Goal: Task Accomplishment & Management: Complete application form

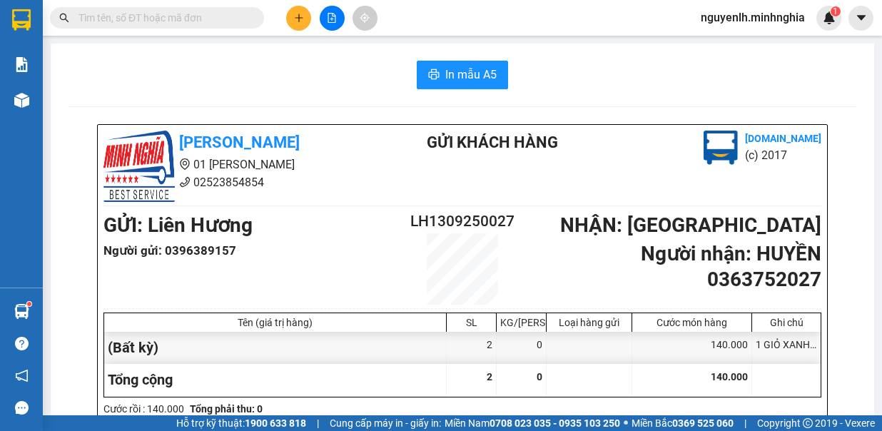
click at [276, 25] on div at bounding box center [139, 17] width 278 height 21
click at [302, 18] on icon "plus" at bounding box center [299, 18] width 10 height 10
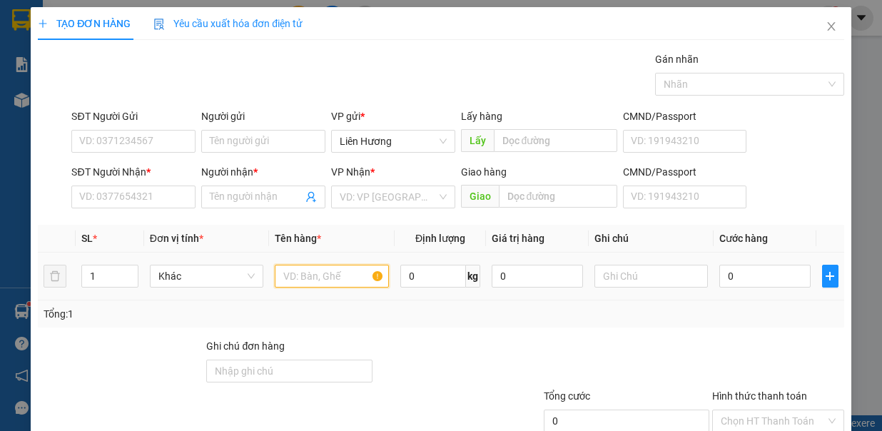
click at [333, 278] on input "text" at bounding box center [332, 276] width 114 height 23
click at [634, 278] on input "text" at bounding box center [651, 276] width 114 height 23
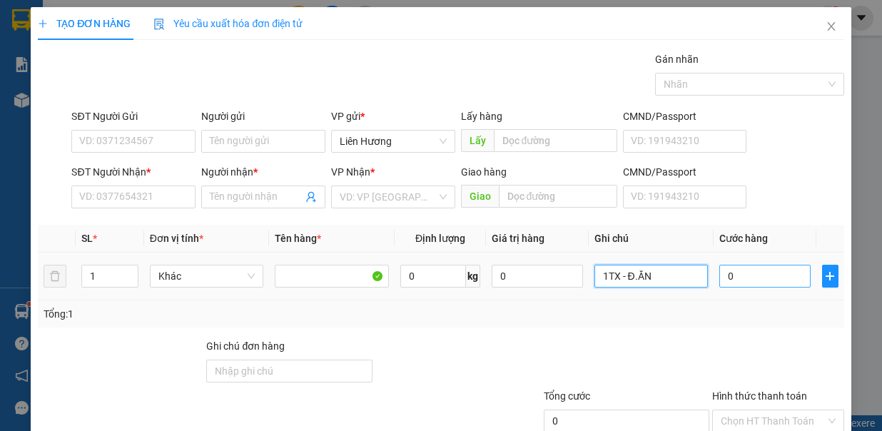
type input "1TX - Đ.ĂN"
click at [741, 265] on input "0" at bounding box center [764, 276] width 91 height 23
type input "7"
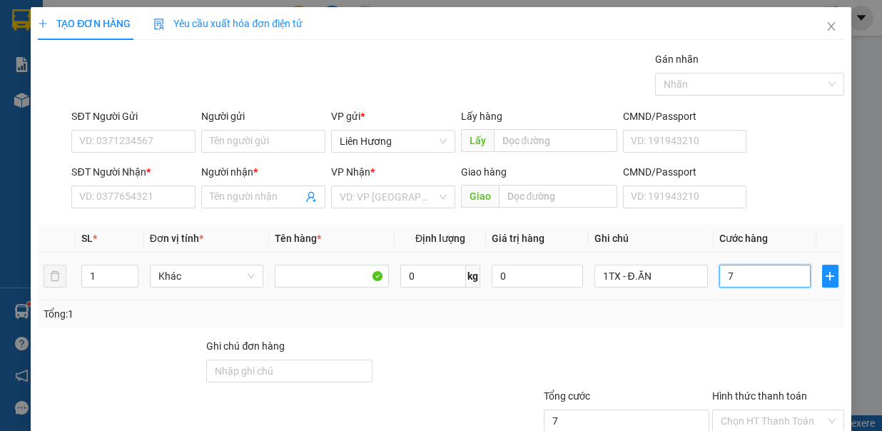
type input "70"
click at [120, 195] on input "SĐT Người Nhận *" at bounding box center [133, 197] width 124 height 23
type input "70.000"
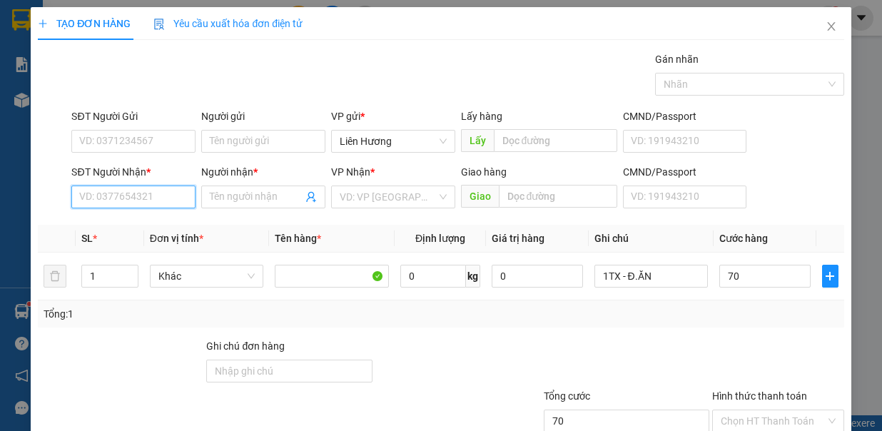
type input "70.000"
type input "0365822960"
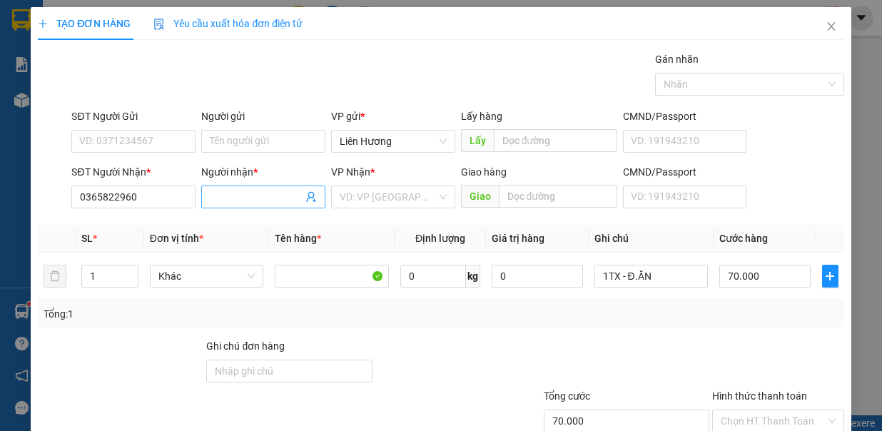
click at [260, 196] on input "Người nhận *" at bounding box center [256, 197] width 93 height 16
type input "TÀI"
click at [131, 133] on input "SĐT Người Gửi" at bounding box center [133, 141] width 124 height 23
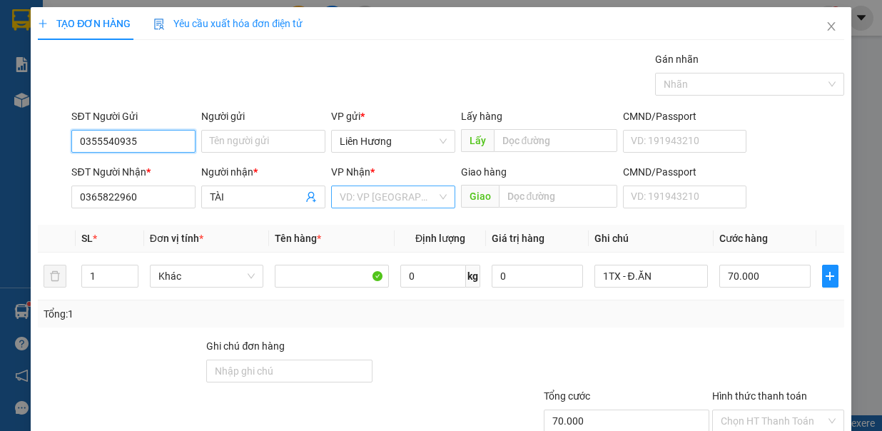
type input "0355540935"
click at [363, 186] on input "search" at bounding box center [388, 196] width 97 height 21
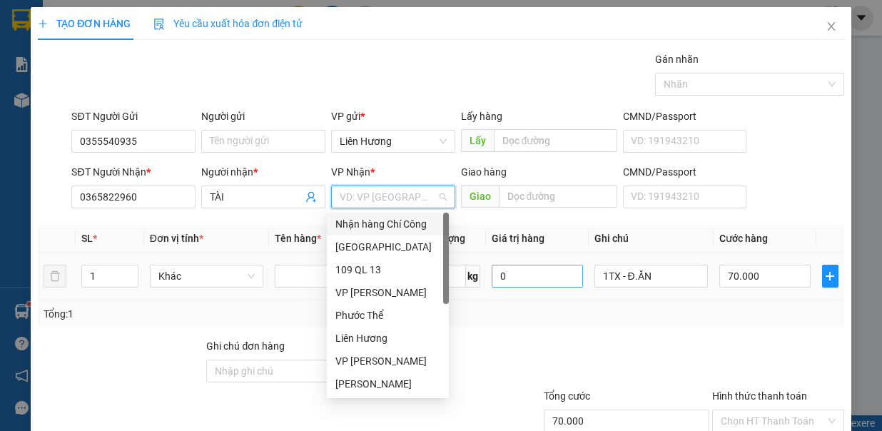
click at [385, 248] on div "[GEOGRAPHIC_DATA]" at bounding box center [387, 247] width 105 height 16
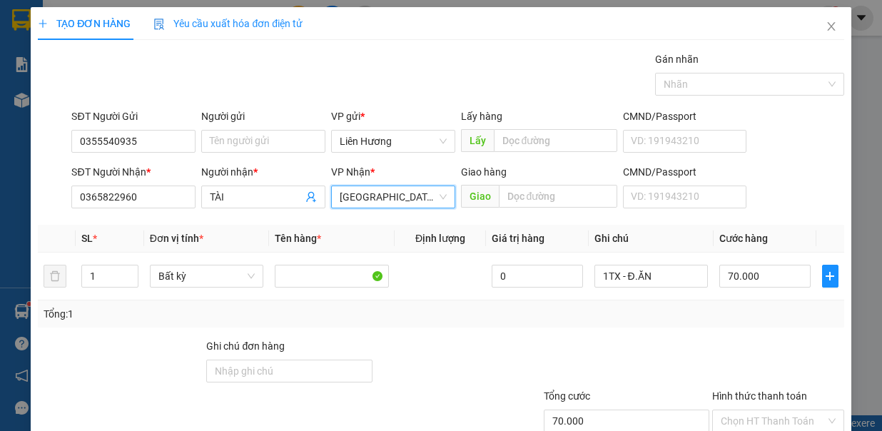
scroll to position [95, 0]
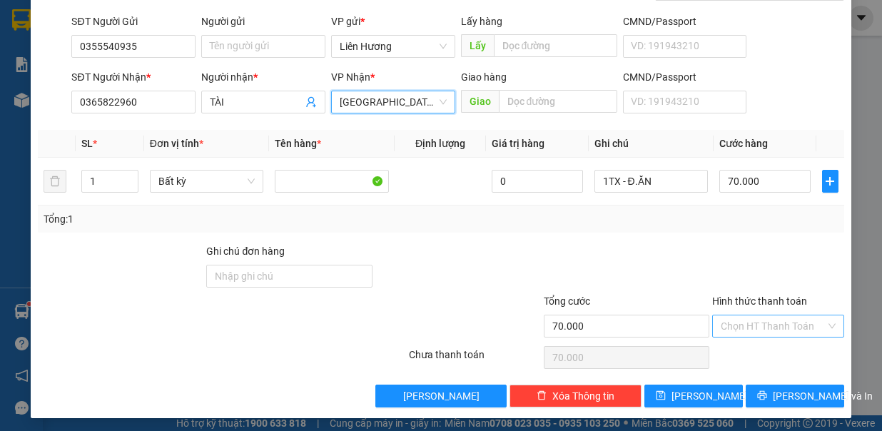
click at [769, 325] on input "Hình thức thanh toán" at bounding box center [773, 325] width 105 height 21
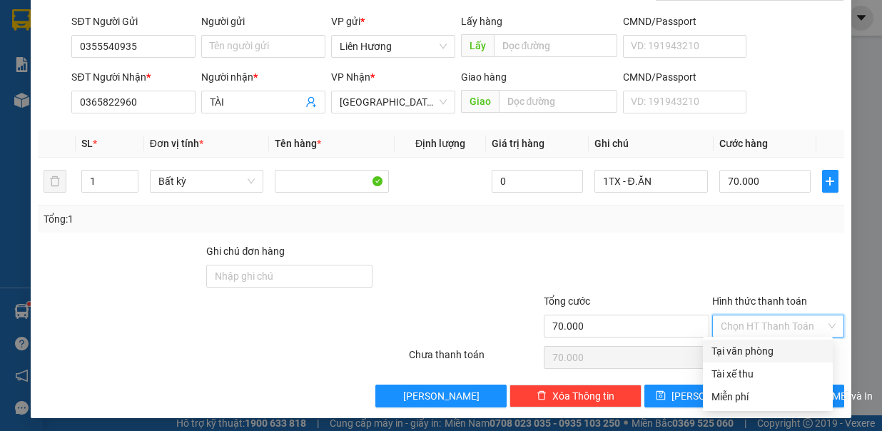
drag, startPoint x: 778, startPoint y: 349, endPoint x: 778, endPoint y: 372, distance: 22.8
click at [778, 350] on div "Tại văn phòng" at bounding box center [768, 351] width 113 height 16
type input "0"
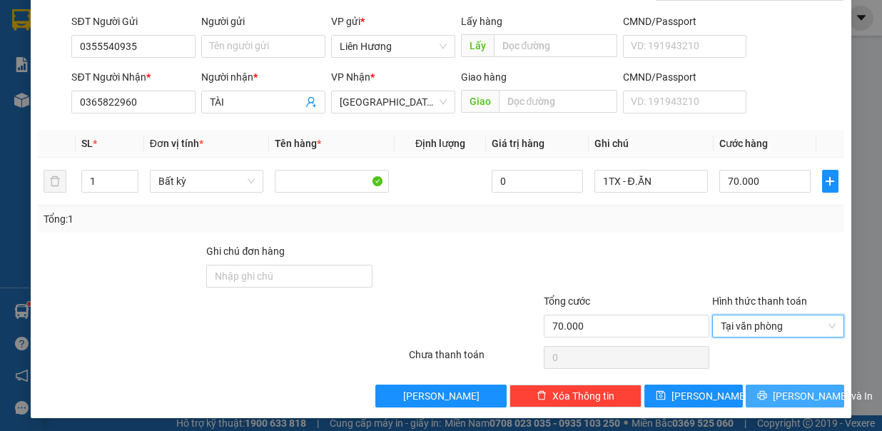
click at [776, 388] on span "Lưu và In" at bounding box center [823, 396] width 100 height 16
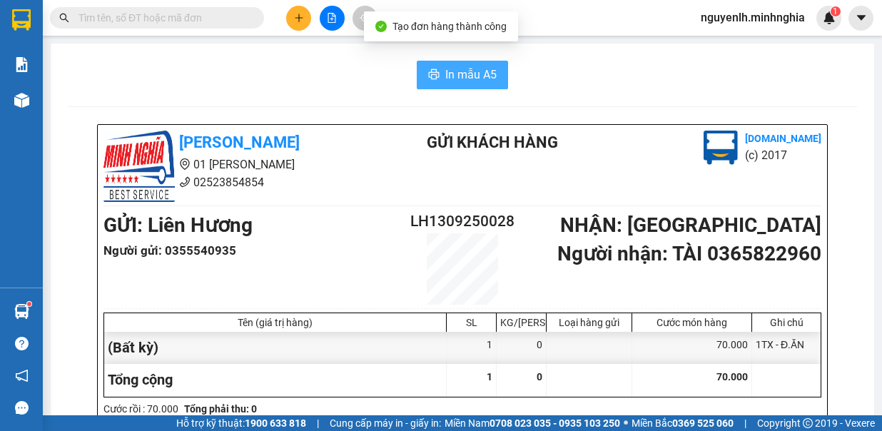
click at [461, 71] on span "In mẫu A5" at bounding box center [470, 75] width 51 height 18
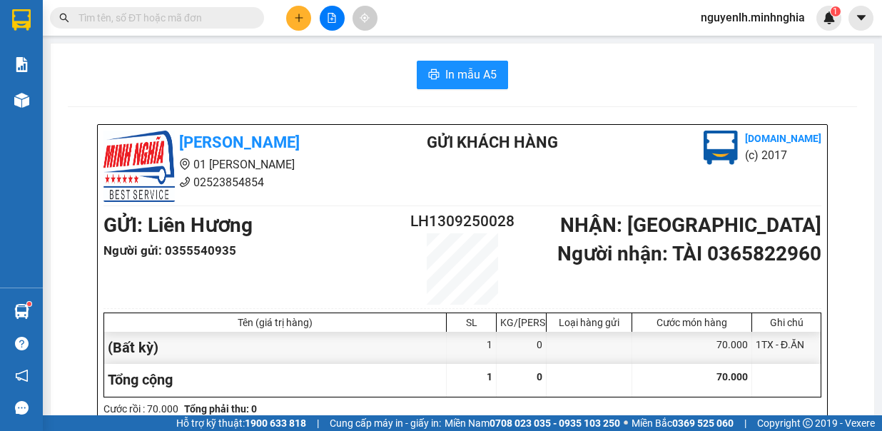
click at [212, 7] on span at bounding box center [157, 17] width 214 height 21
click at [208, 11] on input "text" at bounding box center [163, 18] width 168 height 16
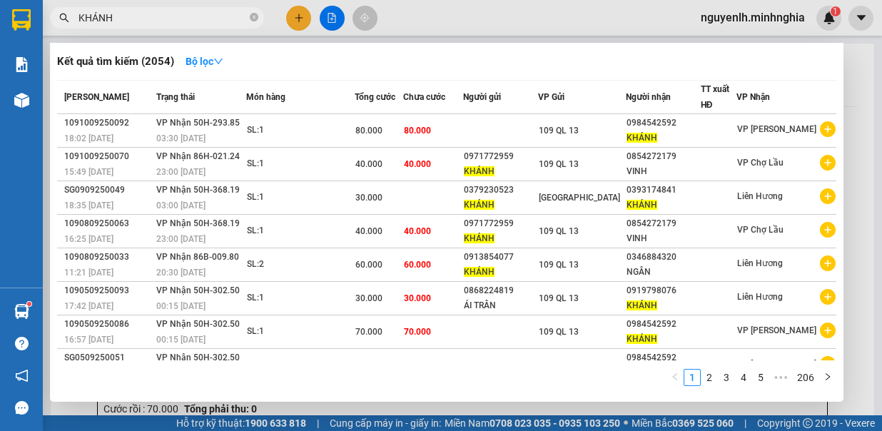
type input "KHÁNH"
click at [250, 21] on icon "close-circle" at bounding box center [254, 17] width 9 height 9
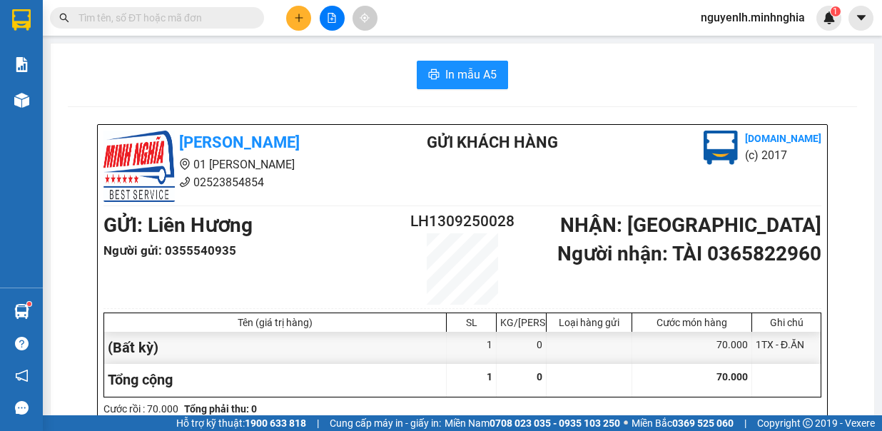
click at [233, 24] on input "text" at bounding box center [163, 18] width 168 height 16
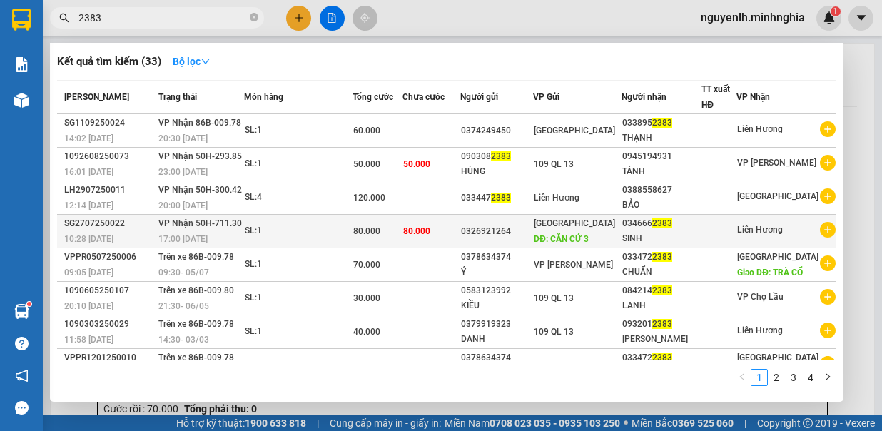
scroll to position [140, 0]
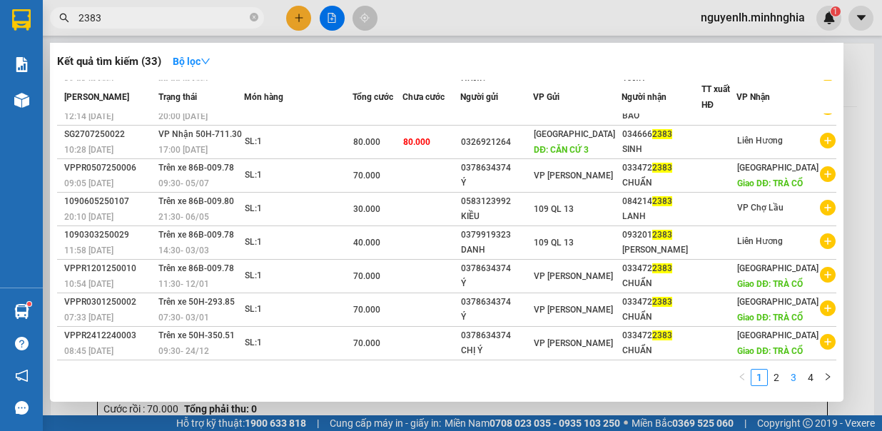
type input "2383"
click at [786, 373] on link "3" at bounding box center [794, 378] width 16 height 16
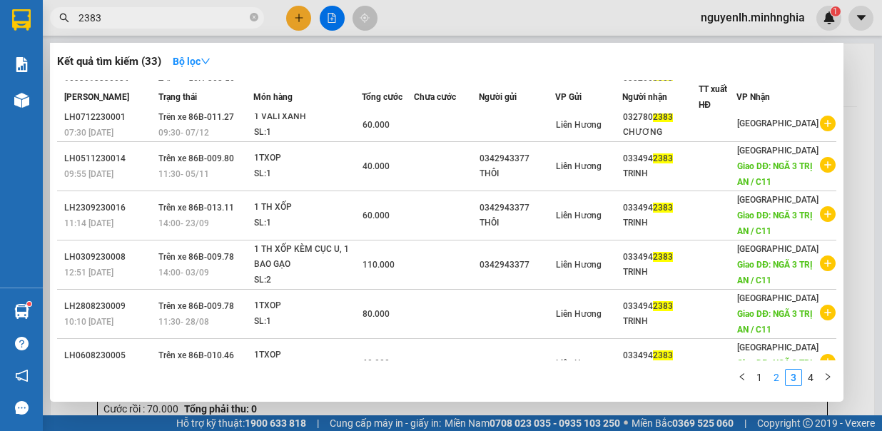
click at [774, 378] on link "2" at bounding box center [777, 378] width 16 height 16
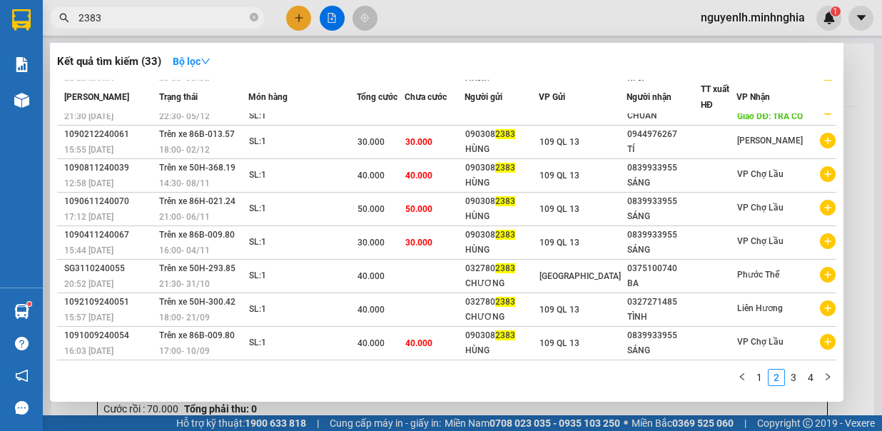
scroll to position [93, 0]
click at [617, 44] on div "Kết quả tìm kiếm ( 33 ) Bộ lọc Mã ĐH Trạng thái Món hàng Tổng cước Chưa cước Ng…" at bounding box center [447, 222] width 794 height 359
click at [594, 29] on div at bounding box center [441, 215] width 882 height 431
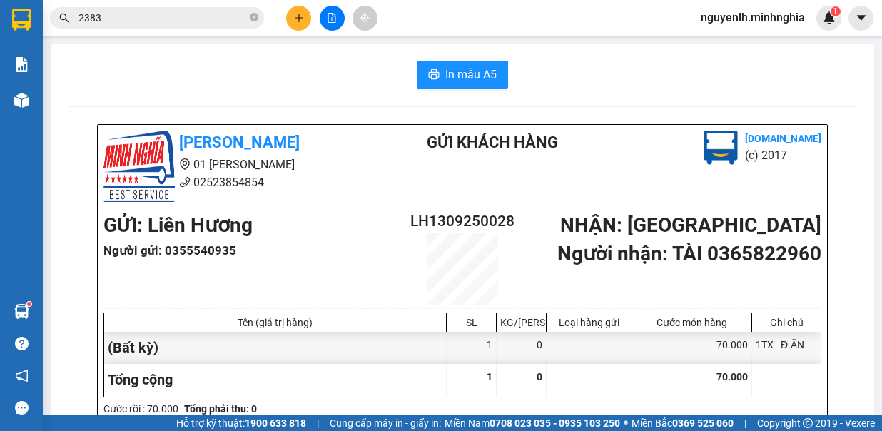
click at [152, 24] on input "2383" at bounding box center [163, 18] width 168 height 16
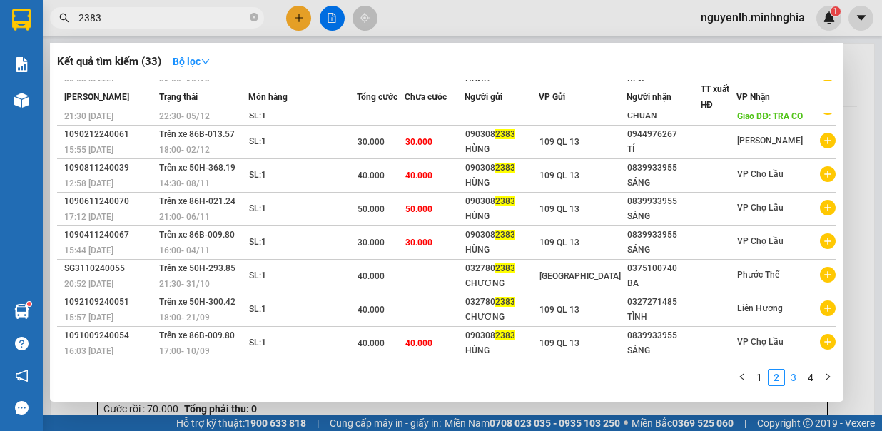
click at [790, 375] on link "3" at bounding box center [794, 378] width 16 height 16
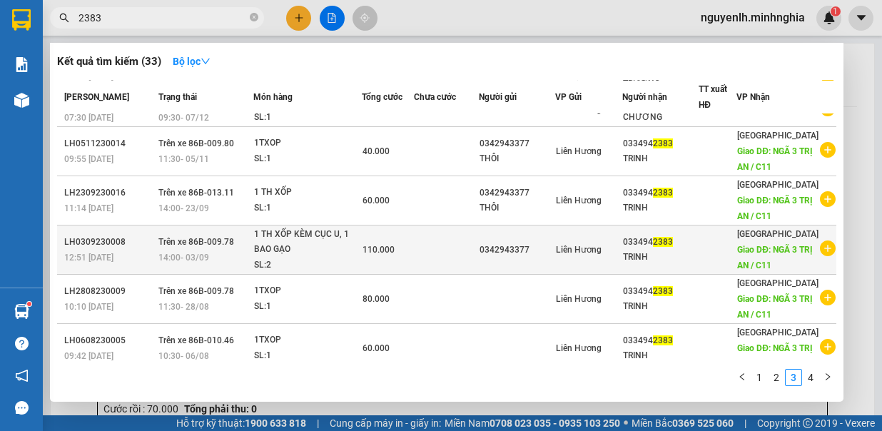
scroll to position [0, 0]
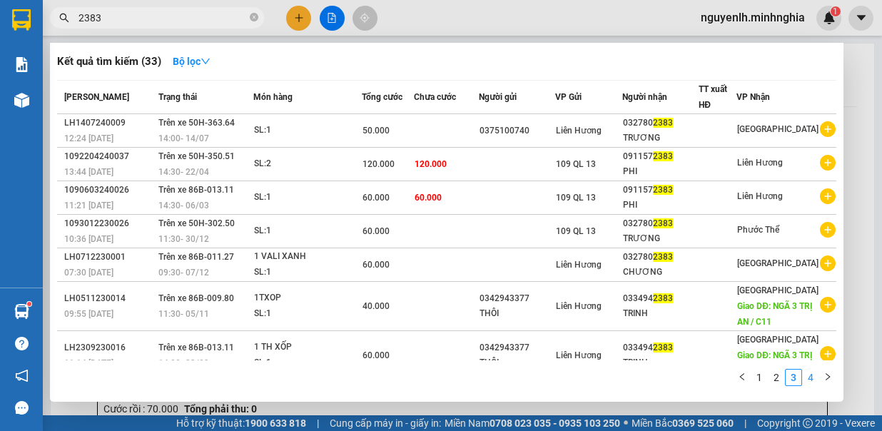
click at [811, 378] on link "4" at bounding box center [811, 378] width 16 height 16
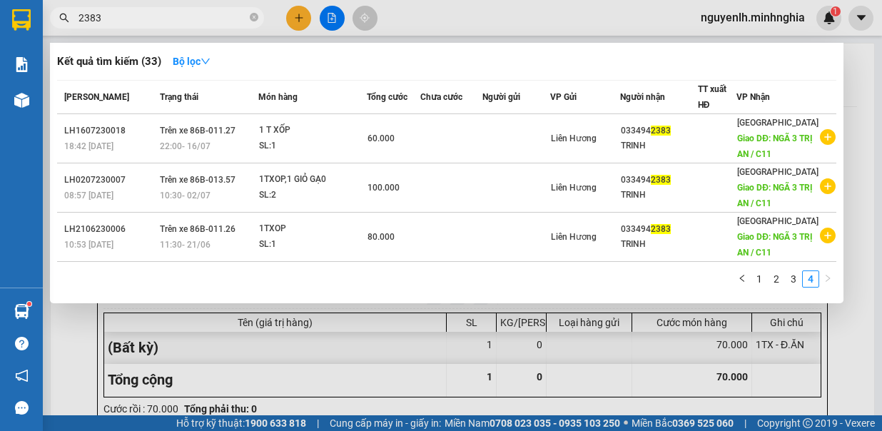
click at [183, 17] on input "2383" at bounding box center [163, 18] width 168 height 16
click at [252, 16] on icon "close-circle" at bounding box center [254, 17] width 9 height 9
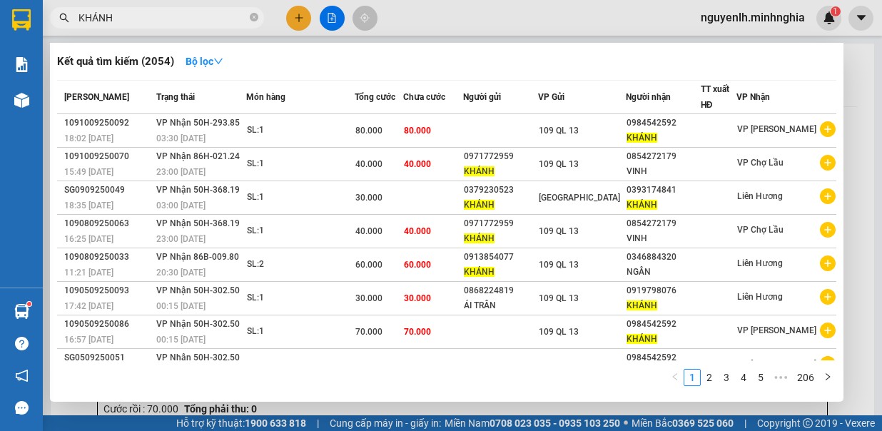
scroll to position [78, 0]
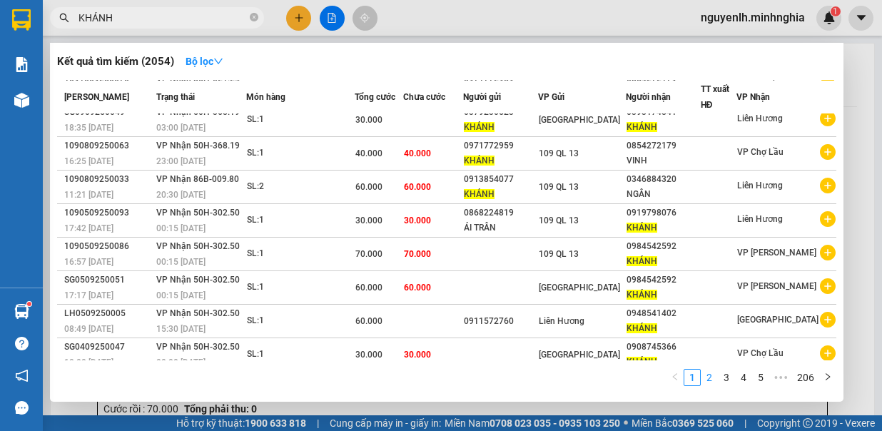
type input "KHÁNH"
click at [705, 381] on link "2" at bounding box center [710, 378] width 16 height 16
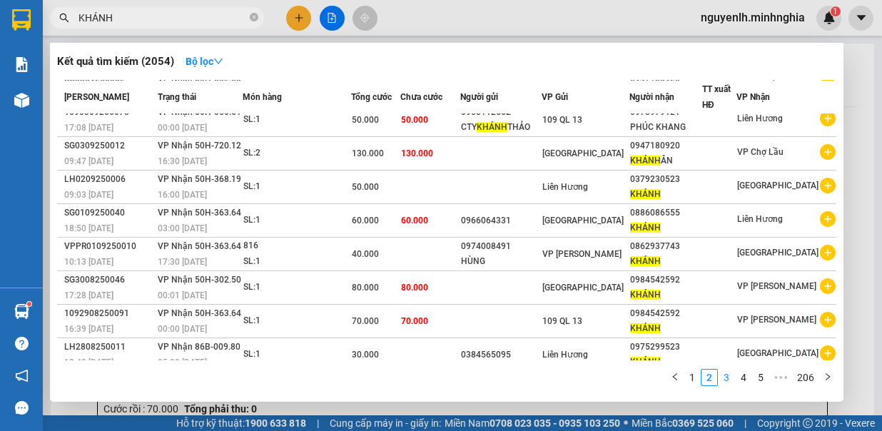
click at [728, 377] on link "3" at bounding box center [727, 378] width 16 height 16
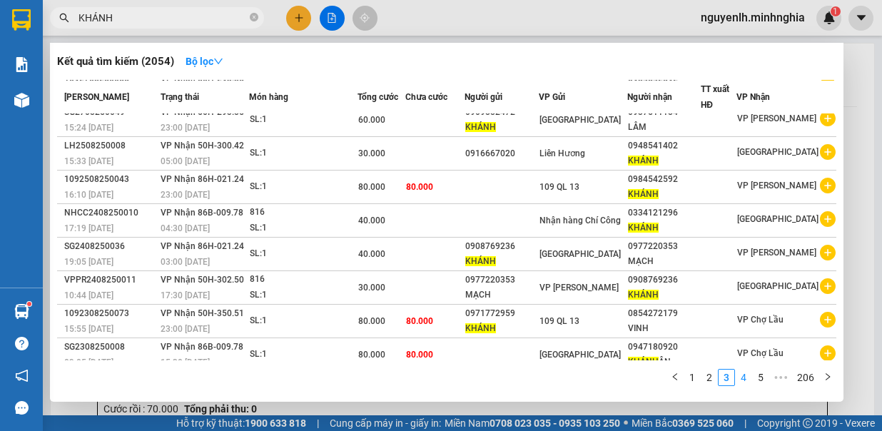
scroll to position [6, 0]
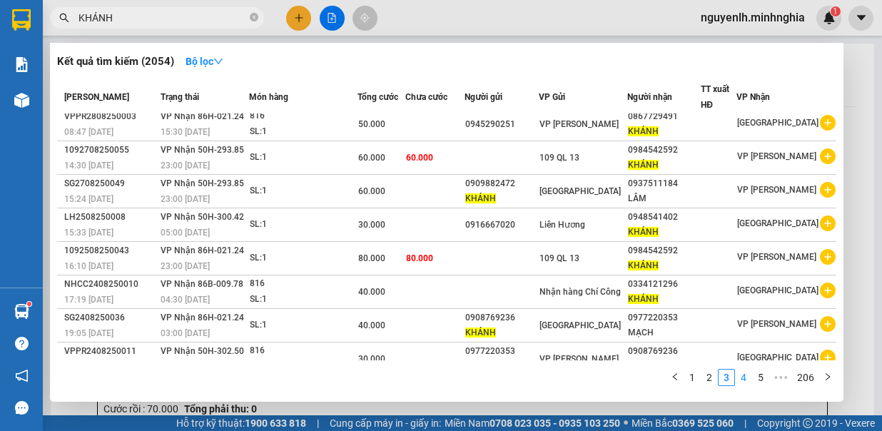
click at [747, 380] on link "4" at bounding box center [744, 378] width 16 height 16
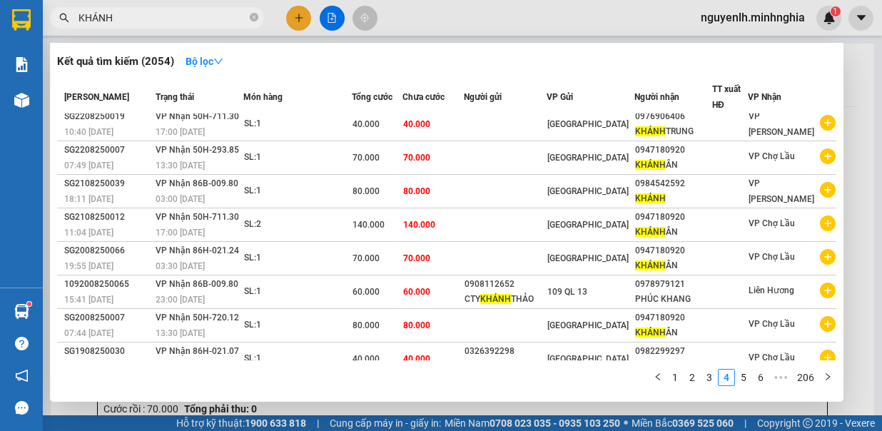
click at [288, 16] on div at bounding box center [441, 215] width 882 height 431
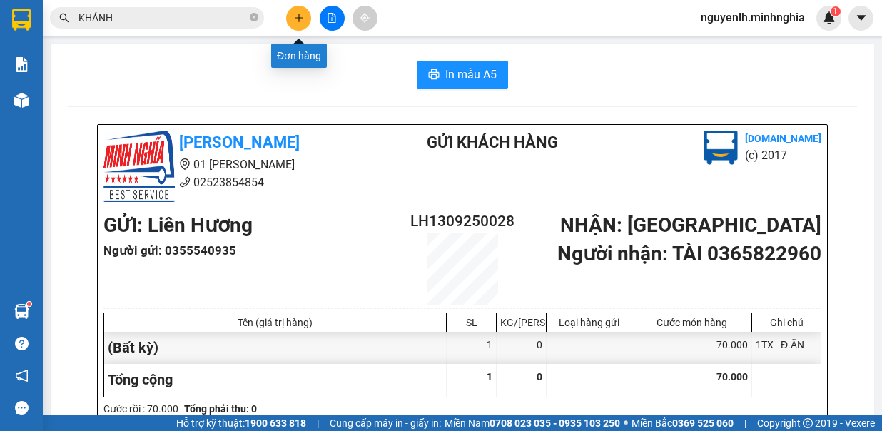
click at [300, 26] on button at bounding box center [298, 18] width 25 height 25
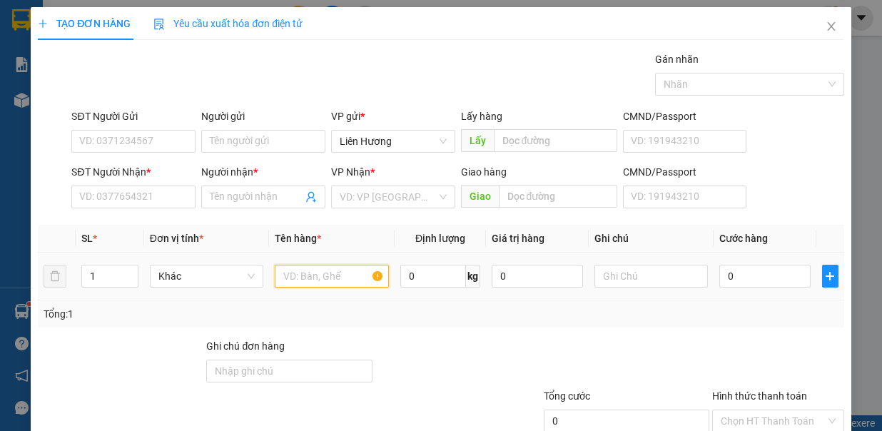
drag, startPoint x: 320, startPoint y: 280, endPoint x: 330, endPoint y: 273, distance: 12.5
click at [321, 280] on input "text" at bounding box center [332, 276] width 114 height 23
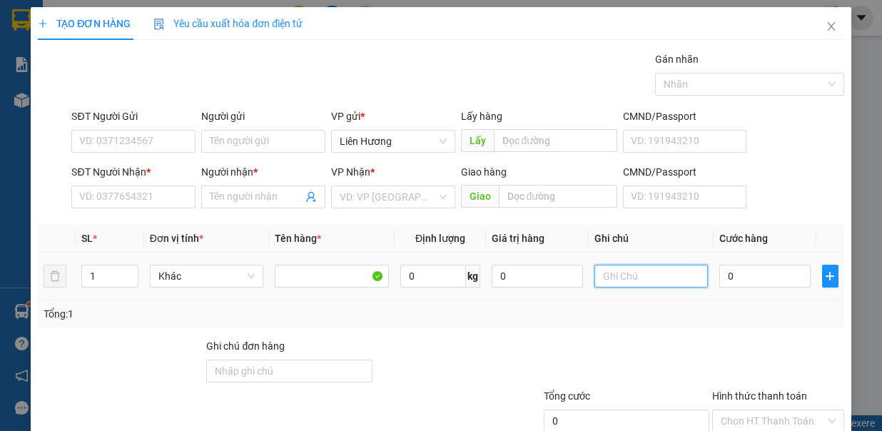
click at [594, 268] on input "text" at bounding box center [651, 276] width 114 height 23
type input "1TX CÓ HG - Q.ÁO"
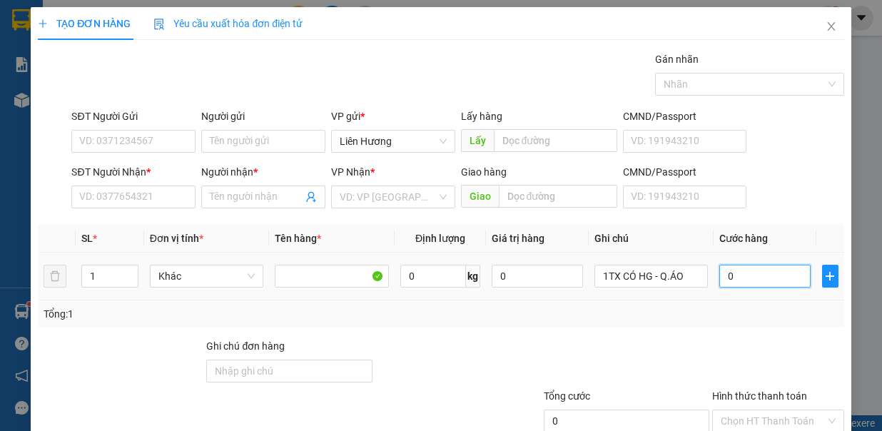
click at [736, 281] on input "0" at bounding box center [764, 276] width 91 height 23
type input "5"
type input "50"
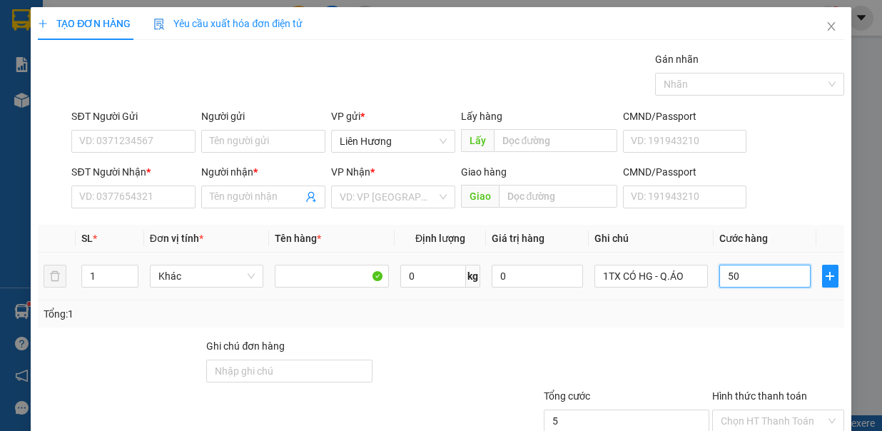
type input "50"
click at [154, 200] on input "SĐT Người Nhận *" at bounding box center [133, 197] width 124 height 23
type input "50.000"
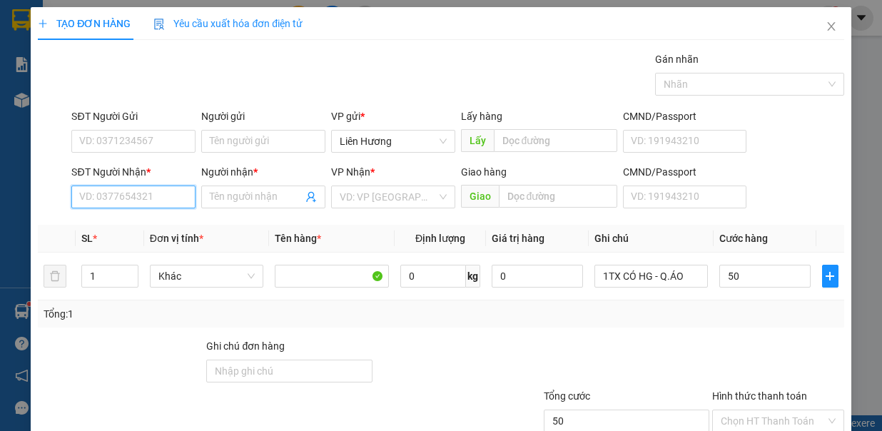
type input "50.000"
type input "0937665785"
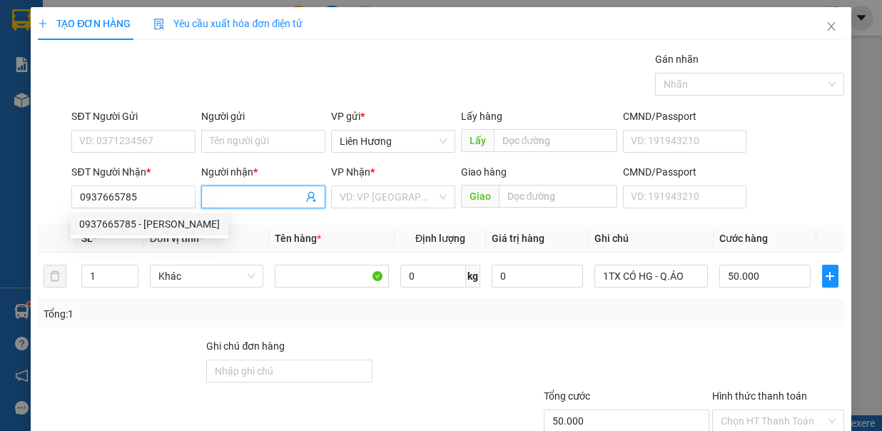
click at [236, 196] on input "Người nhận *" at bounding box center [256, 197] width 93 height 16
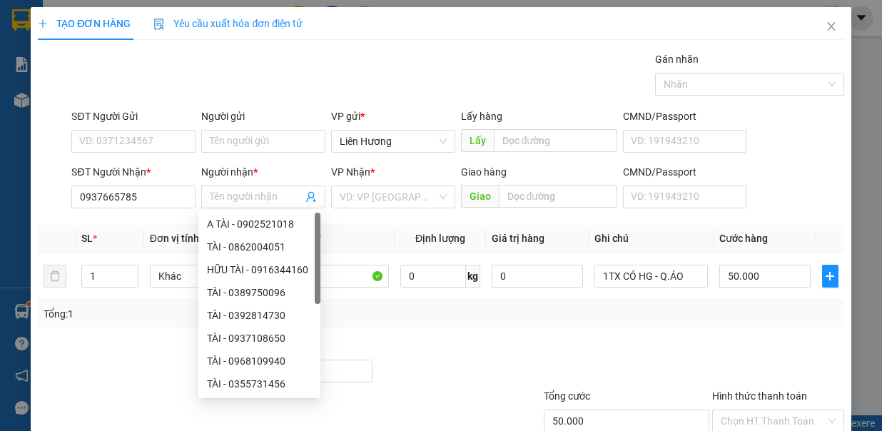
click at [156, 171] on div "SĐT Người Nhận *" at bounding box center [133, 172] width 124 height 16
click at [156, 186] on input "0937665785" at bounding box center [133, 197] width 124 height 23
click at [156, 191] on input "0937665785" at bounding box center [133, 197] width 124 height 23
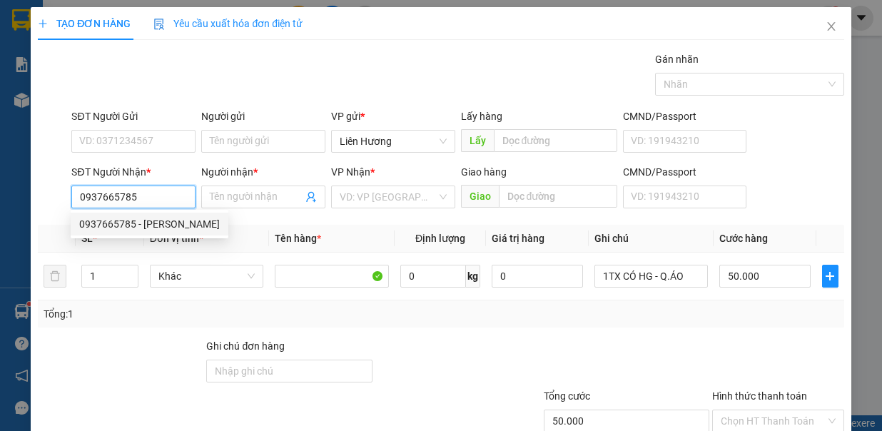
drag, startPoint x: 162, startPoint y: 230, endPoint x: 173, endPoint y: 162, distance: 68.8
click at [160, 229] on div "0937665785 - QUỲNH" at bounding box center [149, 224] width 141 height 16
type input "QUỲNH"
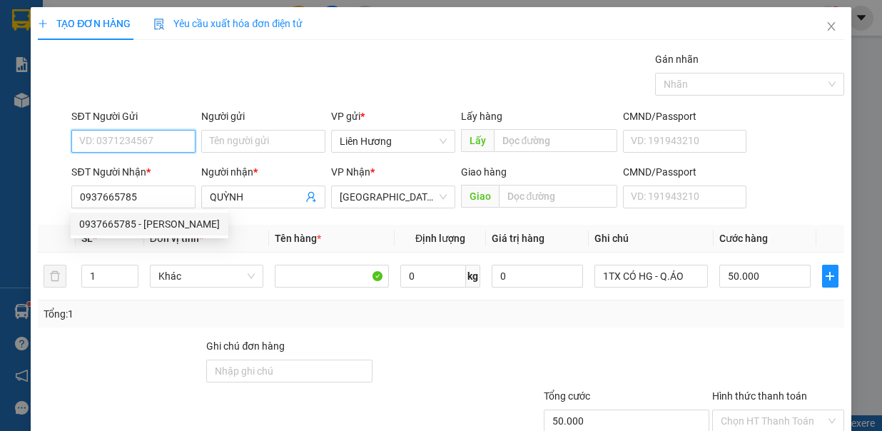
click at [174, 136] on input "SĐT Người Gửi" at bounding box center [133, 141] width 124 height 23
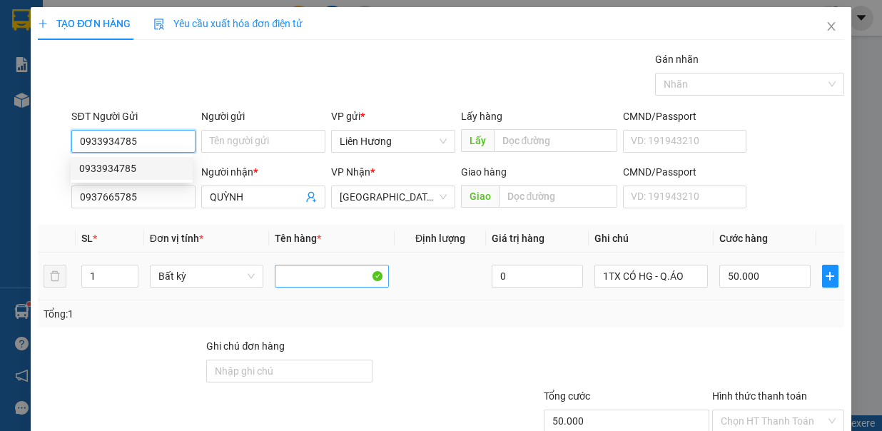
type input "0933934785"
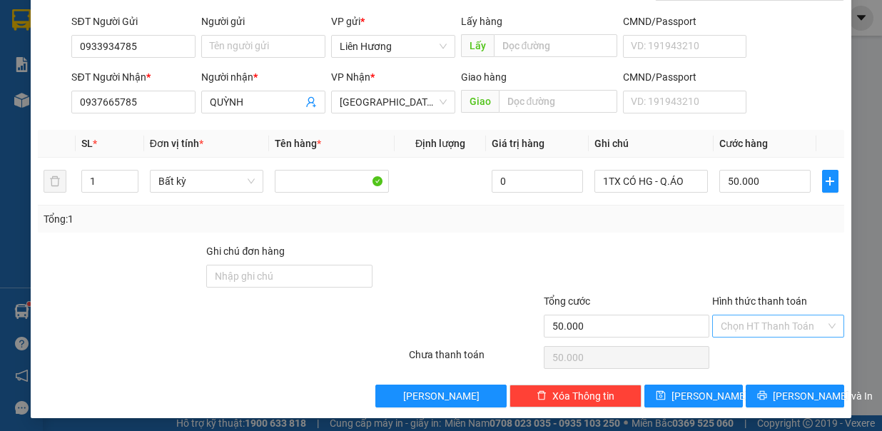
click at [774, 317] on input "Hình thức thanh toán" at bounding box center [773, 325] width 105 height 21
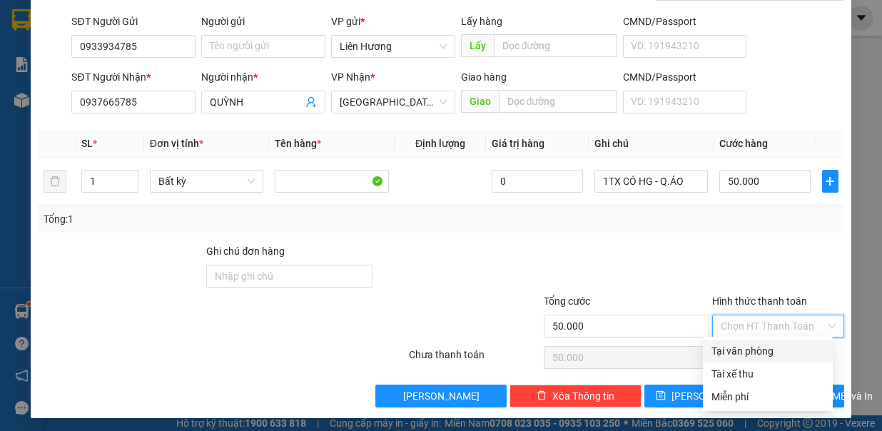
click at [771, 355] on div "Tại văn phòng" at bounding box center [768, 351] width 113 height 16
type input "0"
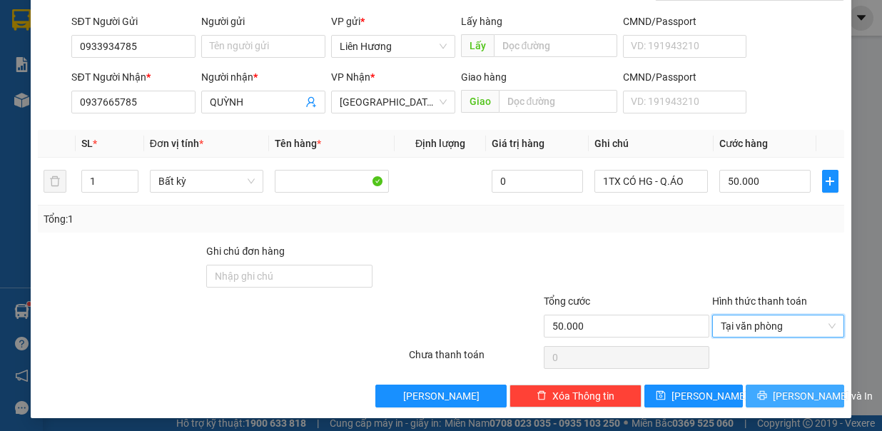
click at [785, 392] on span "Lưu và In" at bounding box center [823, 396] width 100 height 16
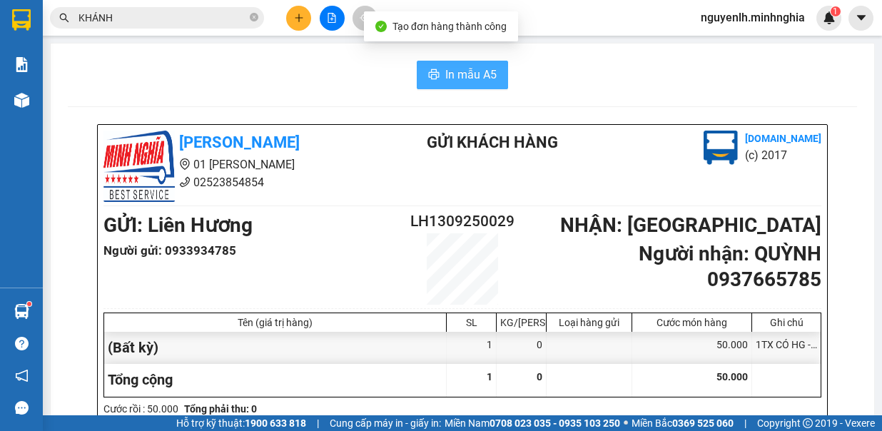
click at [477, 74] on span "In mẫu A5" at bounding box center [470, 75] width 51 height 18
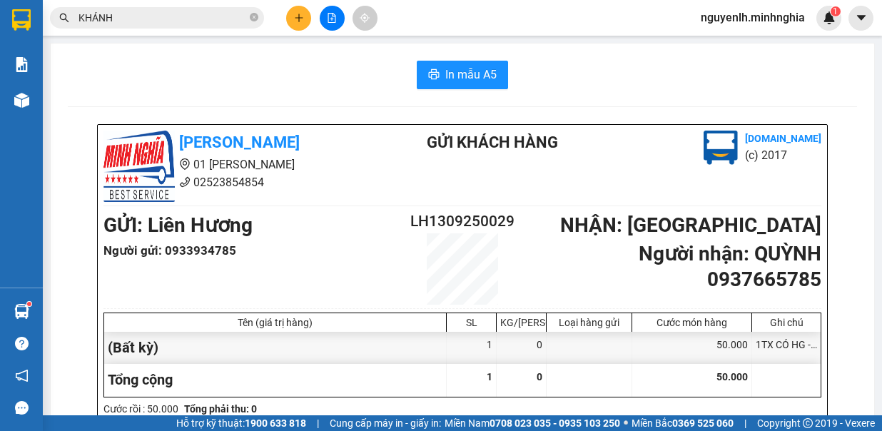
click at [299, 21] on icon "plus" at bounding box center [298, 18] width 1 height 8
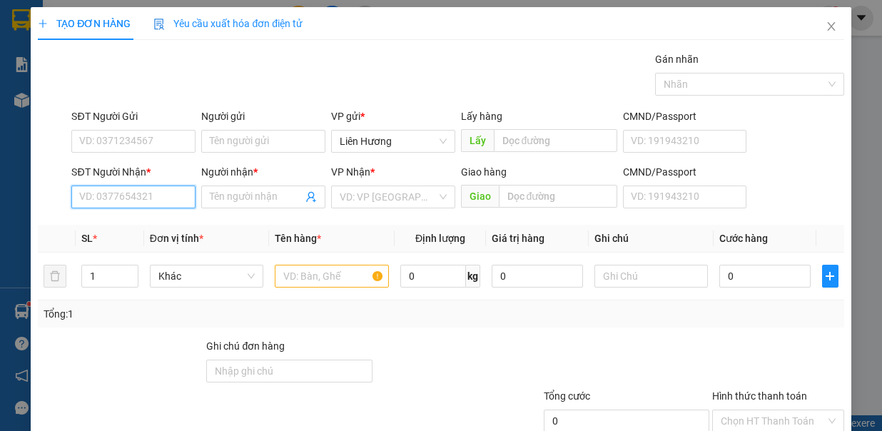
click at [154, 194] on input "SĐT Người Nhận *" at bounding box center [133, 197] width 124 height 23
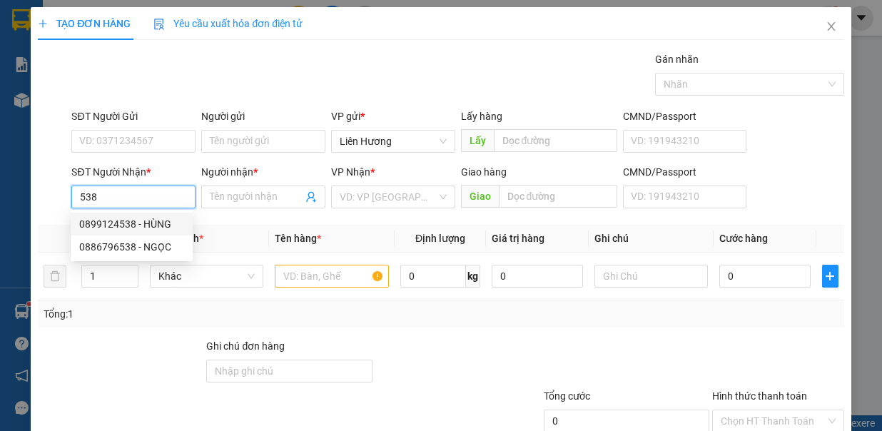
click at [158, 229] on div "0899124538 - HÙNG" at bounding box center [131, 224] width 105 height 16
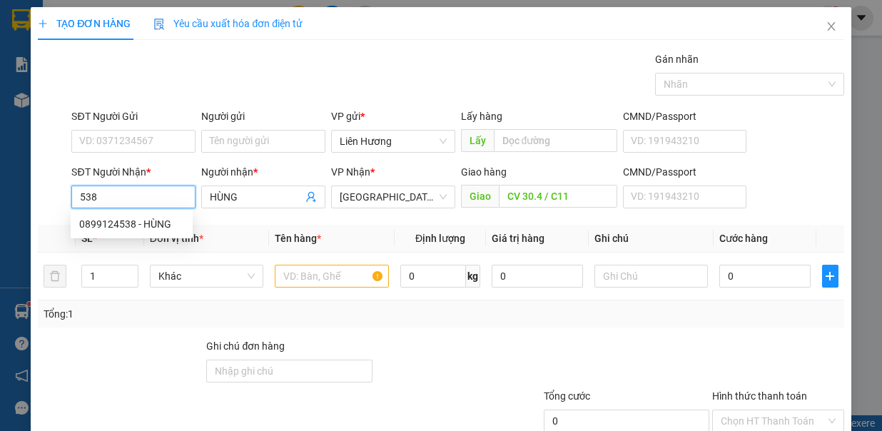
type input "0899124538"
type input "HÙNG"
type input "CV 30.4 / C11"
type input "0899124538"
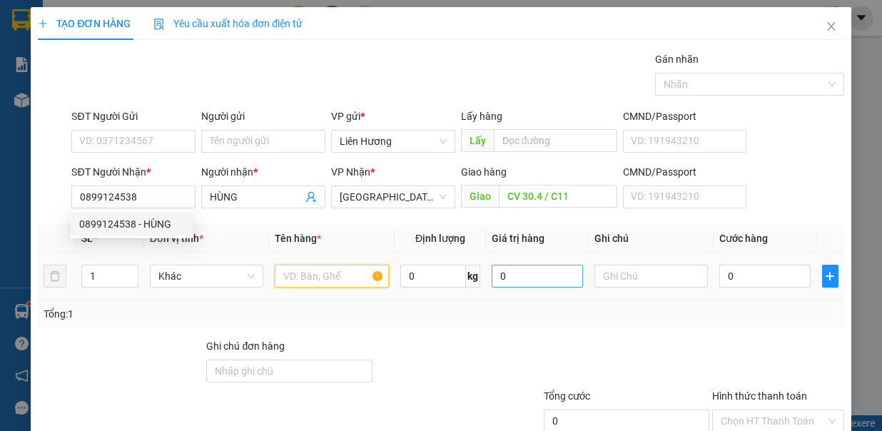
click at [300, 269] on input "text" at bounding box center [332, 276] width 114 height 23
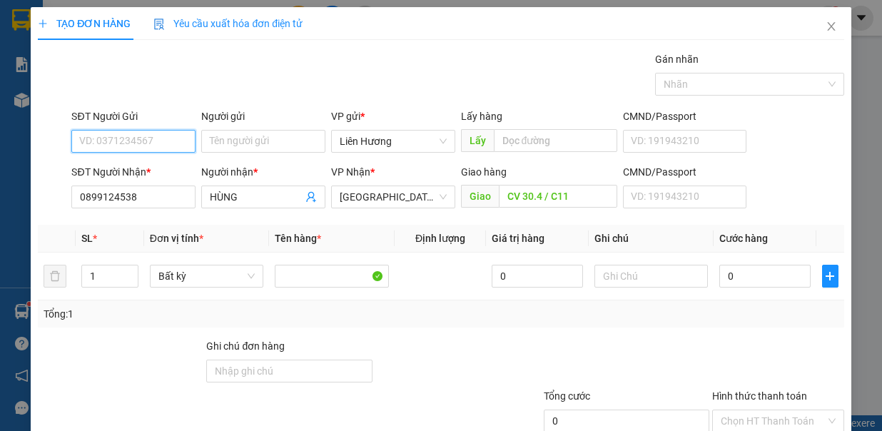
click at [131, 135] on input "SĐT Người Gửi" at bounding box center [133, 141] width 124 height 23
click at [146, 161] on div "0932553235 - BS THỊNH" at bounding box center [133, 169] width 108 height 16
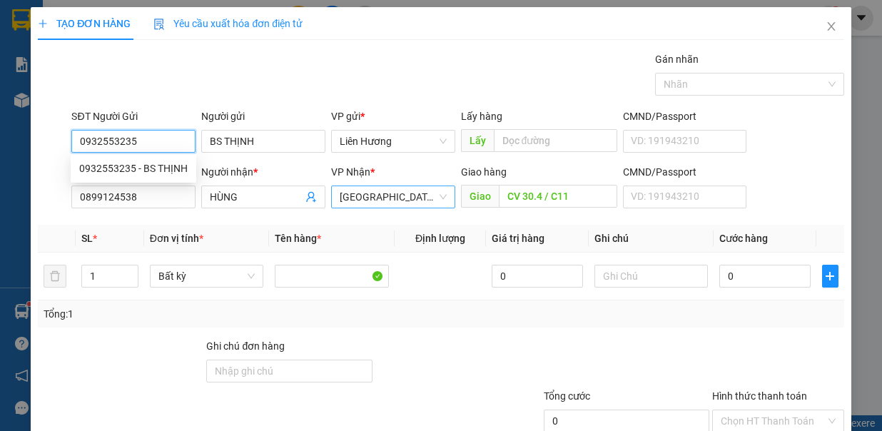
type input "0932553235"
type input "BS THỊNH"
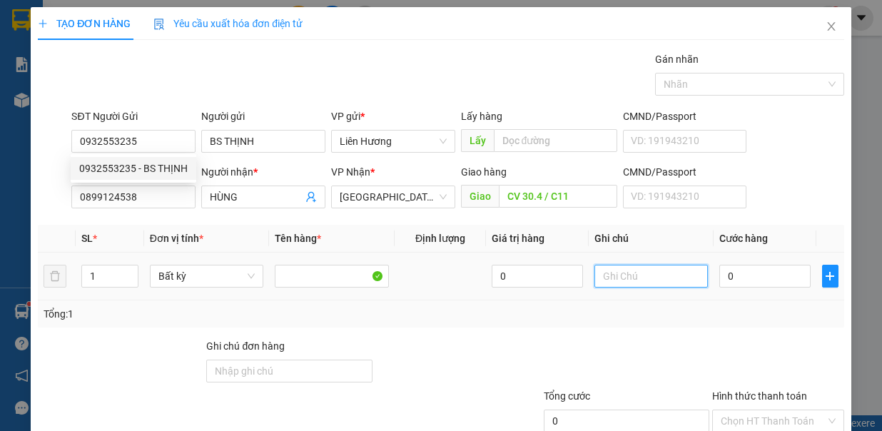
click at [603, 266] on input "text" at bounding box center [651, 276] width 114 height 23
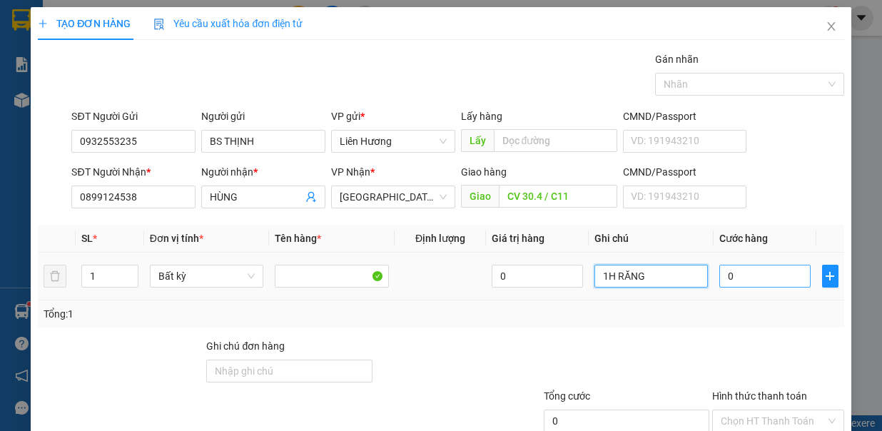
type input "1H RĂNG"
click at [720, 273] on input "0" at bounding box center [764, 276] width 91 height 23
type input "4"
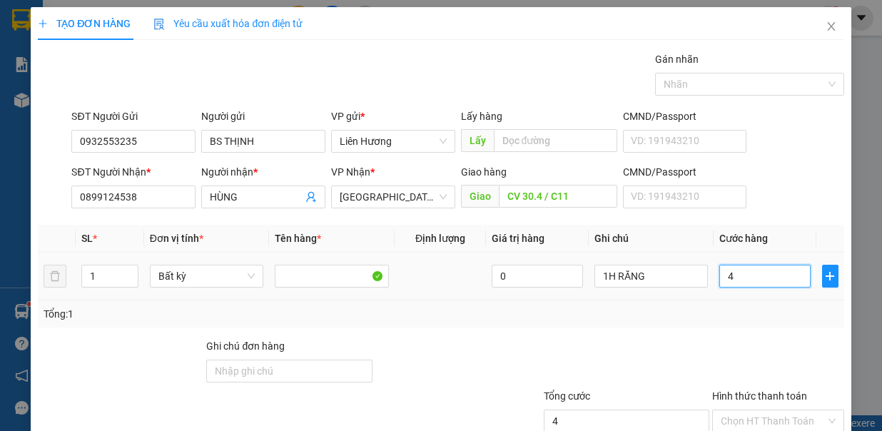
type input "40"
type input "40.000"
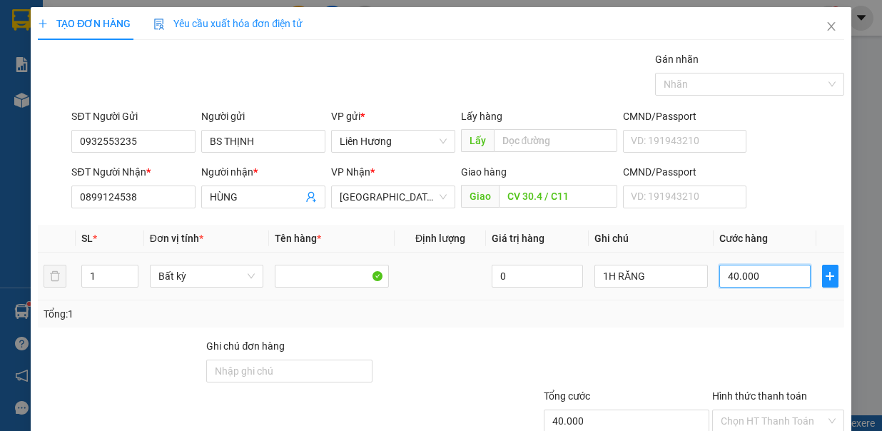
scroll to position [95, 0]
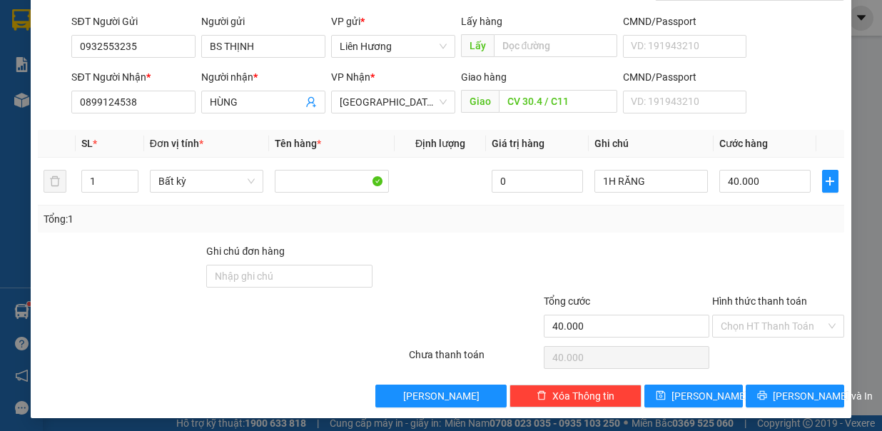
click at [777, 309] on div "Hình thức thanh toán" at bounding box center [778, 303] width 132 height 21
click at [781, 325] on input "Hình thức thanh toán" at bounding box center [773, 325] width 105 height 21
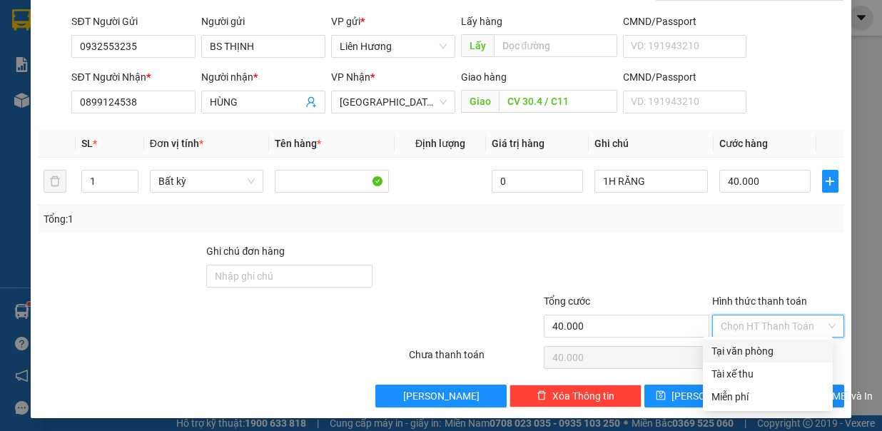
click at [776, 354] on div "Tại văn phòng" at bounding box center [768, 351] width 113 height 16
type input "0"
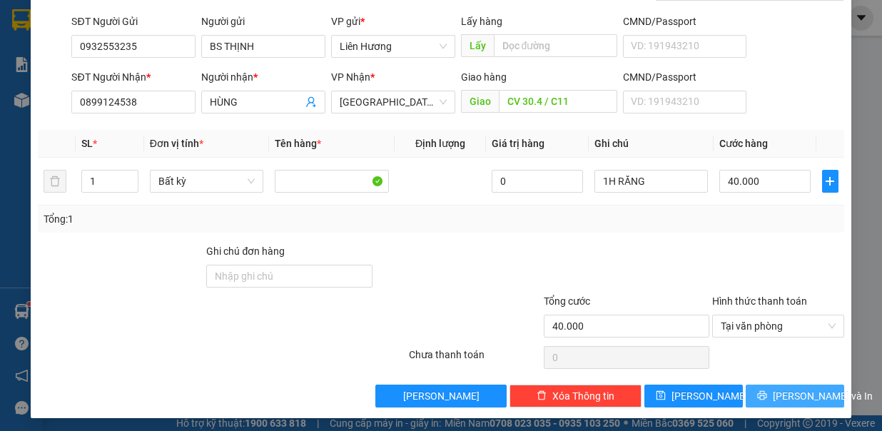
click at [796, 400] on button "Lưu và In" at bounding box center [795, 396] width 98 height 23
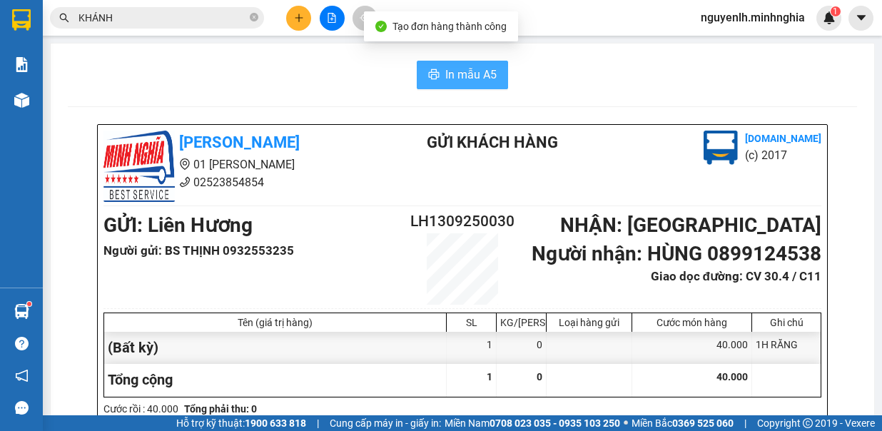
click at [471, 74] on span "In mẫu A5" at bounding box center [470, 75] width 51 height 18
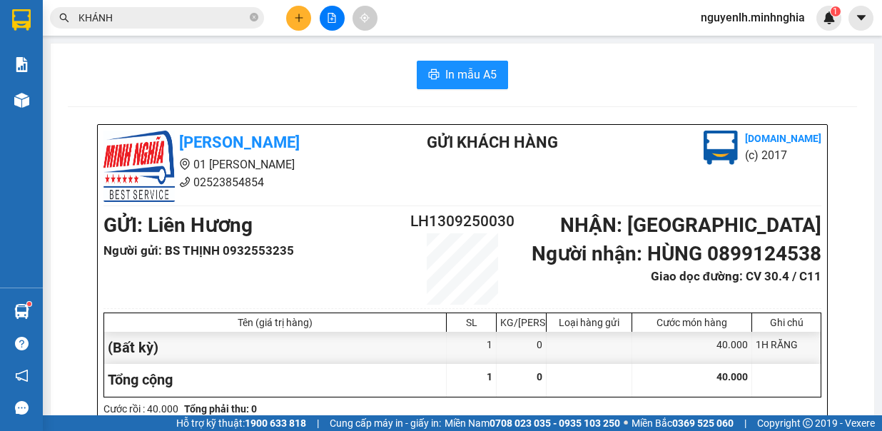
click at [294, 19] on icon "plus" at bounding box center [299, 18] width 10 height 10
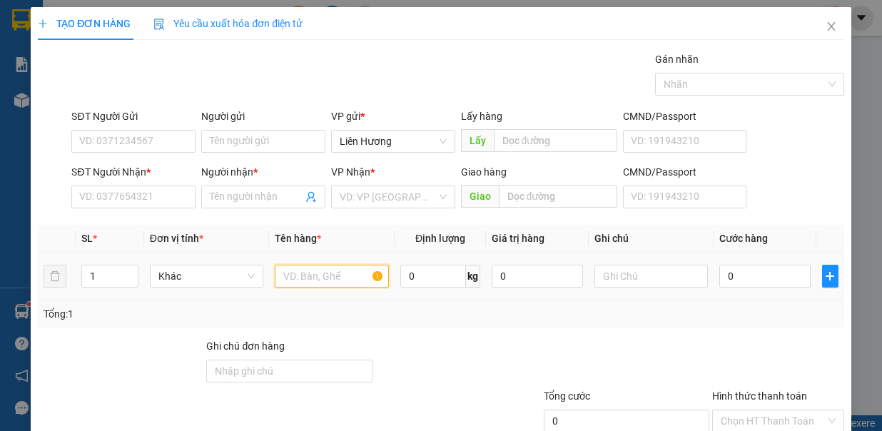
click at [315, 272] on input "text" at bounding box center [332, 276] width 114 height 23
type input "B"
drag, startPoint x: 117, startPoint y: 267, endPoint x: 228, endPoint y: 288, distance: 113.4
click at [125, 272] on div "1" at bounding box center [109, 276] width 57 height 23
click at [325, 274] on input "B" at bounding box center [332, 276] width 114 height 23
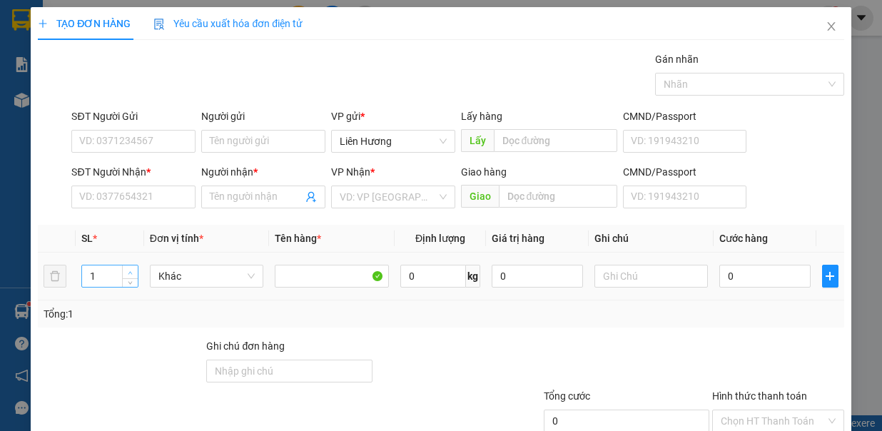
click at [126, 269] on span "up" at bounding box center [130, 272] width 9 height 9
type input "2"
click at [602, 285] on input "text" at bounding box center [651, 276] width 114 height 23
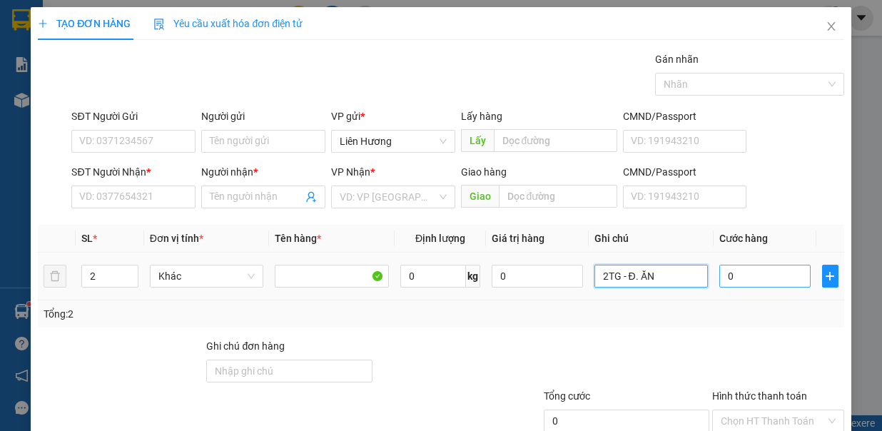
type input "2TG - Đ. ĂN"
click at [776, 275] on input "0" at bounding box center [764, 276] width 91 height 23
type input "9"
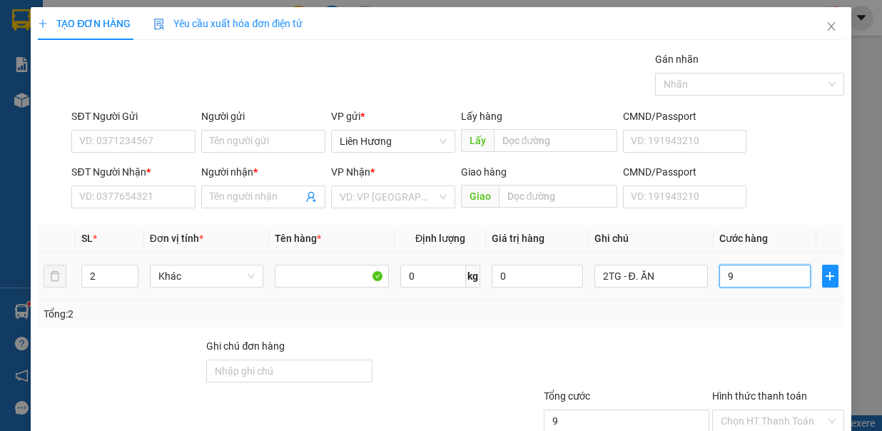
type input "90"
click at [143, 195] on input "SĐT Người Nhận *" at bounding box center [133, 197] width 124 height 23
type input "90.000"
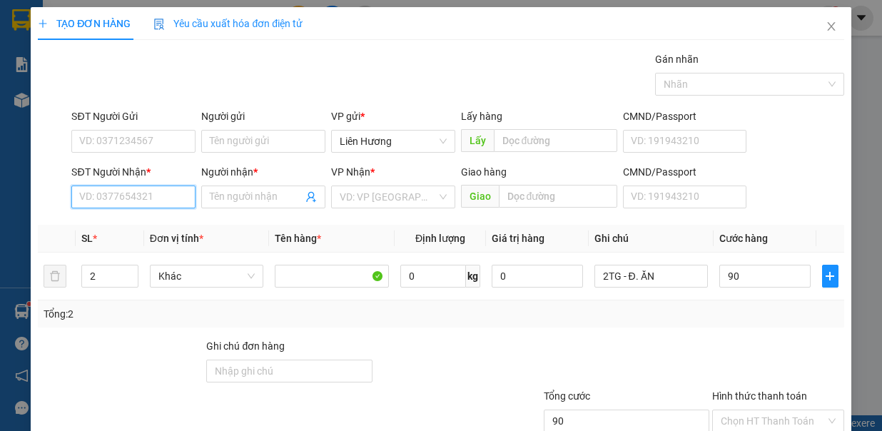
type input "90.000"
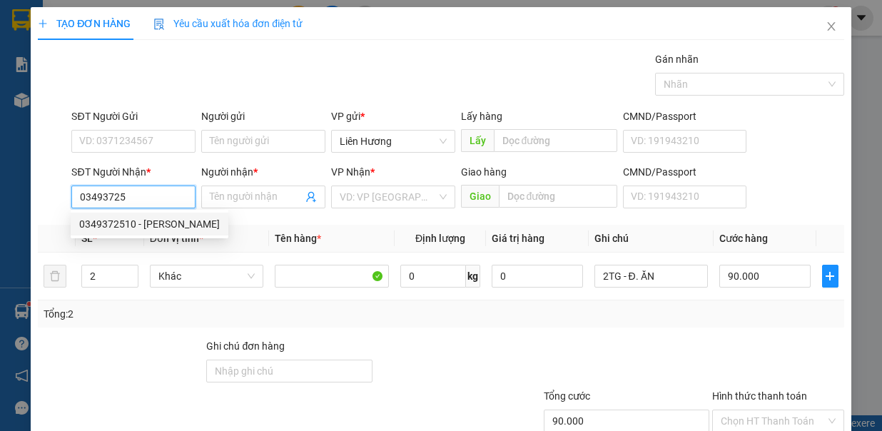
click at [141, 226] on div "0349372510 - TRINH" at bounding box center [149, 224] width 141 height 16
type input "0349372510"
type input "TRINH"
type input "0349372510"
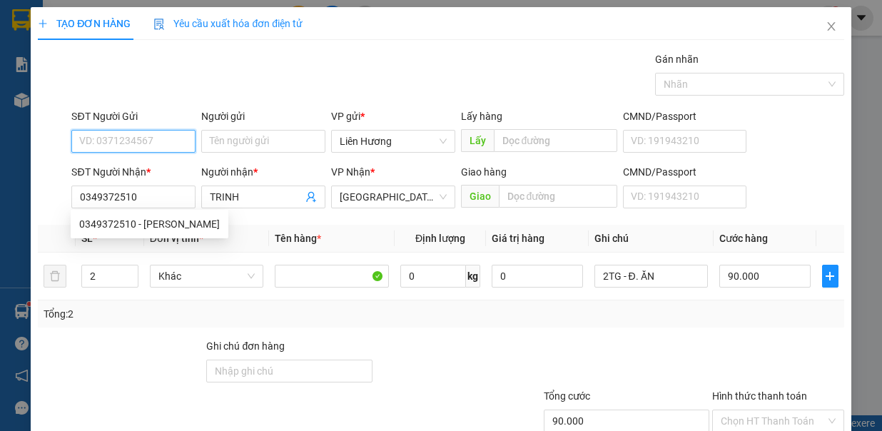
click at [141, 135] on input "SĐT Người Gửi" at bounding box center [133, 141] width 124 height 23
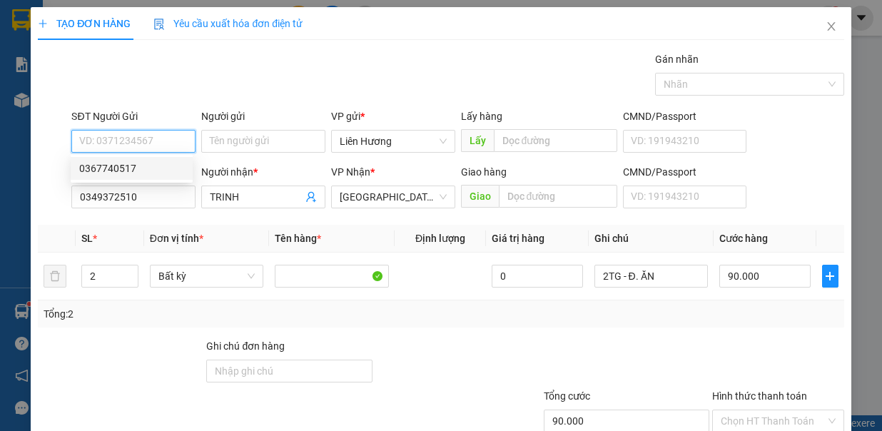
click at [153, 172] on div "0367740517" at bounding box center [131, 169] width 105 height 16
type input "0367740517"
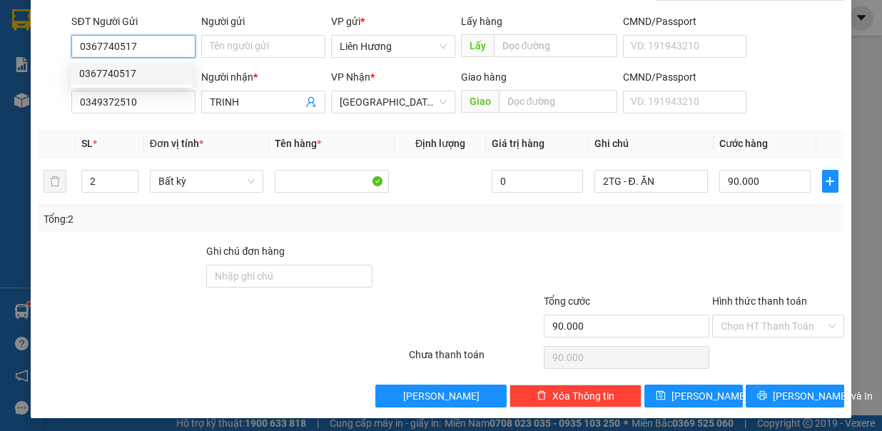
drag, startPoint x: 174, startPoint y: 49, endPoint x: 67, endPoint y: 72, distance: 109.6
click at [67, 72] on form "SĐT Người Gửi 0367740517 Người gửi Tên người gửi VP gửi * Liên Hương Lấy hàng L…" at bounding box center [441, 67] width 806 height 106
click at [147, 47] on input "0367740517" at bounding box center [133, 46] width 124 height 23
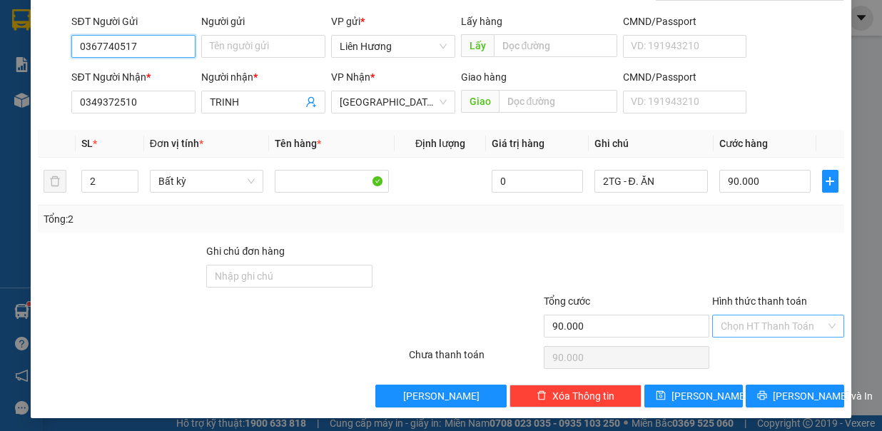
click at [819, 330] on div "Chọn HT Thanh Toán" at bounding box center [778, 326] width 132 height 23
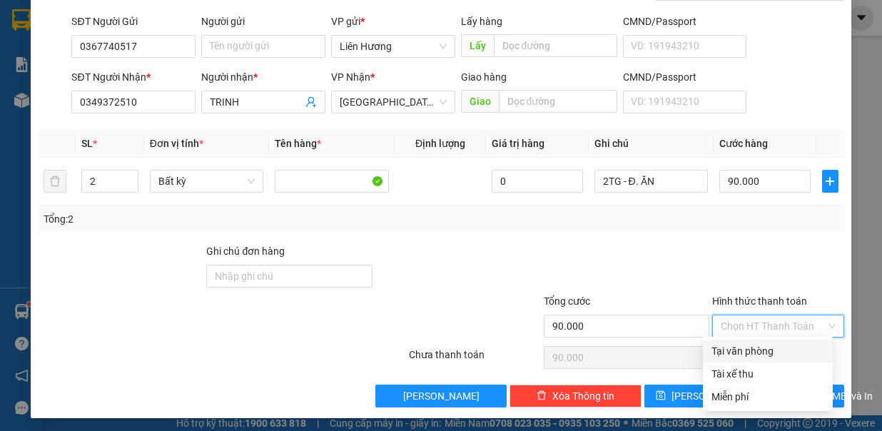
drag, startPoint x: 786, startPoint y: 345, endPoint x: 799, endPoint y: 373, distance: 31.0
click at [784, 346] on div "Tại văn phòng" at bounding box center [768, 351] width 113 height 16
type input "0"
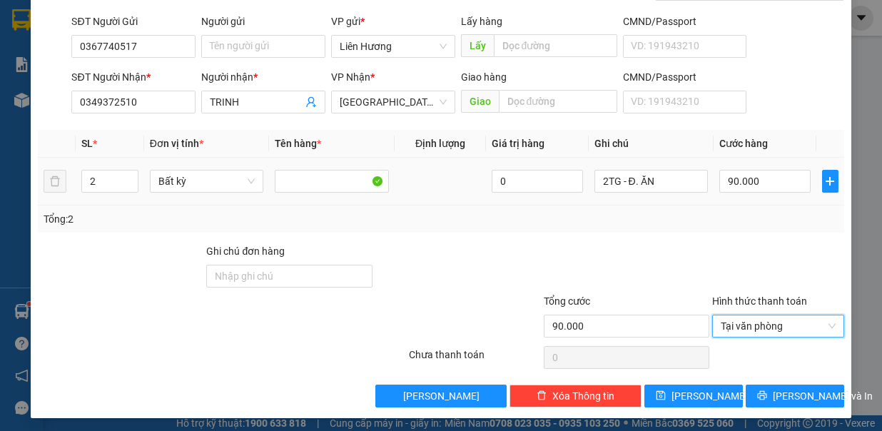
click at [759, 167] on div "90.000" at bounding box center [764, 181] width 91 height 29
click at [759, 179] on input "90.000" at bounding box center [764, 181] width 91 height 23
type input "0"
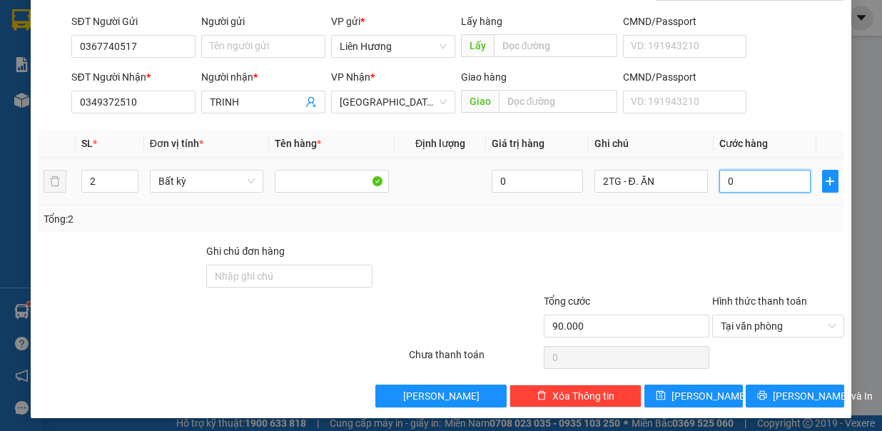
type input "0"
type input "01"
type input "1"
type input "01-"
type input "0"
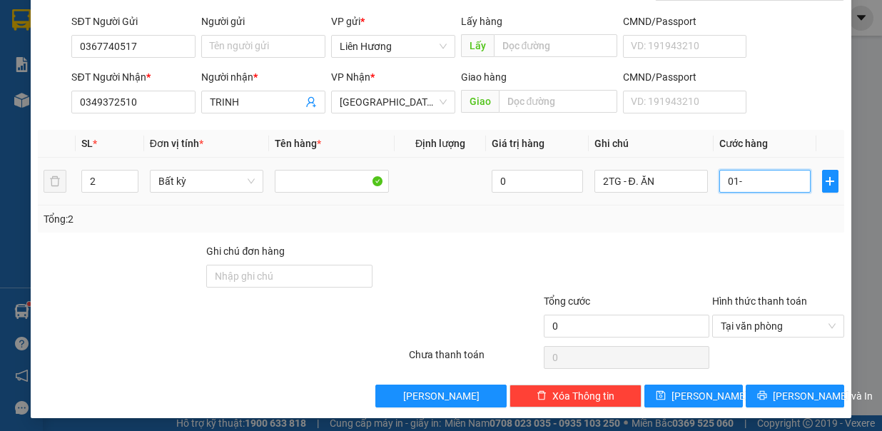
type input "01"
type input "1"
type input "0.100"
type input "100"
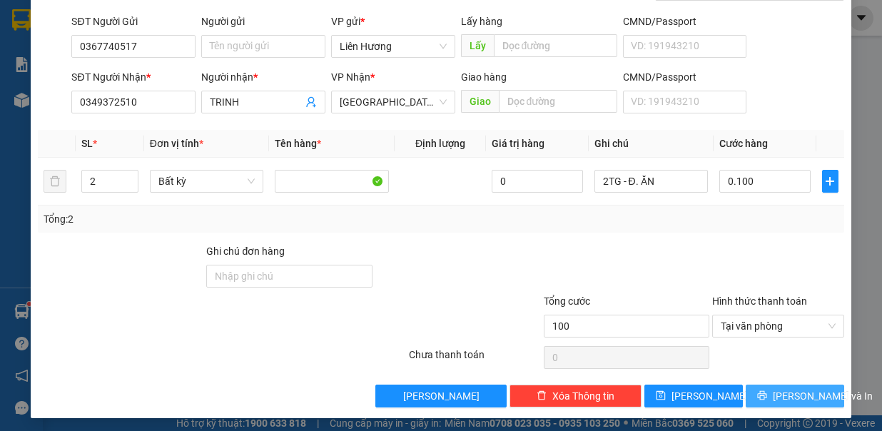
click at [777, 388] on span "Lưu và In" at bounding box center [823, 396] width 100 height 16
type input "100.000"
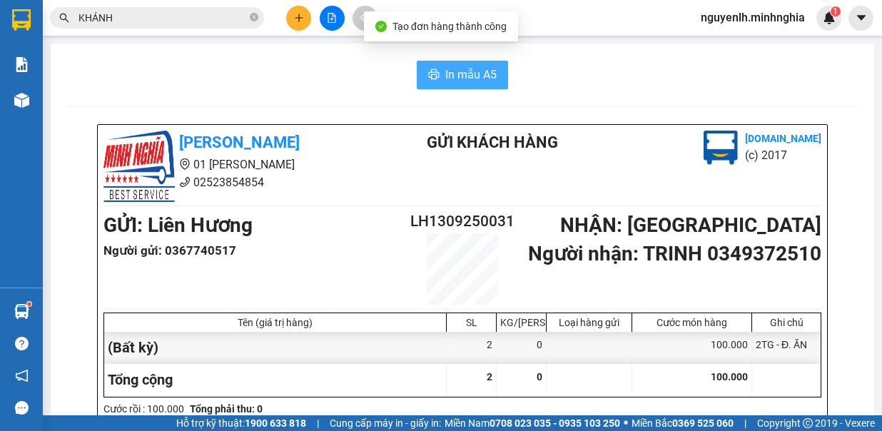
click at [445, 70] on span "In mẫu A5" at bounding box center [470, 75] width 51 height 18
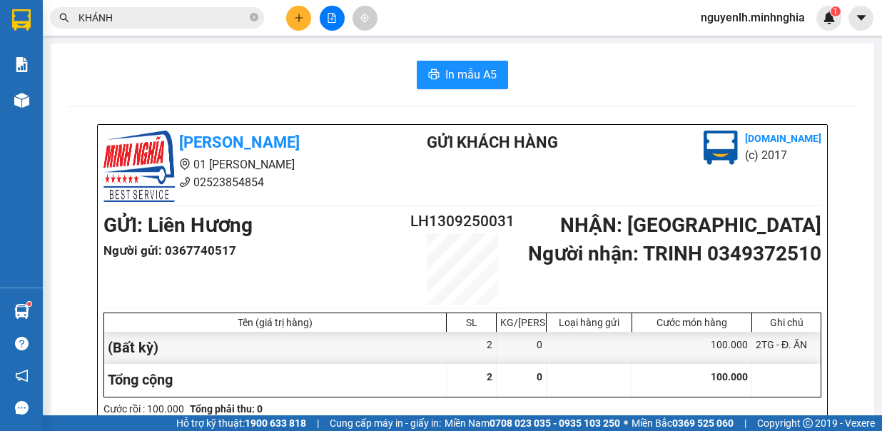
click at [294, 13] on icon "plus" at bounding box center [299, 18] width 10 height 10
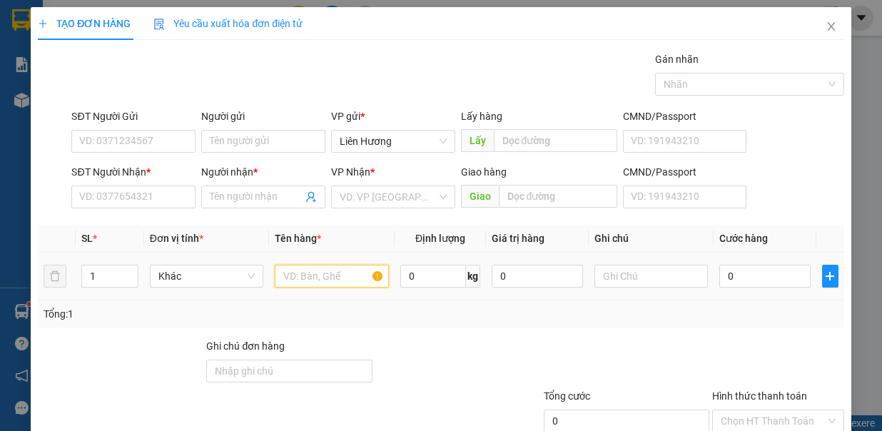
click at [311, 270] on input "text" at bounding box center [332, 276] width 114 height 23
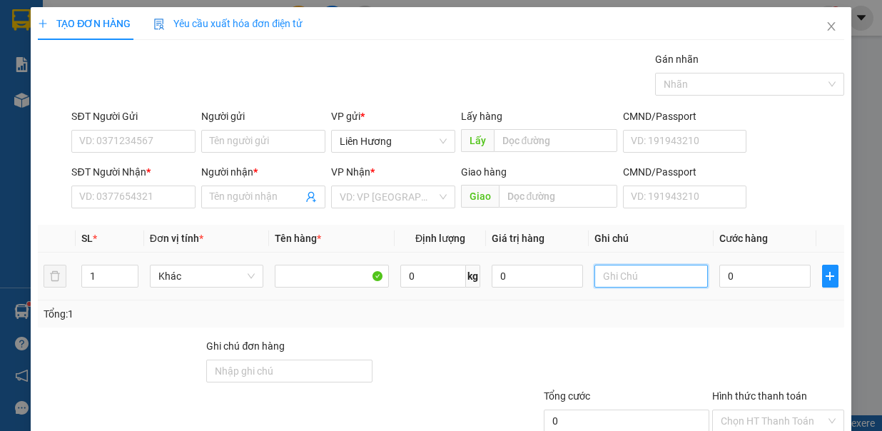
click at [594, 268] on input "text" at bounding box center [651, 276] width 114 height 23
type input "1TX ,1TG - Đ.ĂN"
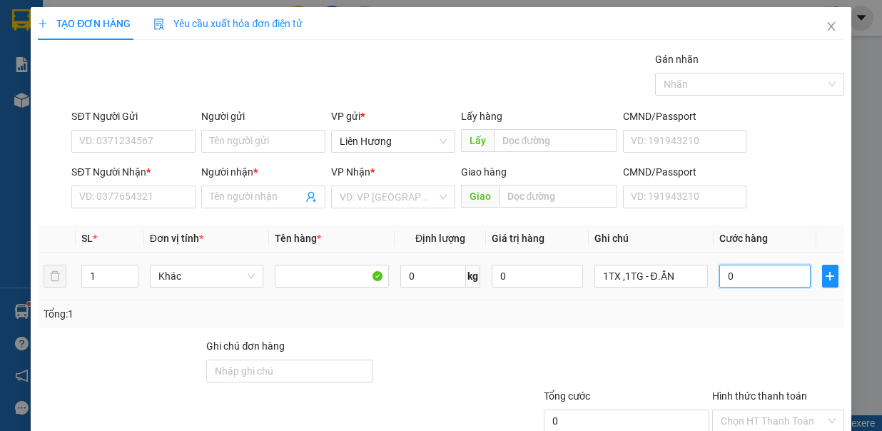
click at [761, 277] on input "0" at bounding box center [764, 276] width 91 height 23
type input "8"
type input "80"
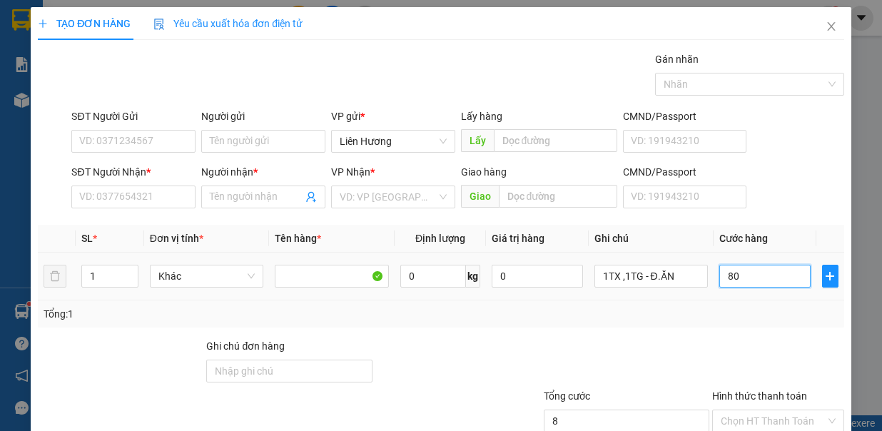
type input "80"
click at [133, 268] on span "Increase Value" at bounding box center [130, 271] width 16 height 13
type input "80.000"
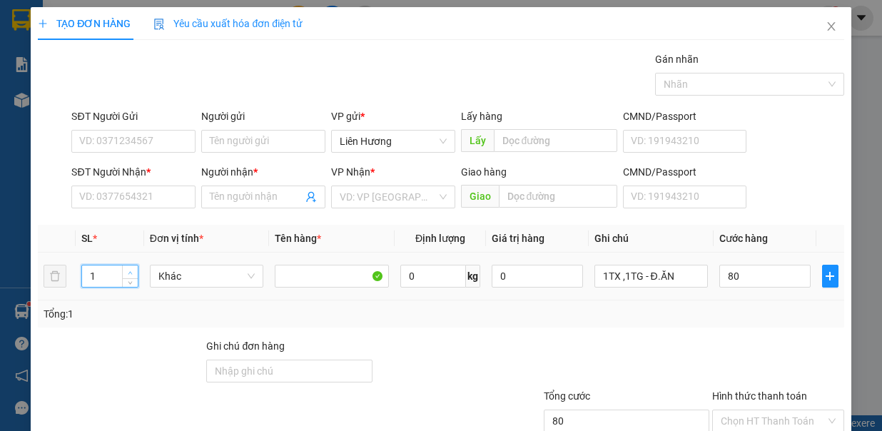
type input "80.000"
click at [122, 265] on span "Increase Value" at bounding box center [130, 271] width 16 height 13
type input "2"
click at [136, 191] on input "SĐT Người Nhận *" at bounding box center [133, 197] width 124 height 23
click at [374, 195] on input "search" at bounding box center [388, 196] width 97 height 21
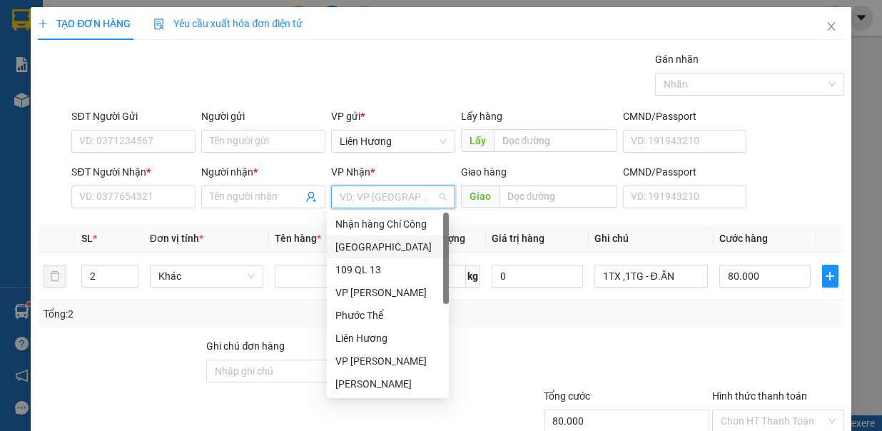
click at [398, 238] on div "[GEOGRAPHIC_DATA]" at bounding box center [388, 247] width 122 height 23
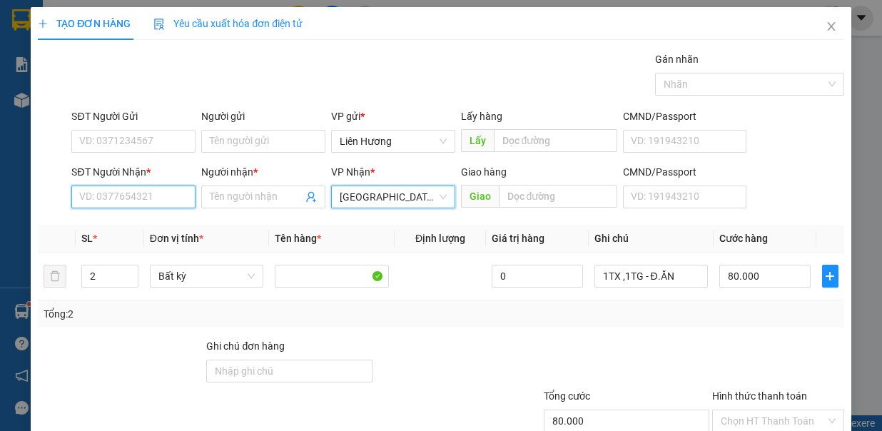
click at [171, 193] on input "SĐT Người Nhận *" at bounding box center [133, 197] width 124 height 23
type input "0359581294"
drag, startPoint x: 152, startPoint y: 198, endPoint x: 76, endPoint y: 211, distance: 77.3
click at [76, 211] on div "SĐT Người Nhận * 0359581294 0359581294" at bounding box center [133, 189] width 124 height 50
click at [96, 197] on input "0355859" at bounding box center [133, 197] width 124 height 23
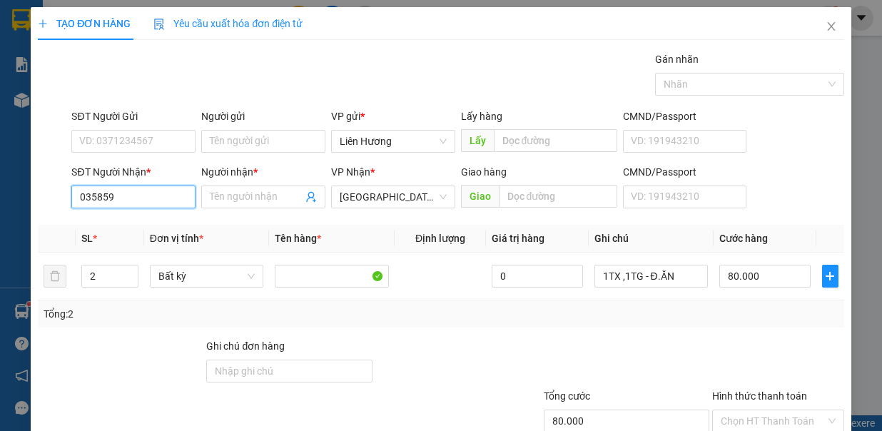
click at [137, 197] on input "035859" at bounding box center [133, 197] width 124 height 23
click at [101, 197] on input "035859" at bounding box center [133, 197] width 124 height 23
click at [130, 199] on input "035959" at bounding box center [133, 197] width 124 height 23
type input "0359581294"
click at [231, 198] on input "Người nhận *" at bounding box center [256, 197] width 93 height 16
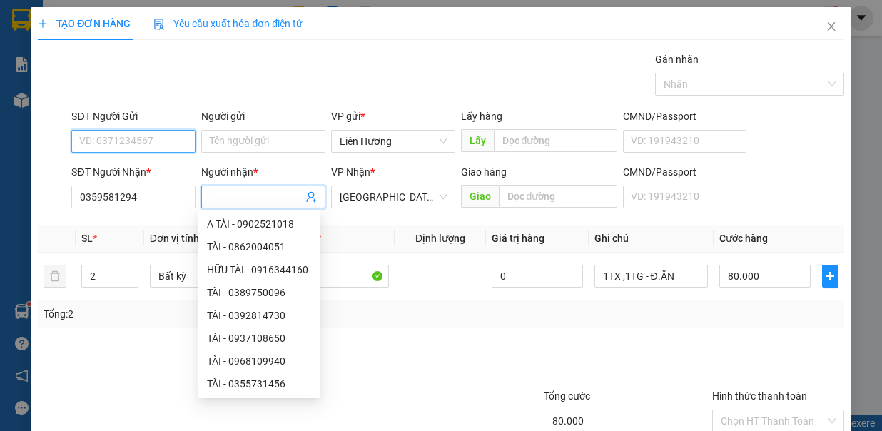
click at [143, 134] on input "SĐT Người Gửi" at bounding box center [133, 141] width 124 height 23
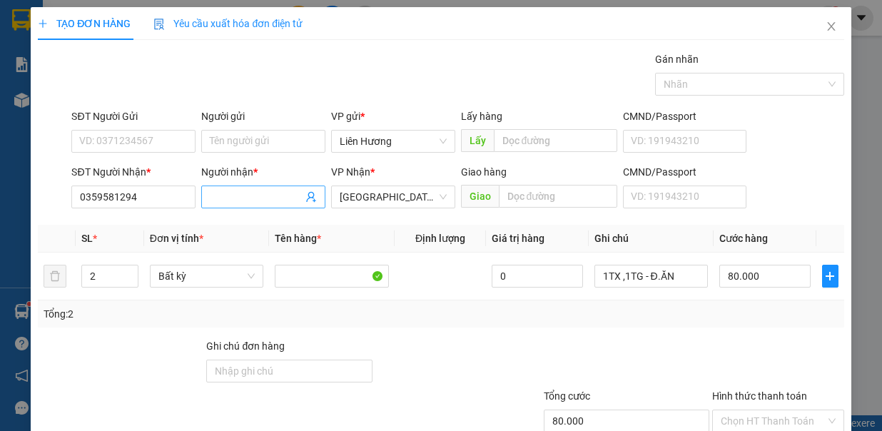
click at [277, 203] on input "Người nhận *" at bounding box center [256, 197] width 93 height 16
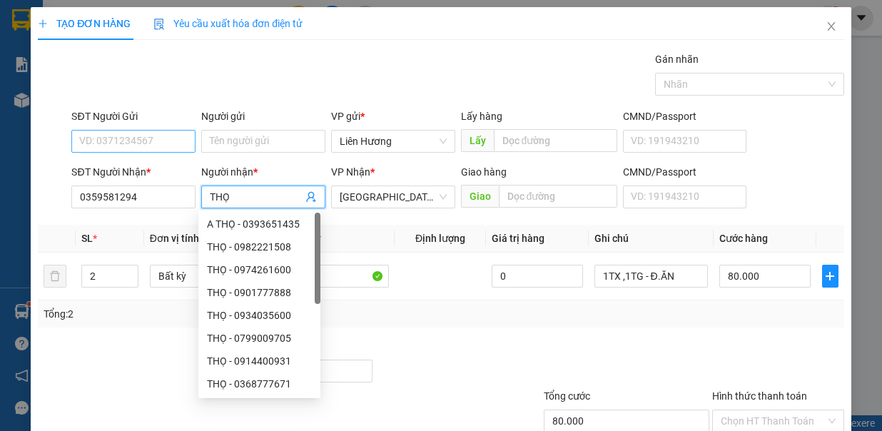
type input "THỌ"
click at [184, 146] on input "SĐT Người Gửi" at bounding box center [133, 141] width 124 height 23
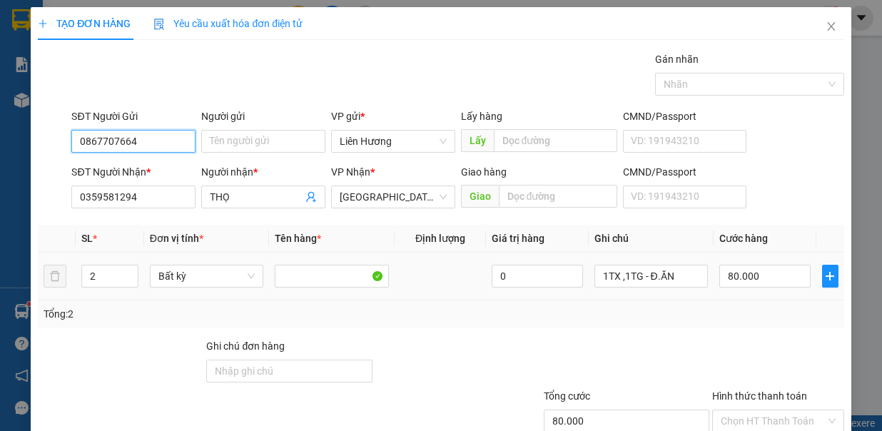
type input "0867707664"
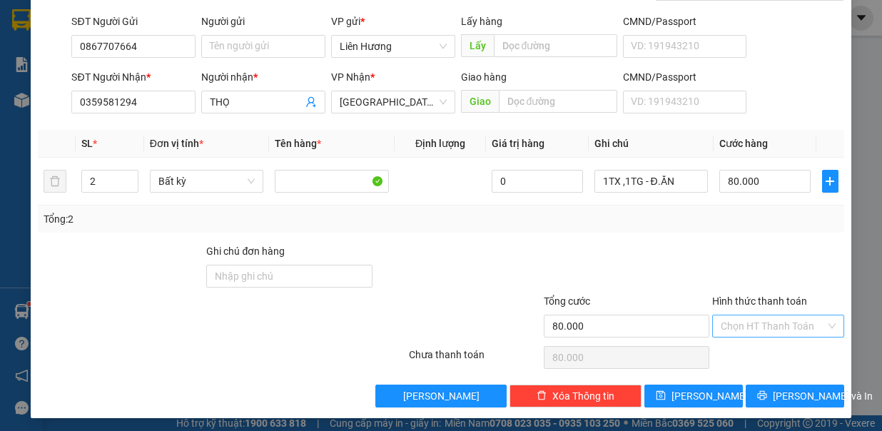
click at [774, 317] on input "Hình thức thanh toán" at bounding box center [773, 325] width 105 height 21
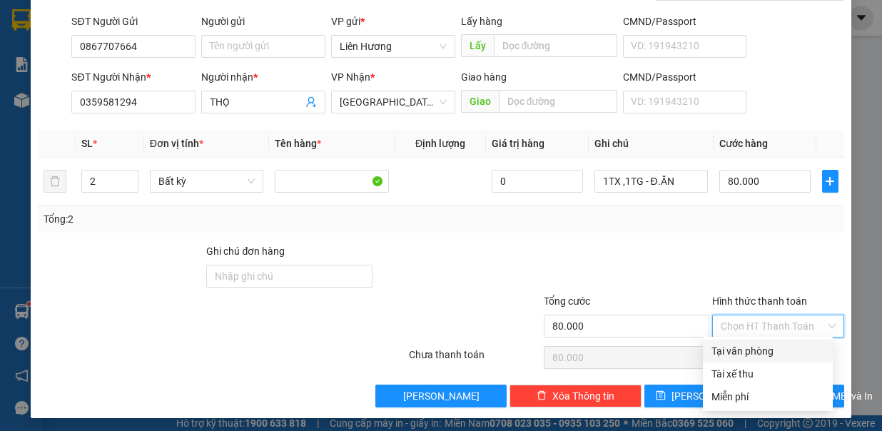
click at [766, 345] on div "Tại văn phòng" at bounding box center [768, 351] width 113 height 16
type input "0"
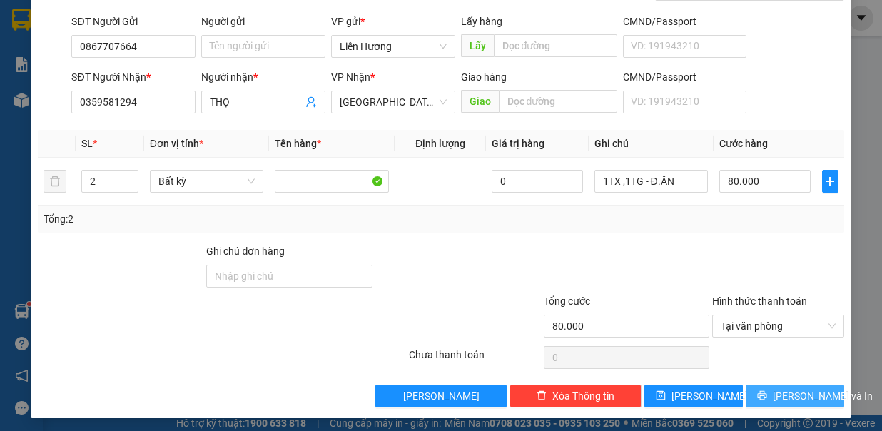
click at [766, 389] on button "Lưu và In" at bounding box center [795, 396] width 98 height 23
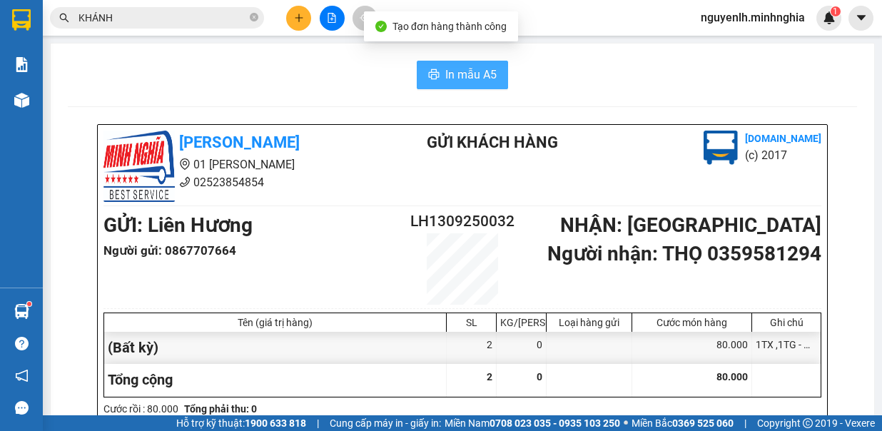
click at [479, 80] on span "In mẫu A5" at bounding box center [470, 75] width 51 height 18
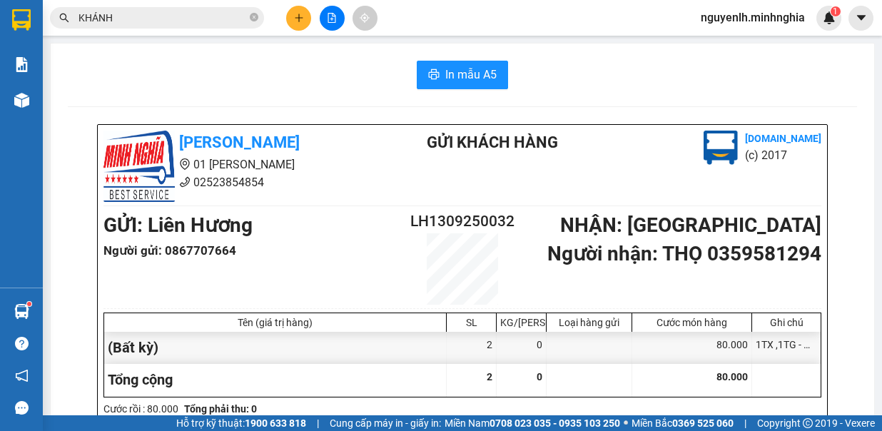
click at [298, 17] on icon "plus" at bounding box center [299, 17] width 8 height 1
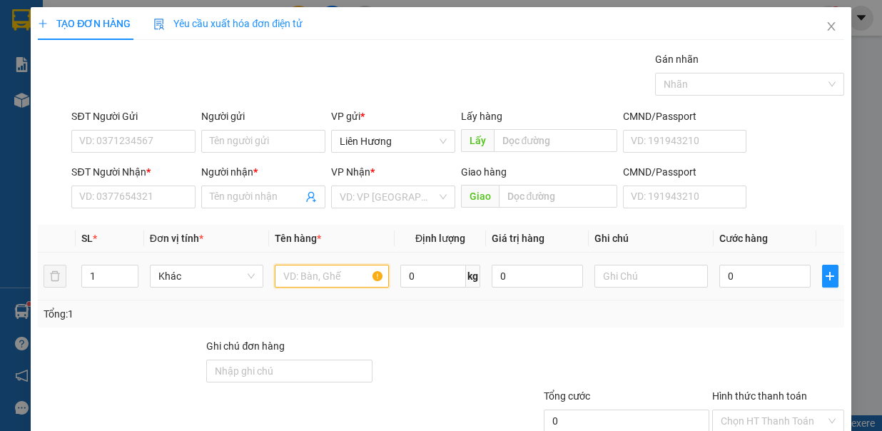
click at [305, 281] on input "text" at bounding box center [332, 276] width 114 height 23
click at [129, 268] on span "up" at bounding box center [130, 272] width 9 height 9
type input "2"
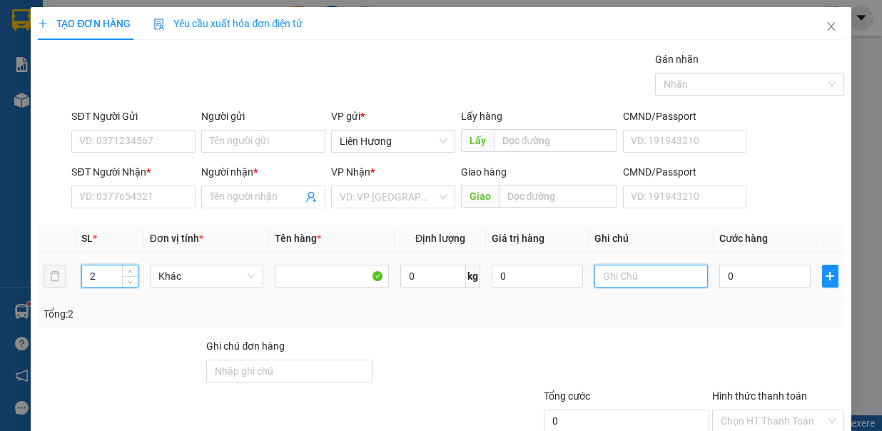
click at [627, 271] on input "text" at bounding box center [651, 276] width 114 height 23
type input "1TX ,1TG - Đ.ĂN"
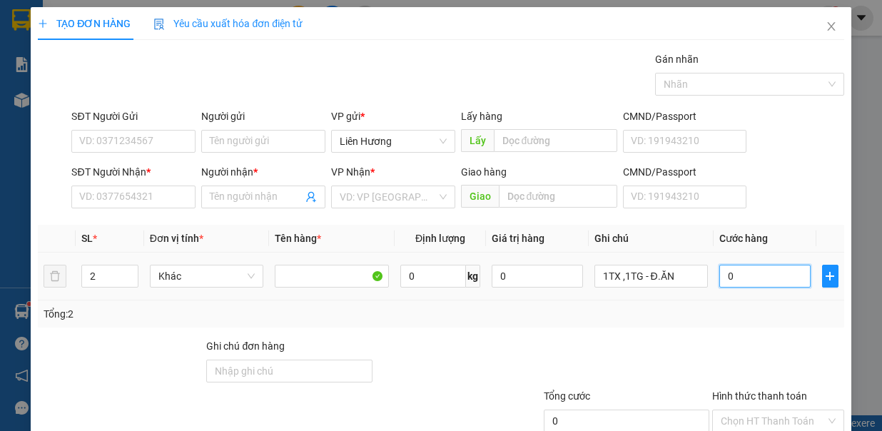
click at [734, 277] on input "0" at bounding box center [764, 276] width 91 height 23
type input "8"
type input "80"
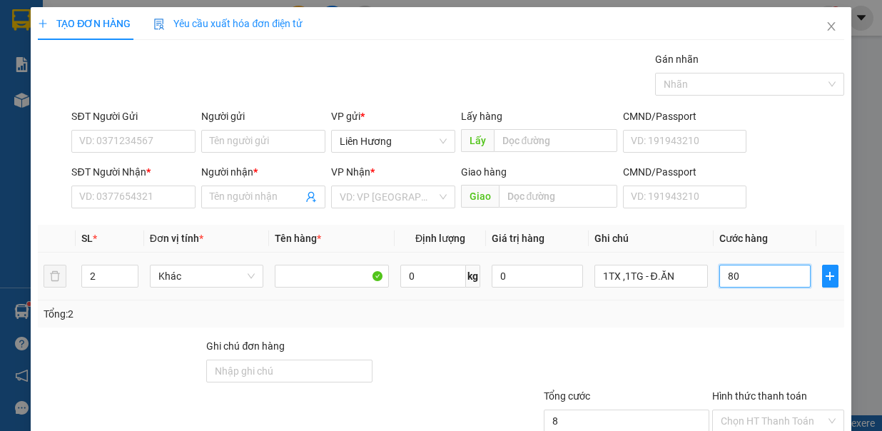
type input "80"
click at [157, 199] on input "SĐT Người Nhận *" at bounding box center [133, 197] width 124 height 23
type input "80.000"
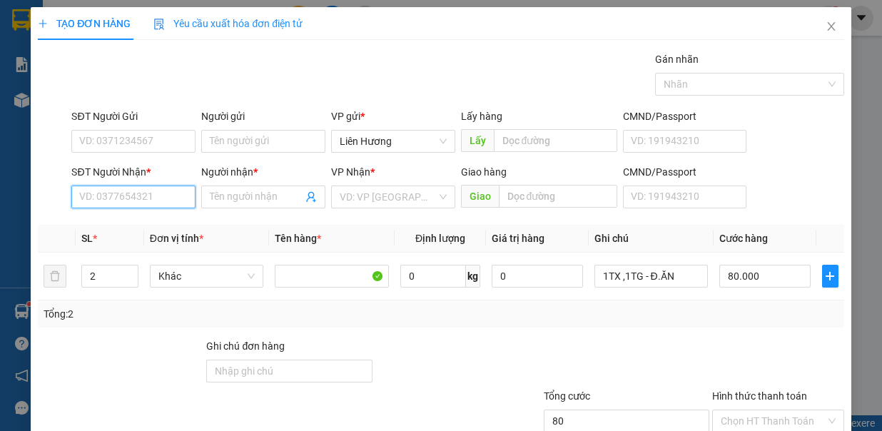
type input "80.000"
click at [121, 196] on input "0934870356" at bounding box center [133, 197] width 124 height 23
click at [160, 200] on input "0934870356" at bounding box center [133, 197] width 124 height 23
type input "0934870356"
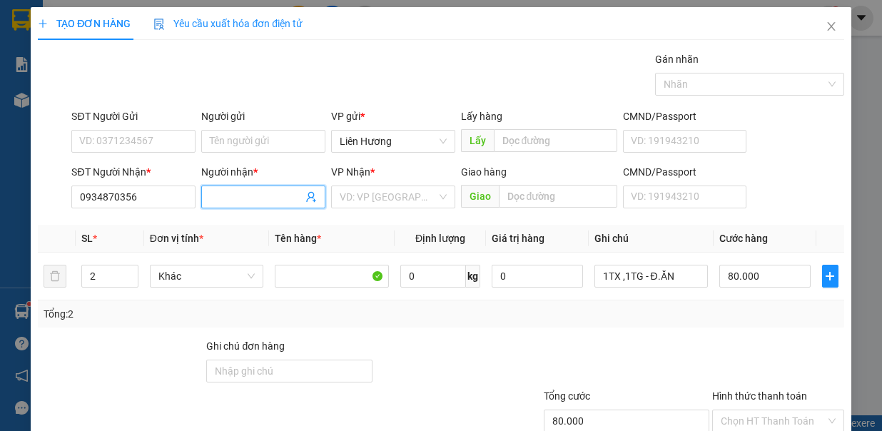
click at [243, 199] on input "Người nhận *" at bounding box center [256, 197] width 93 height 16
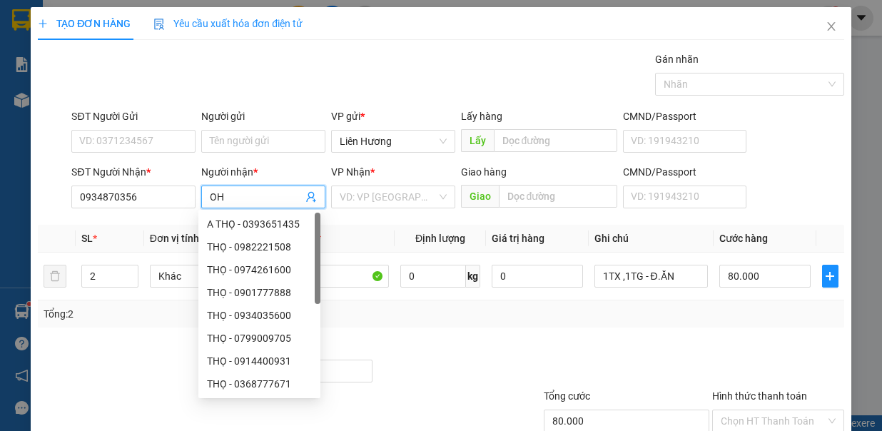
type input "O"
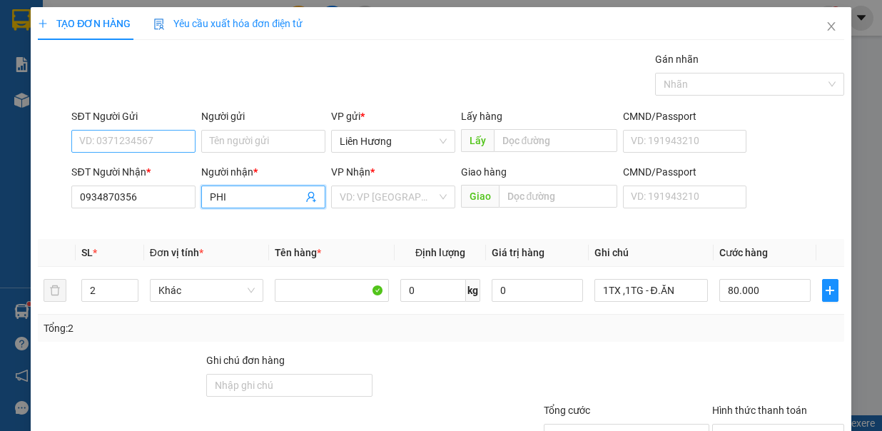
type input "PHI"
click at [103, 124] on div "SĐT Người Gửi" at bounding box center [133, 118] width 124 height 21
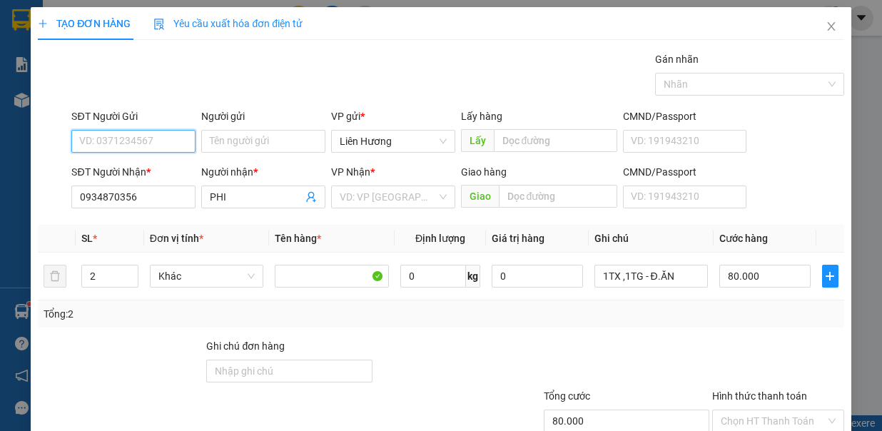
click at [122, 141] on input "SĐT Người Gửi" at bounding box center [133, 141] width 124 height 23
type input "0938149429"
click at [774, 410] on input "Hình thức thanh toán" at bounding box center [773, 420] width 105 height 21
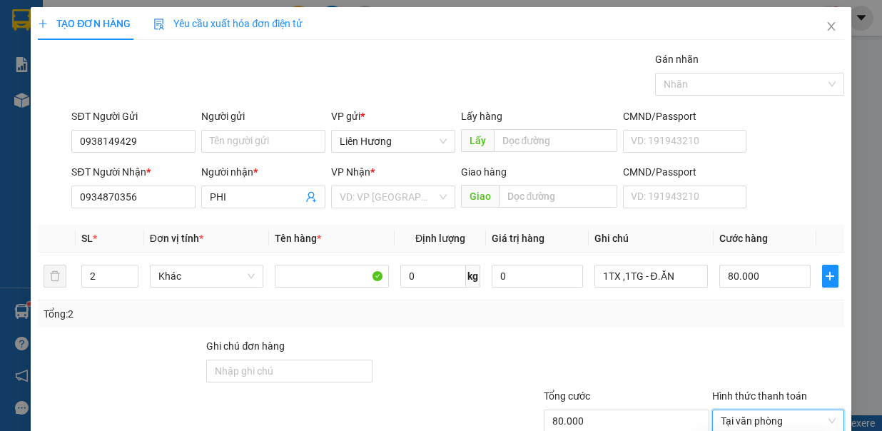
type input "0"
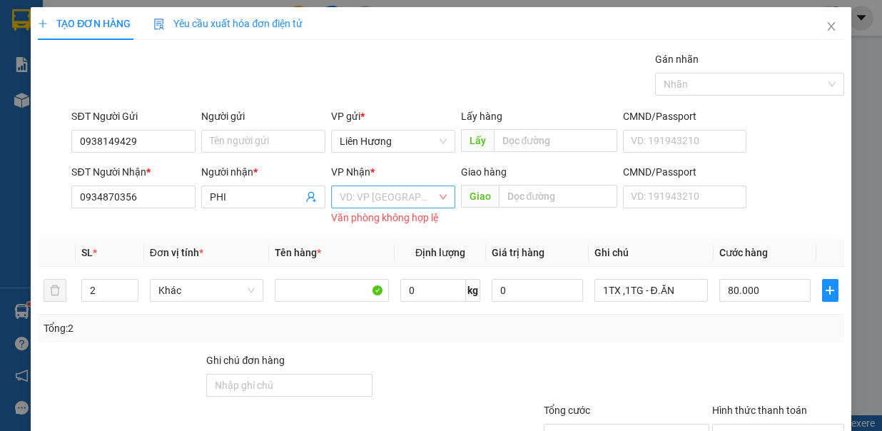
click at [420, 186] on input "search" at bounding box center [388, 196] width 97 height 21
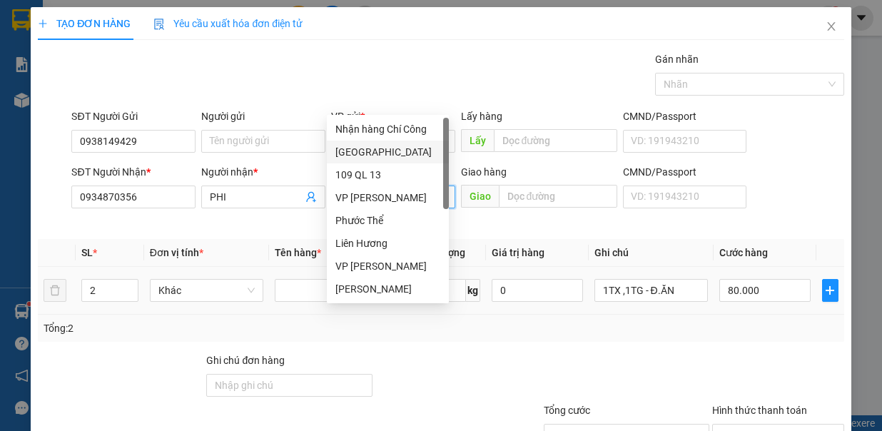
drag, startPoint x: 398, startPoint y: 156, endPoint x: 432, endPoint y: 176, distance: 39.0
click at [398, 156] on div "[GEOGRAPHIC_DATA]" at bounding box center [387, 152] width 105 height 16
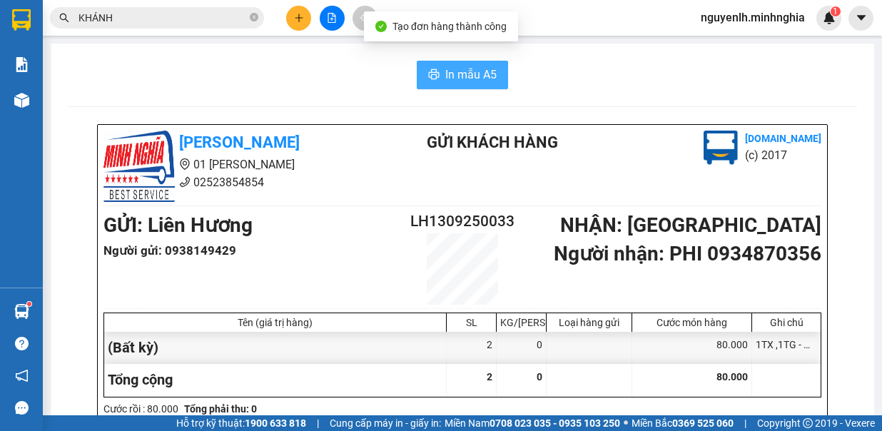
click at [461, 71] on span "In mẫu A5" at bounding box center [470, 75] width 51 height 18
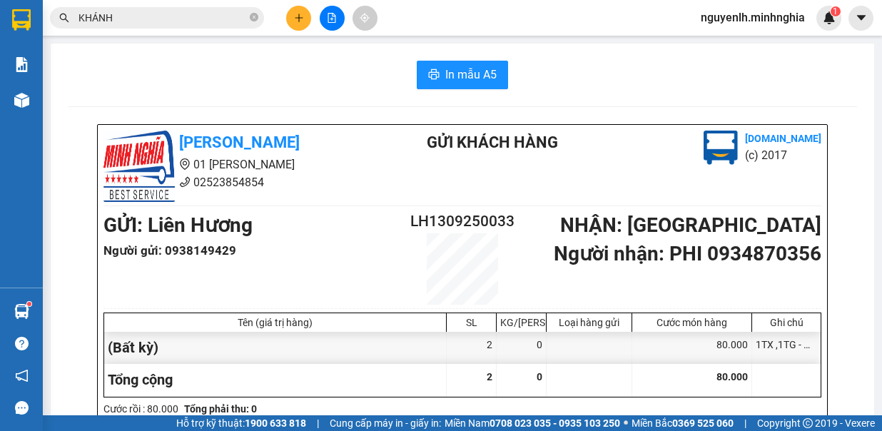
click at [303, 27] on button at bounding box center [298, 18] width 25 height 25
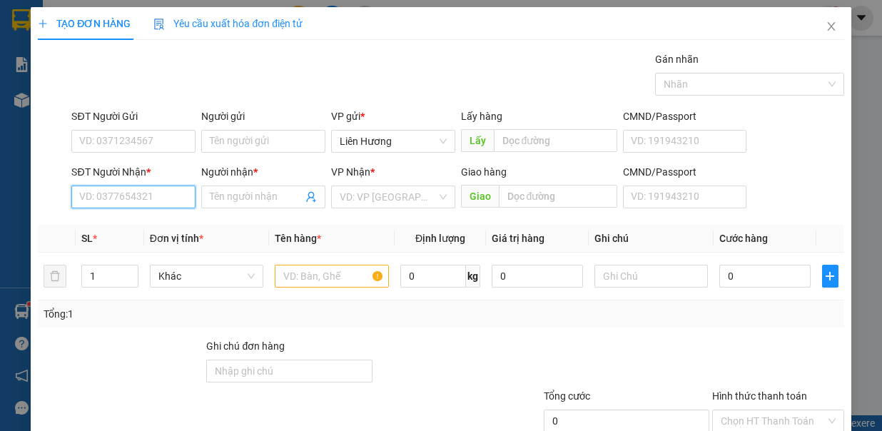
click at [148, 193] on input "SĐT Người Nhận *" at bounding box center [133, 197] width 124 height 23
click at [144, 218] on div "0342573120 - DUYÊN" at bounding box center [131, 224] width 105 height 16
type input "0342573120"
type input "DUYÊN"
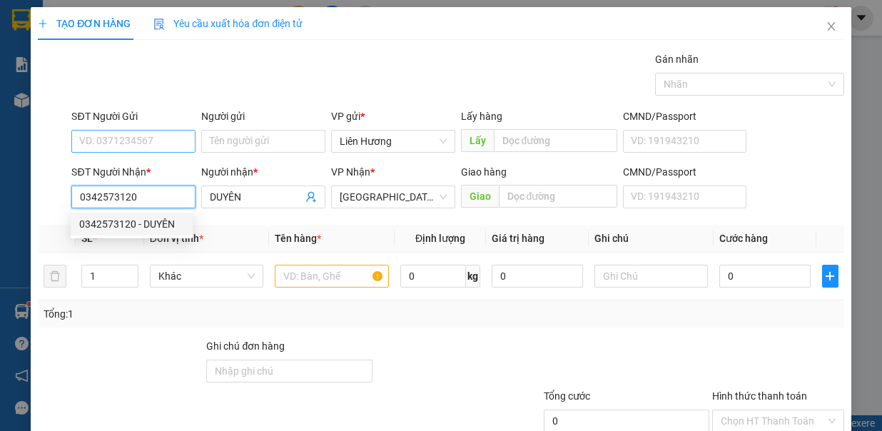
type input "0342573120"
click at [148, 143] on input "SĐT Người Gửi" at bounding box center [133, 141] width 124 height 23
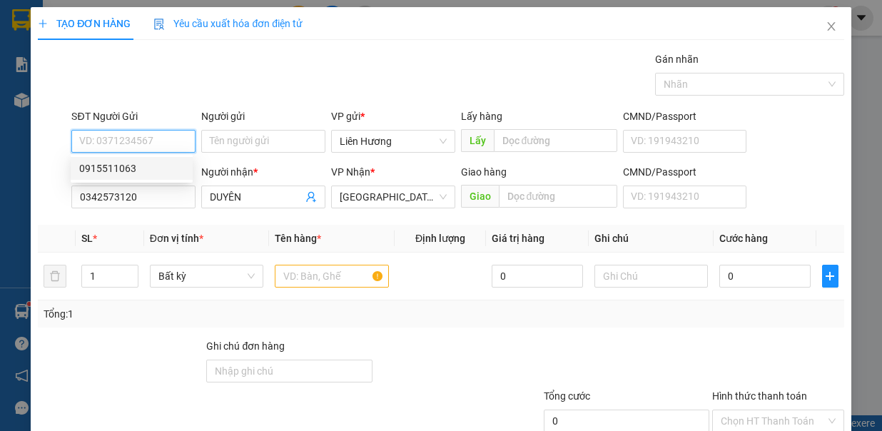
click at [137, 172] on div "0915511063" at bounding box center [131, 169] width 105 height 16
type input "0915511063"
click at [303, 274] on input "text" at bounding box center [332, 276] width 114 height 23
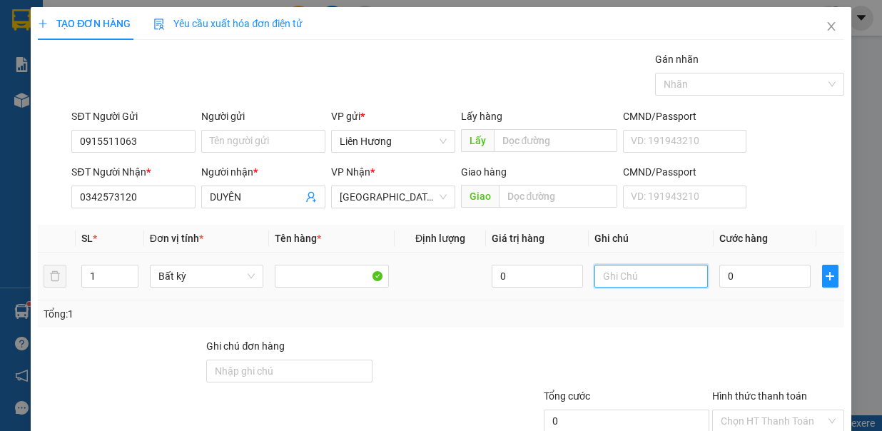
click at [597, 268] on input "text" at bounding box center [651, 276] width 114 height 23
type input "1TX - HS"
click at [744, 277] on input "0" at bounding box center [764, 276] width 91 height 23
type input "4"
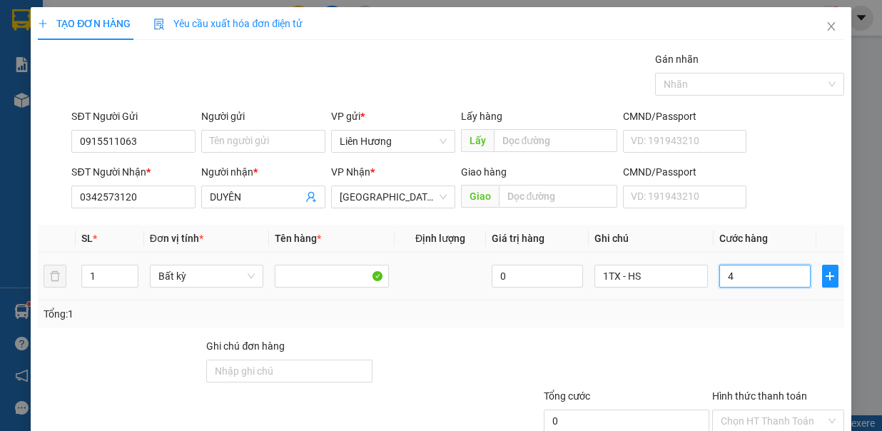
type input "4"
type input "40"
type input "40.000"
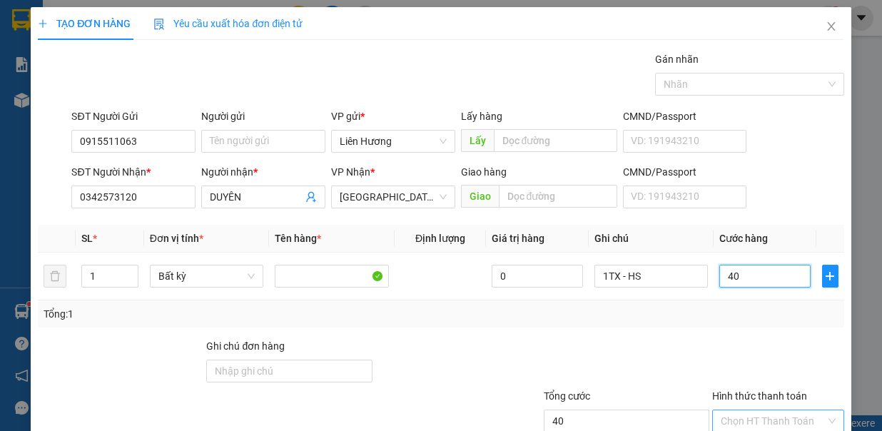
type input "40.000"
click at [775, 410] on div "Chọn HT Thanh Toán" at bounding box center [778, 421] width 132 height 23
click at [781, 410] on input "Hình thức thanh toán" at bounding box center [773, 420] width 105 height 21
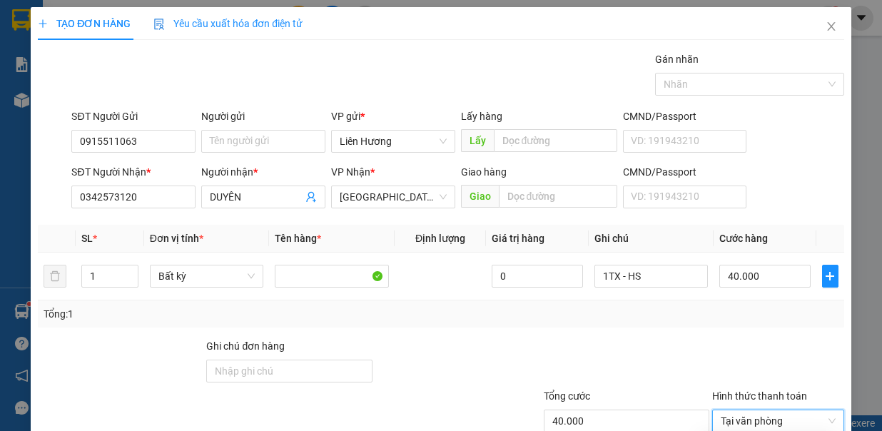
type input "0"
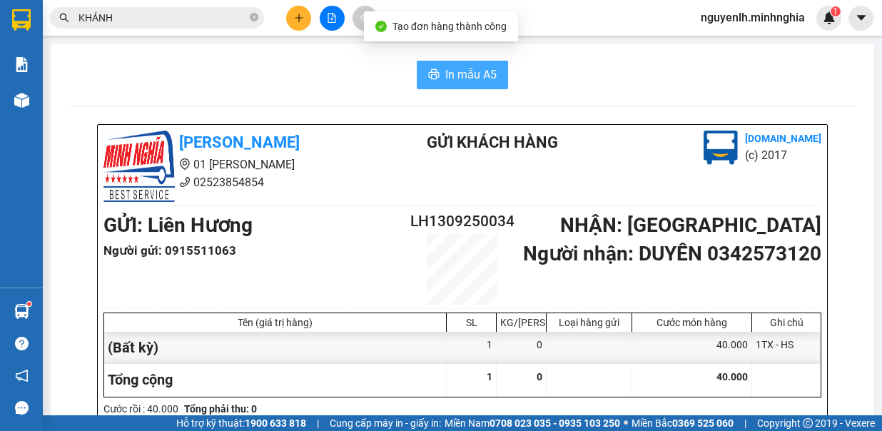
click at [480, 78] on span "In mẫu A5" at bounding box center [470, 75] width 51 height 18
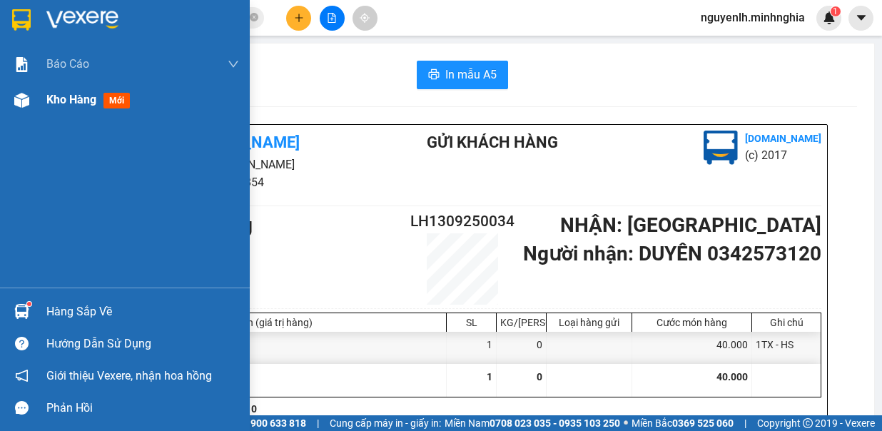
click at [66, 106] on span "Kho hàng" at bounding box center [71, 100] width 50 height 14
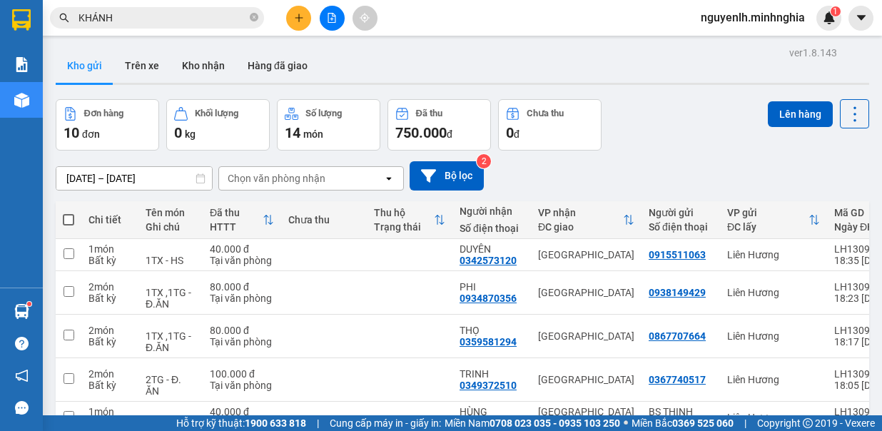
click at [332, 22] on icon "file-add" at bounding box center [332, 18] width 8 height 10
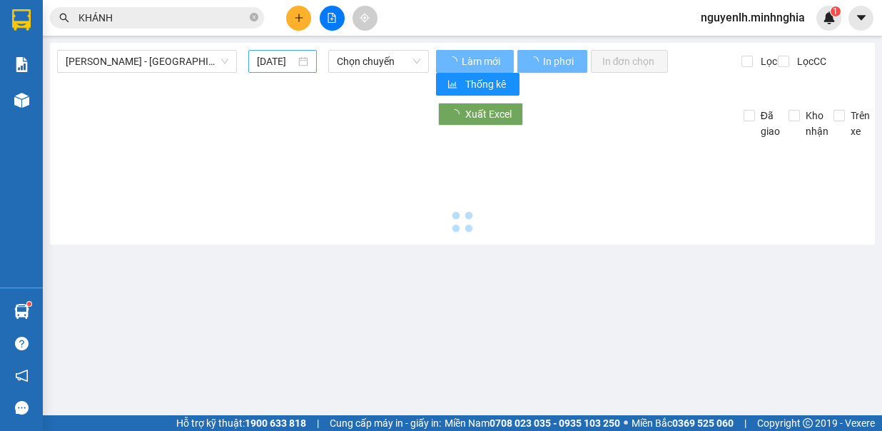
click at [264, 62] on input "[DATE]" at bounding box center [276, 62] width 39 height 16
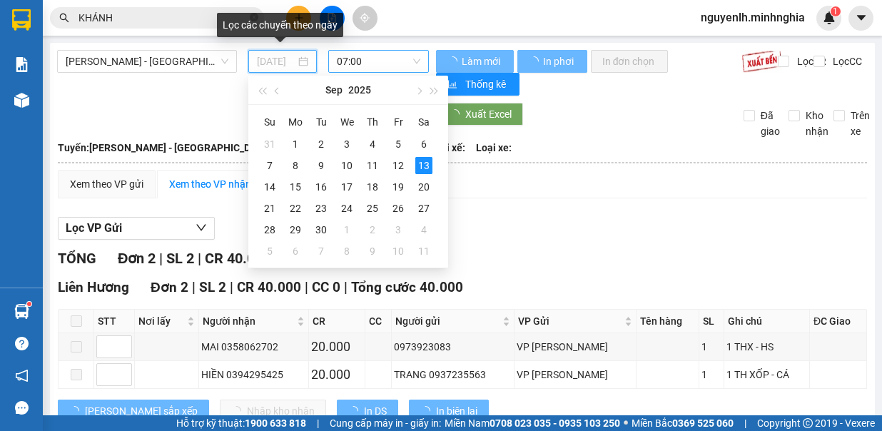
click at [271, 188] on div "14" at bounding box center [269, 186] width 17 height 17
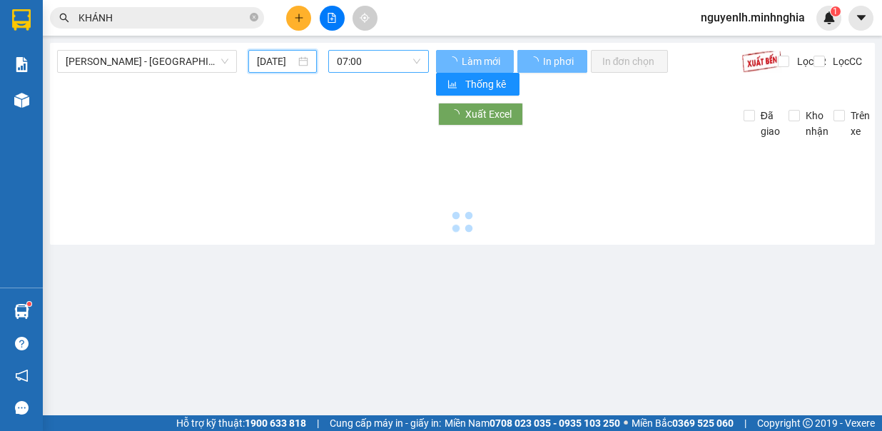
click at [400, 62] on span "07:00" at bounding box center [378, 61] width 83 height 21
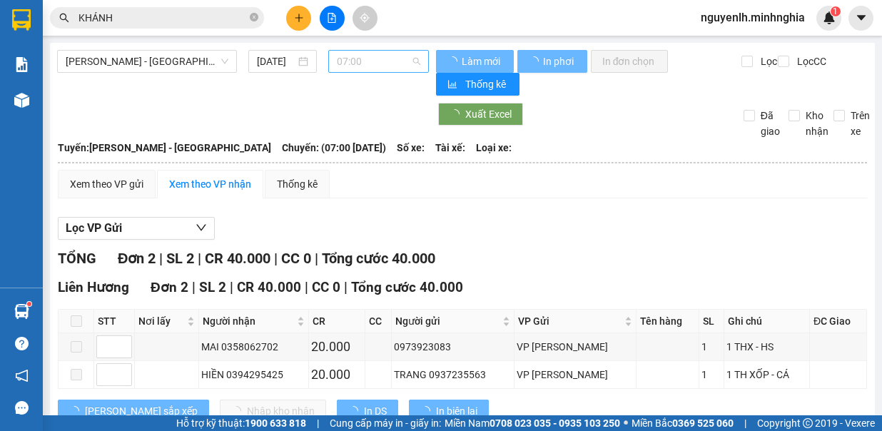
type input "14/09/2025"
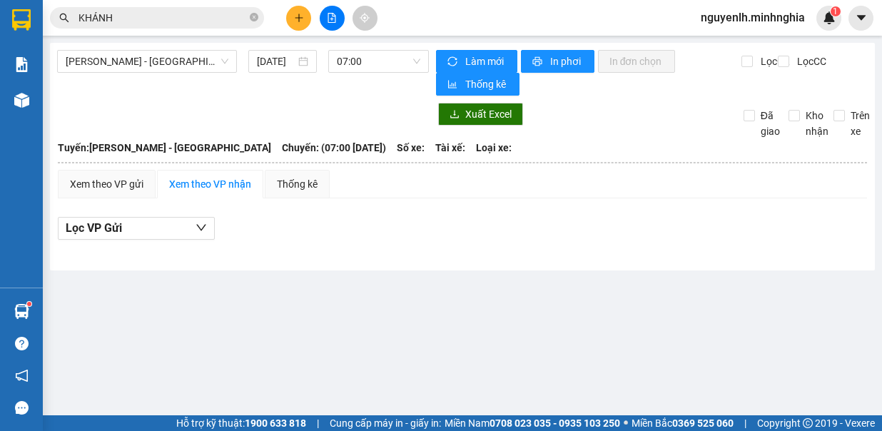
click at [344, 236] on div "Lọc VP Gửi" at bounding box center [462, 229] width 809 height 24
drag, startPoint x: 191, startPoint y: 67, endPoint x: 183, endPoint y: 64, distance: 9.3
click at [191, 66] on span "[PERSON_NAME] - [GEOGRAPHIC_DATA]" at bounding box center [147, 61] width 163 height 21
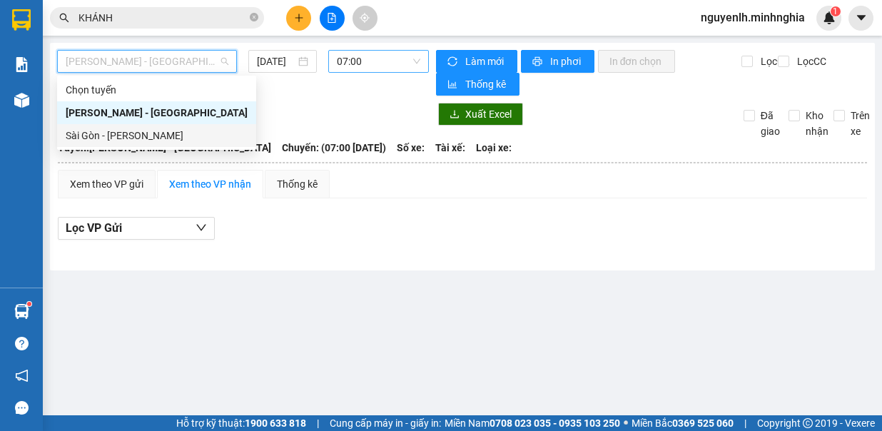
drag, startPoint x: 160, startPoint y: 140, endPoint x: 391, endPoint y: 71, distance: 241.2
click at [162, 138] on div "Sài Gòn - [PERSON_NAME]" at bounding box center [157, 136] width 182 height 16
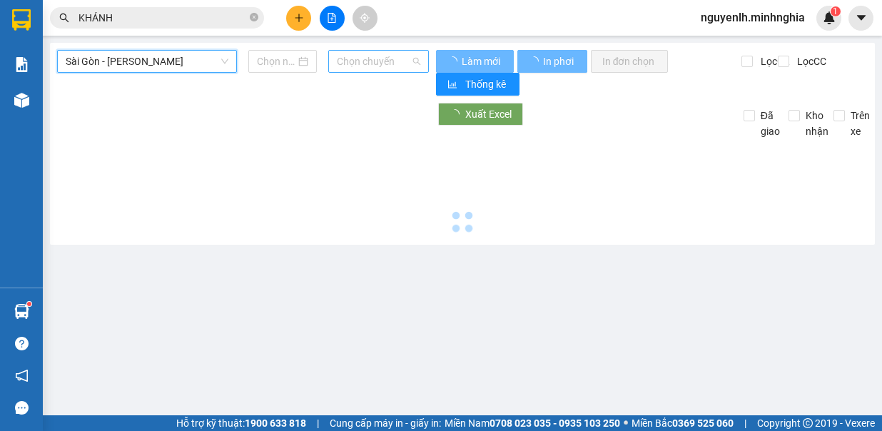
click at [390, 66] on span "Chọn chuyến" at bounding box center [378, 61] width 83 height 21
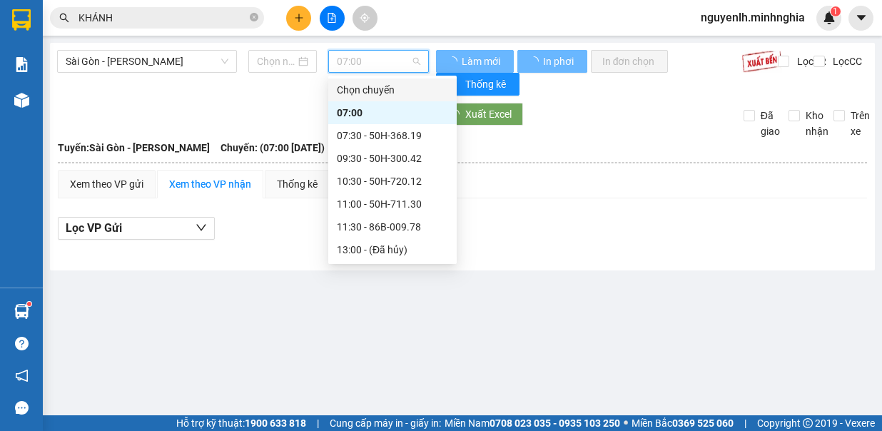
type input "[DATE]"
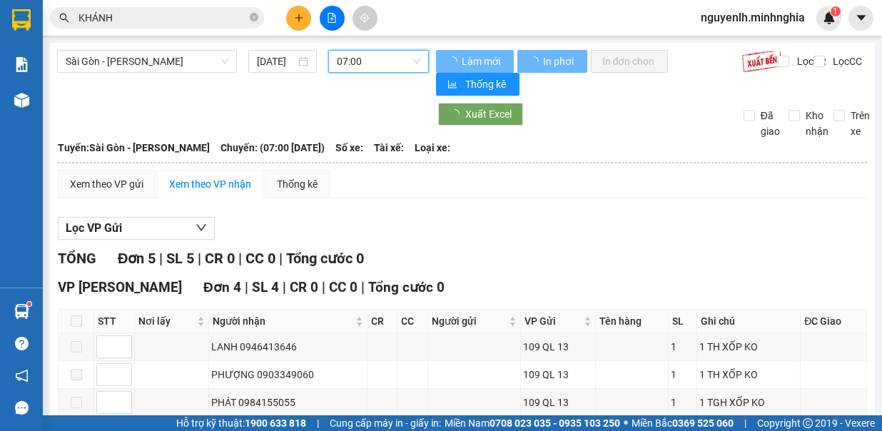
click at [390, 66] on span "07:00" at bounding box center [378, 61] width 83 height 21
click at [375, 63] on span "07:00" at bounding box center [378, 61] width 83 height 21
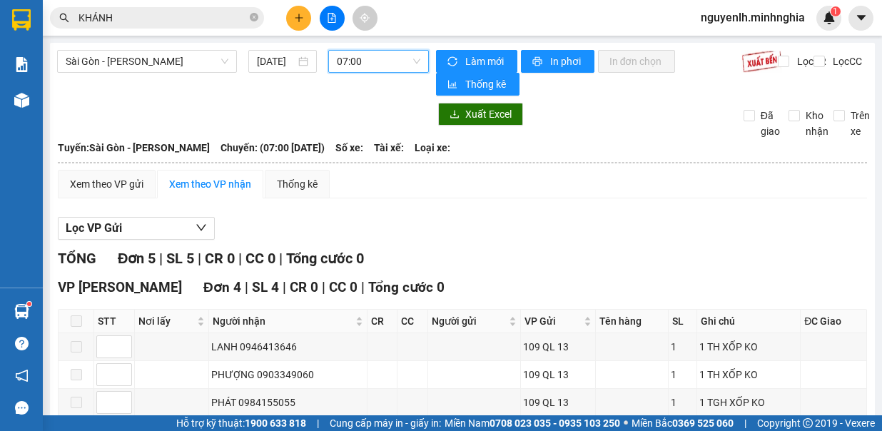
click at [385, 67] on span "07:00" at bounding box center [378, 61] width 83 height 21
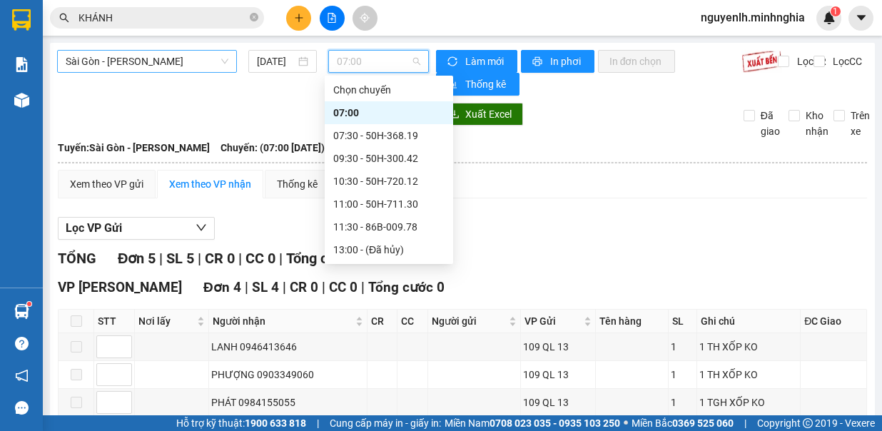
click at [183, 59] on span "Sài Gòn - [PERSON_NAME]" at bounding box center [147, 61] width 163 height 21
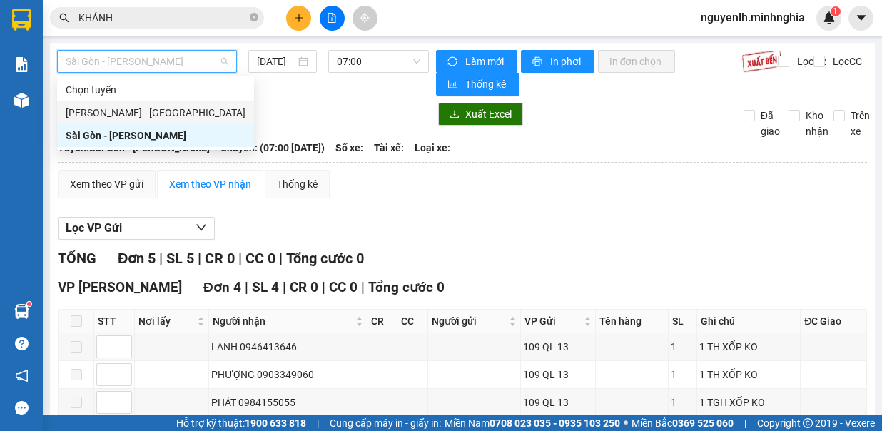
drag, startPoint x: 174, startPoint y: 114, endPoint x: 251, endPoint y: 81, distance: 83.8
click at [173, 115] on div "[PERSON_NAME] - [GEOGRAPHIC_DATA]" at bounding box center [156, 113] width 180 height 16
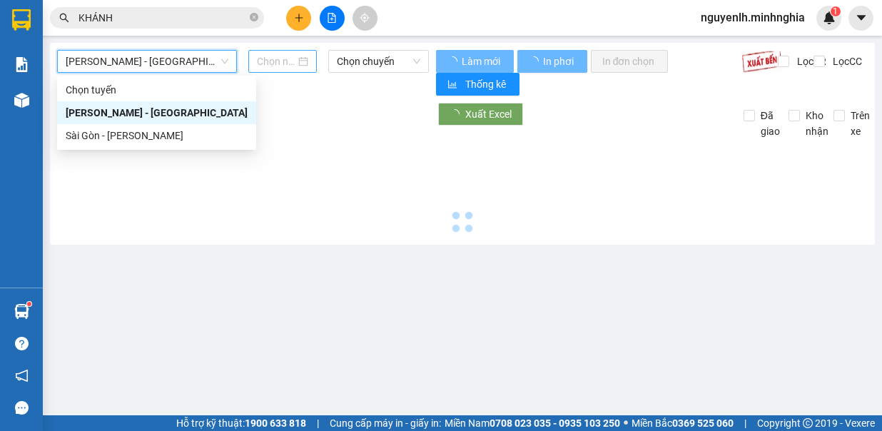
click at [270, 61] on input at bounding box center [276, 62] width 39 height 16
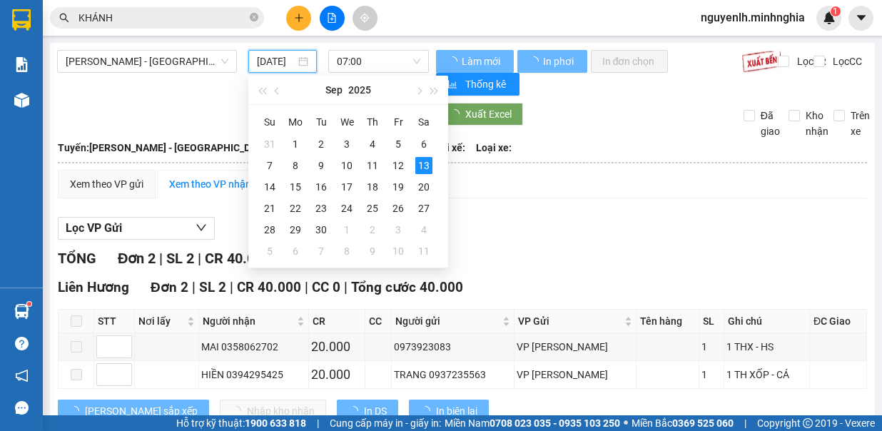
click at [264, 179] on div "14" at bounding box center [269, 186] width 17 height 17
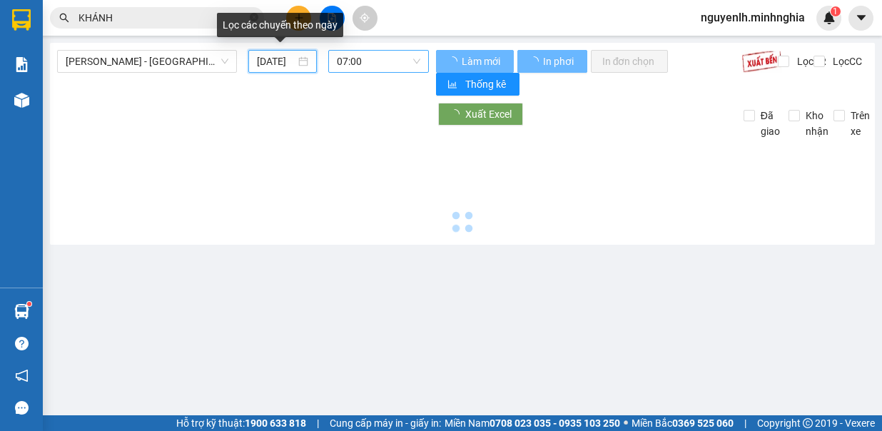
click at [392, 58] on span "07:00" at bounding box center [378, 61] width 83 height 21
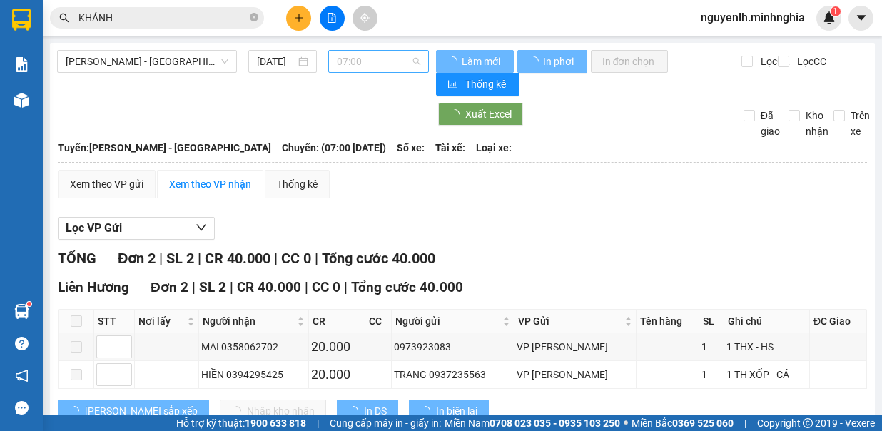
type input "14/09/2025"
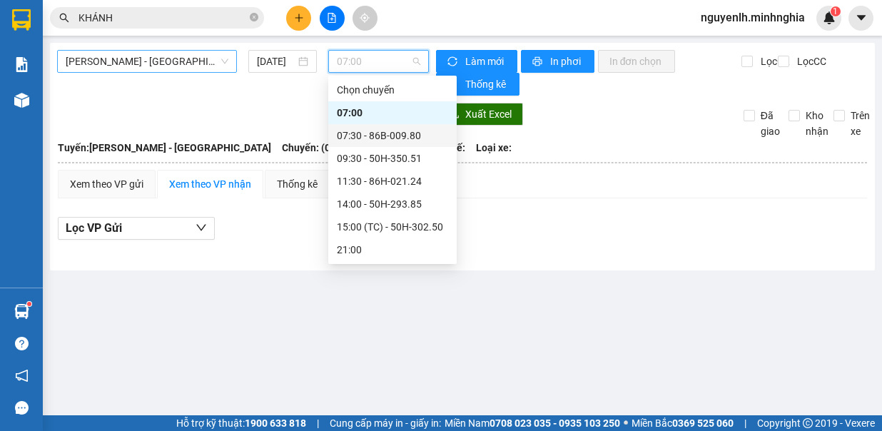
click at [131, 56] on span "[PERSON_NAME] - [GEOGRAPHIC_DATA]" at bounding box center [147, 61] width 163 height 21
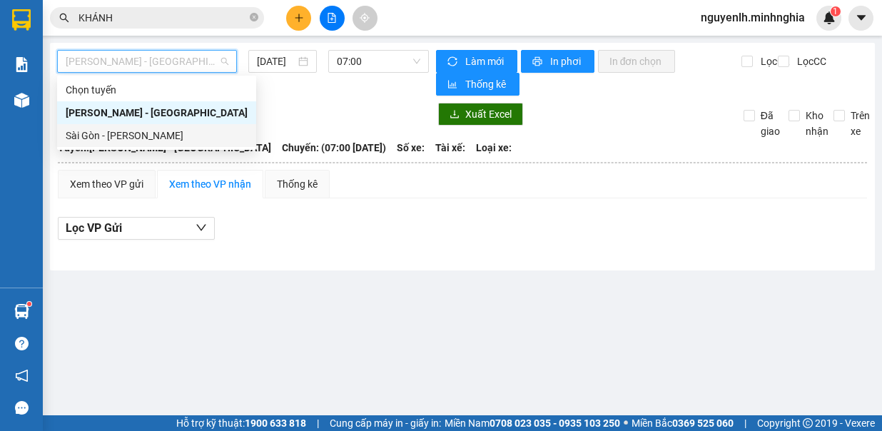
click at [148, 132] on div "Sài Gòn - [PERSON_NAME]" at bounding box center [157, 136] width 182 height 16
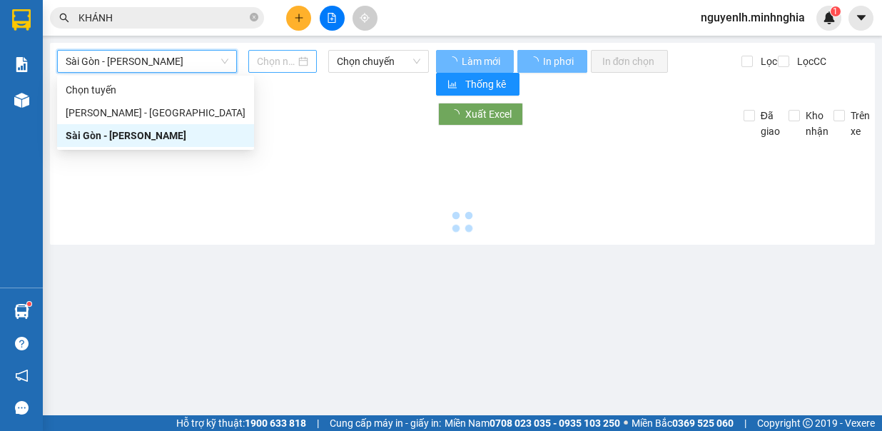
click at [288, 63] on input at bounding box center [276, 62] width 39 height 16
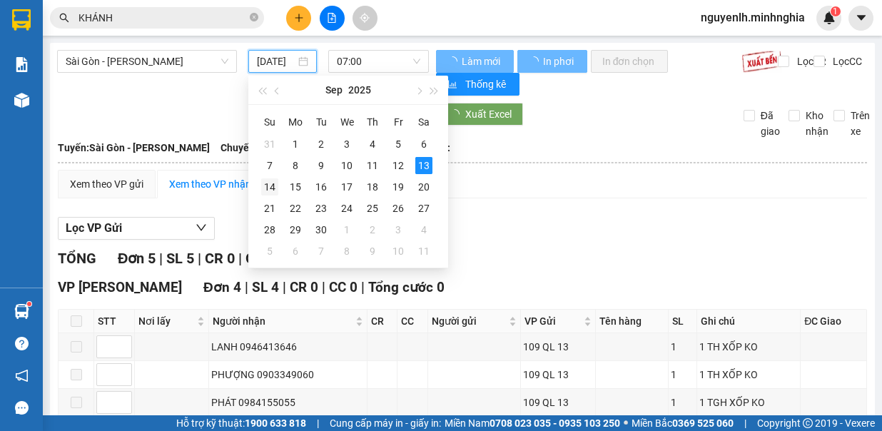
click at [275, 186] on div "14" at bounding box center [269, 186] width 17 height 17
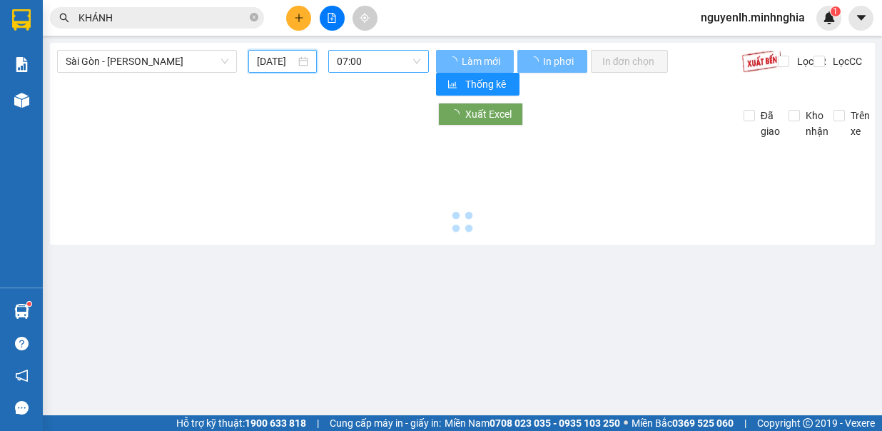
click at [385, 56] on span "07:00" at bounding box center [378, 61] width 83 height 21
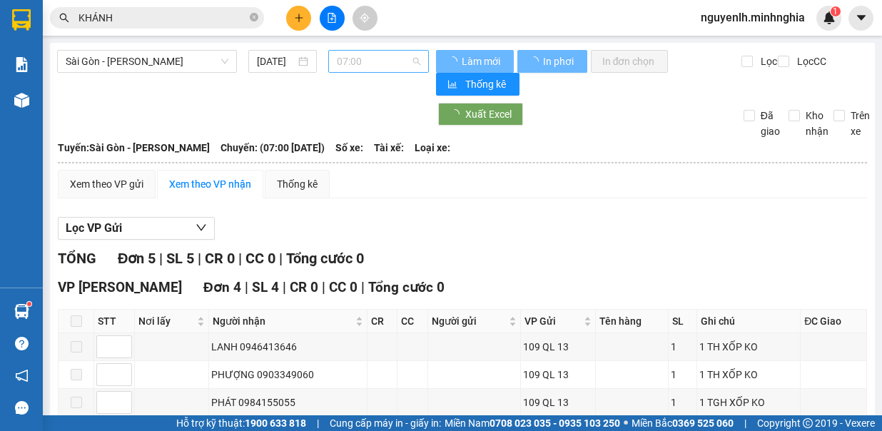
type input "14/09/2025"
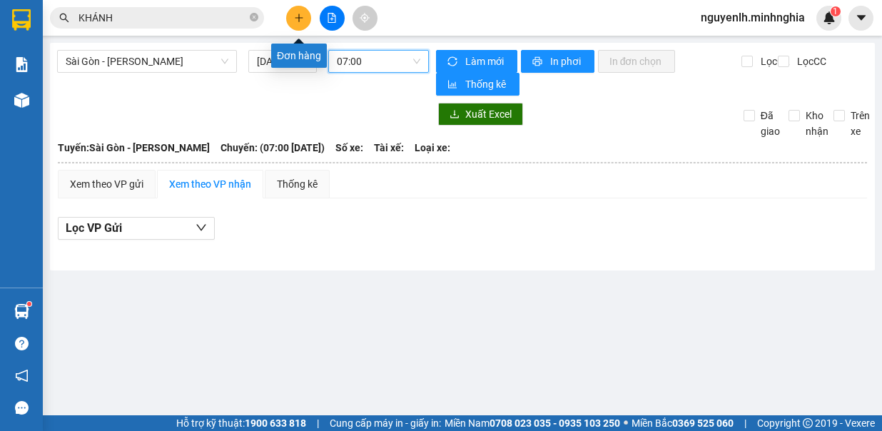
click at [303, 23] on button at bounding box center [298, 18] width 25 height 25
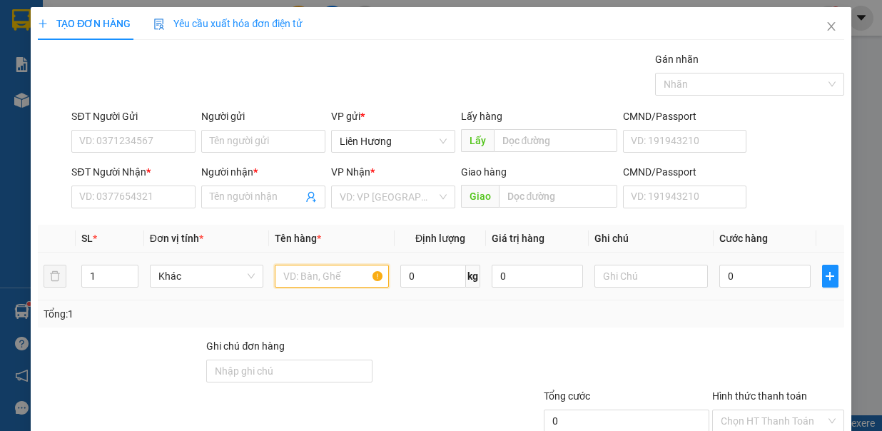
click at [336, 271] on input "text" at bounding box center [332, 276] width 114 height 23
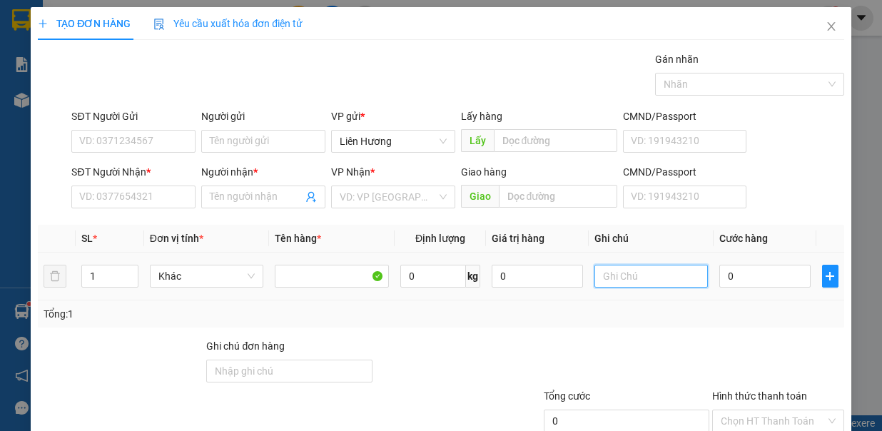
click at [631, 277] on input "text" at bounding box center [651, 276] width 114 height 23
type input "1TX - Đ.ĂN"
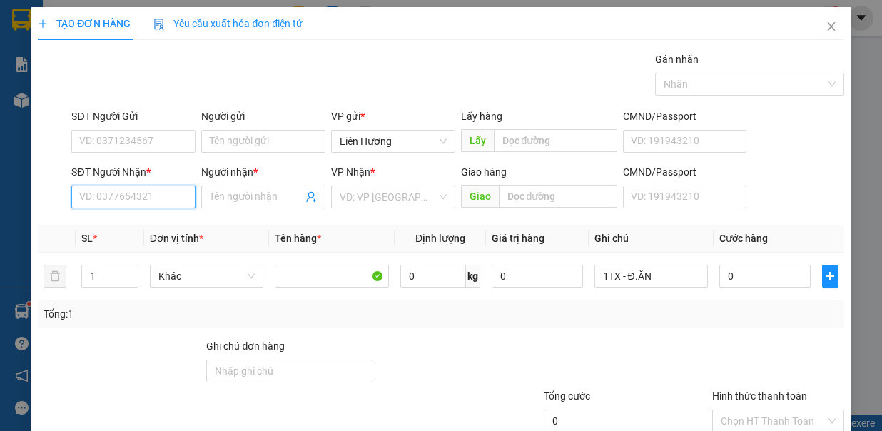
click at [161, 206] on input "SĐT Người Nhận *" at bounding box center [133, 197] width 124 height 23
type input "0797067751"
click at [268, 191] on input "Người nhận *" at bounding box center [256, 197] width 93 height 16
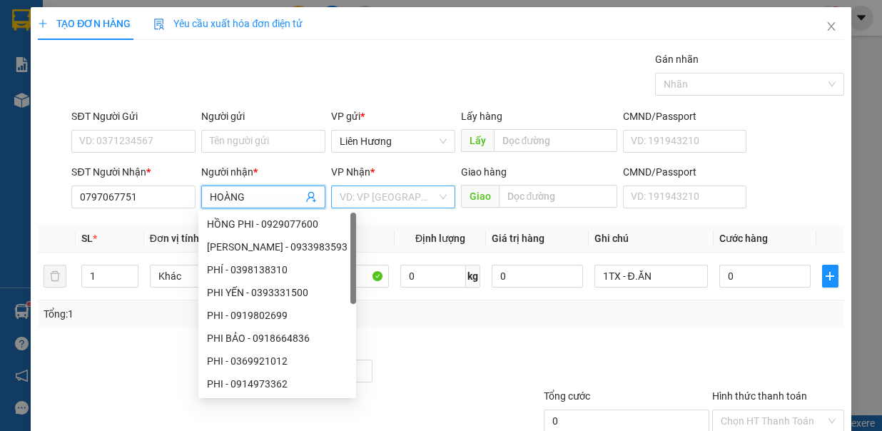
type input "HOÀNG"
click at [384, 201] on input "search" at bounding box center [388, 196] width 97 height 21
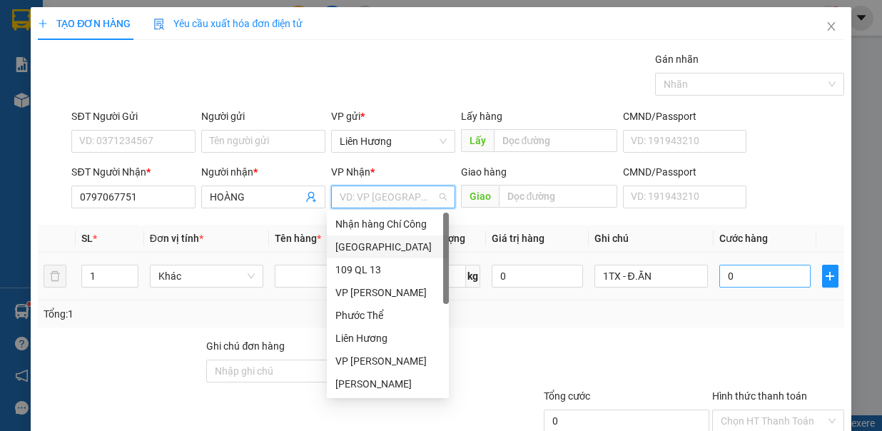
click at [382, 244] on div "[GEOGRAPHIC_DATA]" at bounding box center [387, 247] width 105 height 16
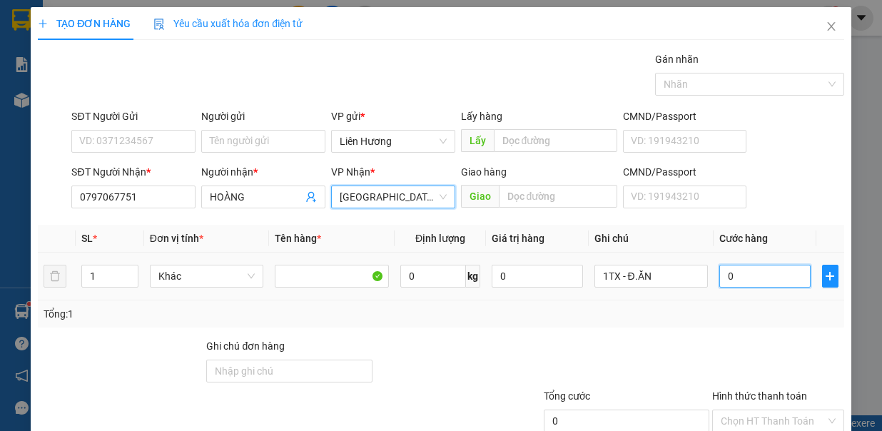
click at [756, 279] on input "0" at bounding box center [764, 276] width 91 height 23
click at [727, 274] on input "0" at bounding box center [764, 276] width 91 height 23
type input "04"
type input "4"
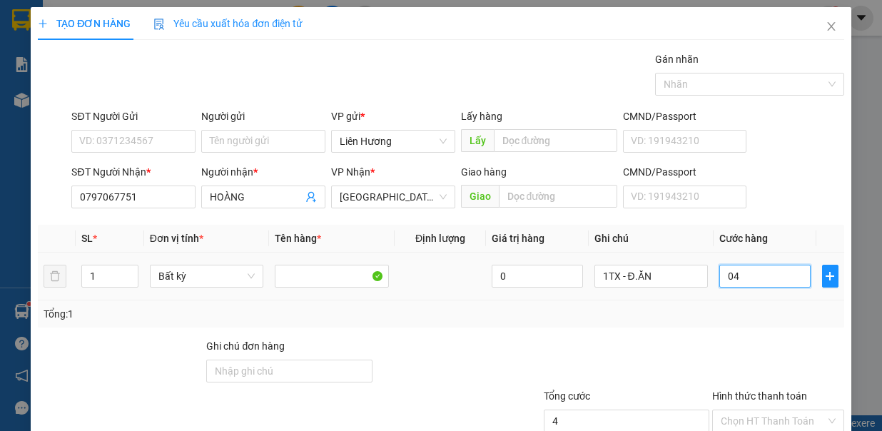
type input "040"
type input "40"
click at [131, 131] on input "SĐT Người Gửi" at bounding box center [133, 141] width 124 height 23
type input "40.000"
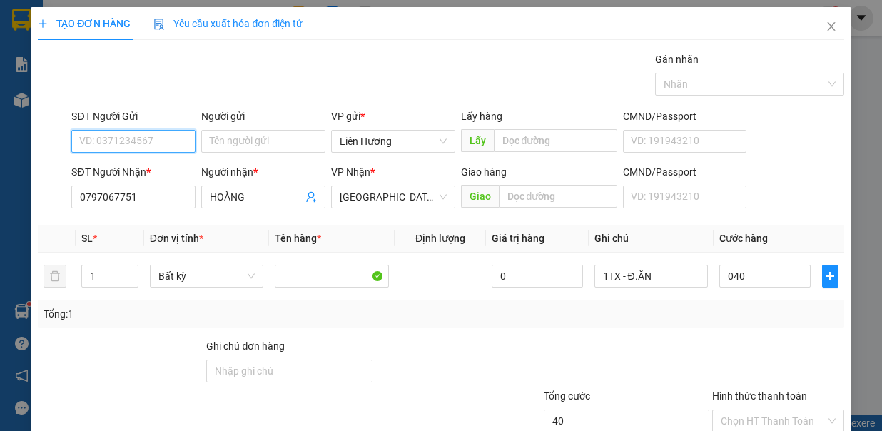
type input "40.000"
type input "0877980569"
click at [811, 410] on input "Hình thức thanh toán" at bounding box center [773, 420] width 105 height 21
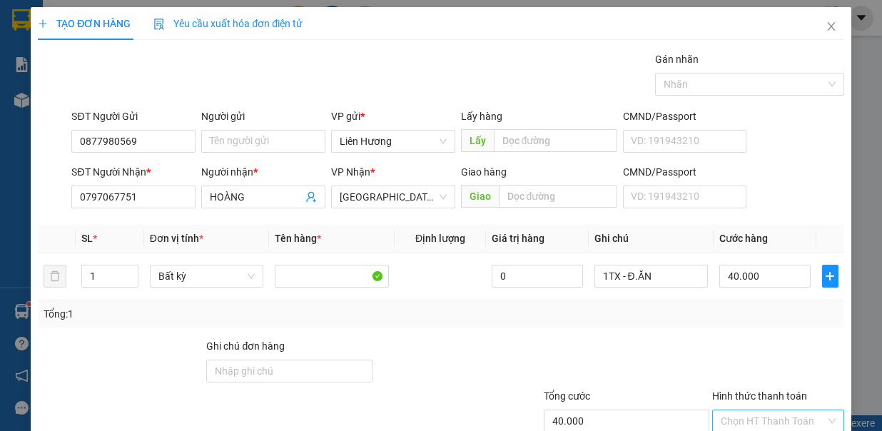
click at [776, 410] on input "Hình thức thanh toán" at bounding box center [773, 420] width 105 height 21
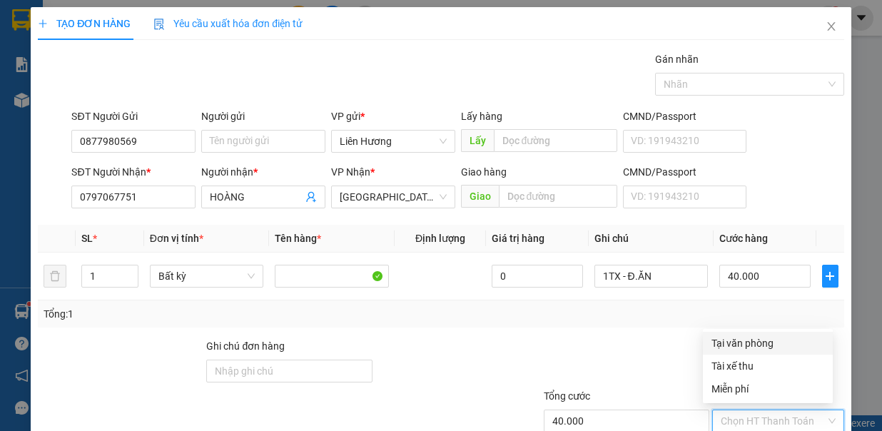
click at [759, 335] on div "Tại văn phòng" at bounding box center [768, 343] width 113 height 16
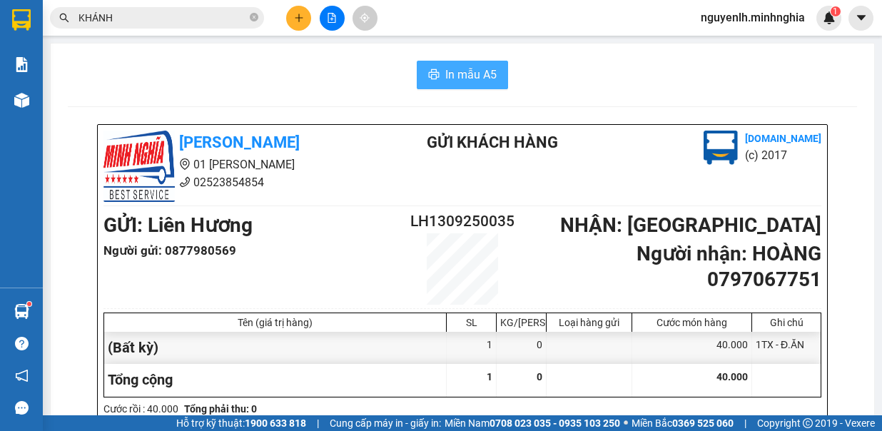
click at [451, 79] on span "In mẫu A5" at bounding box center [470, 75] width 51 height 18
click at [296, 13] on icon "plus" at bounding box center [299, 18] width 10 height 10
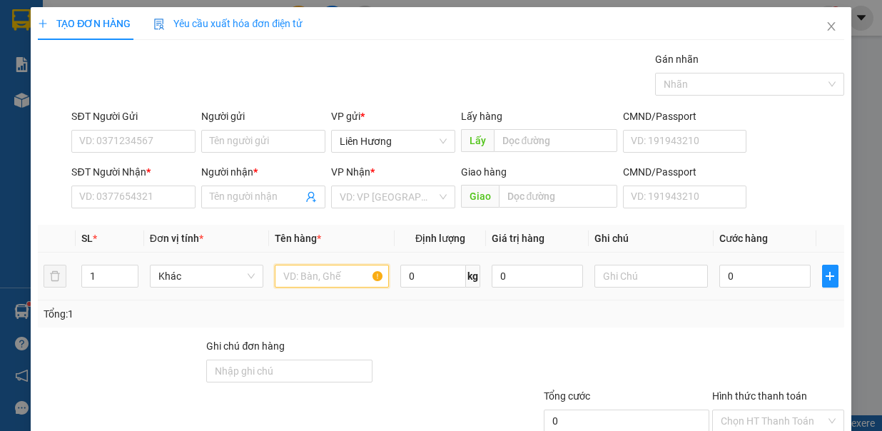
drag, startPoint x: 295, startPoint y: 274, endPoint x: 530, endPoint y: 294, distance: 236.4
click at [297, 275] on input "text" at bounding box center [332, 276] width 114 height 23
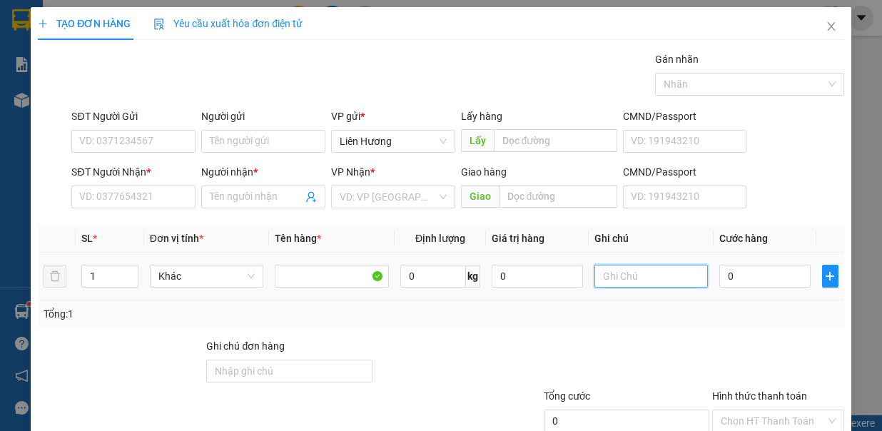
click at [594, 270] on input "text" at bounding box center [651, 276] width 114 height 23
type input "1TX CÓ CUC Đ.ĂN"
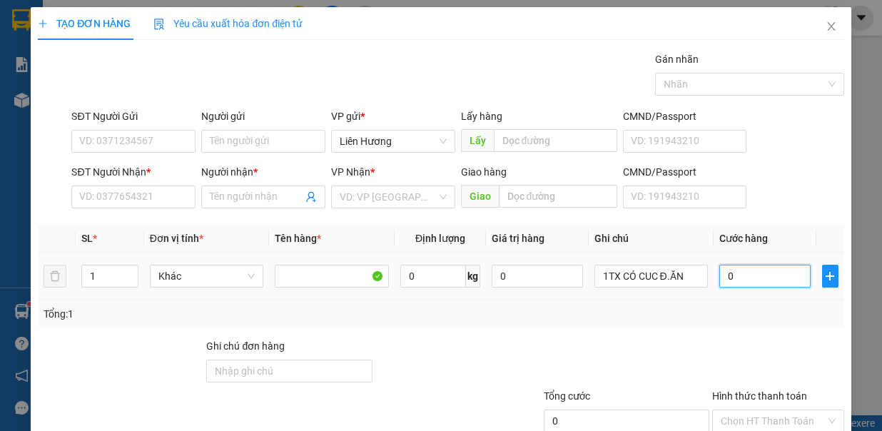
click at [734, 276] on input "0" at bounding box center [764, 276] width 91 height 23
type input "6"
type input "60"
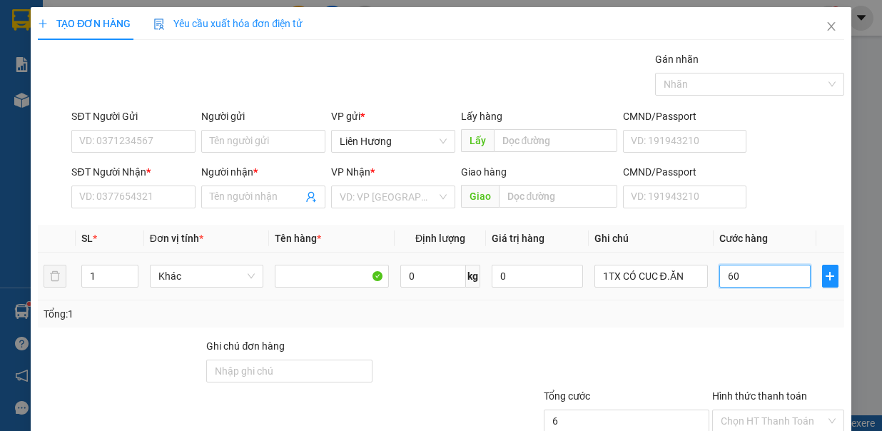
type input "60"
type input "60.000"
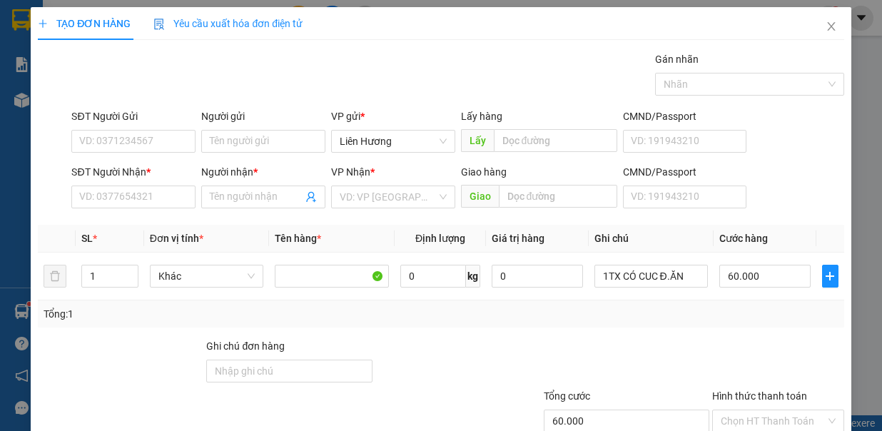
click at [143, 183] on div "SĐT Người Nhận *" at bounding box center [133, 174] width 124 height 21
click at [143, 195] on input "SĐT Người Nhận *" at bounding box center [133, 197] width 124 height 23
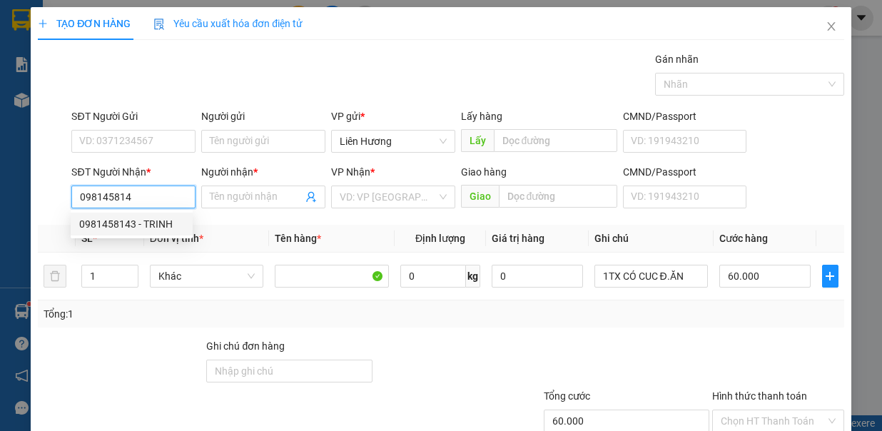
click at [129, 228] on div "0981458143 - TRINH" at bounding box center [131, 224] width 105 height 16
type input "0981458143"
type input "TRINH"
type input "0981458143"
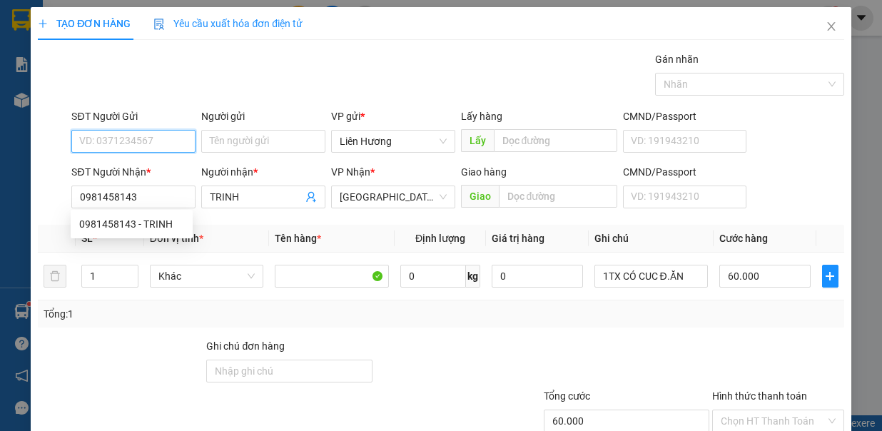
click at [163, 146] on input "SĐT Người Gửi" at bounding box center [133, 141] width 124 height 23
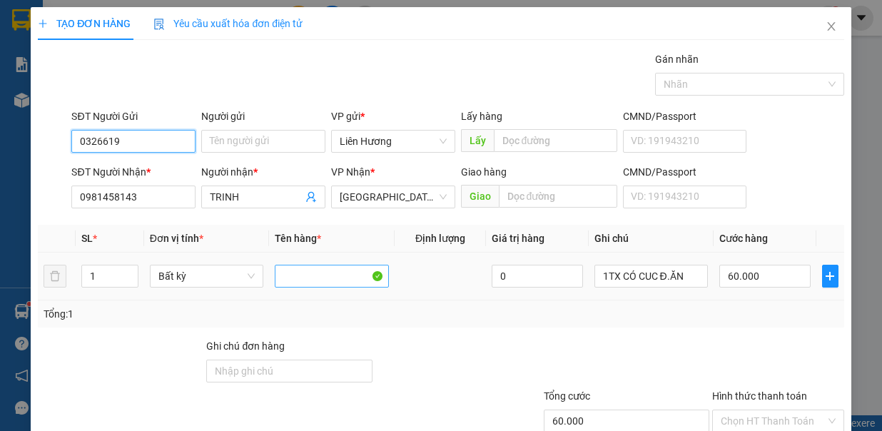
type input "03266190"
click at [778, 410] on input "Hình thức thanh toán" at bounding box center [773, 420] width 105 height 21
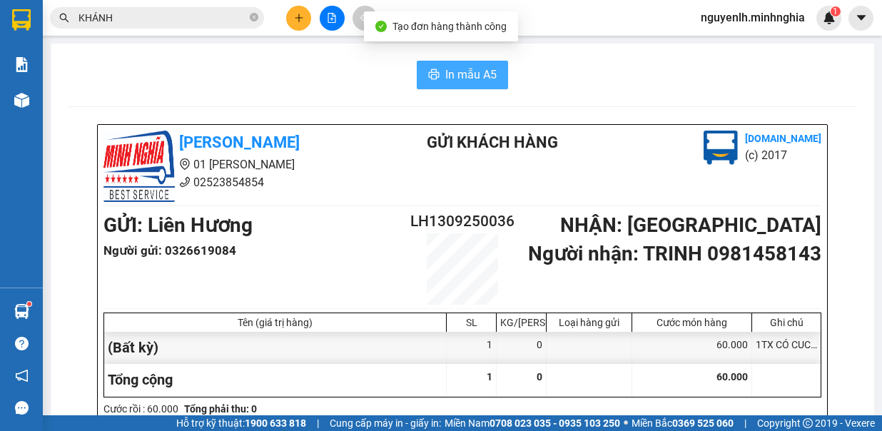
click at [455, 69] on span "In mẫu A5" at bounding box center [470, 75] width 51 height 18
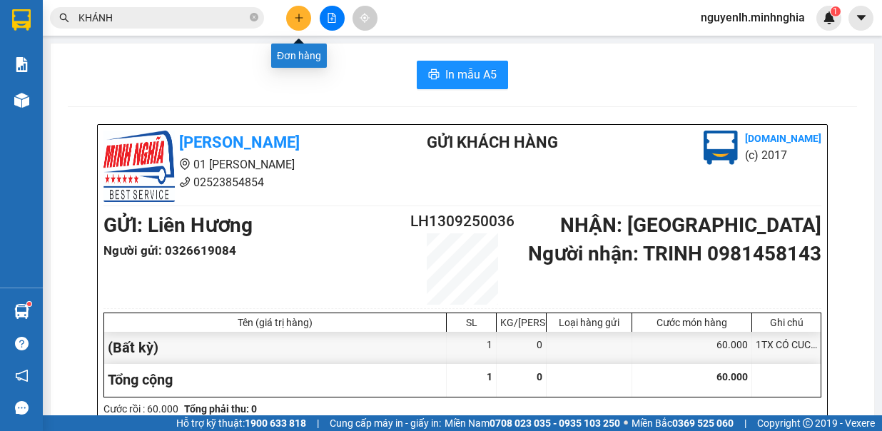
click at [302, 23] on button at bounding box center [298, 18] width 25 height 25
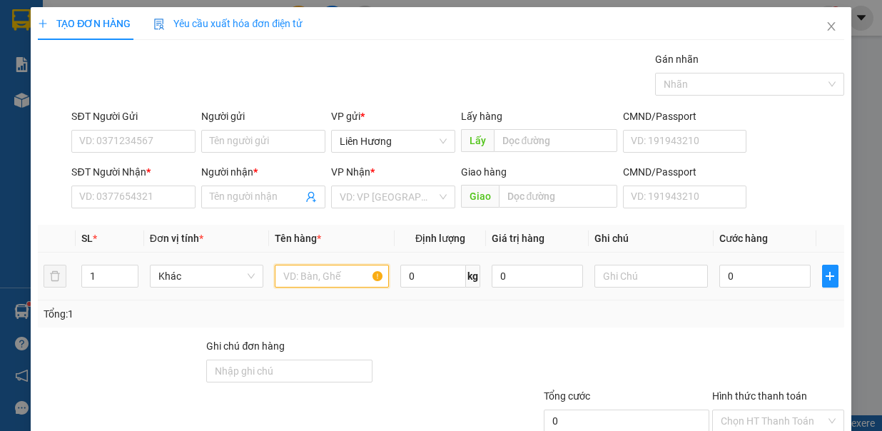
click at [325, 273] on input "text" at bounding box center [332, 276] width 114 height 23
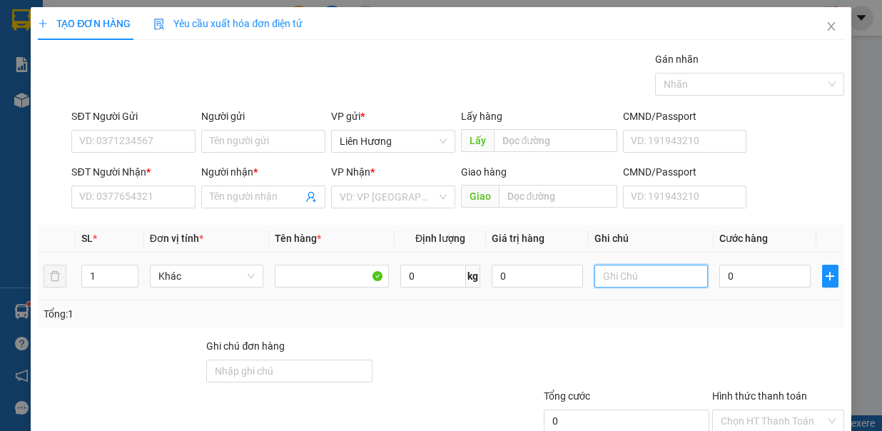
click at [602, 279] on input "text" at bounding box center [651, 276] width 114 height 23
type input "1TX - HS"
click at [731, 280] on input "0" at bounding box center [764, 276] width 91 height 23
type input "6"
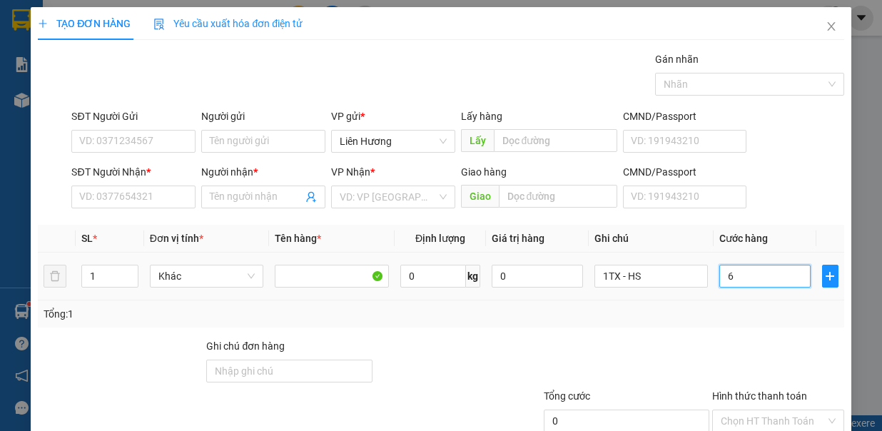
type input "6"
type input "60"
click at [123, 188] on input "SĐT Người Nhận *" at bounding box center [133, 197] width 124 height 23
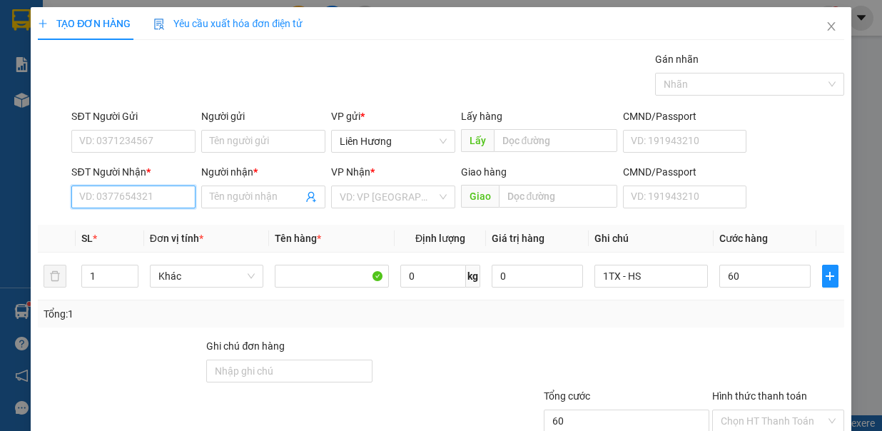
type input "60.000"
click at [126, 217] on div "0772012505 - DIỄM" at bounding box center [131, 224] width 105 height 16
type input "0772012505"
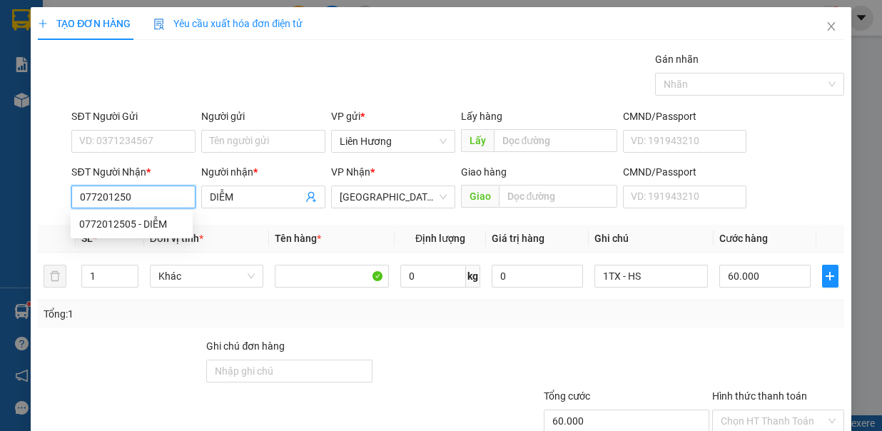
type input "DIỄM"
type input "0772012505"
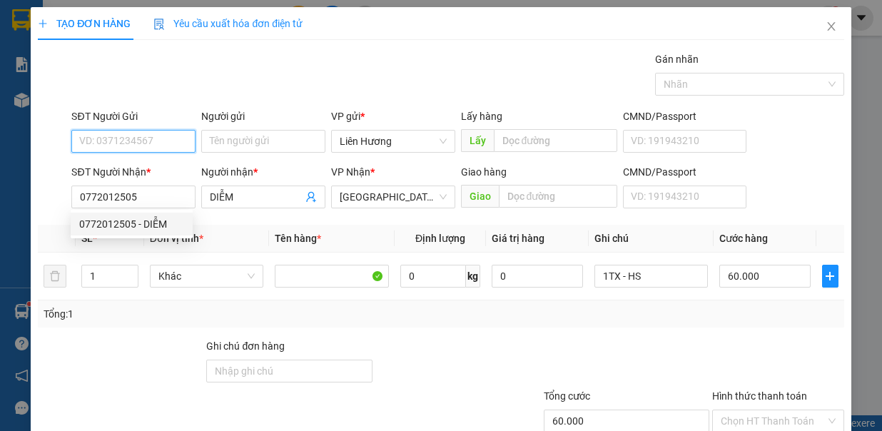
click at [168, 147] on input "SĐT Người Gửi" at bounding box center [133, 141] width 124 height 23
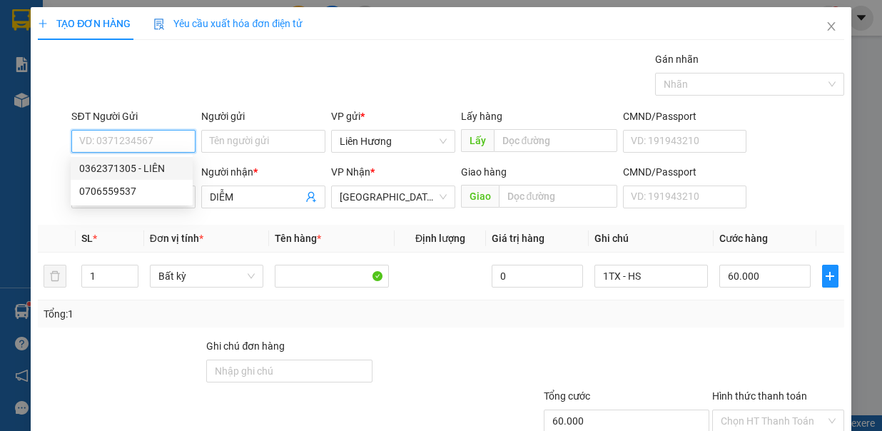
click at [171, 163] on div "0362371305 - LIÊN" at bounding box center [131, 169] width 105 height 16
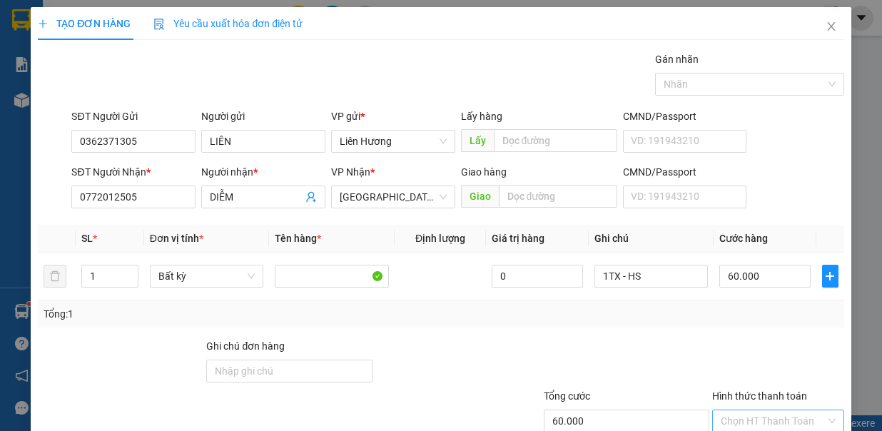
click at [764, 410] on input "Hình thức thanh toán" at bounding box center [773, 420] width 105 height 21
drag, startPoint x: 761, startPoint y: 345, endPoint x: 768, endPoint y: 383, distance: 38.4
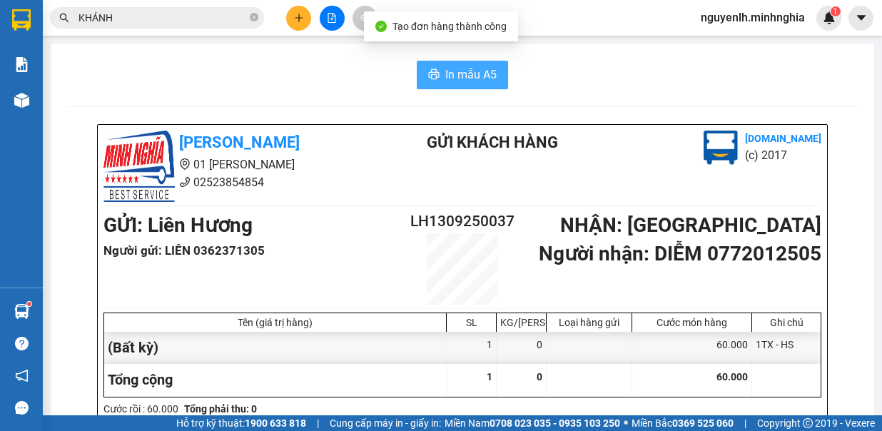
click at [487, 74] on span "In mẫu A5" at bounding box center [470, 75] width 51 height 18
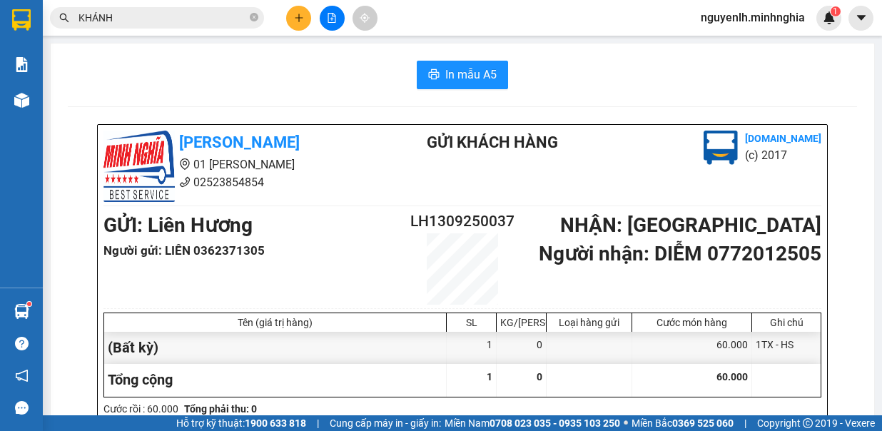
click at [298, 18] on icon "plus" at bounding box center [299, 18] width 10 height 10
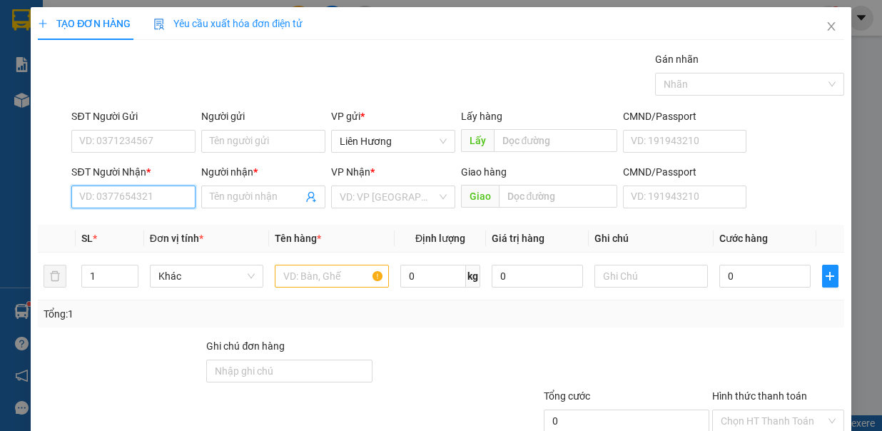
click at [159, 204] on input "SĐT Người Nhận *" at bounding box center [133, 197] width 124 height 23
click at [147, 216] on div "0373419316 - DUNG" at bounding box center [131, 224] width 105 height 16
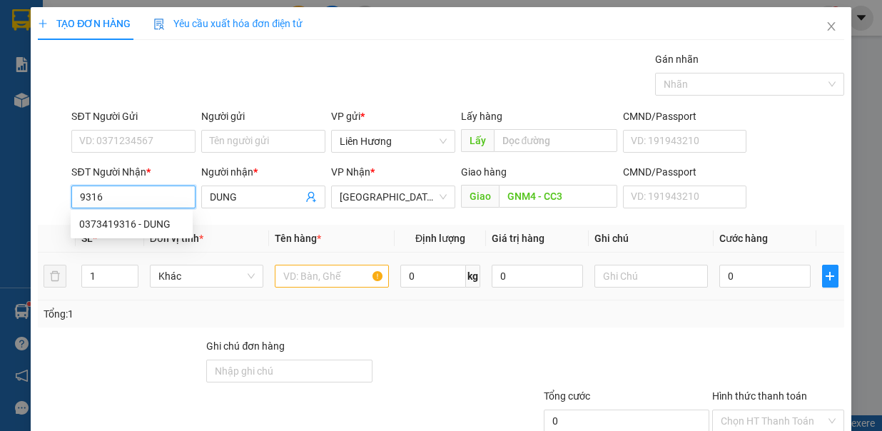
type input "0373419316"
type input "DUNG"
type input "GNM4 - CC3"
type input "0373419316"
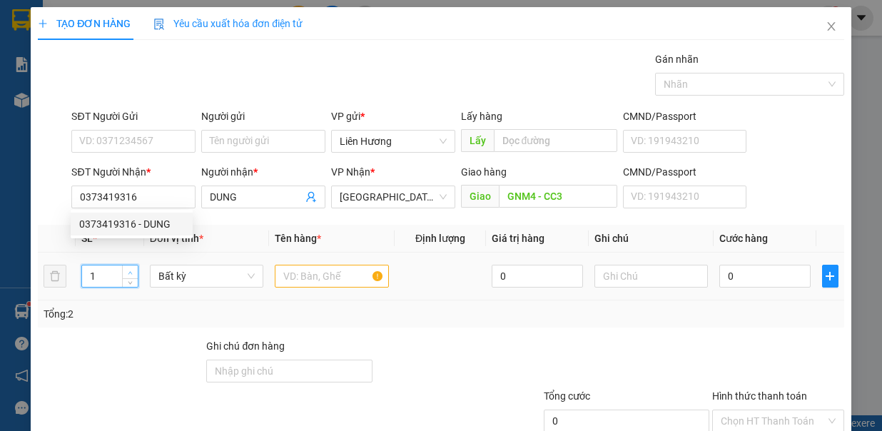
click at [126, 268] on span "up" at bounding box center [130, 272] width 9 height 9
type input "2"
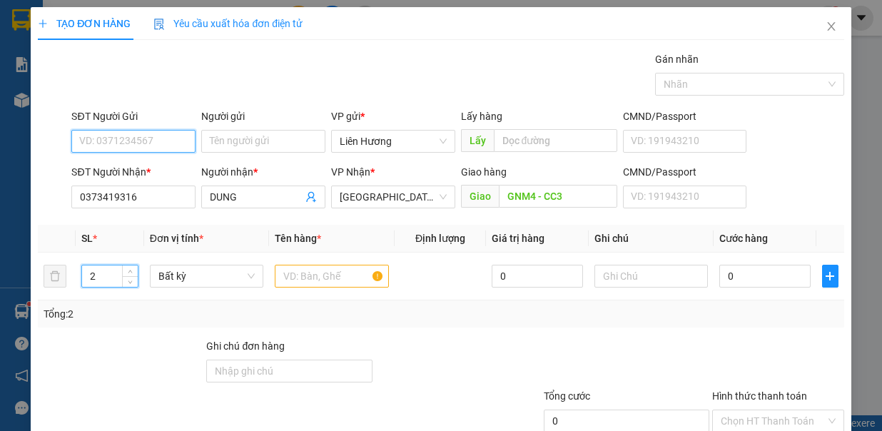
click at [151, 140] on input "SĐT Người Gửi" at bounding box center [133, 141] width 124 height 23
click at [158, 162] on div "0338929168" at bounding box center [131, 169] width 105 height 16
type input "0338929168"
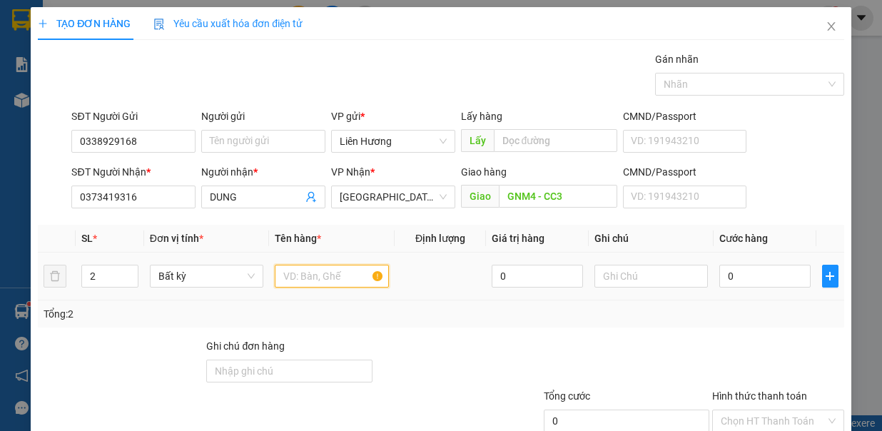
drag, startPoint x: 313, startPoint y: 272, endPoint x: 295, endPoint y: 275, distance: 17.4
click at [297, 274] on input "text" at bounding box center [332, 276] width 114 height 23
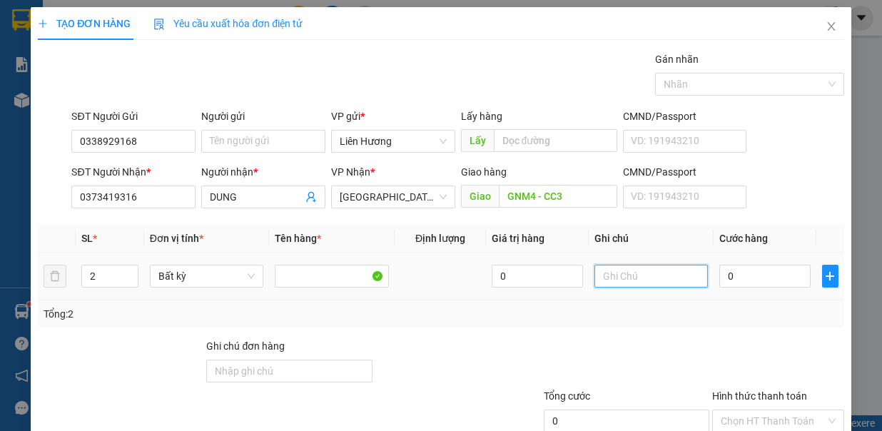
drag, startPoint x: 604, startPoint y: 272, endPoint x: 593, endPoint y: 272, distance: 11.4
click at [594, 272] on input "text" at bounding box center [651, 276] width 114 height 23
type input "2B TÁO"
click at [749, 283] on input "0" at bounding box center [764, 276] width 91 height 23
type input "70"
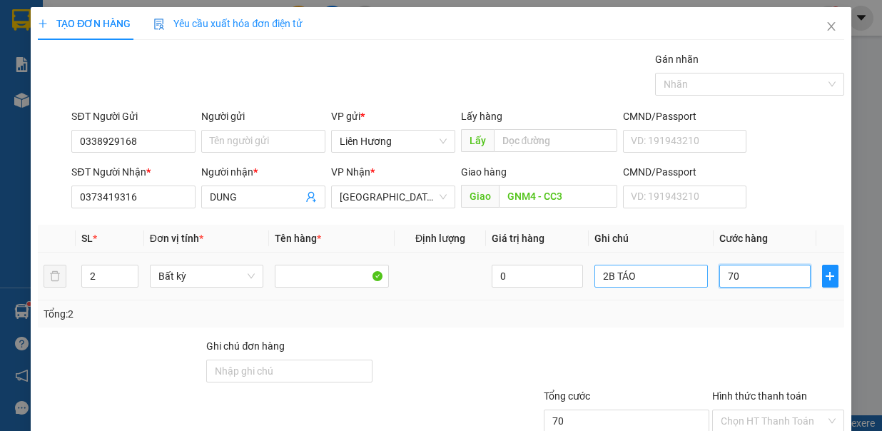
type input "70"
type input "70.000"
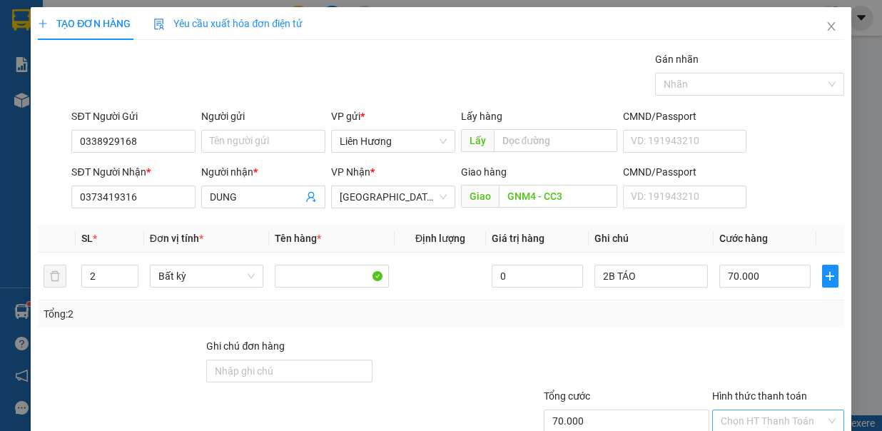
click at [796, 410] on input "Hình thức thanh toán" at bounding box center [773, 420] width 105 height 21
drag, startPoint x: 794, startPoint y: 342, endPoint x: 795, endPoint y: 371, distance: 29.3
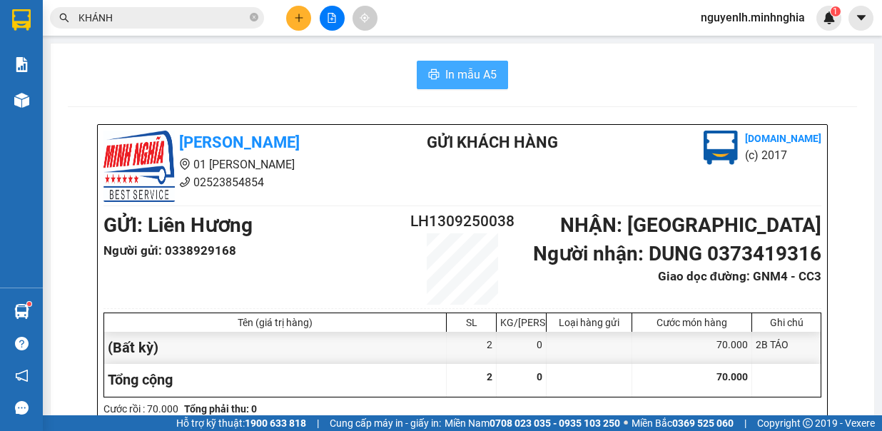
click at [475, 70] on span "In mẫu A5" at bounding box center [470, 75] width 51 height 18
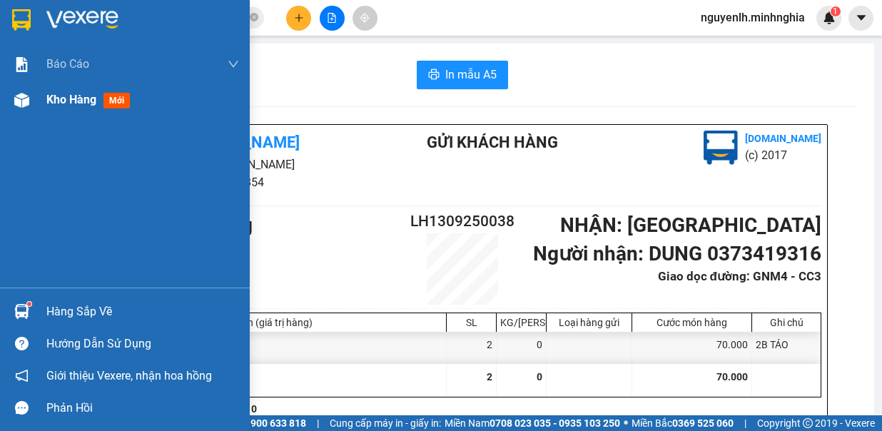
click at [34, 109] on div at bounding box center [21, 100] width 25 height 25
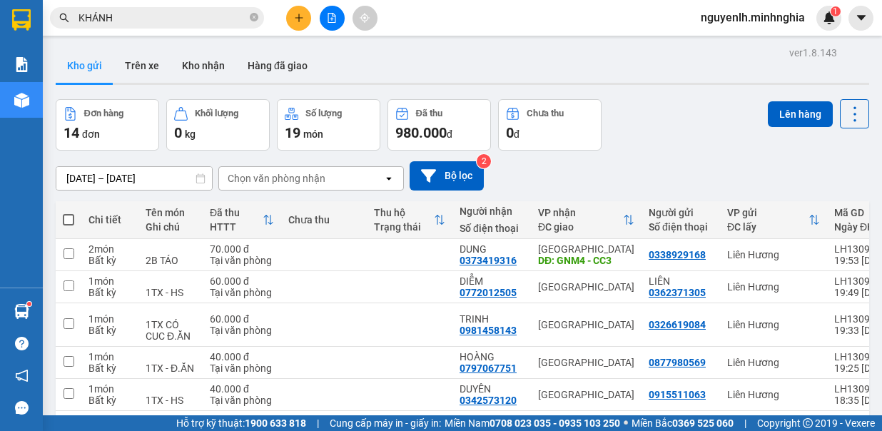
click at [258, 15] on span "KHÁNH" at bounding box center [157, 17] width 214 height 21
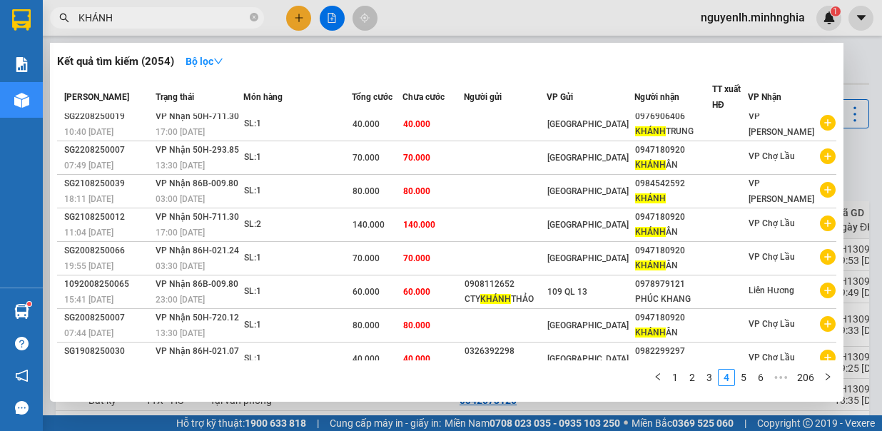
click at [303, 21] on div at bounding box center [441, 215] width 882 height 431
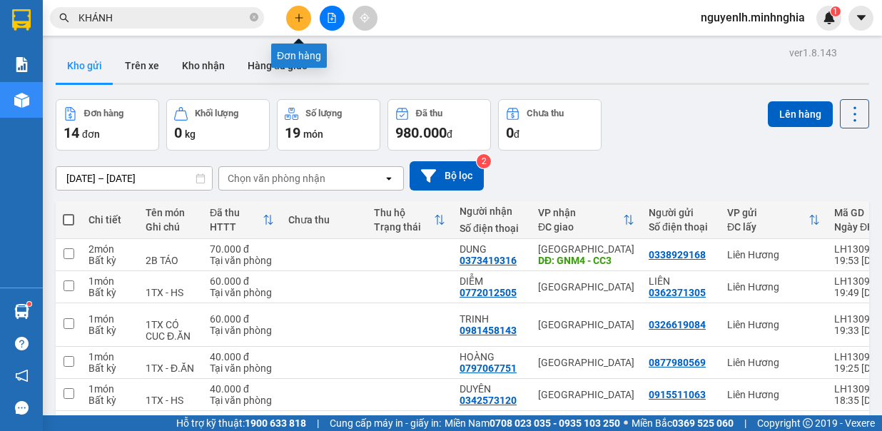
click at [303, 21] on icon "plus" at bounding box center [299, 18] width 10 height 10
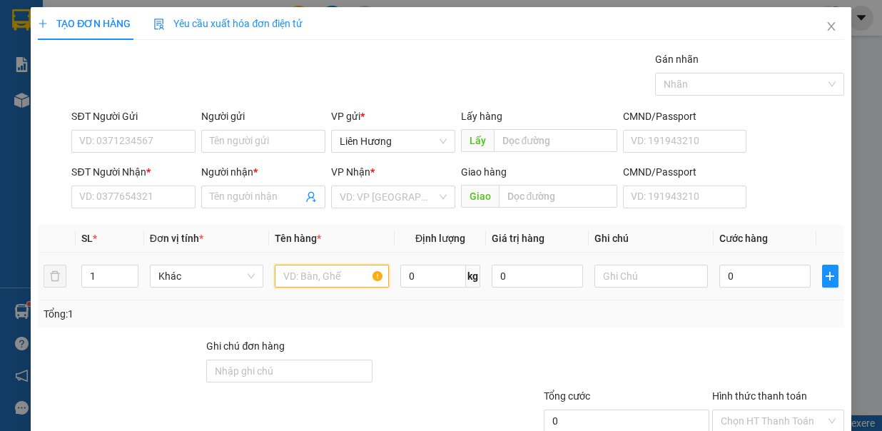
click at [317, 280] on input "text" at bounding box center [332, 276] width 114 height 23
click at [563, 268] on input "0" at bounding box center [537, 276] width 91 height 23
click at [594, 270] on input "text" at bounding box center [651, 276] width 114 height 23
click at [128, 270] on icon "up" at bounding box center [130, 272] width 5 height 5
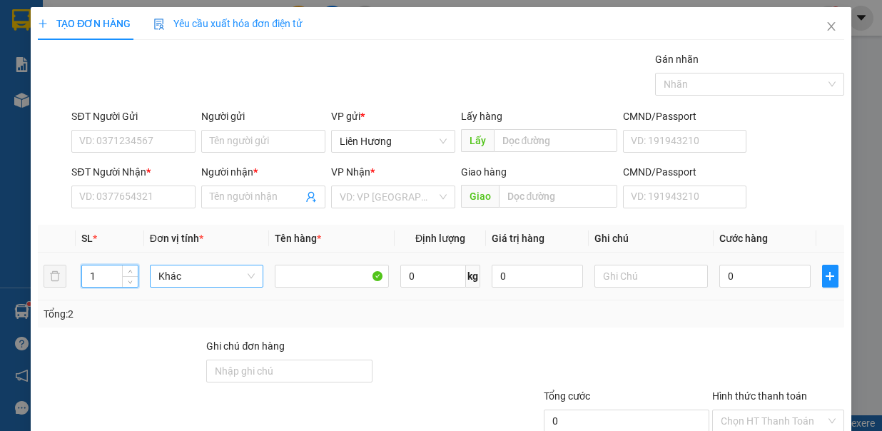
type input "2"
click at [625, 280] on input "text" at bounding box center [651, 276] width 114 height 23
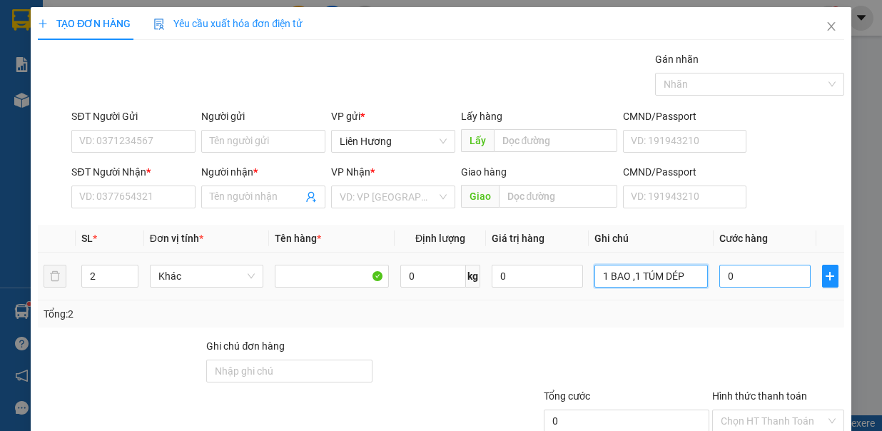
type input "1 BAO ,1 TÚM DÉP"
click at [747, 280] on input "0" at bounding box center [764, 276] width 91 height 23
type input "9"
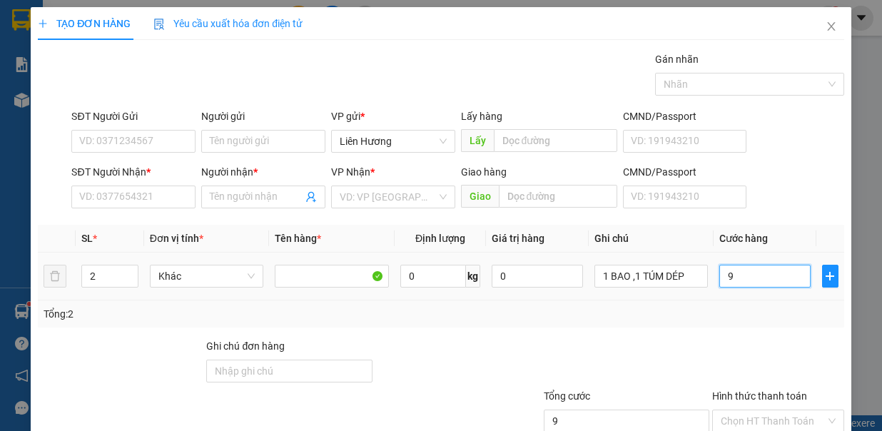
type input "90"
click at [136, 197] on input "SĐT Người Nhận *" at bounding box center [133, 197] width 124 height 23
type input "90.000"
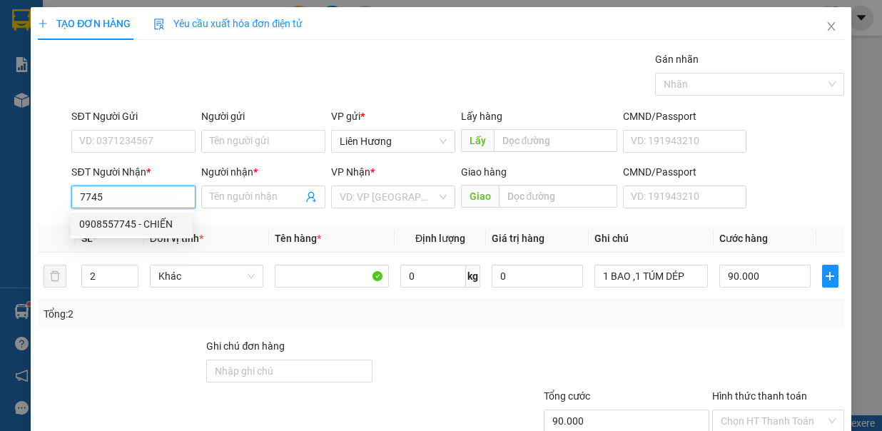
click at [155, 218] on div "0908557745 - CHIẾN" at bounding box center [131, 224] width 105 height 16
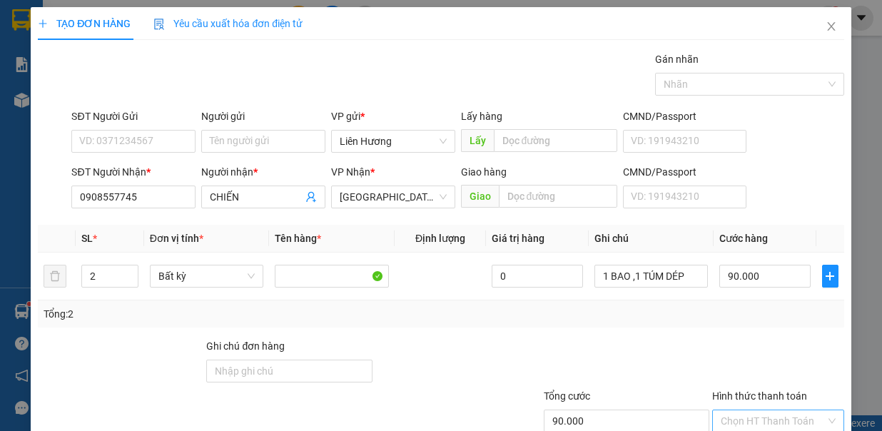
click at [743, 410] on input "Hình thức thanh toán" at bounding box center [773, 420] width 105 height 21
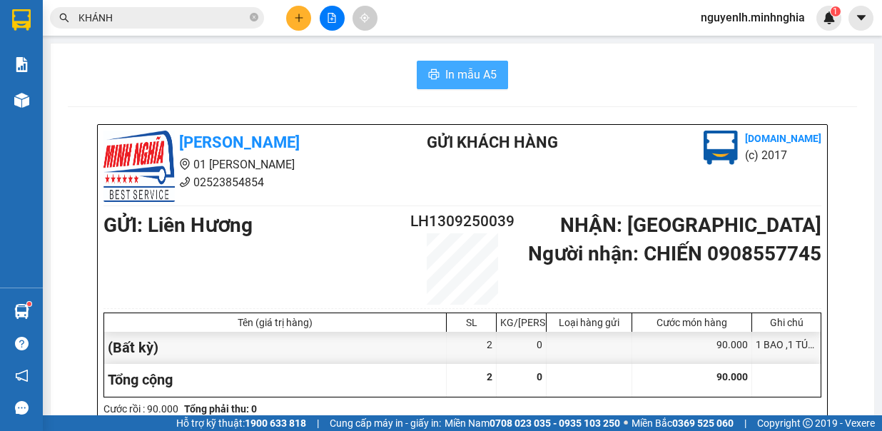
click at [431, 69] on span "printer" at bounding box center [433, 76] width 11 height 14
click at [468, 78] on span "In mẫu A5" at bounding box center [470, 75] width 51 height 18
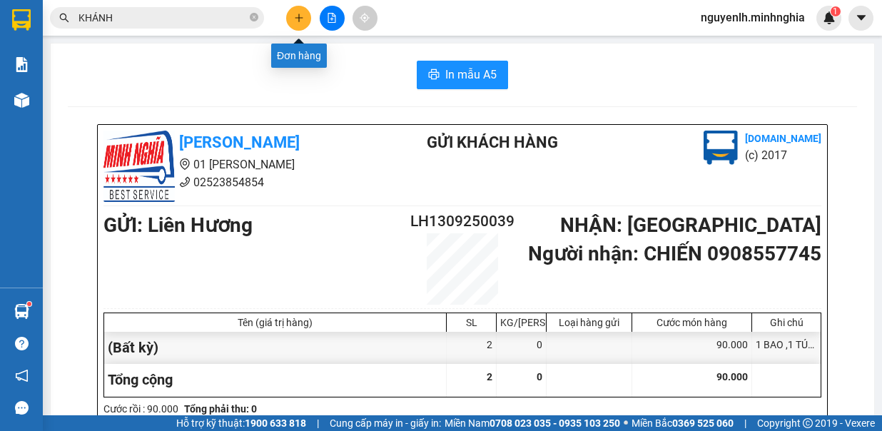
click at [308, 18] on button at bounding box center [298, 18] width 25 height 25
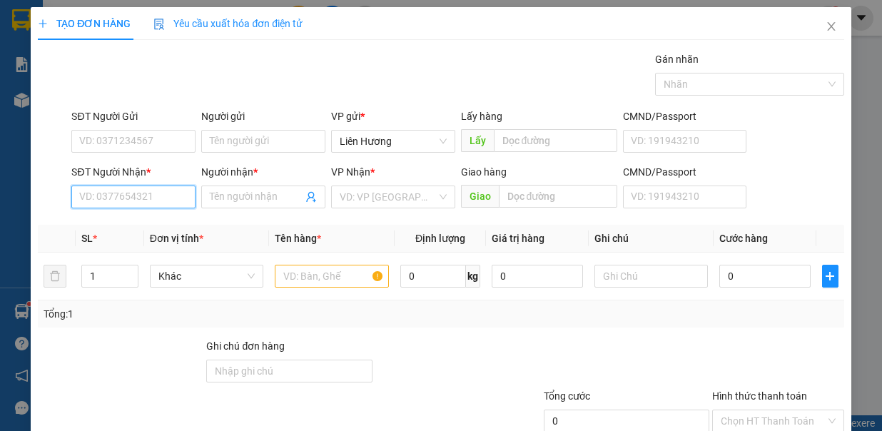
click at [169, 193] on input "SĐT Người Nhận *" at bounding box center [133, 197] width 124 height 23
drag, startPoint x: 151, startPoint y: 216, endPoint x: 406, endPoint y: 320, distance: 275.7
click at [171, 223] on div "0987352980 - NGỌC" at bounding box center [131, 224] width 105 height 16
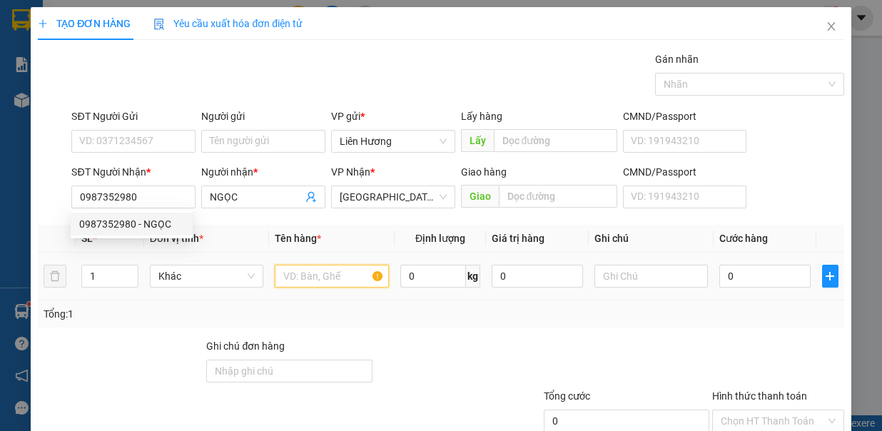
click at [340, 273] on input "text" at bounding box center [332, 276] width 114 height 23
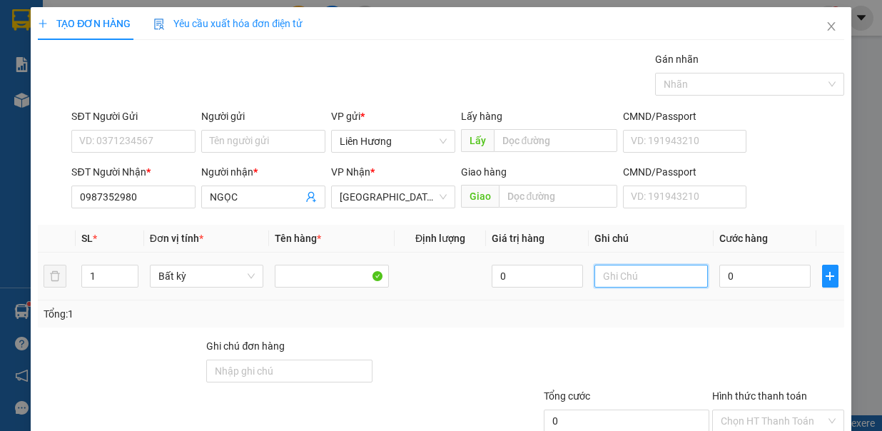
click at [636, 275] on input "text" at bounding box center [651, 276] width 114 height 23
click at [744, 276] on input "0" at bounding box center [764, 276] width 91 height 23
click at [776, 410] on input "Hình thức thanh toán" at bounding box center [773, 420] width 105 height 21
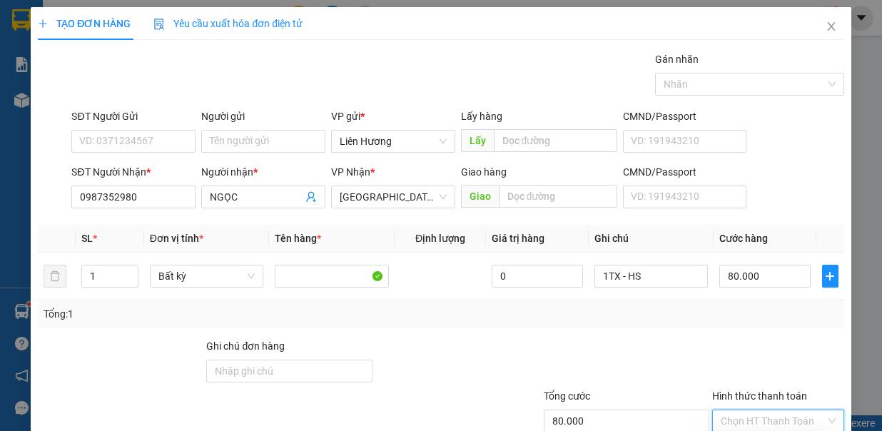
drag, startPoint x: 789, startPoint y: 397, endPoint x: 776, endPoint y: 400, distance: 12.5
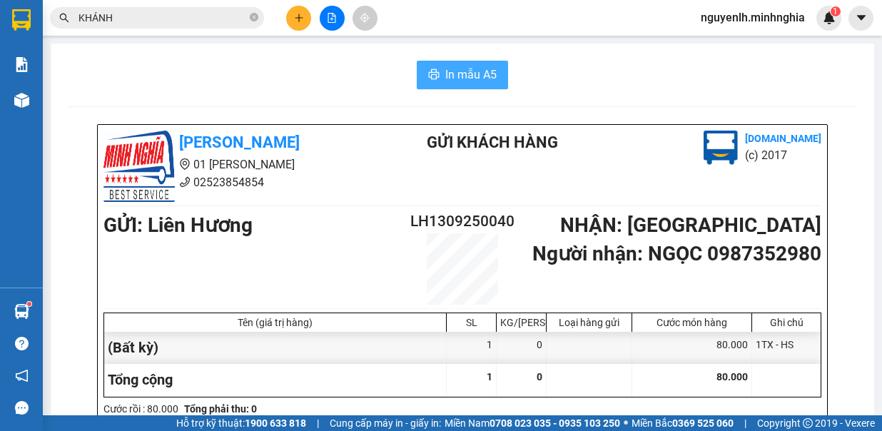
click at [456, 67] on span "In mẫu A5" at bounding box center [470, 75] width 51 height 18
click at [302, 20] on icon "plus" at bounding box center [299, 18] width 10 height 10
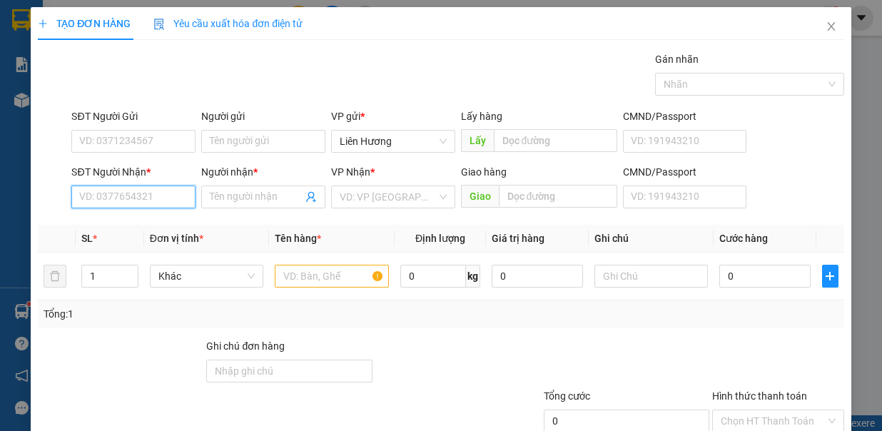
click at [149, 194] on input "SĐT Người Nhận *" at bounding box center [133, 197] width 124 height 23
click at [148, 218] on div "0386528874" at bounding box center [131, 224] width 105 height 16
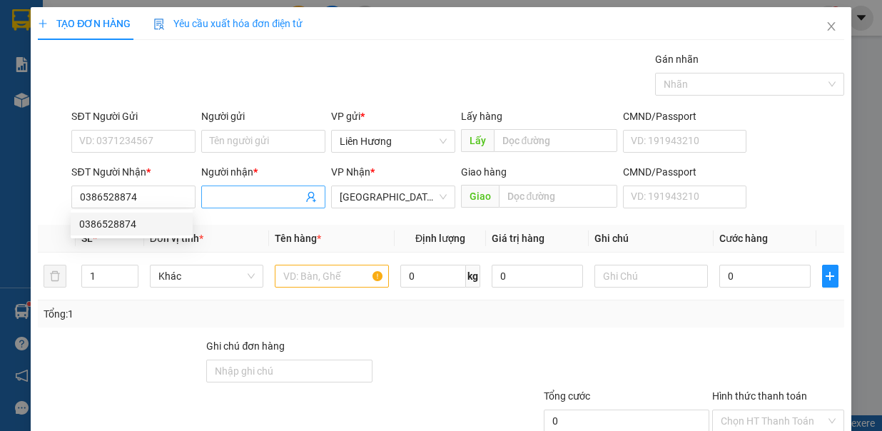
click at [221, 189] on input "Người nhận *" at bounding box center [256, 197] width 93 height 16
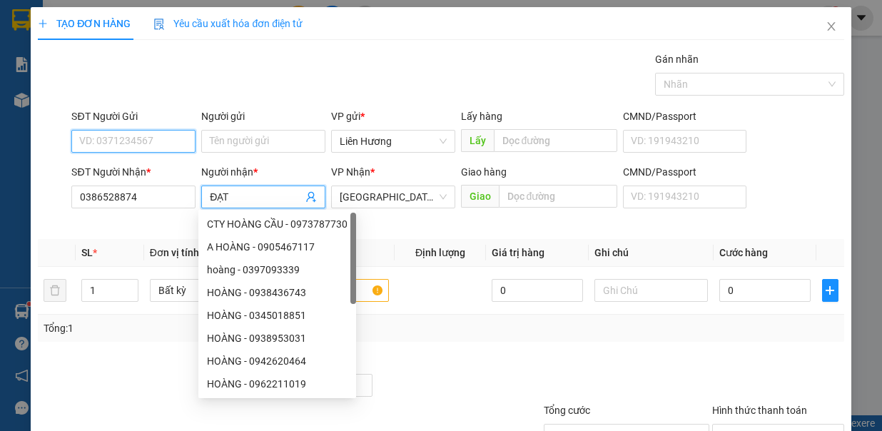
click at [143, 143] on input "SĐT Người Gửi" at bounding box center [133, 141] width 124 height 23
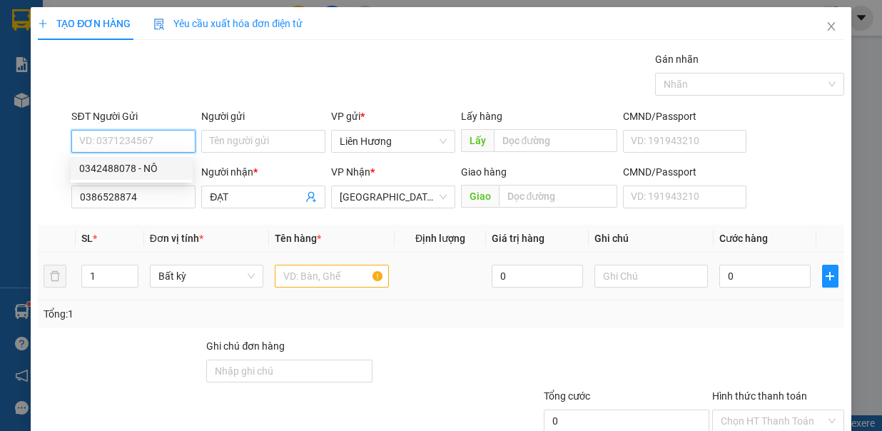
drag, startPoint x: 158, startPoint y: 167, endPoint x: 291, endPoint y: 259, distance: 162.1
click at [158, 167] on div "0342488078 - NÔ" at bounding box center [131, 169] width 105 height 16
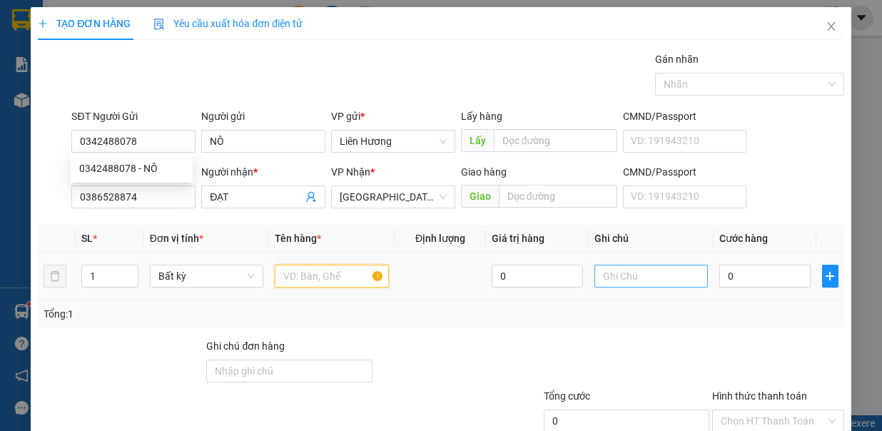
click at [308, 265] on input "text" at bounding box center [332, 276] width 114 height 23
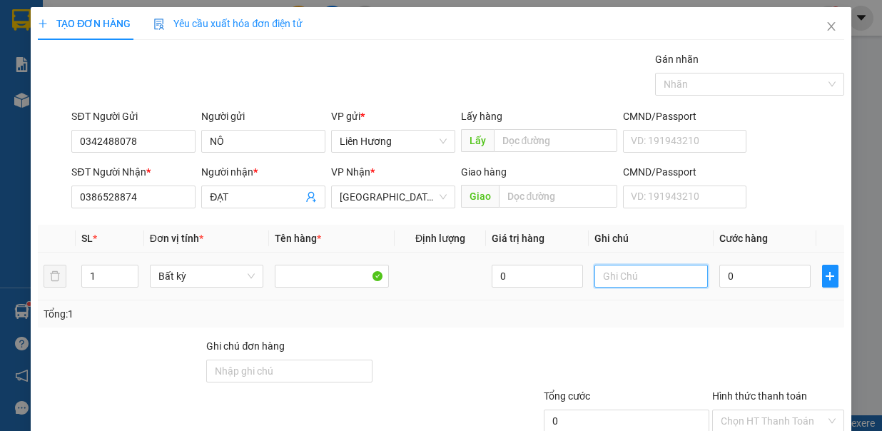
click at [606, 272] on input "text" at bounding box center [651, 276] width 114 height 23
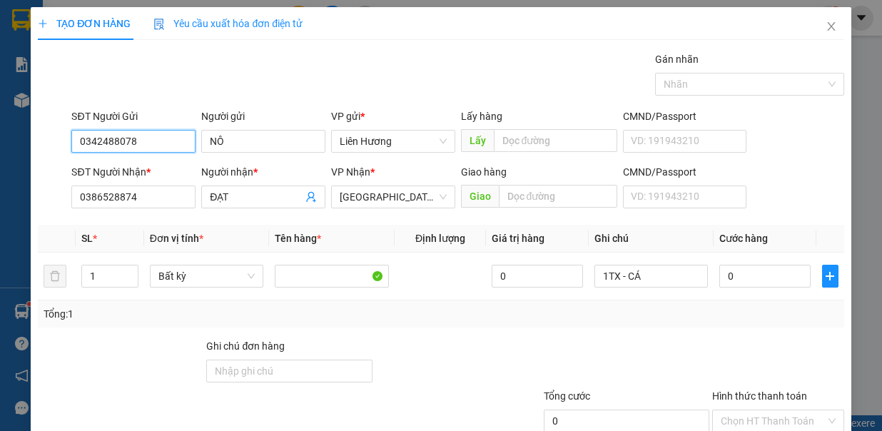
click at [151, 131] on input "0342488078" at bounding box center [133, 141] width 124 height 23
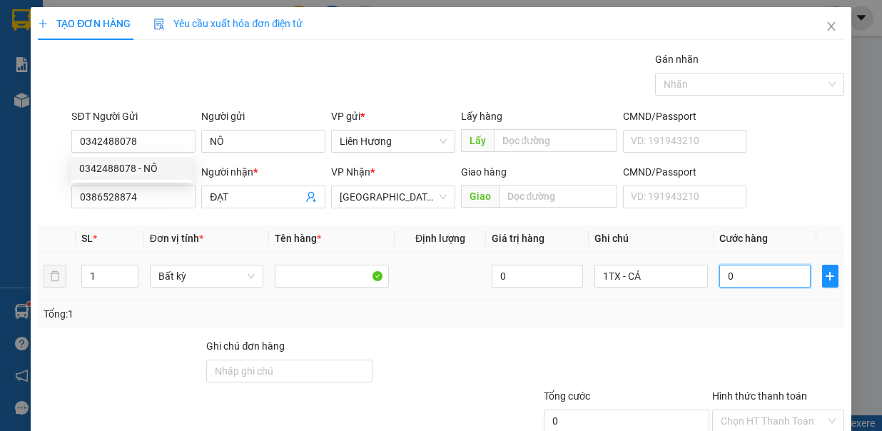
click at [731, 277] on input "0" at bounding box center [764, 276] width 91 height 23
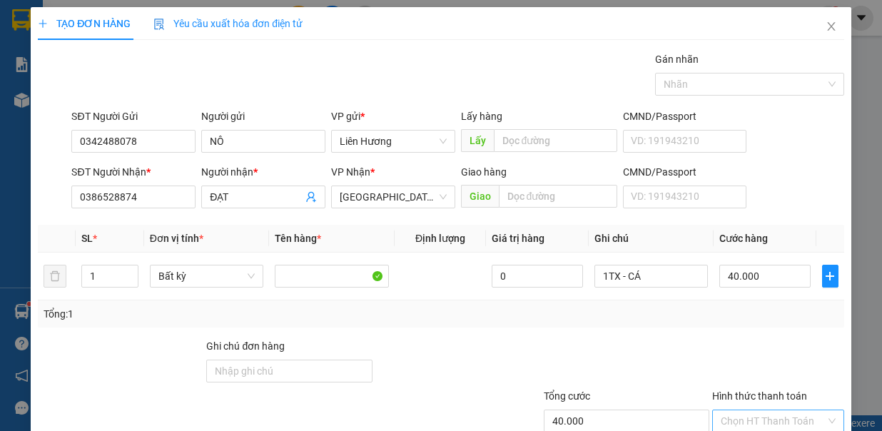
click at [751, 410] on input "Hình thức thanh toán" at bounding box center [773, 420] width 105 height 21
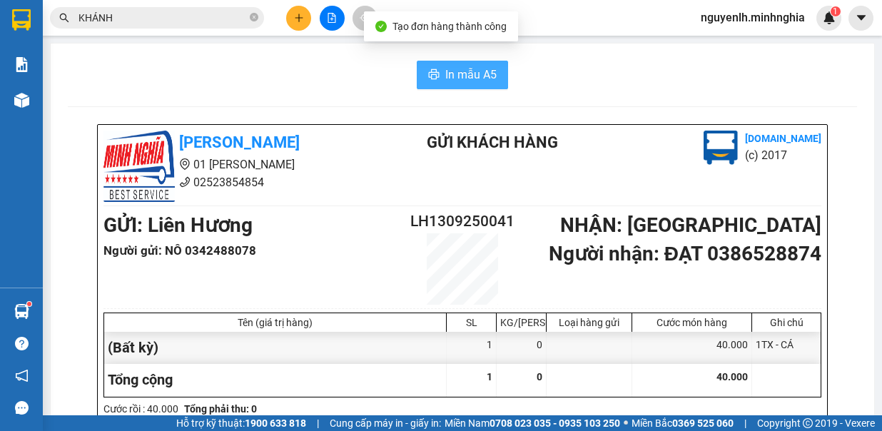
click at [477, 76] on span "In mẫu A5" at bounding box center [470, 75] width 51 height 18
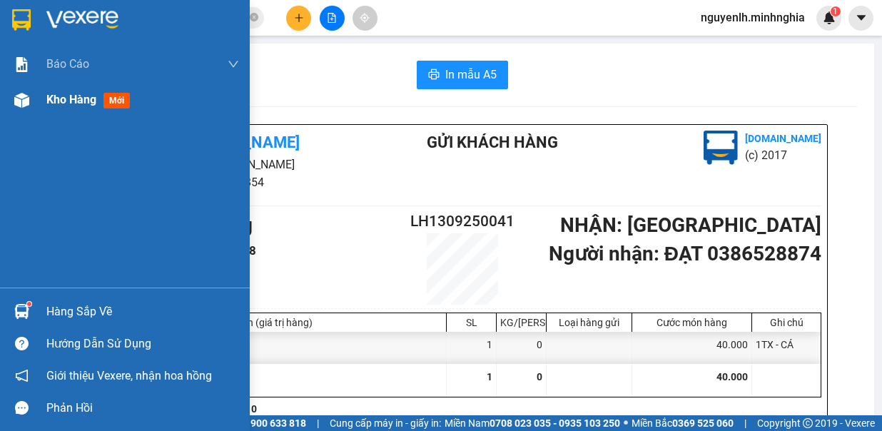
click at [49, 101] on span "Kho hàng" at bounding box center [71, 100] width 50 height 14
click at [74, 100] on span "Kho hàng" at bounding box center [71, 100] width 50 height 14
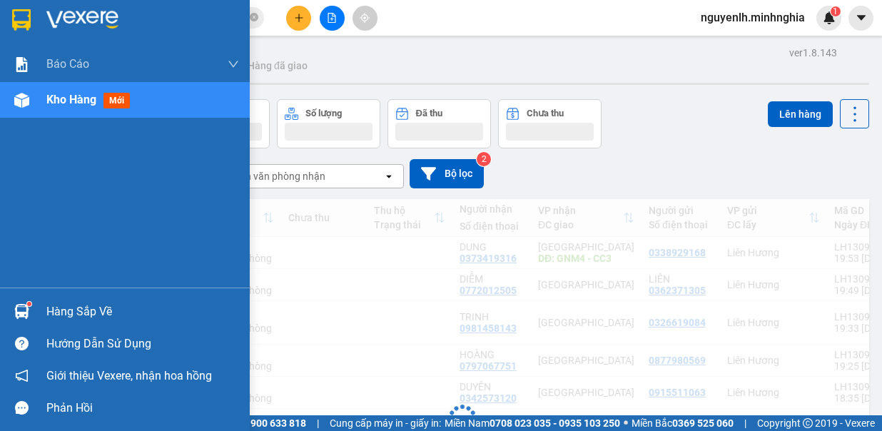
click at [83, 106] on button "Đơn hàng" at bounding box center [107, 123] width 103 height 49
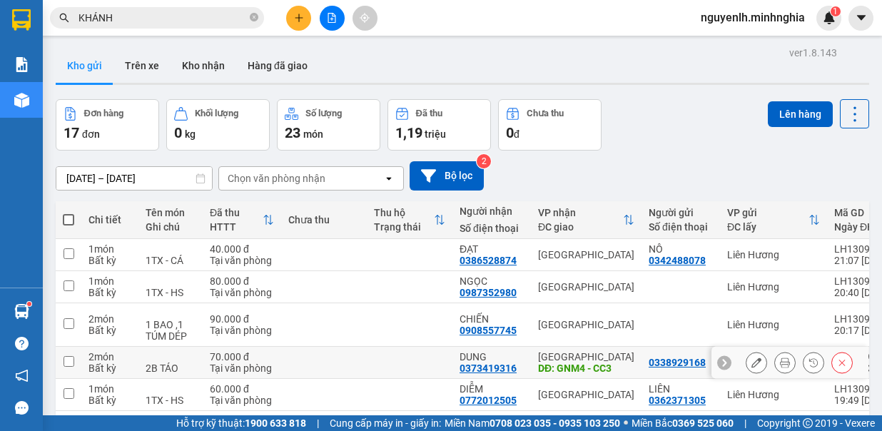
click at [64, 356] on input "checkbox" at bounding box center [69, 361] width 11 height 11
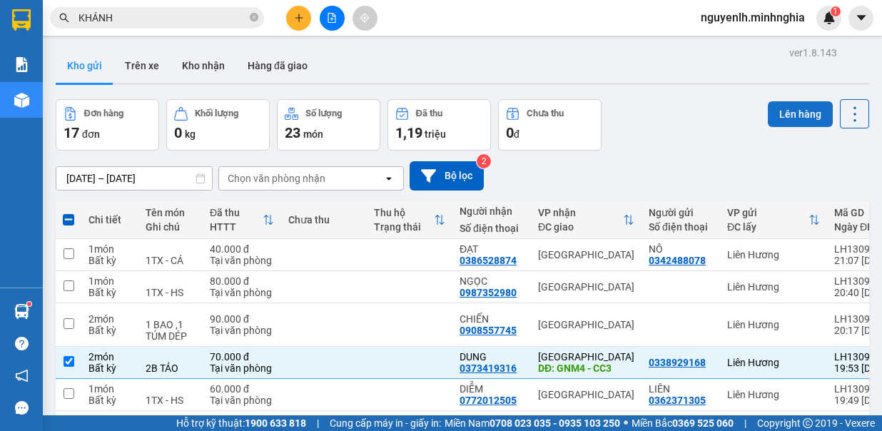
click at [809, 114] on button "Lên hàng" at bounding box center [800, 114] width 65 height 26
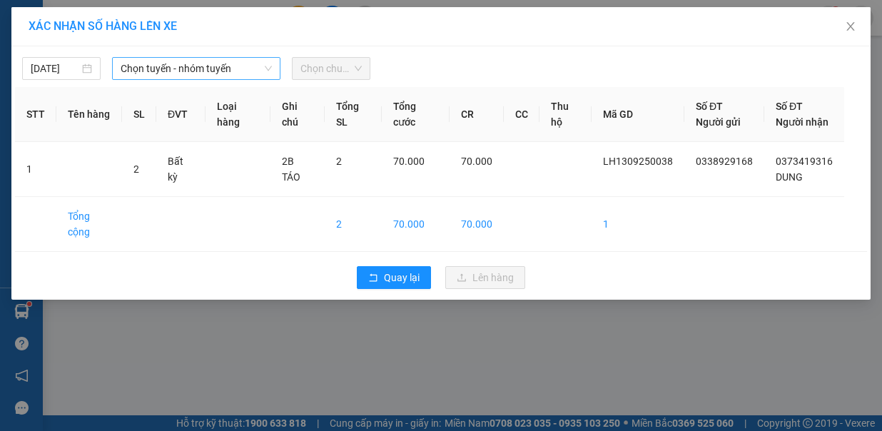
click at [151, 71] on span "Chọn tuyến - nhóm tuyến" at bounding box center [196, 68] width 151 height 21
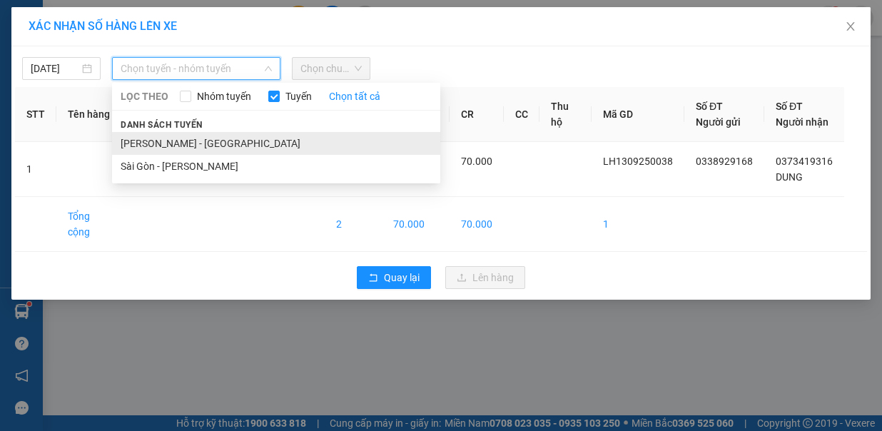
click at [193, 132] on li "[PERSON_NAME] - [GEOGRAPHIC_DATA]" at bounding box center [276, 143] width 328 height 23
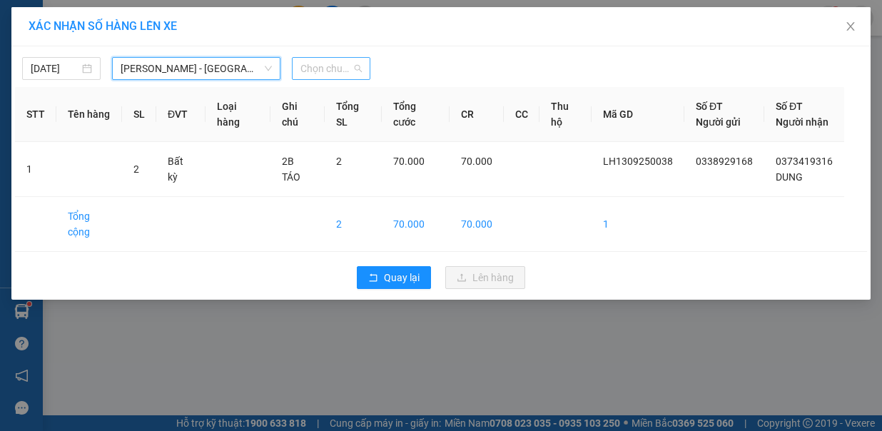
click at [354, 66] on span "Chọn chuyến" at bounding box center [330, 68] width 61 height 21
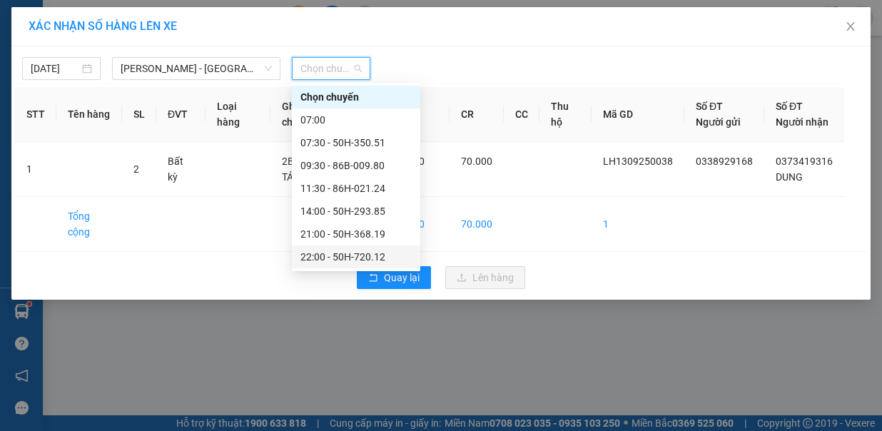
click at [363, 255] on div "22:00 - 50H-720.12" at bounding box center [355, 257] width 111 height 16
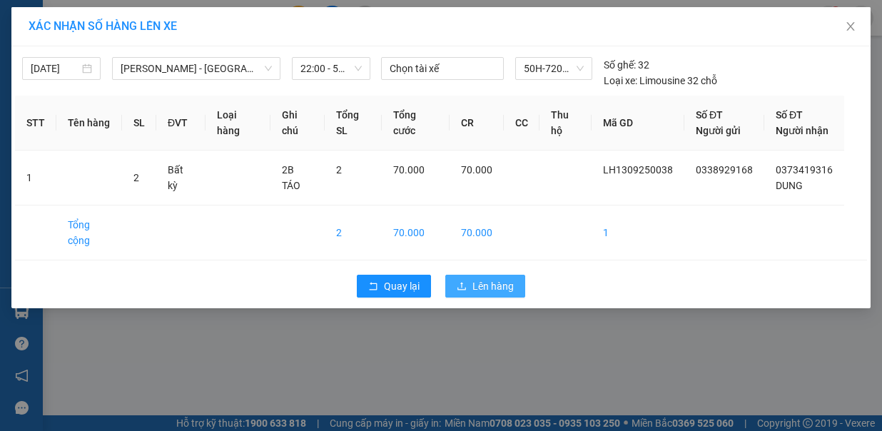
click at [463, 288] on span "upload" at bounding box center [462, 286] width 10 height 11
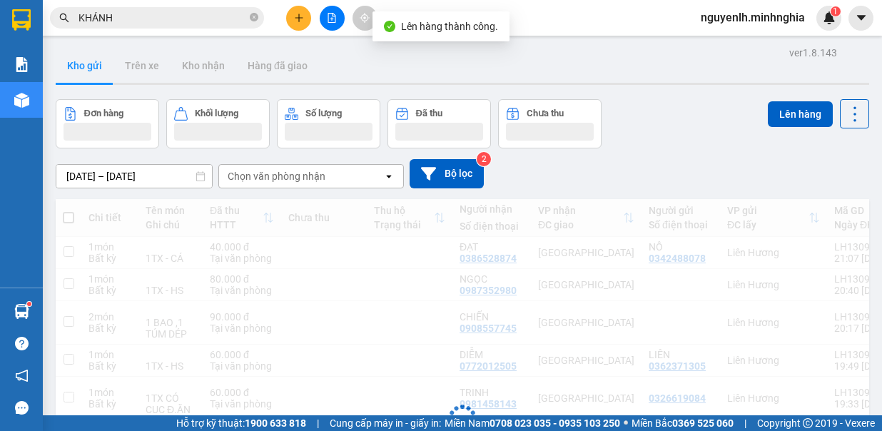
click at [332, 19] on icon "file-add" at bounding box center [332, 18] width 8 height 10
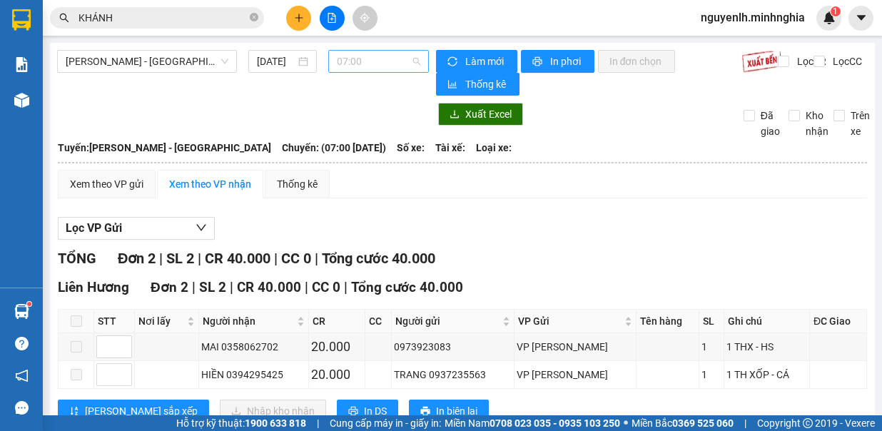
click at [388, 71] on span "07:00" at bounding box center [378, 61] width 83 height 21
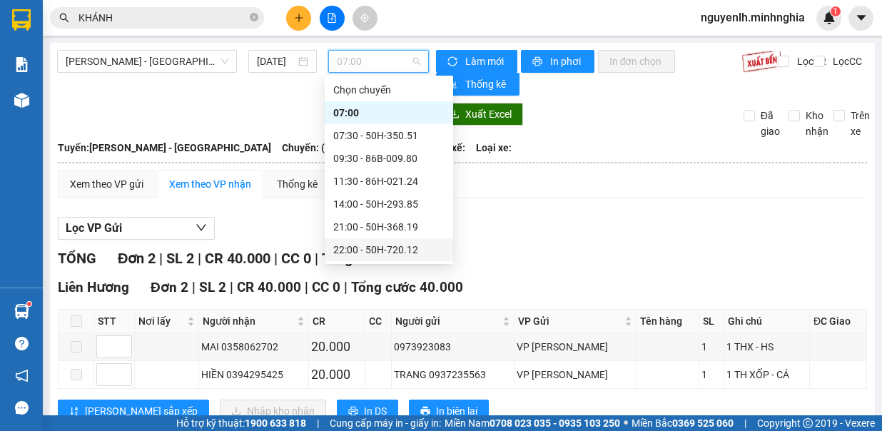
click at [392, 245] on div "22:00 - 50H-720.12" at bounding box center [388, 250] width 111 height 16
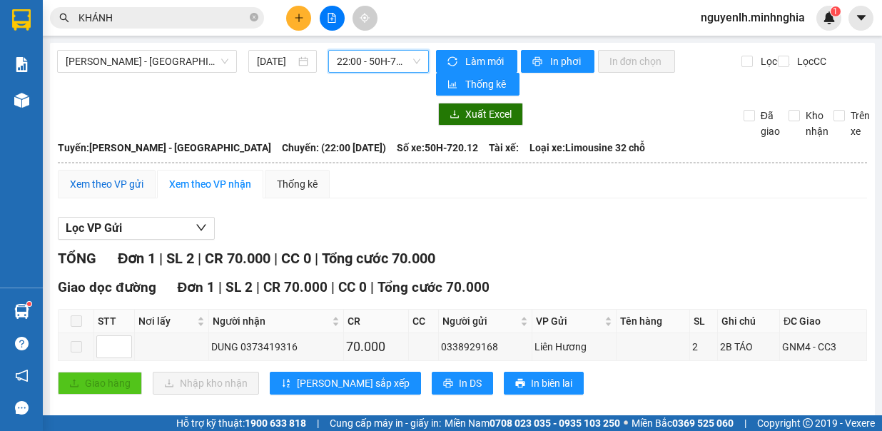
click at [116, 181] on div "Xem theo VP gửi" at bounding box center [107, 184] width 74 height 16
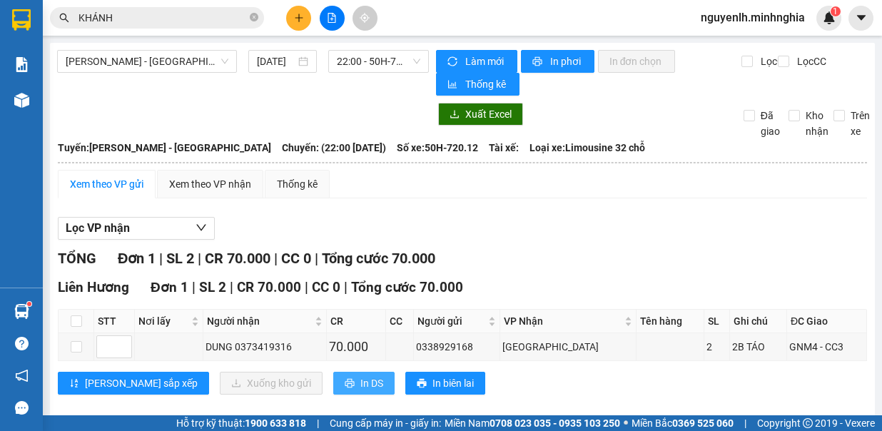
drag, startPoint x: 317, startPoint y: 377, endPoint x: 294, endPoint y: 372, distance: 23.4
click at [360, 376] on span "In DS" at bounding box center [371, 383] width 23 height 16
click at [226, 66] on div "[PERSON_NAME] - [GEOGRAPHIC_DATA]" at bounding box center [147, 61] width 180 height 23
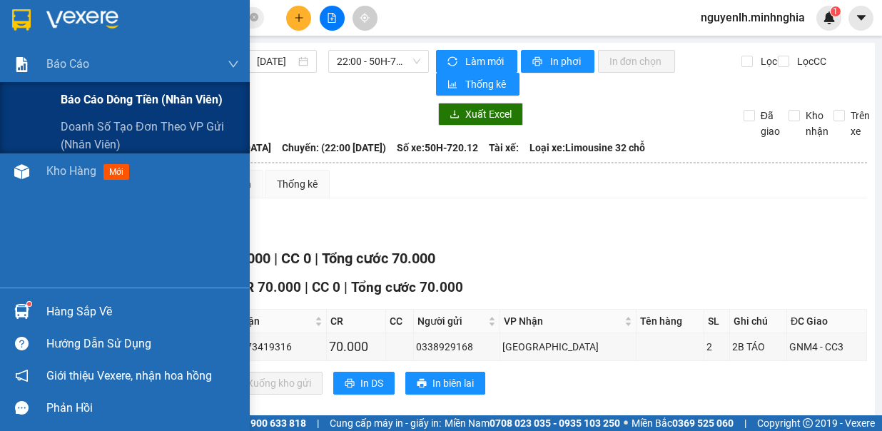
click at [111, 108] on span "Báo cáo dòng tiền (nhân viên)" at bounding box center [142, 100] width 162 height 18
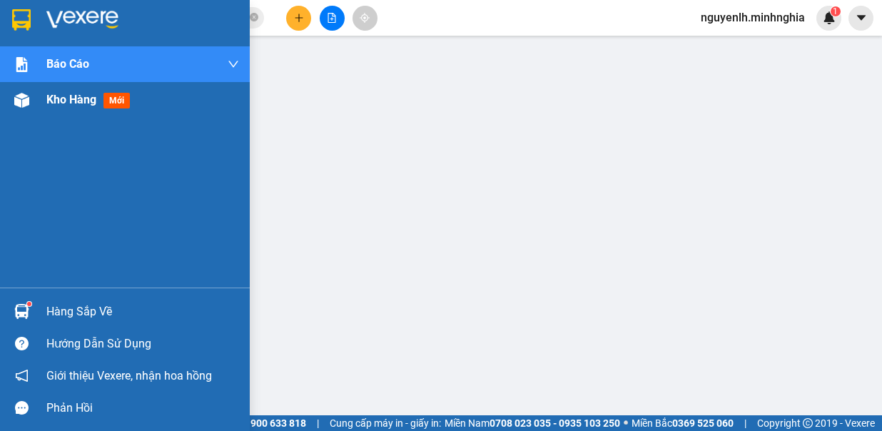
click at [35, 96] on div "Kho hàng mới" at bounding box center [125, 100] width 250 height 36
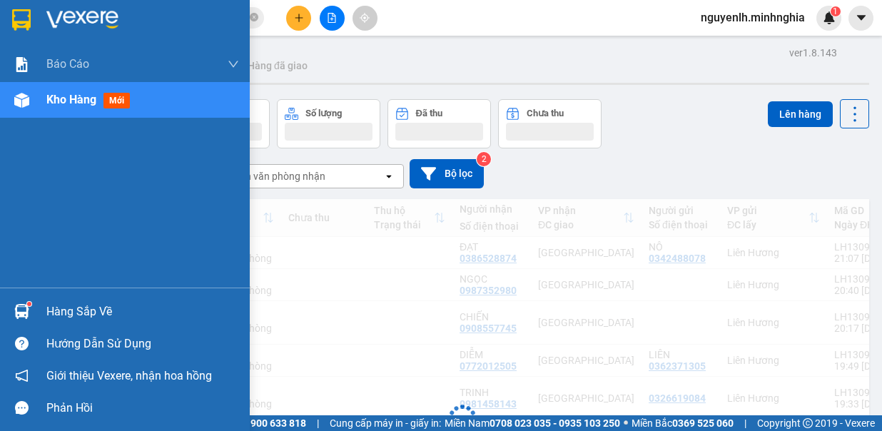
click at [81, 97] on div "ver 1.8.143 Kho gửi Trên xe Kho nhận Hàng đã giao Đơn hàng Khối lượng Số lượng …" at bounding box center [462, 355] width 825 height 624
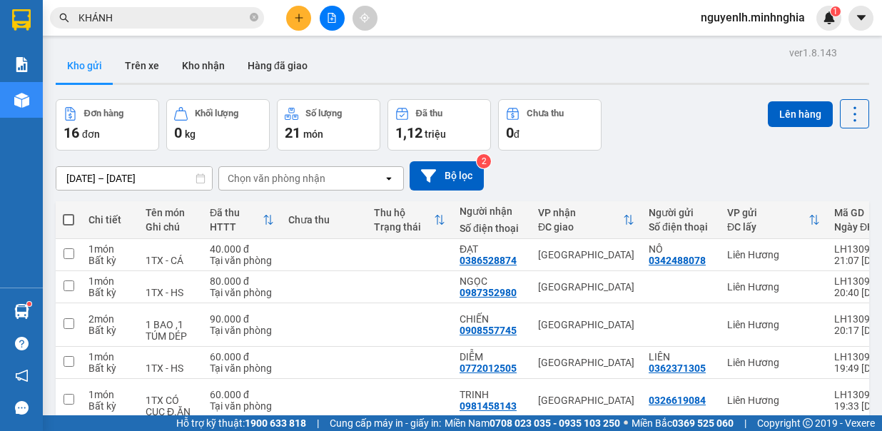
click at [65, 215] on span at bounding box center [68, 219] width 11 height 11
click at [69, 213] on input "checkbox" at bounding box center [69, 213] width 0 height 0
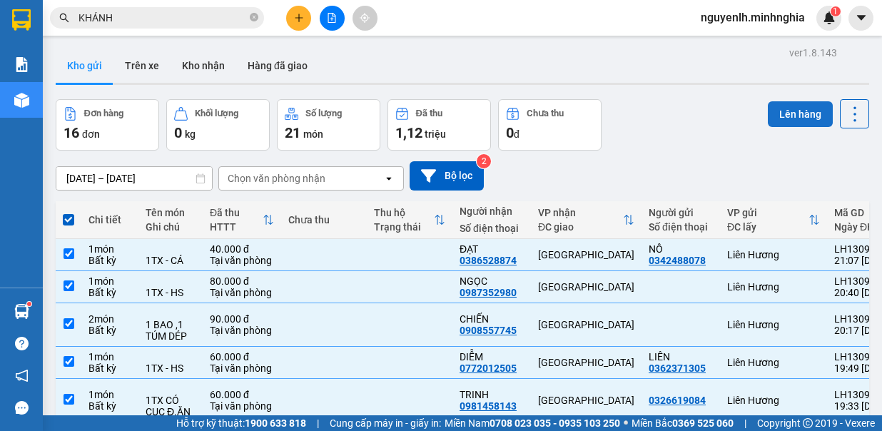
click at [796, 114] on button "Lên hàng" at bounding box center [800, 114] width 65 height 26
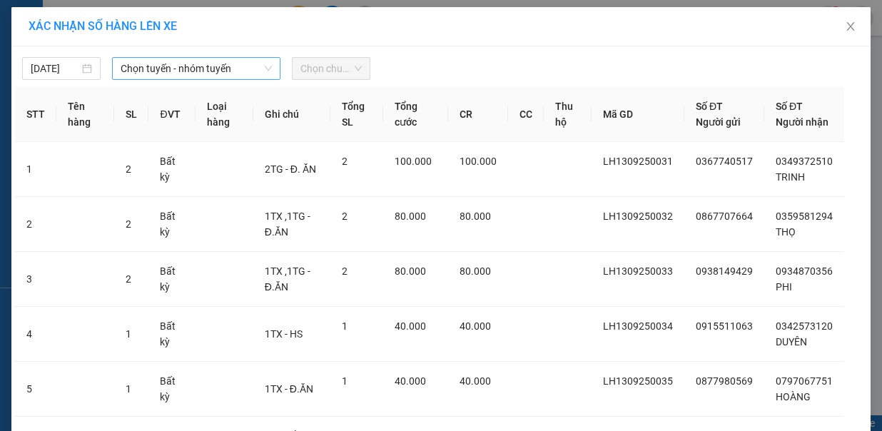
click at [166, 69] on span "Chọn tuyến - nhóm tuyến" at bounding box center [196, 68] width 151 height 21
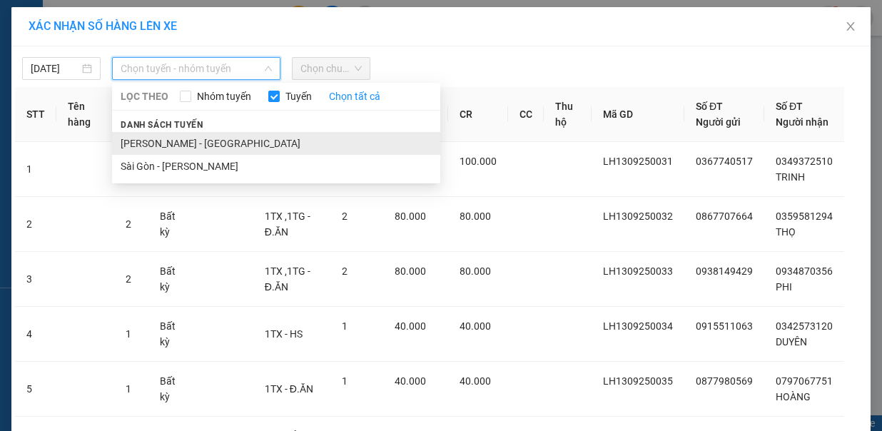
drag, startPoint x: 186, startPoint y: 128, endPoint x: 283, endPoint y: 98, distance: 101.4
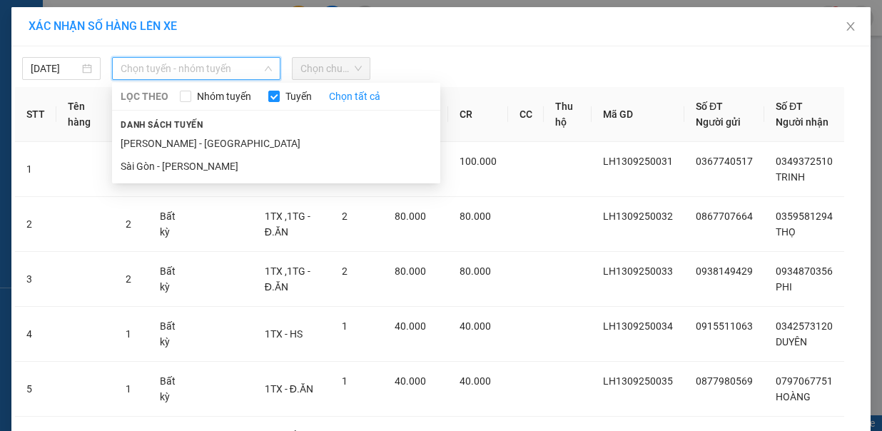
click at [186, 132] on li "[PERSON_NAME] - [GEOGRAPHIC_DATA]" at bounding box center [276, 143] width 328 height 23
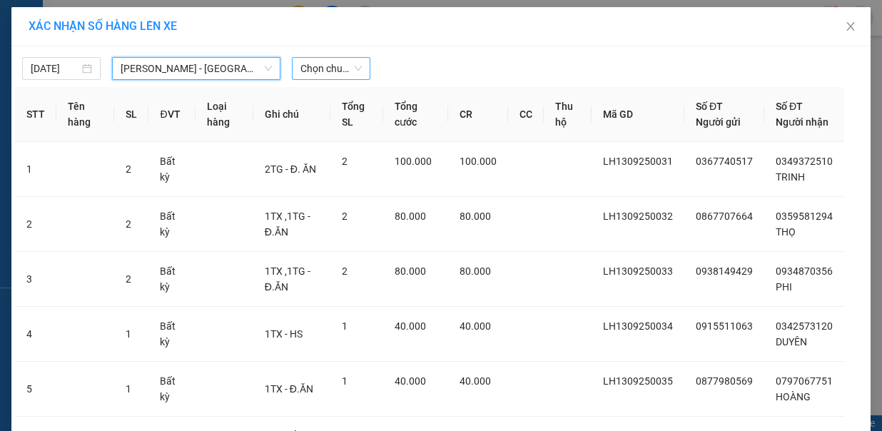
click at [328, 69] on span "Chọn chuyến" at bounding box center [330, 68] width 61 height 21
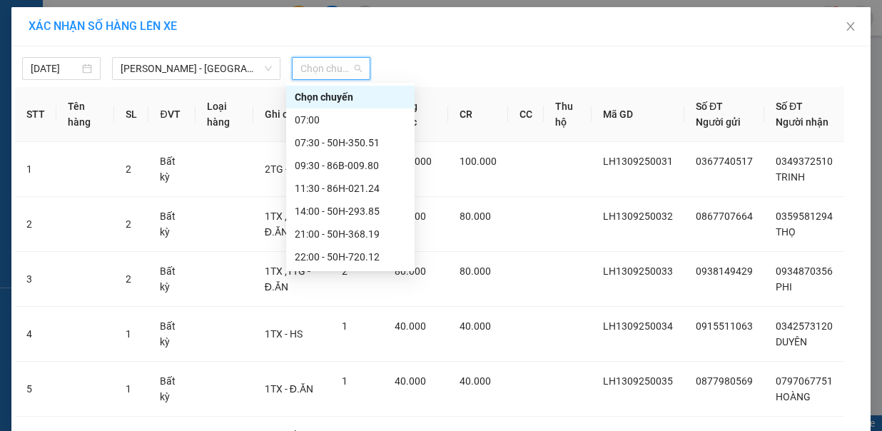
click at [371, 318] on div "23:00 - 86B-009.78" at bounding box center [350, 326] width 111 height 16
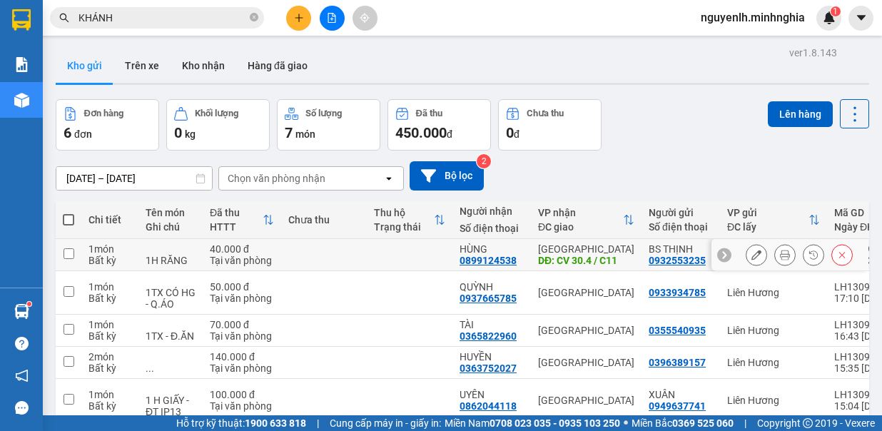
drag, startPoint x: 61, startPoint y: 250, endPoint x: 56, endPoint y: 231, distance: 19.7
click at [60, 248] on td at bounding box center [69, 255] width 26 height 32
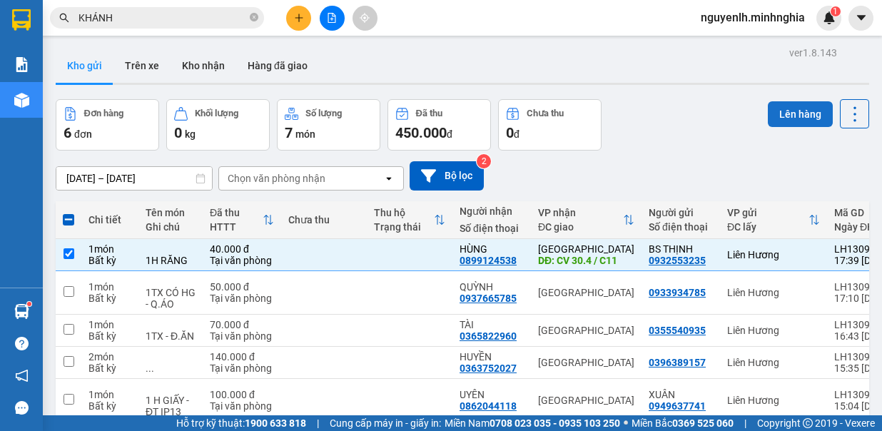
drag, startPoint x: 793, startPoint y: 121, endPoint x: 781, endPoint y: 114, distance: 13.5
click at [788, 122] on button "Lên hàng" at bounding box center [800, 114] width 65 height 26
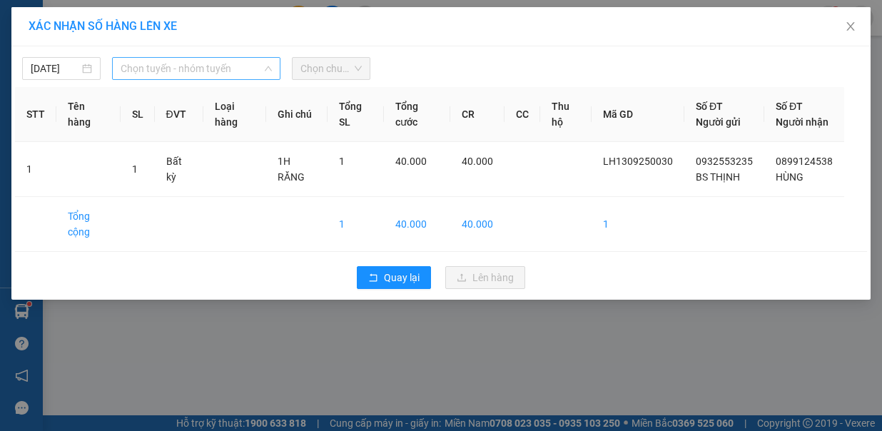
click at [151, 71] on span "Chọn tuyến - nhóm tuyến" at bounding box center [196, 68] width 151 height 21
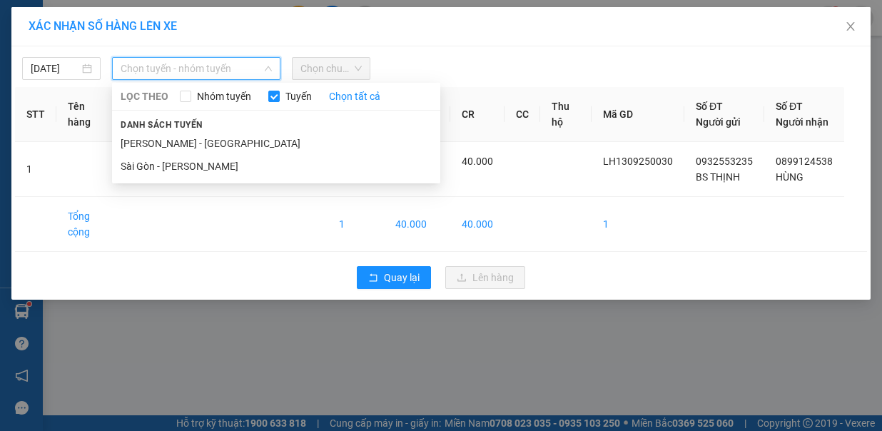
drag, startPoint x: 180, startPoint y: 135, endPoint x: 262, endPoint y: 120, distance: 83.4
click at [181, 136] on li "[PERSON_NAME] - [GEOGRAPHIC_DATA]" at bounding box center [276, 143] width 328 height 23
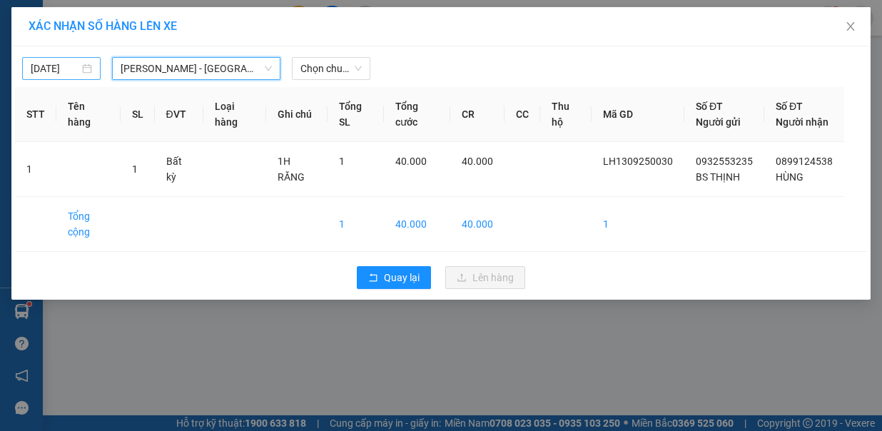
click at [73, 74] on body "Kết quả tìm kiếm ( 2054 ) Bộ lọc Mã ĐH Trạng thái Món hàng Tổng cước Chưa cước …" at bounding box center [441, 215] width 882 height 431
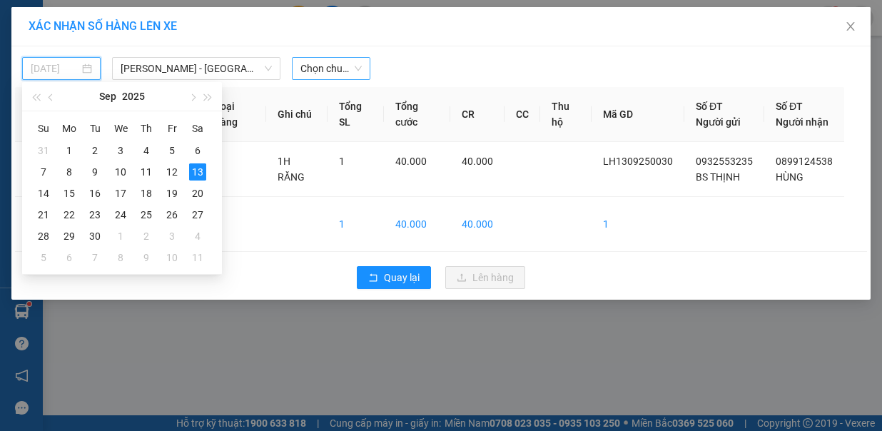
click at [49, 188] on div "14" at bounding box center [43, 193] width 17 height 17
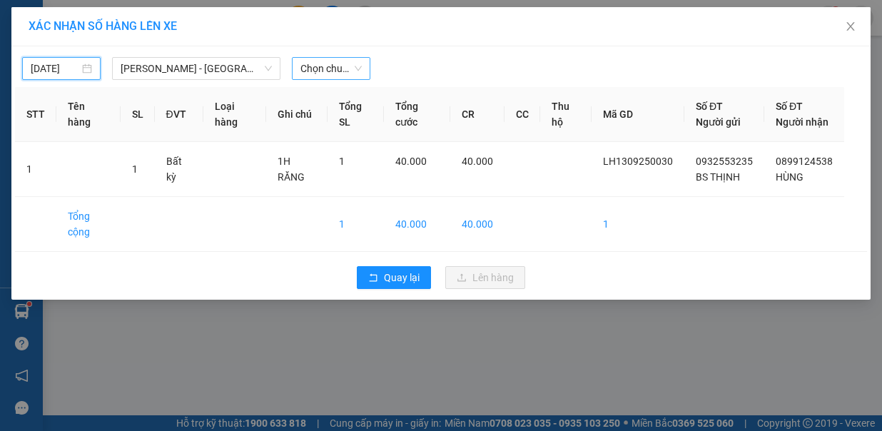
click at [335, 68] on span "Chọn chuyến" at bounding box center [330, 68] width 61 height 21
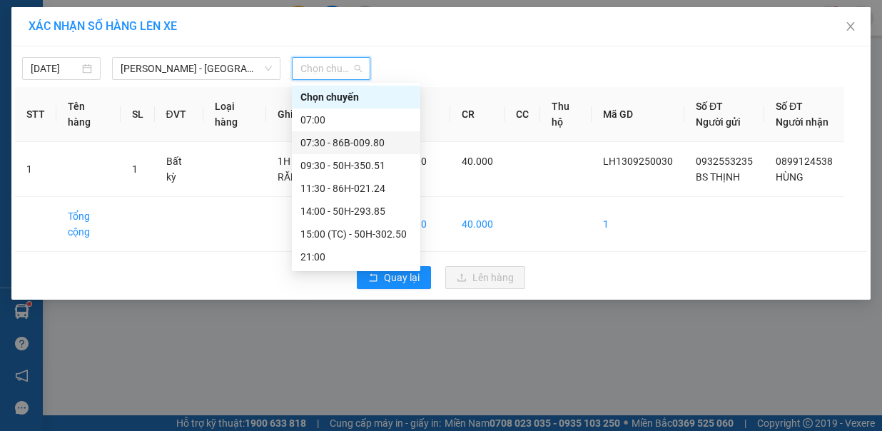
click at [353, 145] on div "07:30 - 86B-009.80" at bounding box center [355, 143] width 111 height 16
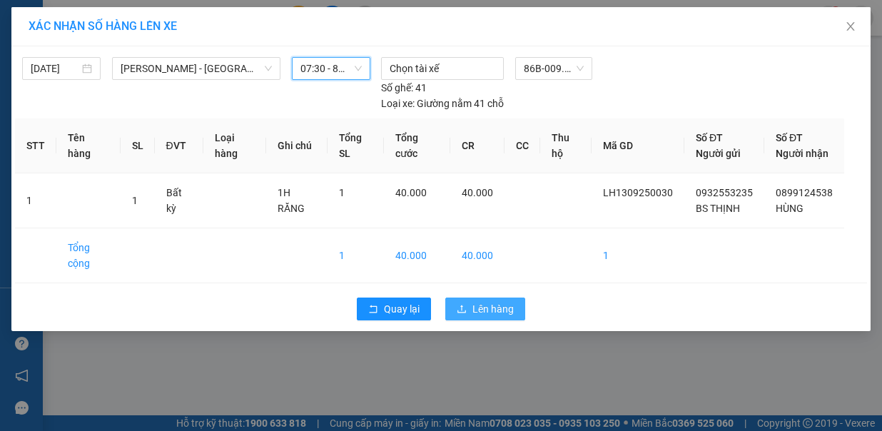
click at [471, 298] on button "Lên hàng" at bounding box center [485, 309] width 80 height 23
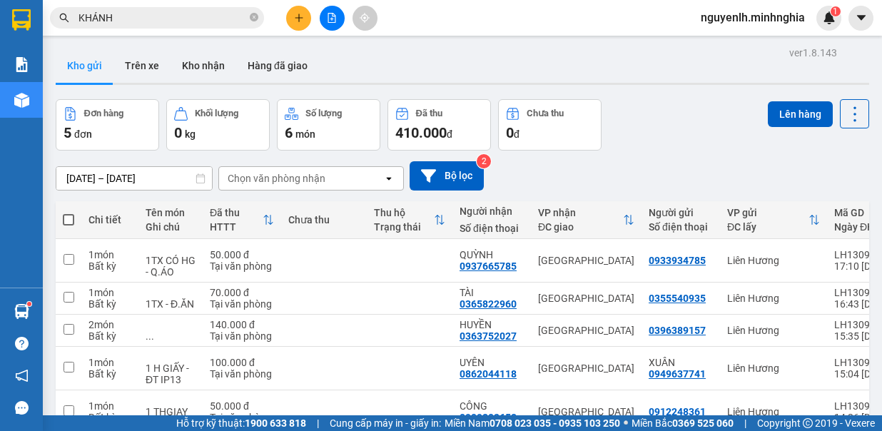
click at [62, 201] on th at bounding box center [69, 220] width 26 height 38
click at [66, 214] on span at bounding box center [68, 219] width 11 height 11
click at [69, 213] on input "checkbox" at bounding box center [69, 213] width 0 height 0
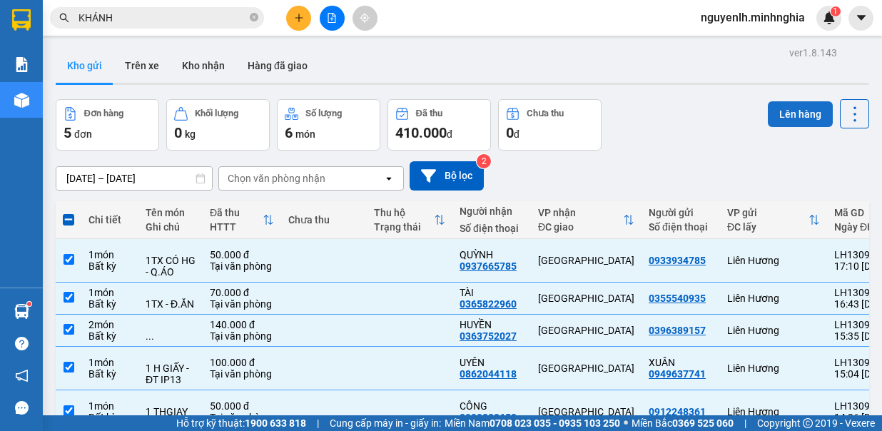
click at [797, 108] on button "Lên hàng" at bounding box center [800, 114] width 65 height 26
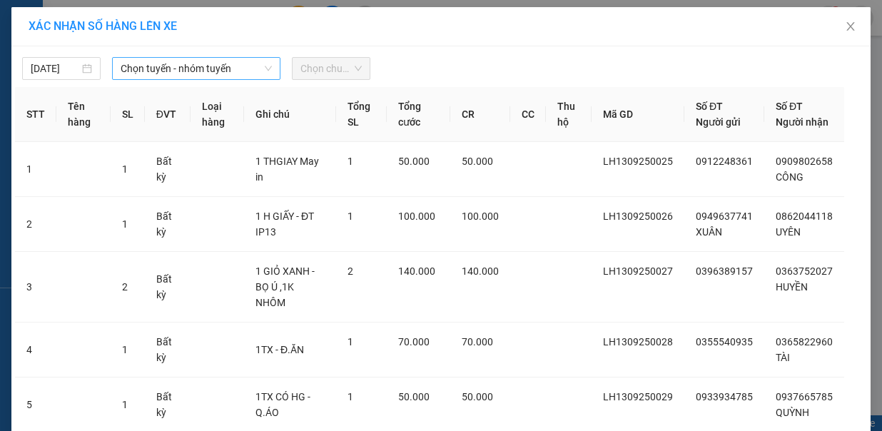
click at [136, 70] on span "Chọn tuyến - nhóm tuyến" at bounding box center [196, 68] width 151 height 21
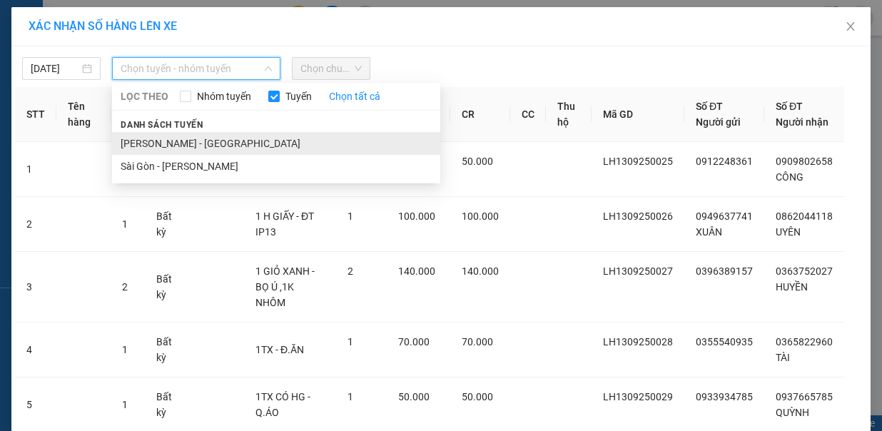
click at [161, 132] on li "[PERSON_NAME] - [GEOGRAPHIC_DATA]" at bounding box center [276, 143] width 328 height 23
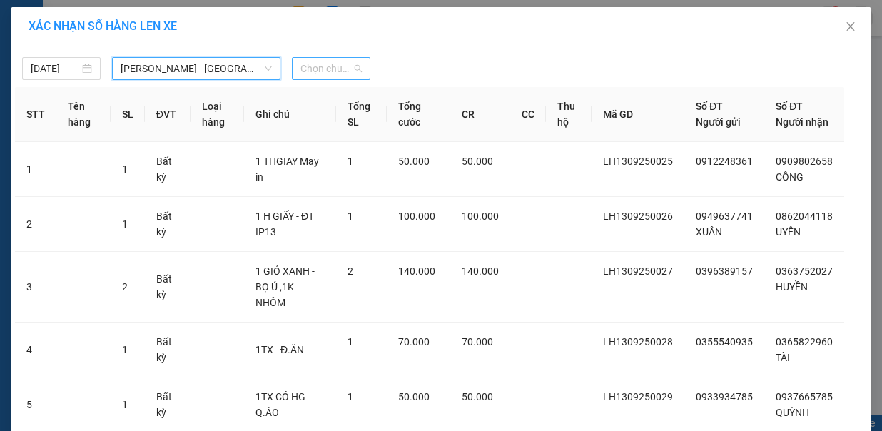
click at [304, 73] on span "Chọn chuyến" at bounding box center [330, 68] width 61 height 21
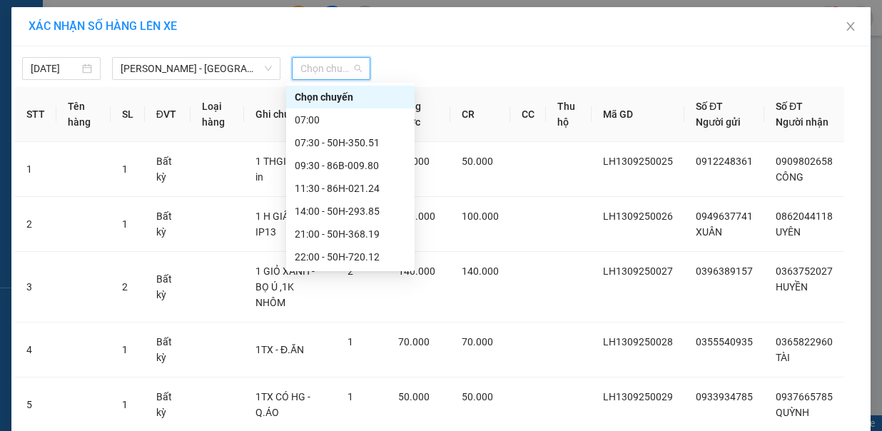
click at [355, 318] on div "23:00 - 86B-009.78" at bounding box center [350, 326] width 111 height 16
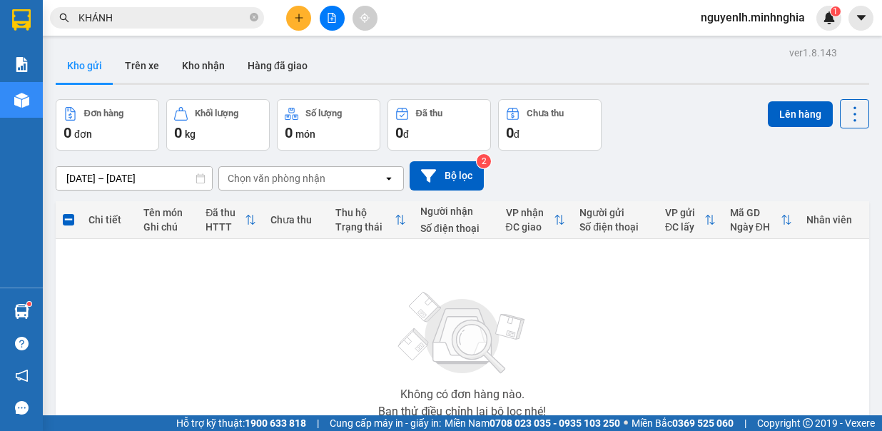
click at [325, 23] on button at bounding box center [332, 18] width 25 height 25
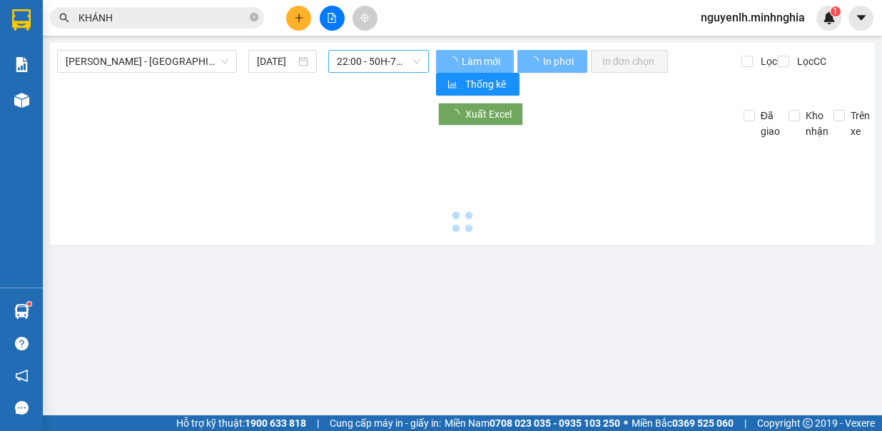
click at [368, 56] on span "22:00 - 50H-720.12" at bounding box center [378, 61] width 83 height 21
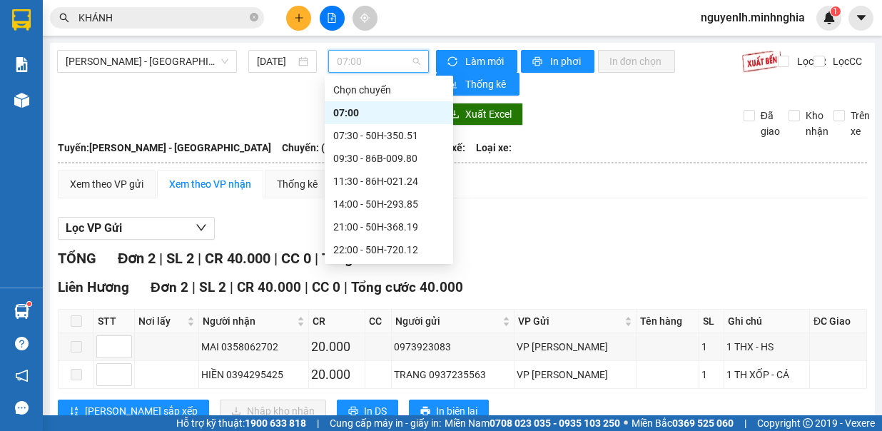
click at [388, 310] on div "23:00 - 86B-009.78" at bounding box center [388, 318] width 111 height 16
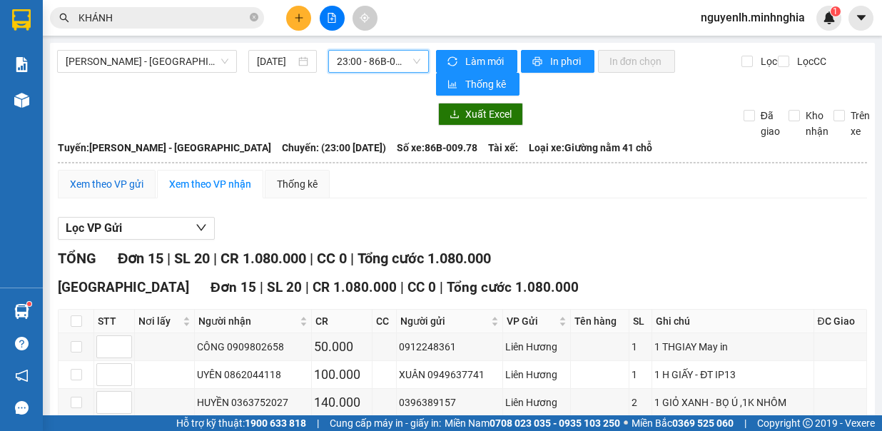
click at [119, 183] on div "Xem theo VP gửi" at bounding box center [107, 184] width 74 height 16
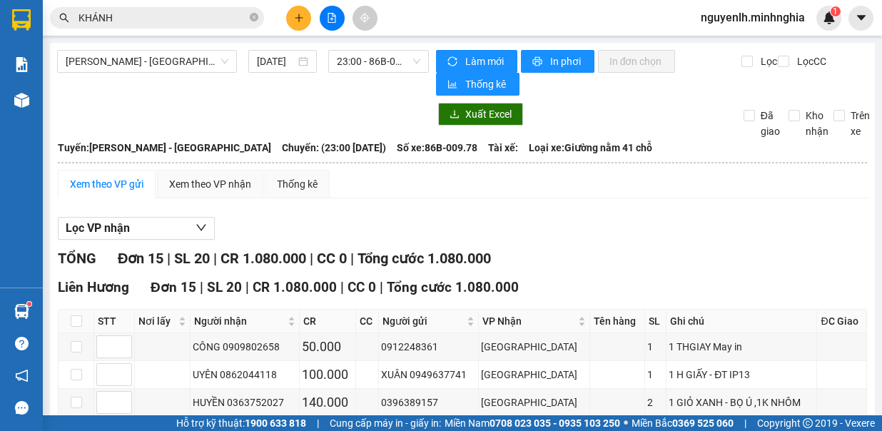
drag, startPoint x: 310, startPoint y: 397, endPoint x: 277, endPoint y: 363, distance: 47.4
click at [187, 69] on span "[PERSON_NAME] - [GEOGRAPHIC_DATA]" at bounding box center [147, 61] width 163 height 21
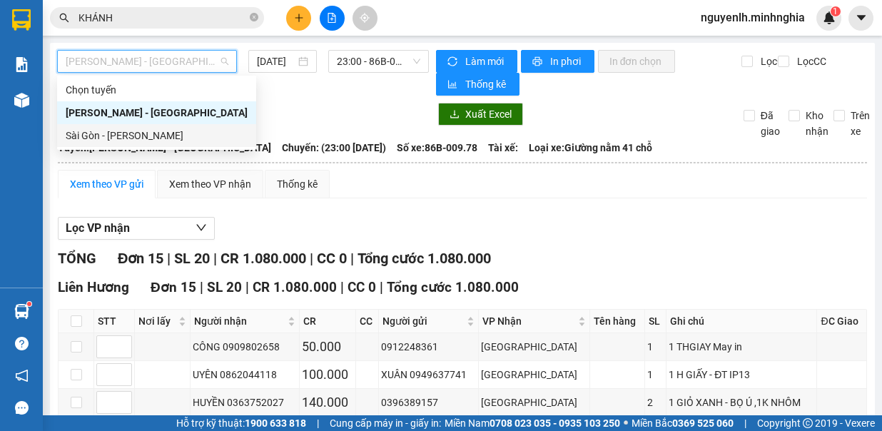
click at [176, 128] on div "Sài Gòn - [PERSON_NAME]" at bounding box center [157, 136] width 182 height 16
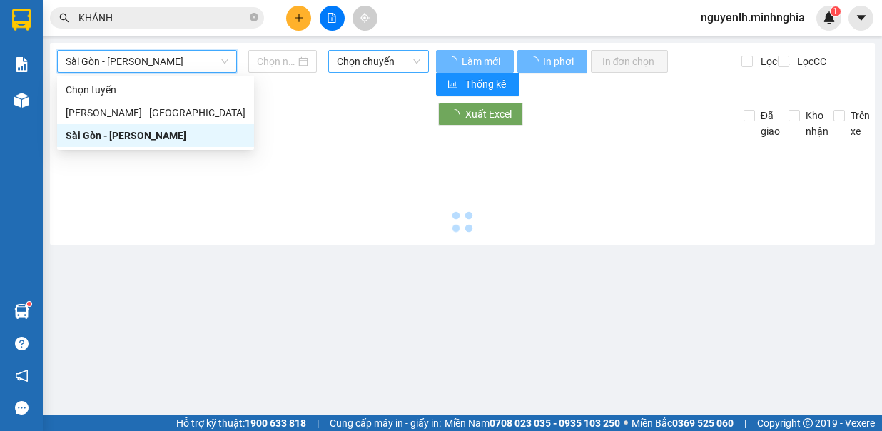
click at [380, 61] on span "Chọn chuyến" at bounding box center [378, 61] width 83 height 21
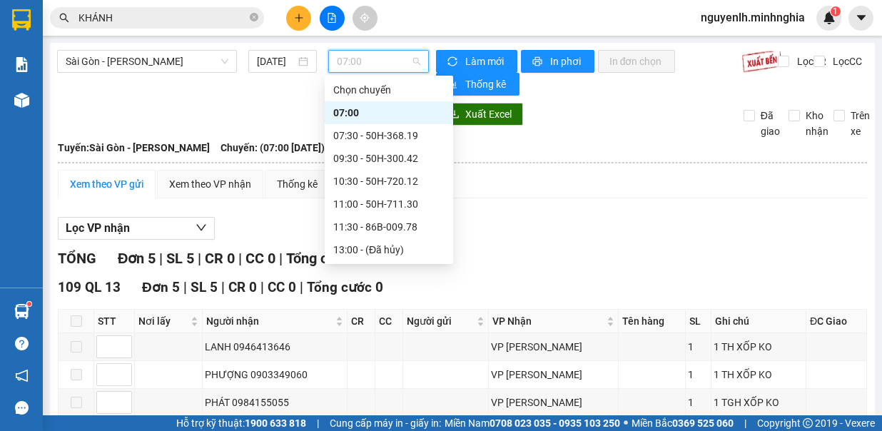
click at [398, 265] on div "14:30 - 50H-363.64" at bounding box center [388, 273] width 111 height 16
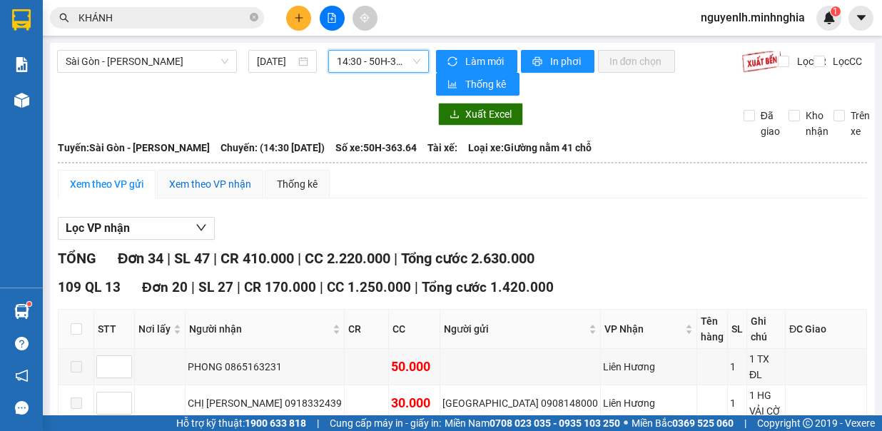
click at [231, 180] on div "Xem theo VP nhận" at bounding box center [210, 184] width 82 height 16
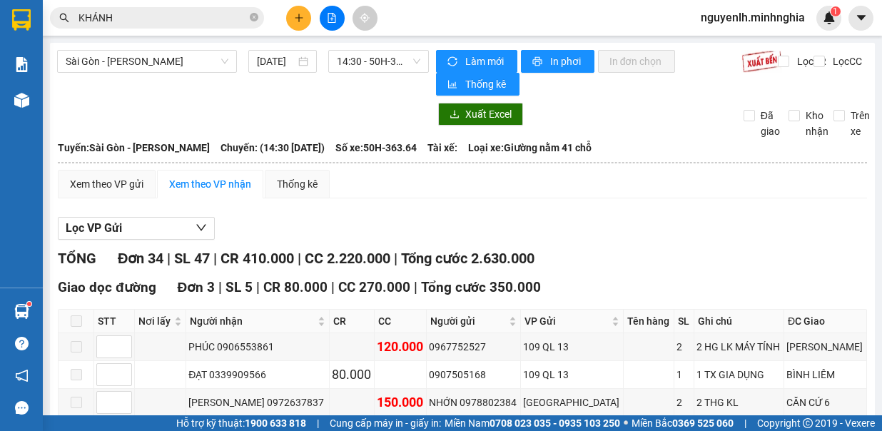
drag, startPoint x: 358, startPoint y: 54, endPoint x: 361, endPoint y: 63, distance: 9.7
click at [358, 53] on span "14:30 - 50H-363.64" at bounding box center [378, 61] width 83 height 21
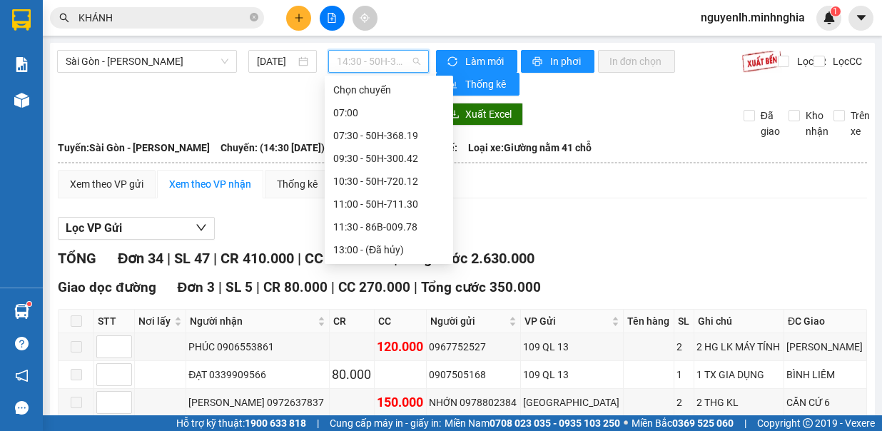
click at [413, 288] on div "16:00 - 86H-021.07" at bounding box center [388, 296] width 111 height 16
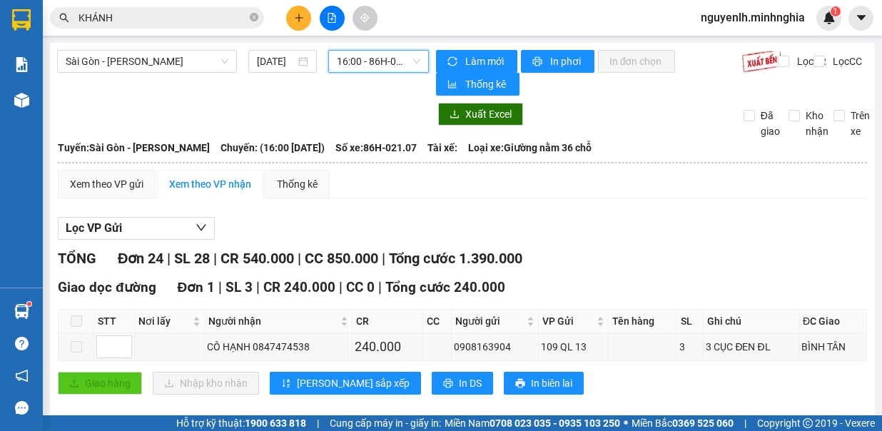
click at [373, 70] on span "16:00 - 86H-021.07" at bounding box center [378, 61] width 83 height 21
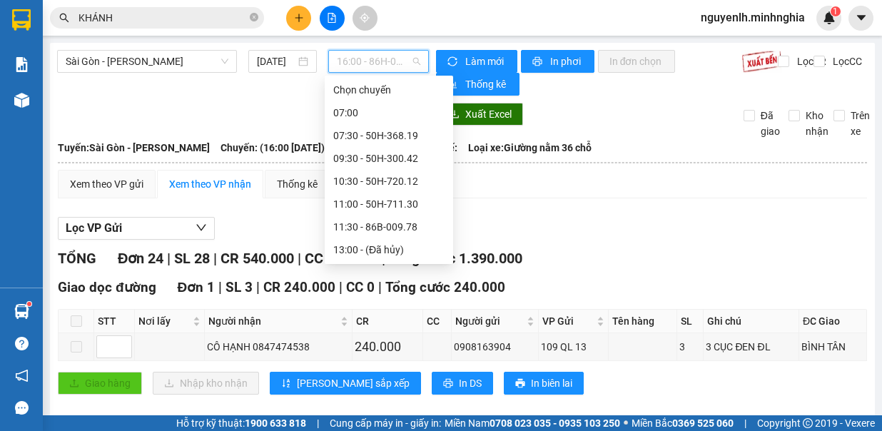
click at [388, 310] on div "18:00 - 50H-350.51" at bounding box center [388, 318] width 111 height 16
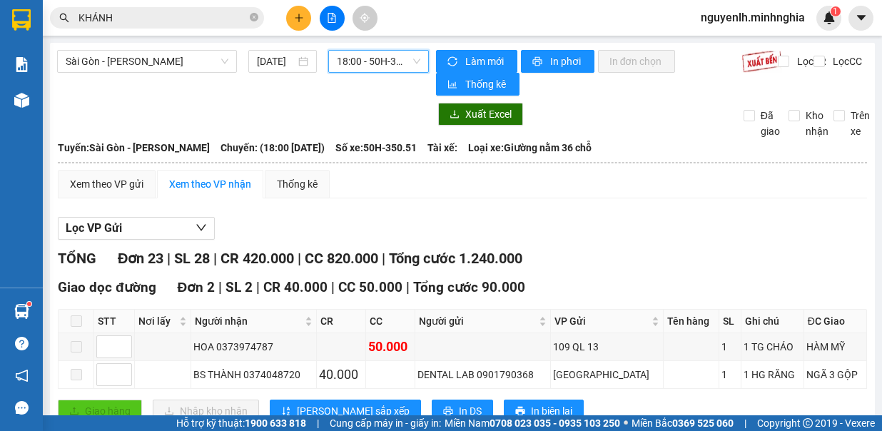
click at [377, 64] on span "18:00 - 50H-350.51" at bounding box center [378, 61] width 83 height 21
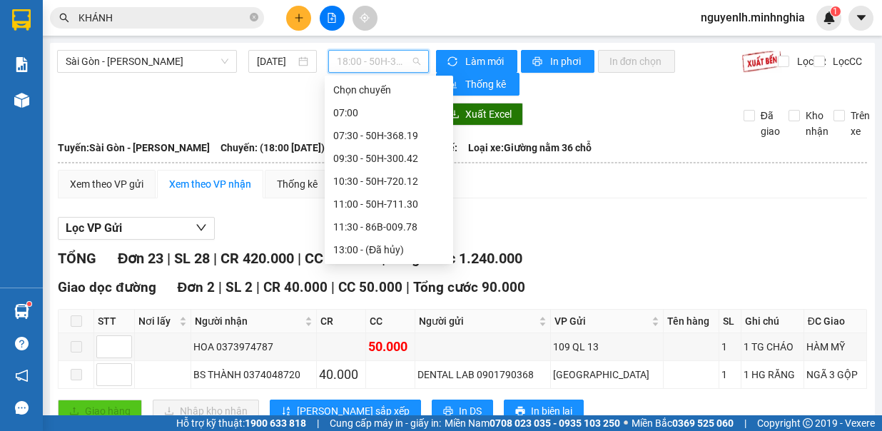
click at [414, 333] on div "21:00 - 86B-009.80" at bounding box center [388, 341] width 111 height 16
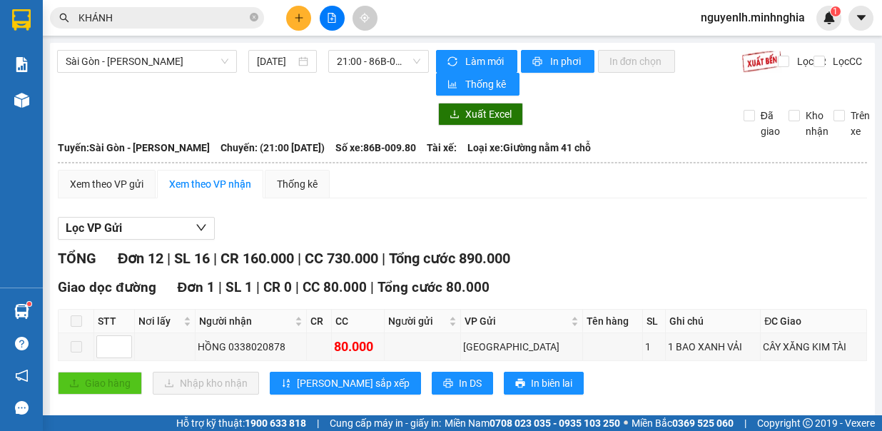
click at [393, 62] on span "21:00 - 86B-009.80" at bounding box center [378, 61] width 83 height 21
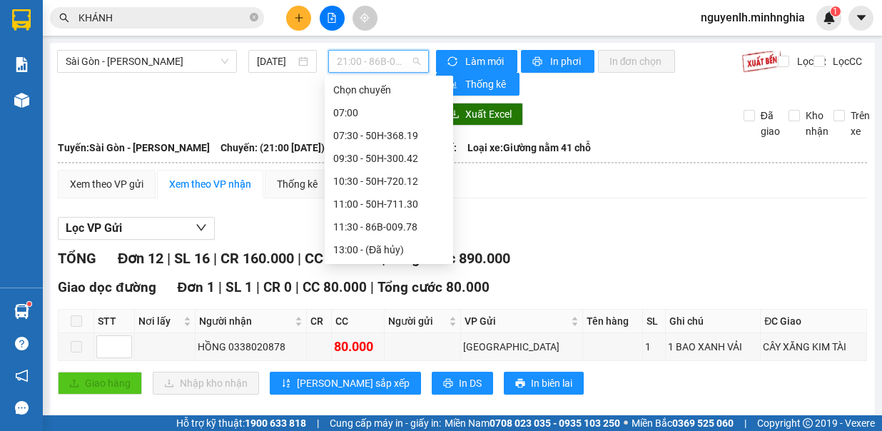
click at [419, 356] on div "21:30 - 86H-021.24" at bounding box center [388, 364] width 111 height 16
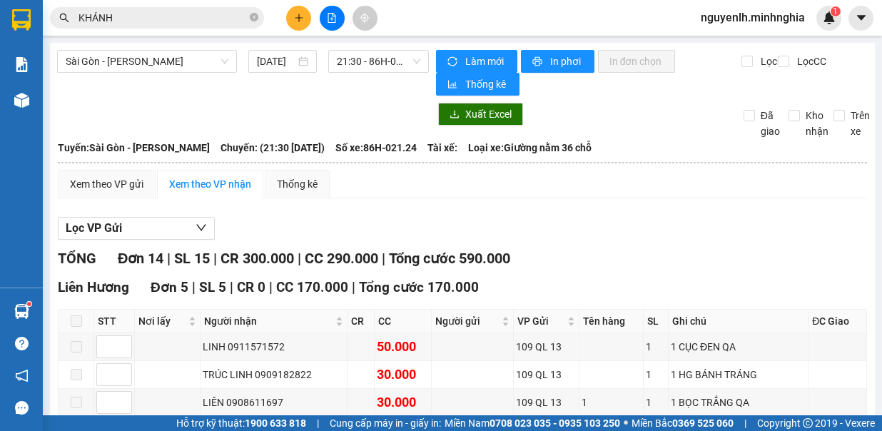
click at [370, 65] on span "21:30 - 86H-021.24" at bounding box center [378, 61] width 83 height 21
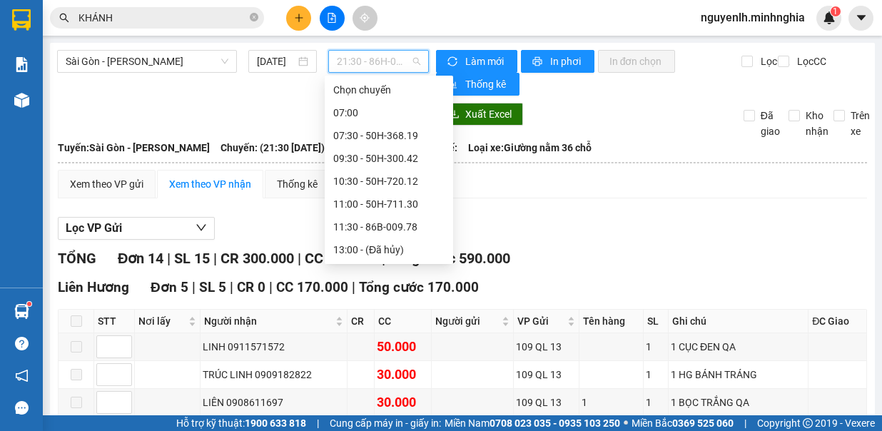
click at [415, 379] on div "22:00 - 50H-293.85" at bounding box center [388, 387] width 111 height 16
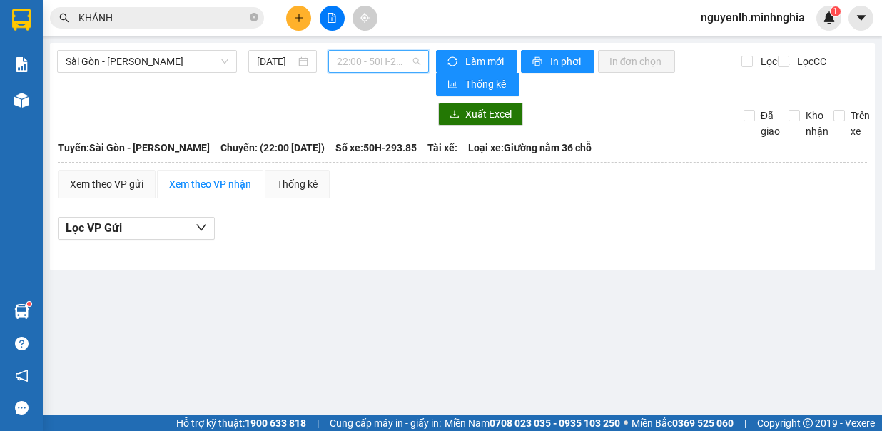
click at [380, 58] on span "22:00 - 50H-293.85" at bounding box center [378, 61] width 83 height 21
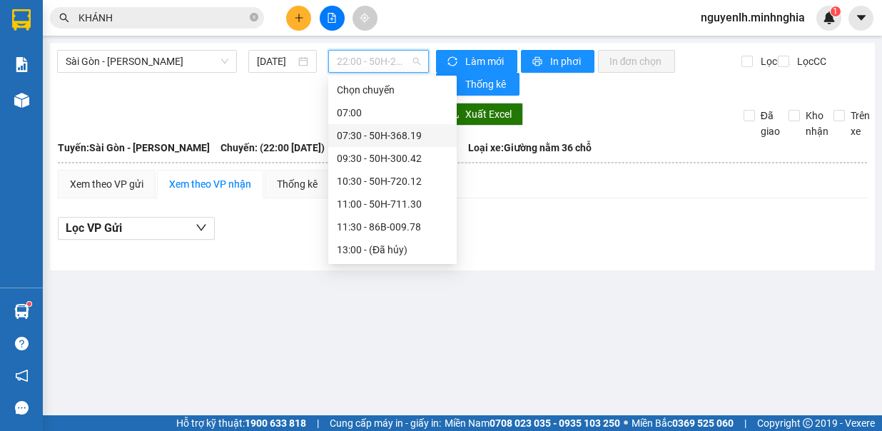
click at [405, 137] on div "07:30 - 50H-368.19" at bounding box center [392, 136] width 111 height 16
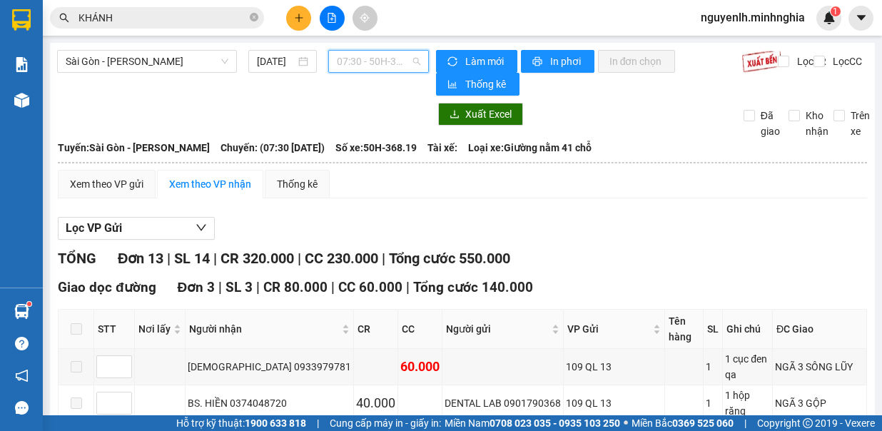
click at [401, 69] on span "07:30 - 50H-368.19" at bounding box center [378, 61] width 83 height 21
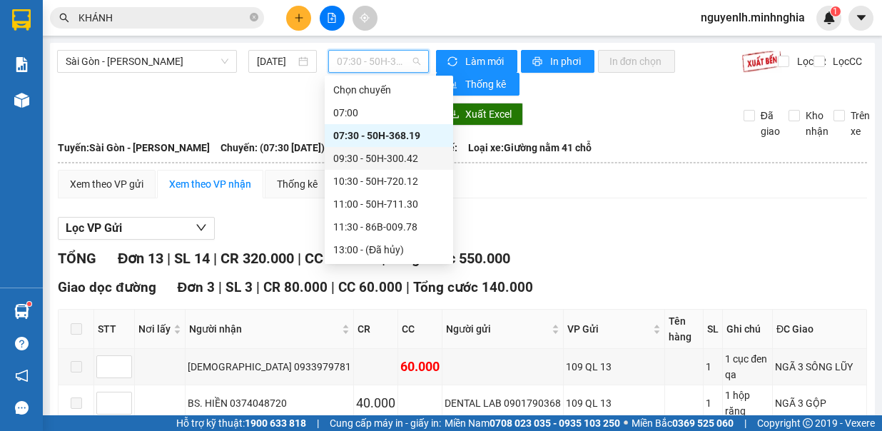
click at [418, 160] on div "09:30 - 50H-300.42" at bounding box center [388, 159] width 111 height 16
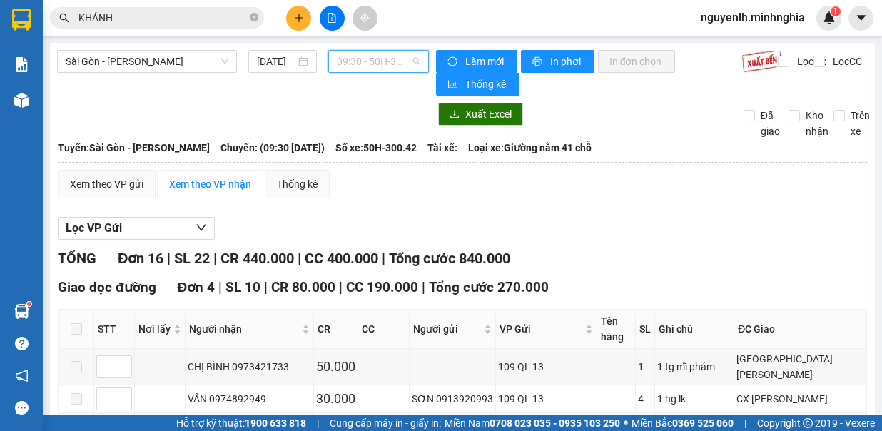
click at [388, 53] on span "09:30 - 50H-300.42" at bounding box center [378, 61] width 83 height 21
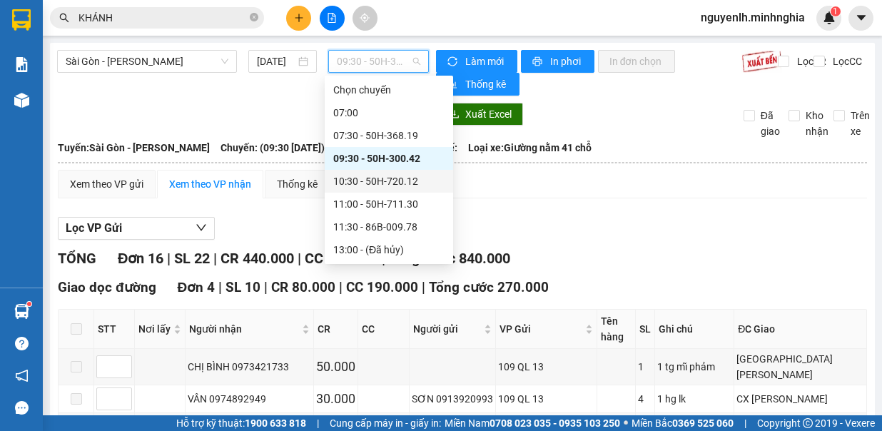
click at [391, 183] on div "10:30 - 50H-720.12" at bounding box center [388, 181] width 111 height 16
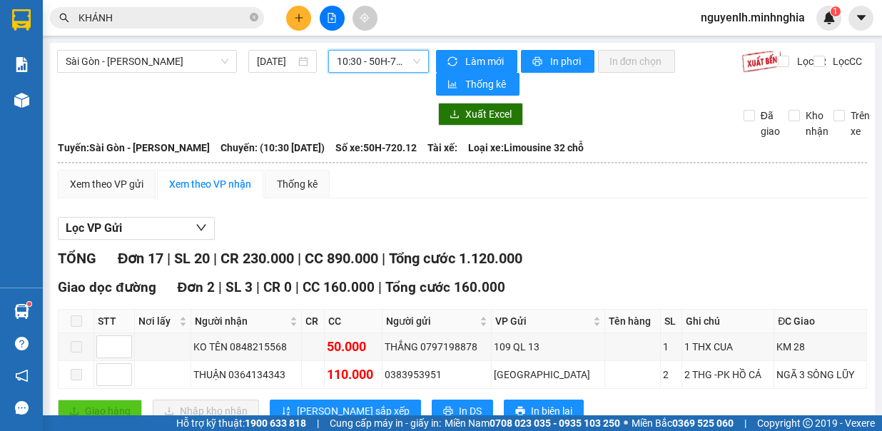
click at [383, 64] on span "10:30 - 50H-720.12" at bounding box center [378, 61] width 83 height 21
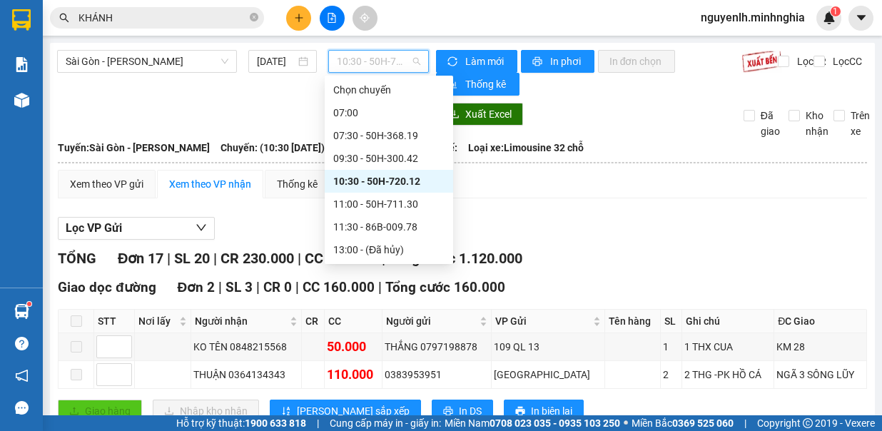
click at [409, 203] on div "11:00 - 50H-711.30" at bounding box center [388, 204] width 111 height 16
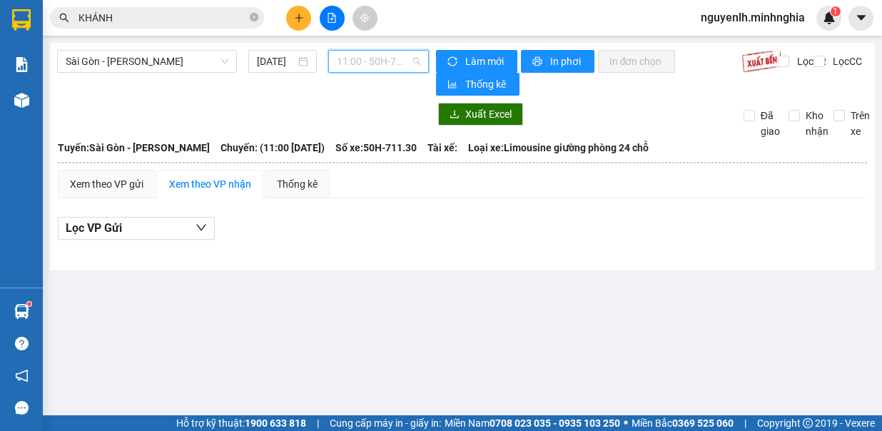
click at [397, 56] on span "11:00 - 50H-711.30" at bounding box center [378, 61] width 83 height 21
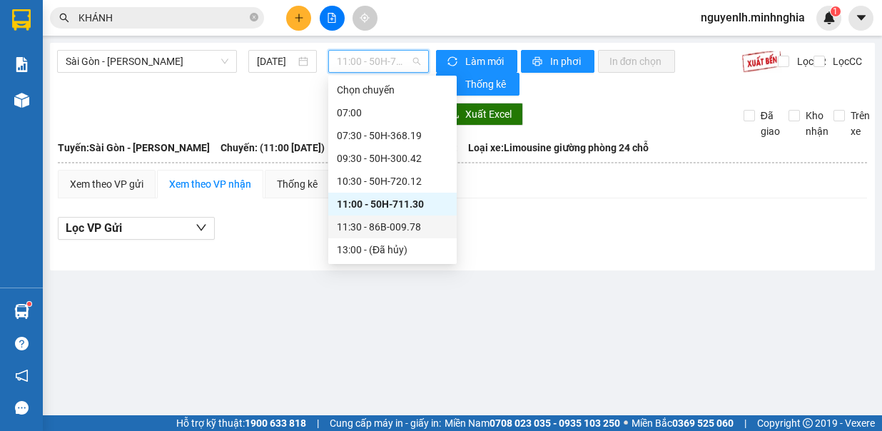
click at [408, 223] on div "11:30 - 86B-009.78" at bounding box center [392, 227] width 111 height 16
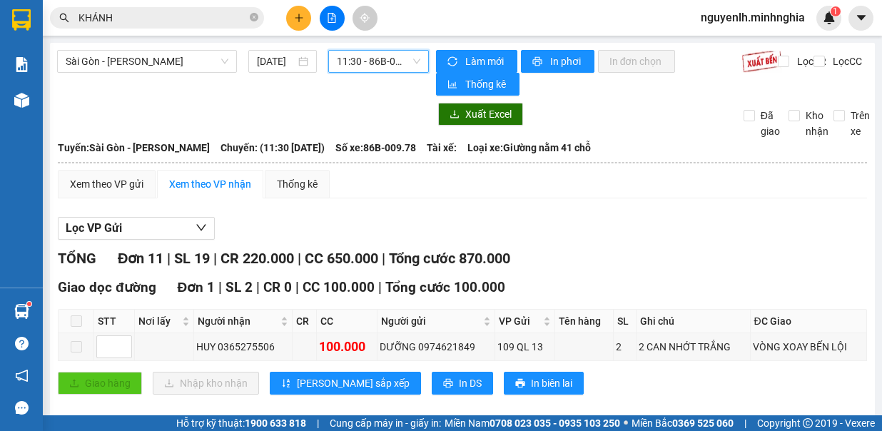
click at [383, 64] on span "11:30 - 86B-009.78" at bounding box center [378, 61] width 83 height 21
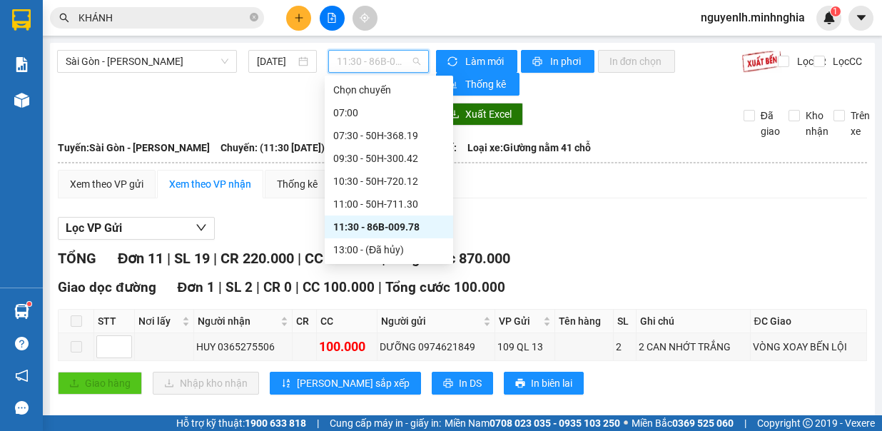
click at [407, 265] on div "14:30 - 50H-363.64" at bounding box center [388, 273] width 111 height 16
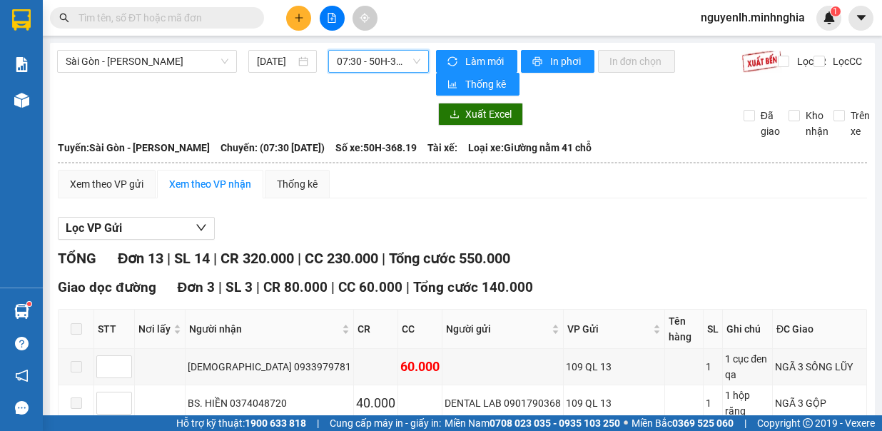
click at [420, 62] on div "07:30 - 50H-368.19" at bounding box center [378, 61] width 101 height 23
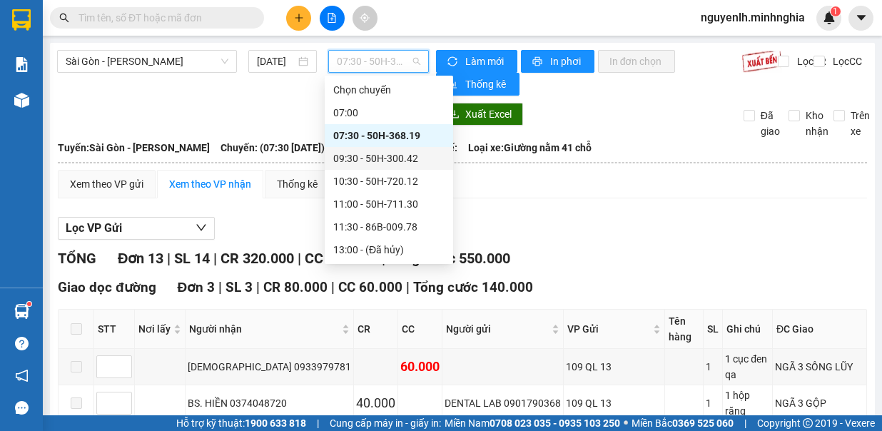
click at [390, 163] on div "09:30 - 50H-300.42" at bounding box center [388, 159] width 111 height 16
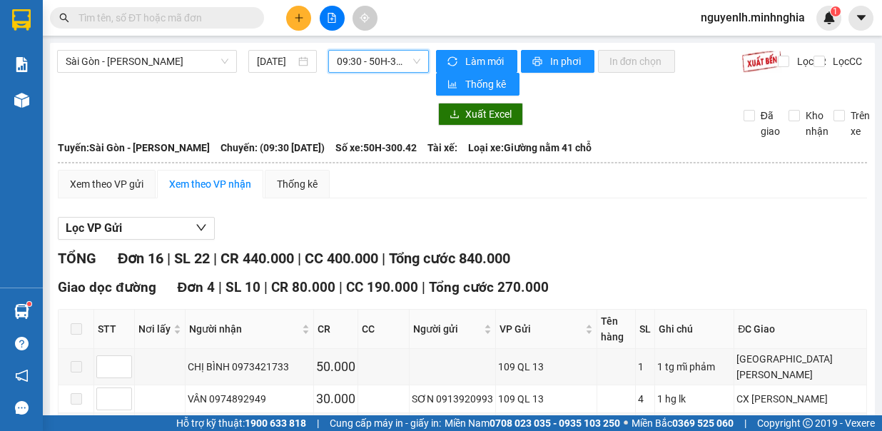
click at [374, 51] on span "09:30 - 50H-300.42" at bounding box center [378, 61] width 83 height 21
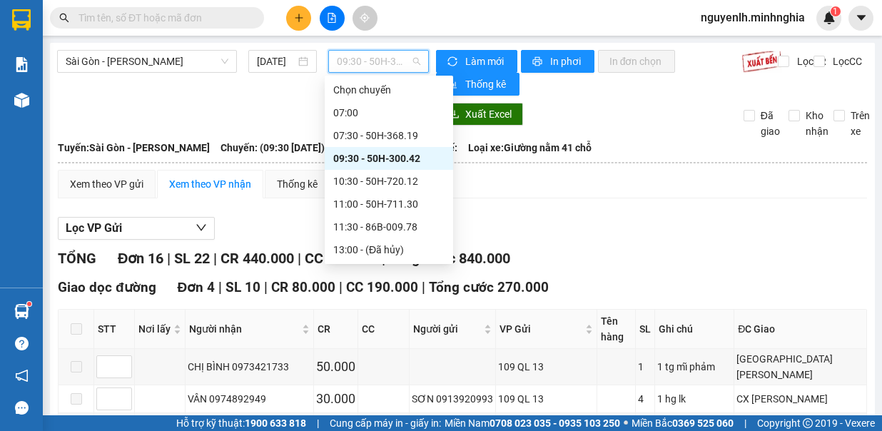
click at [393, 176] on div "10:30 - 50H-720.12" at bounding box center [388, 181] width 111 height 16
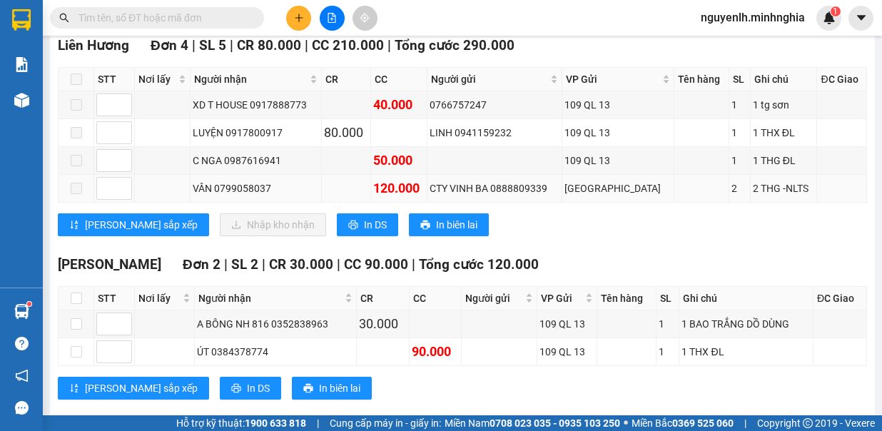
scroll to position [692, 0]
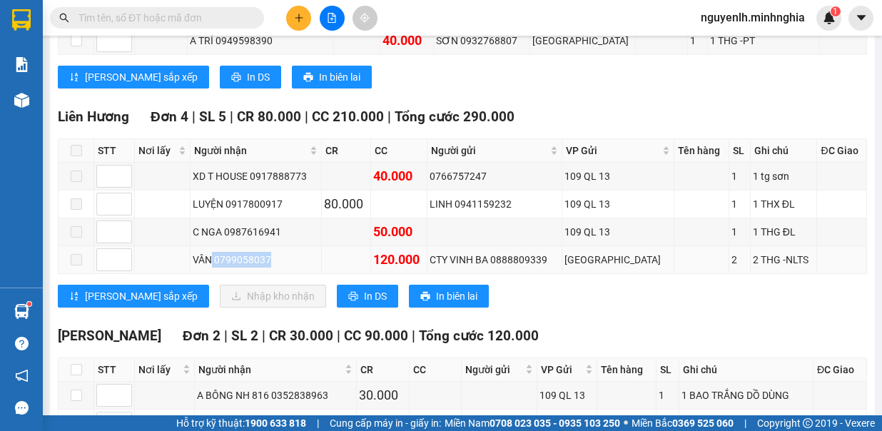
drag, startPoint x: 217, startPoint y: 240, endPoint x: 274, endPoint y: 237, distance: 57.2
click at [274, 252] on div "VÂN 0799058037" at bounding box center [256, 260] width 126 height 16
paste input "0799058037"
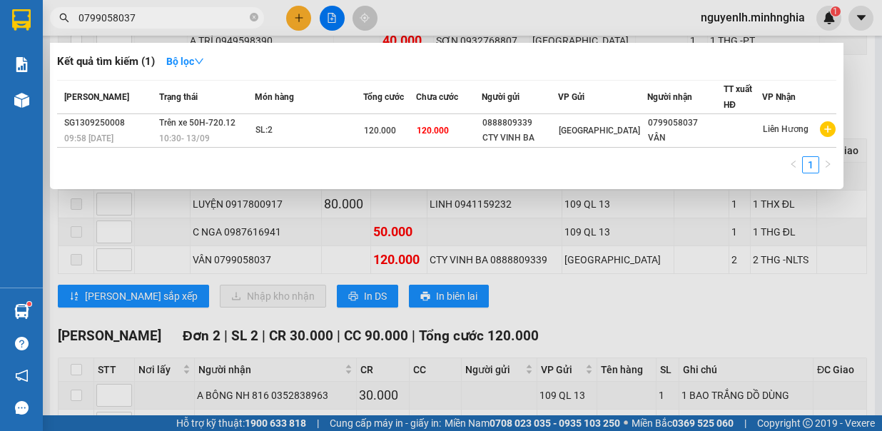
type input "0799058037"
click at [570, 220] on div at bounding box center [441, 215] width 882 height 431
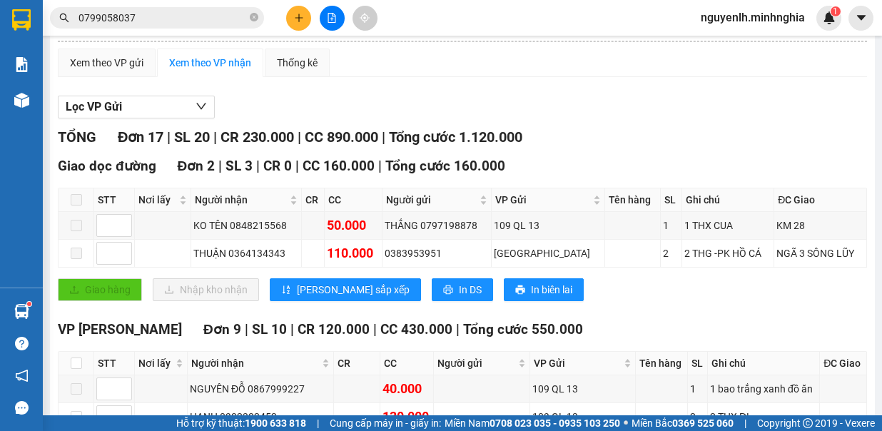
scroll to position [0, 0]
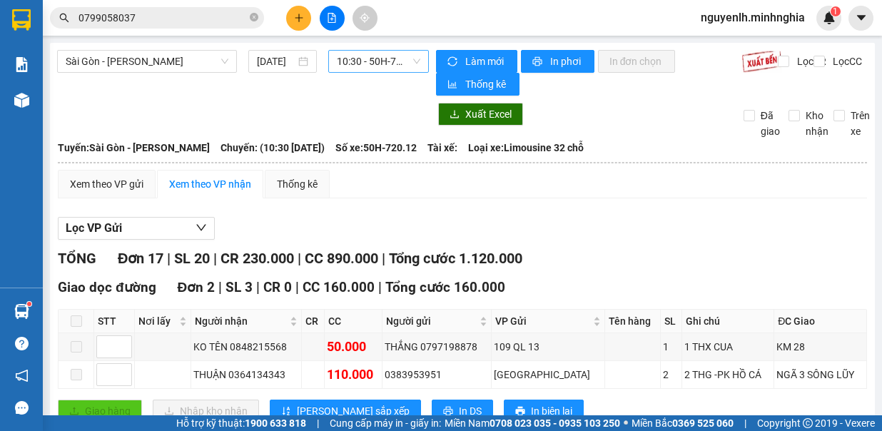
click at [371, 60] on span "10:30 - 50H-720.12" at bounding box center [378, 61] width 83 height 21
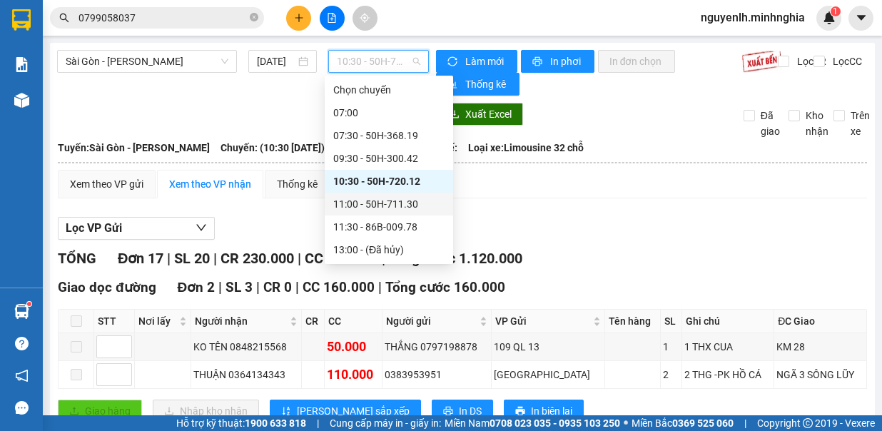
click at [395, 197] on div "11:00 - 50H-711.30" at bounding box center [388, 204] width 111 height 16
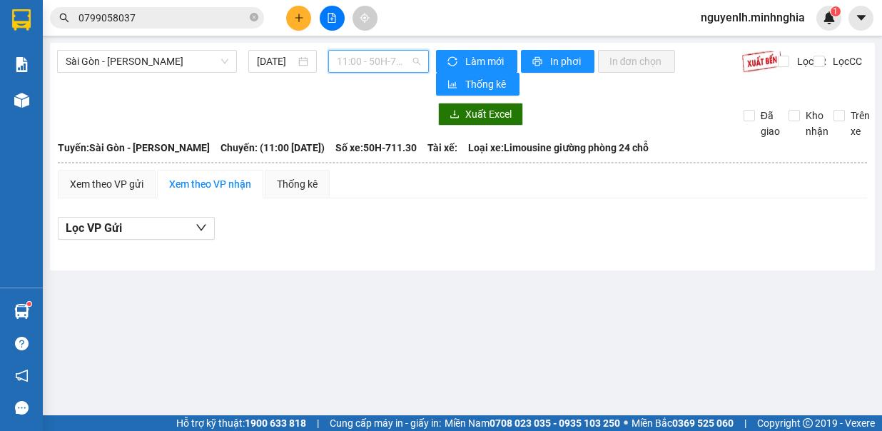
click at [393, 66] on span "11:00 - 50H-711.30" at bounding box center [378, 61] width 83 height 21
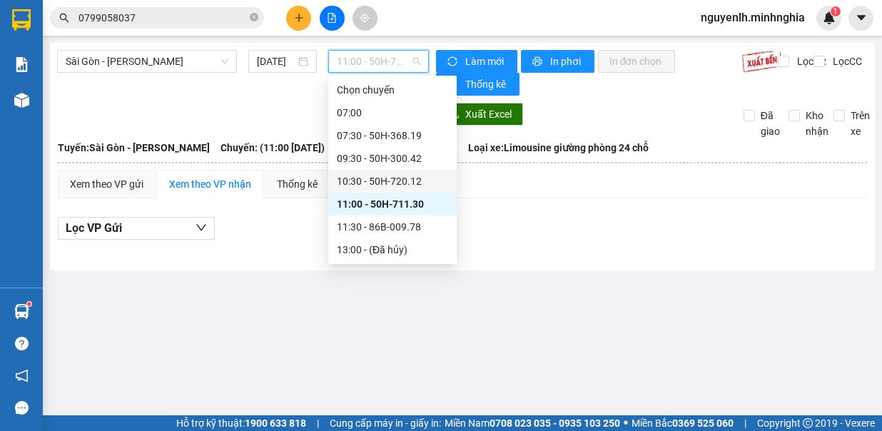
click at [394, 183] on div "10:30 - 50H-720.12" at bounding box center [392, 181] width 111 height 16
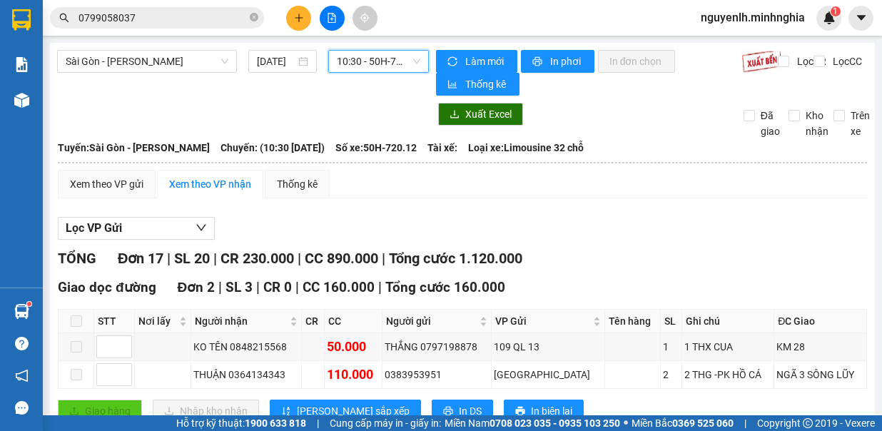
click at [375, 59] on span "10:30 - 50H-720.12" at bounding box center [378, 61] width 83 height 21
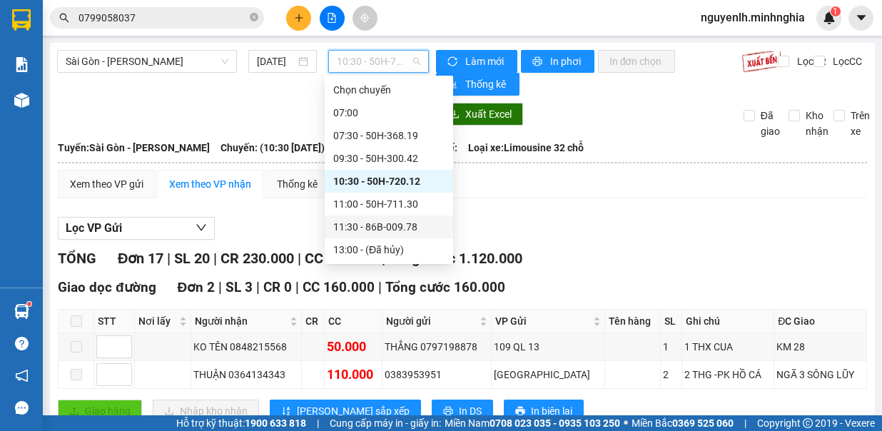
click at [403, 227] on div "11:30 - 86B-009.78" at bounding box center [388, 227] width 111 height 16
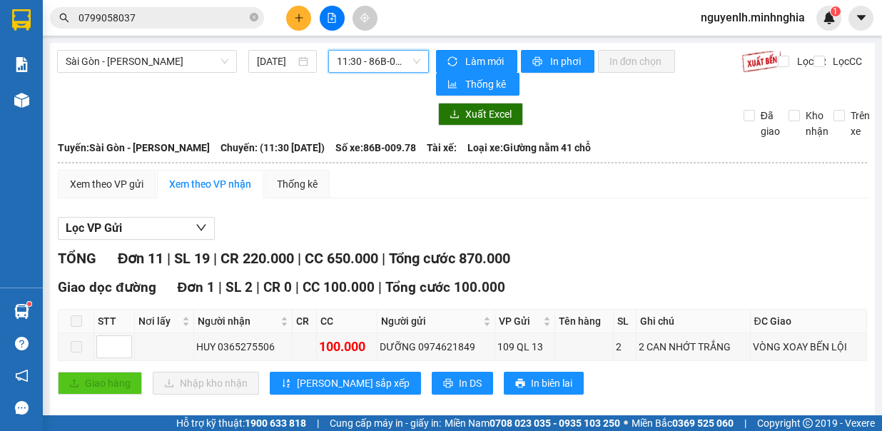
click at [397, 73] on div "Sài Gòn - Phan Rí 13/09/2025 11:30 11:30 - 86B-009.78" at bounding box center [243, 73] width 372 height 46
click at [398, 57] on span "11:30 - 86B-009.78" at bounding box center [378, 61] width 83 height 21
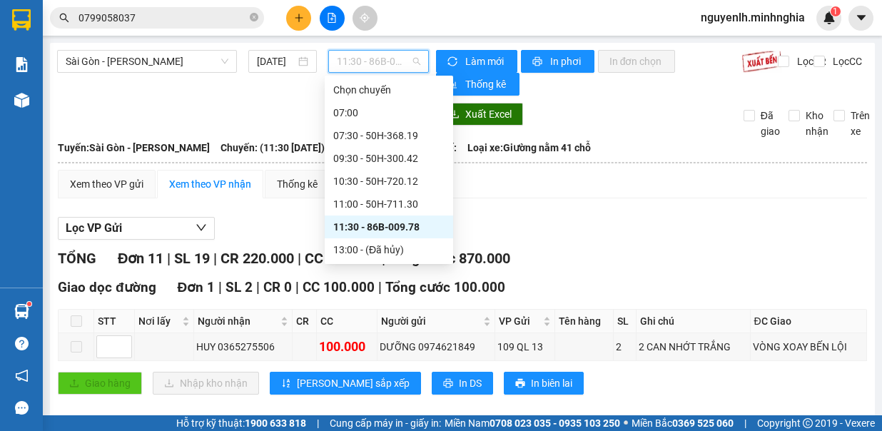
scroll to position [71, 0]
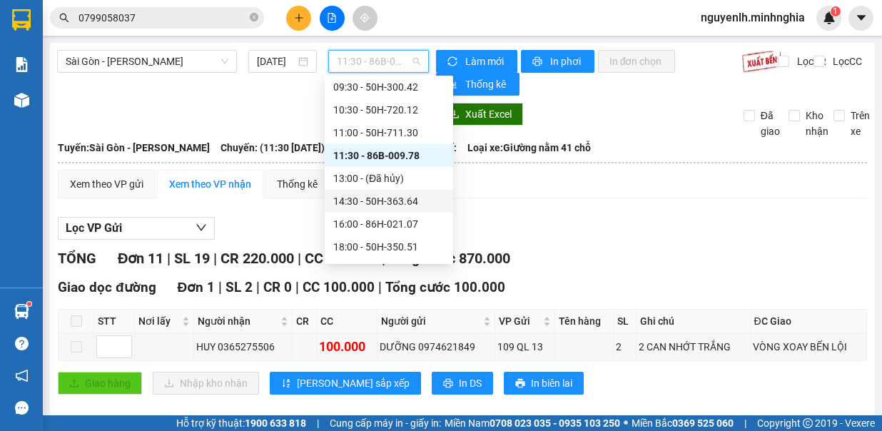
click at [722, 226] on div "Lọc VP Gửi" at bounding box center [462, 229] width 809 height 24
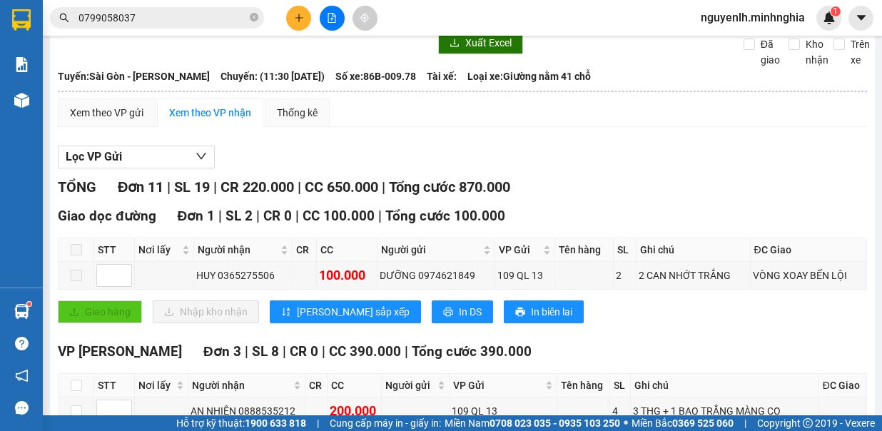
scroll to position [0, 0]
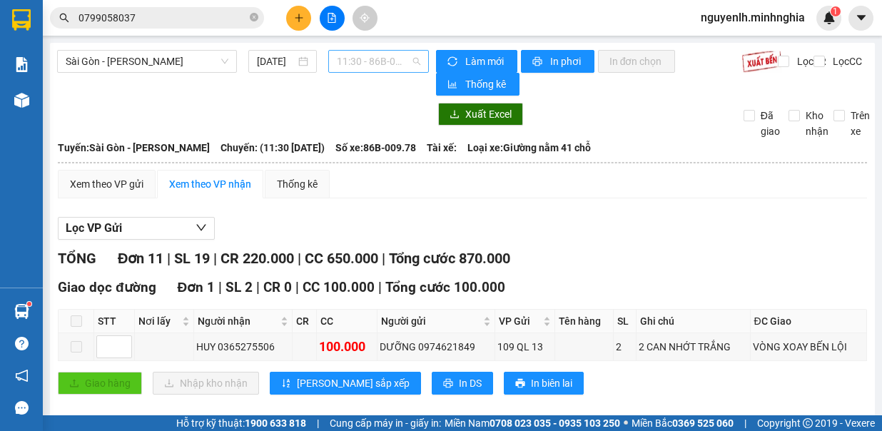
click at [354, 58] on span "11:30 - 86B-009.78" at bounding box center [378, 61] width 83 height 21
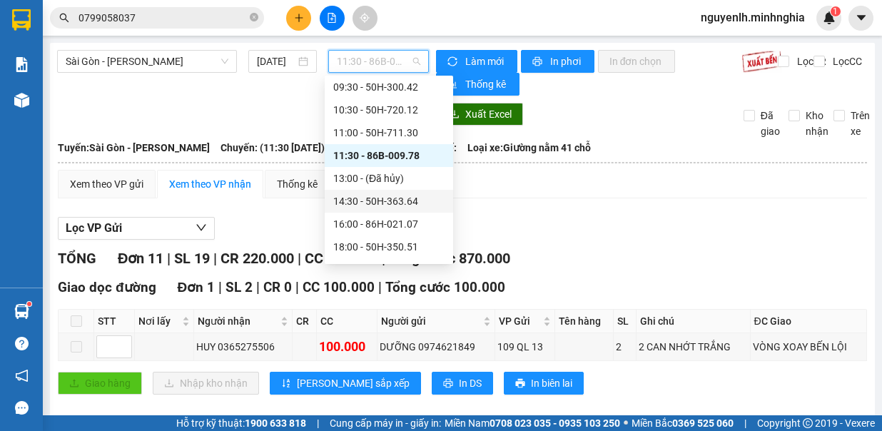
click at [393, 197] on div "14:30 - 50H-363.64" at bounding box center [388, 201] width 111 height 16
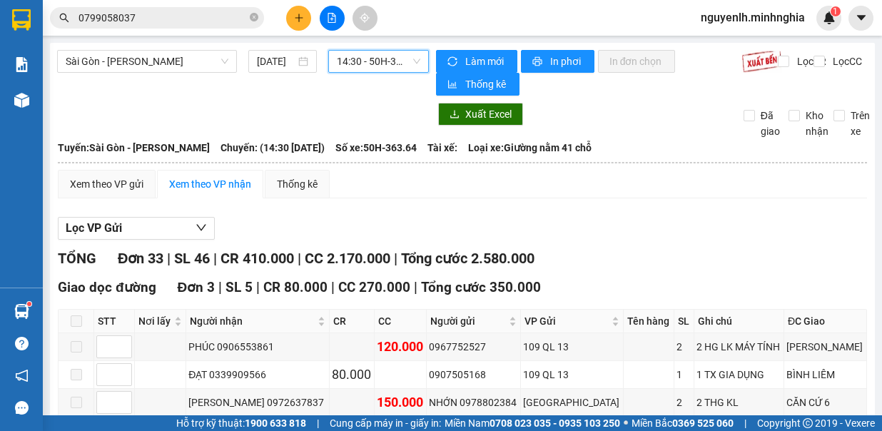
click at [383, 62] on span "14:30 - 50H-363.64" at bounding box center [378, 61] width 83 height 21
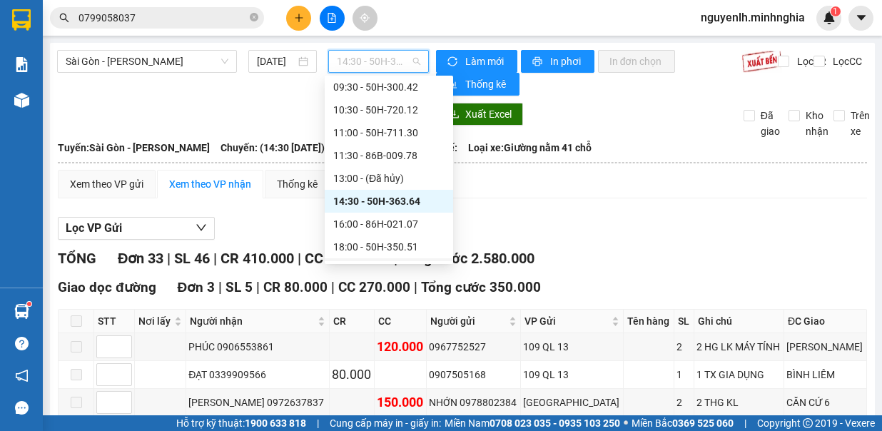
scroll to position [137, 0]
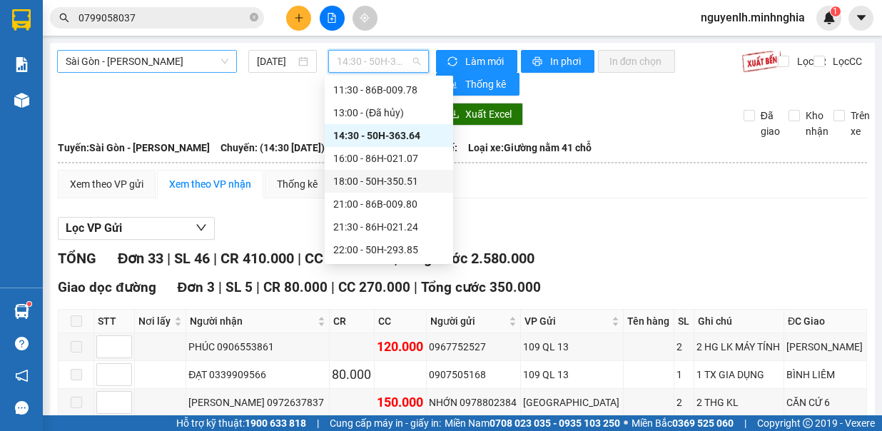
click at [212, 54] on span "Sài Gòn - [PERSON_NAME]" at bounding box center [147, 61] width 163 height 21
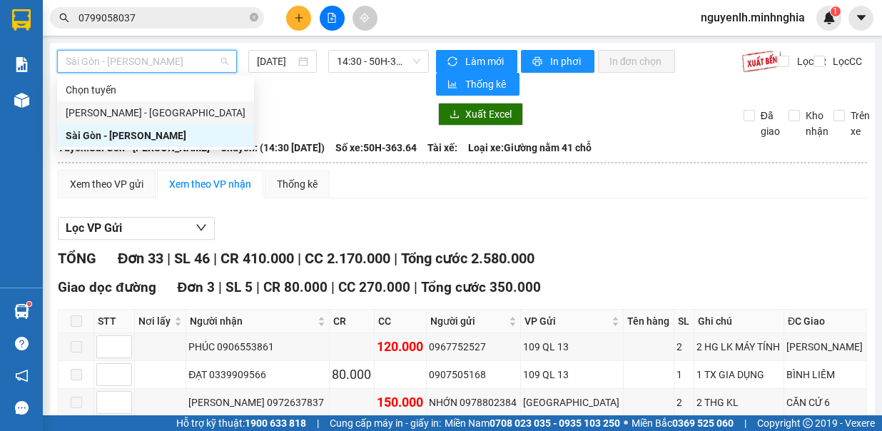
click at [184, 114] on div "[PERSON_NAME] - [GEOGRAPHIC_DATA]" at bounding box center [156, 113] width 180 height 16
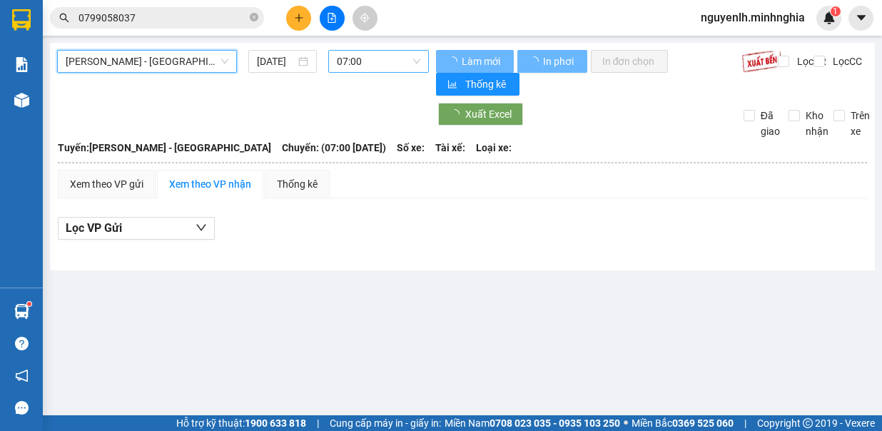
click at [365, 59] on span "07:00" at bounding box center [378, 61] width 83 height 21
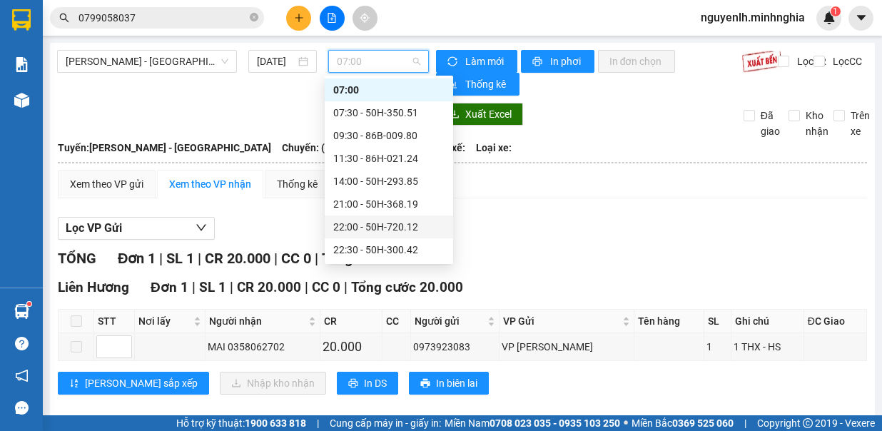
scroll to position [114, 0]
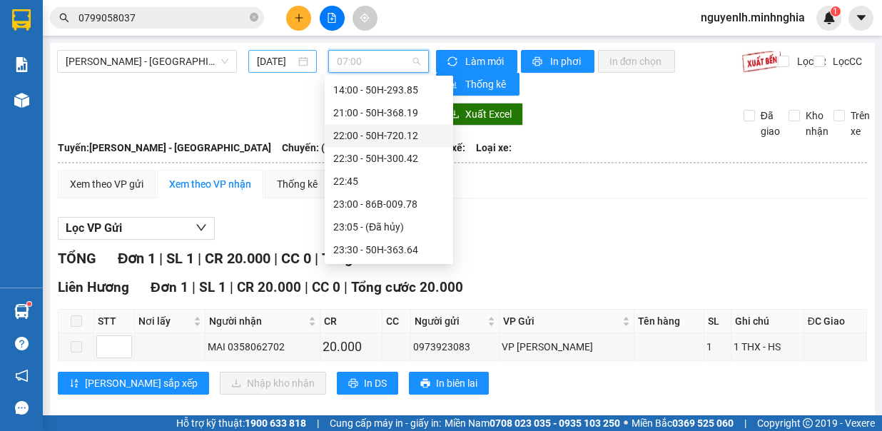
click at [265, 61] on input "[DATE]" at bounding box center [276, 62] width 39 height 16
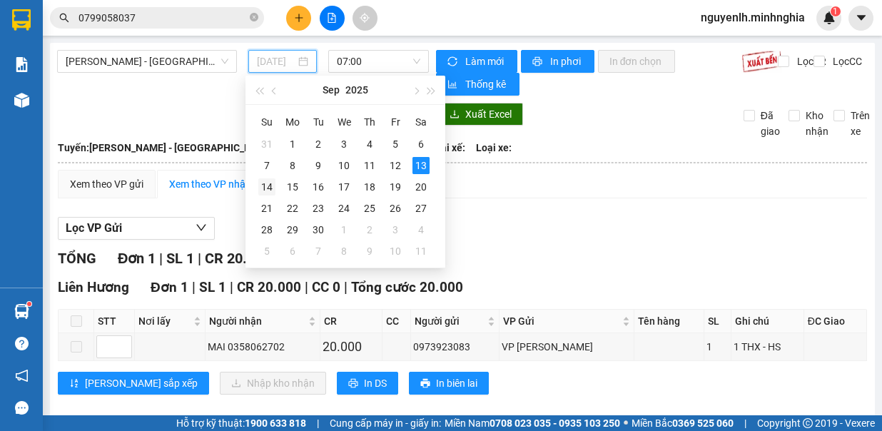
click at [265, 186] on div "14" at bounding box center [266, 186] width 17 height 17
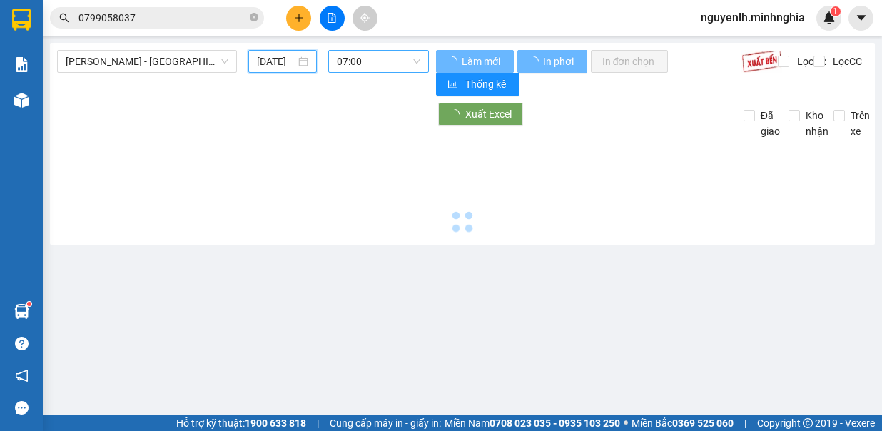
click at [398, 64] on span "07:00" at bounding box center [378, 61] width 83 height 21
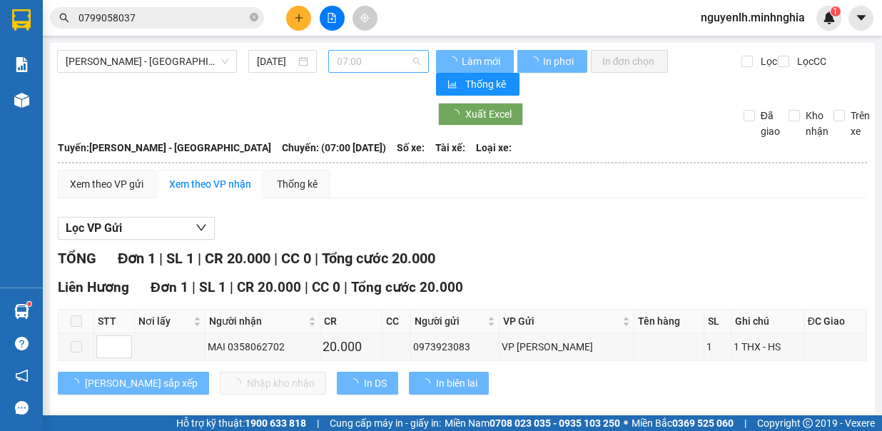
type input "14/09/2025"
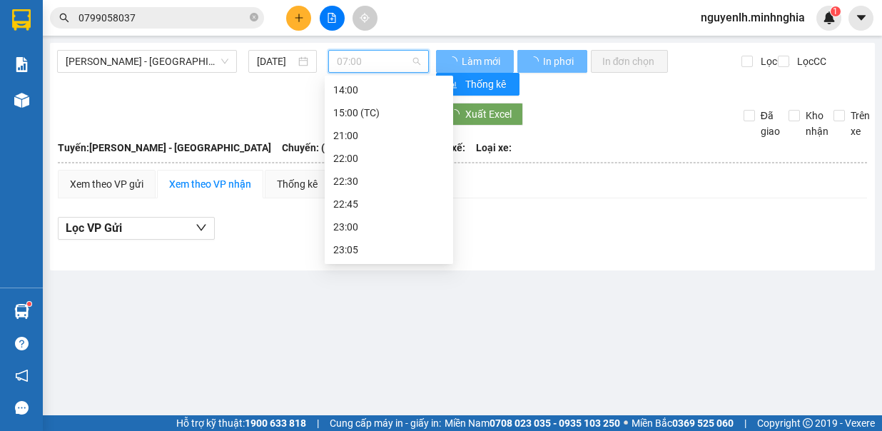
scroll to position [23, 0]
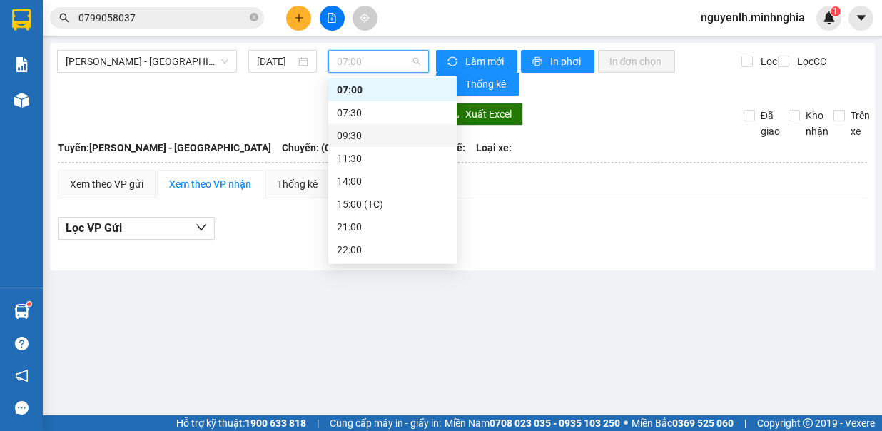
click at [667, 206] on div "Xem theo VP gửi Xem theo VP nhận Thống kê Lọc VP Gửi" at bounding box center [462, 213] width 809 height 86
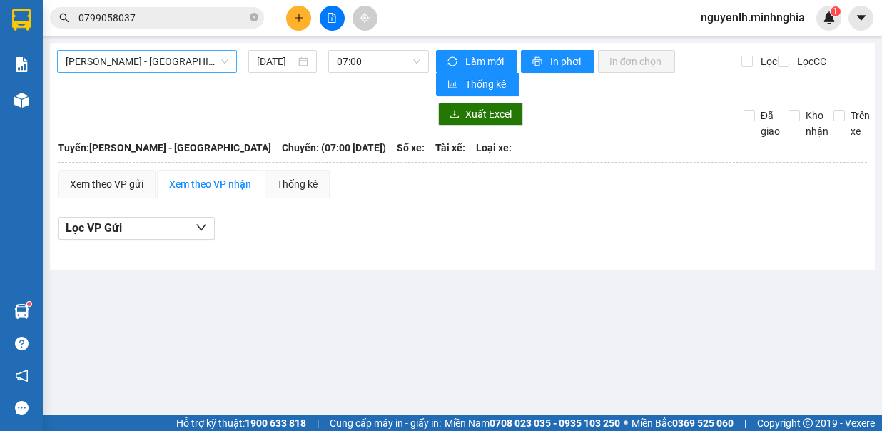
click at [206, 68] on span "[PERSON_NAME] - [GEOGRAPHIC_DATA]" at bounding box center [147, 61] width 163 height 21
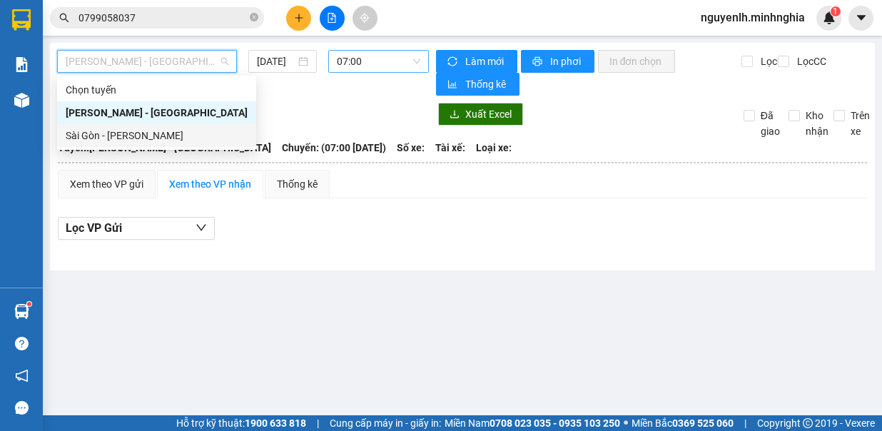
drag, startPoint x: 196, startPoint y: 146, endPoint x: 387, endPoint y: 69, distance: 205.5
click at [196, 145] on div "Sài Gòn - [PERSON_NAME]" at bounding box center [156, 135] width 199 height 23
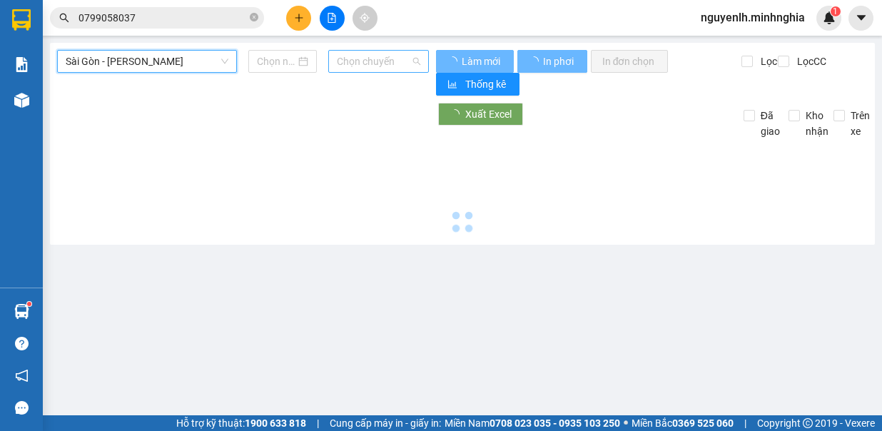
click at [387, 64] on span "Chọn chuyến" at bounding box center [378, 61] width 83 height 21
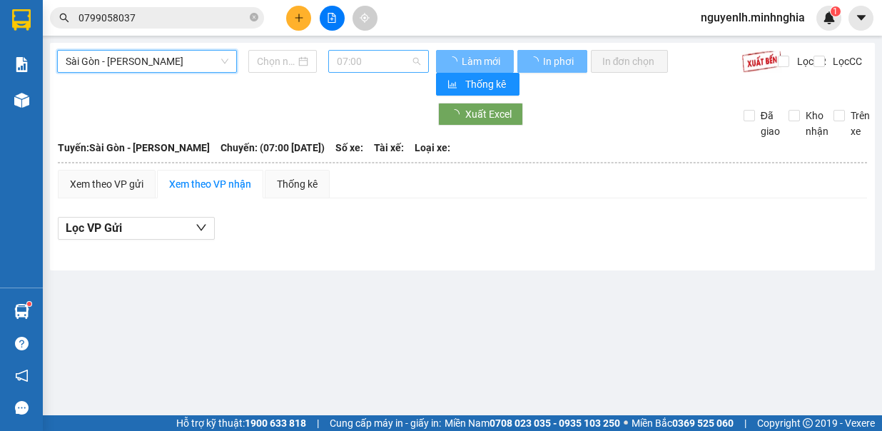
type input "[DATE]"
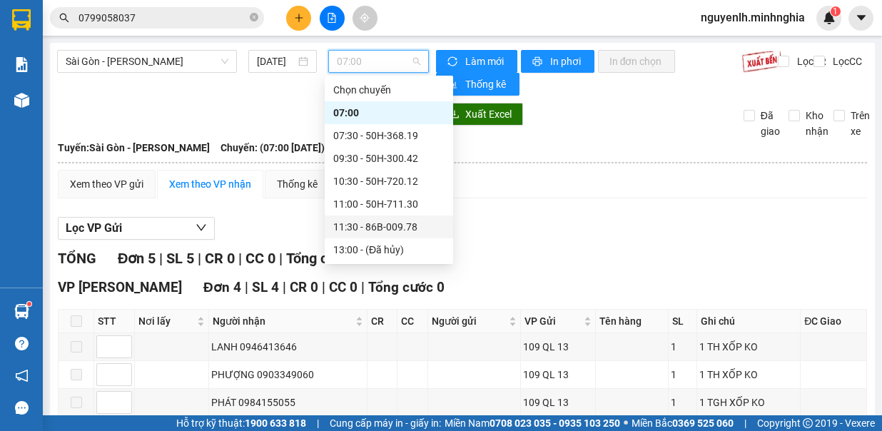
click at [388, 223] on div "11:30 - 86B-009.78" at bounding box center [388, 227] width 111 height 16
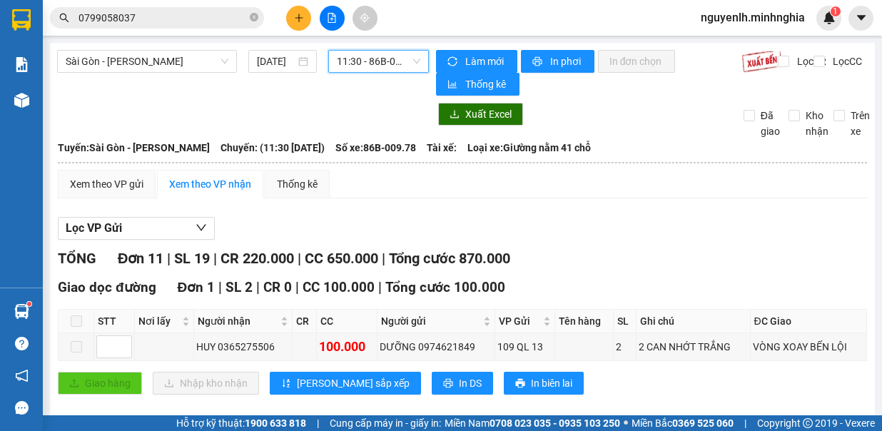
click at [391, 71] on span "11:30 - 86B-009.78" at bounding box center [378, 61] width 83 height 21
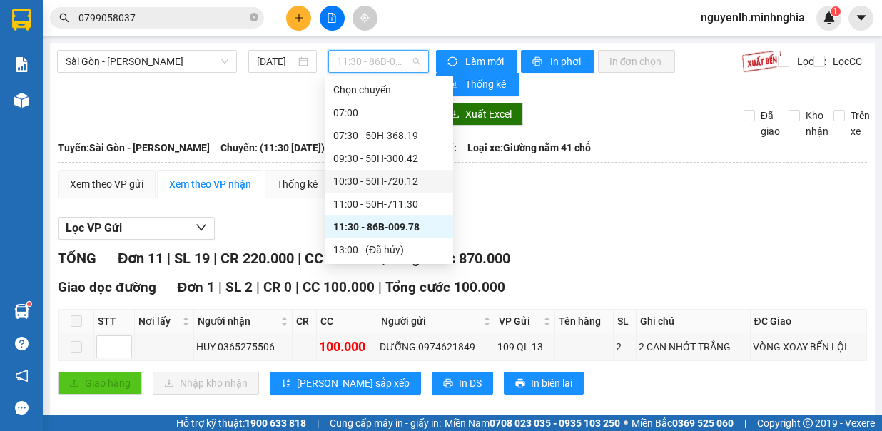
click at [395, 181] on div "10:30 - 50H-720.12" at bounding box center [388, 181] width 111 height 16
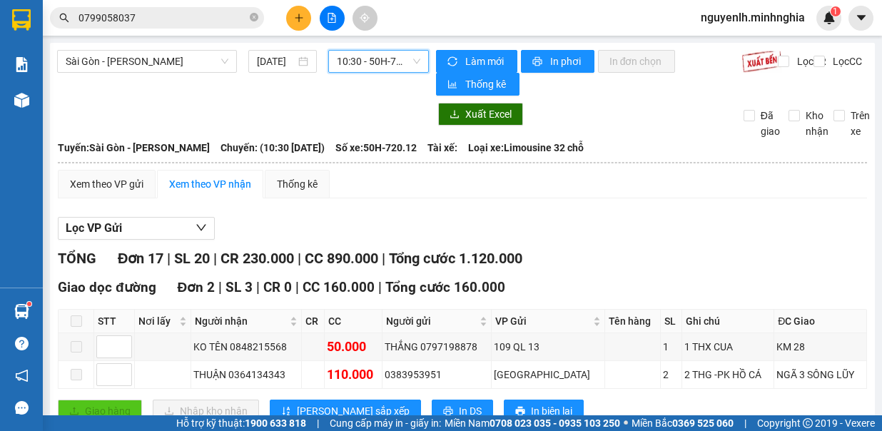
click at [388, 56] on span "10:30 - 50H-720.12" at bounding box center [378, 61] width 83 height 21
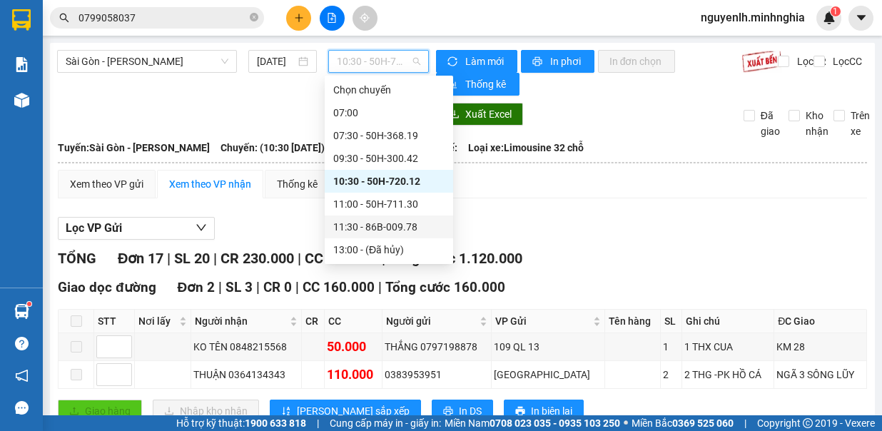
click at [400, 226] on div "11:30 - 86B-009.78" at bounding box center [388, 227] width 111 height 16
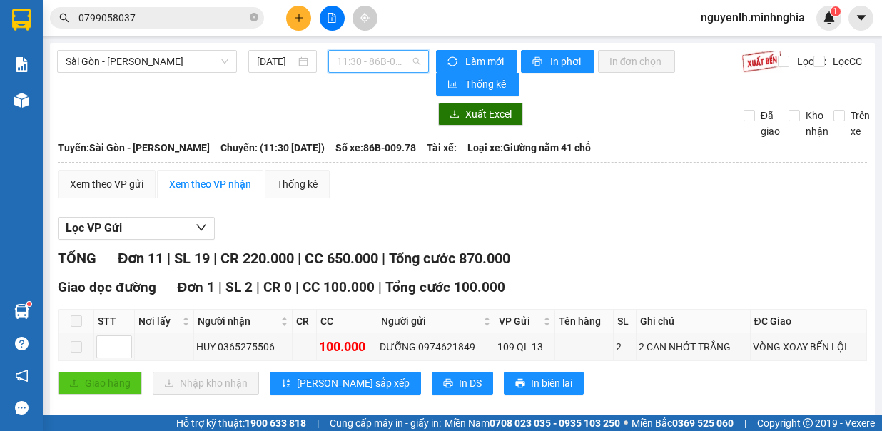
click at [363, 71] on span "11:30 - 86B-009.78" at bounding box center [378, 61] width 83 height 21
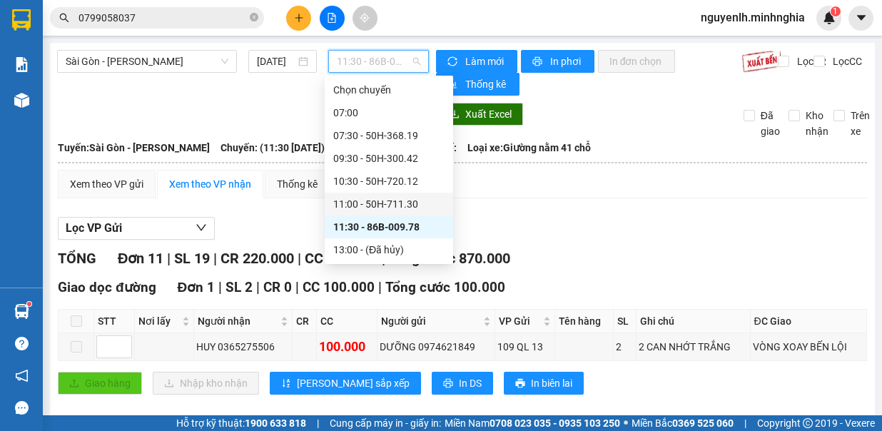
scroll to position [71, 0]
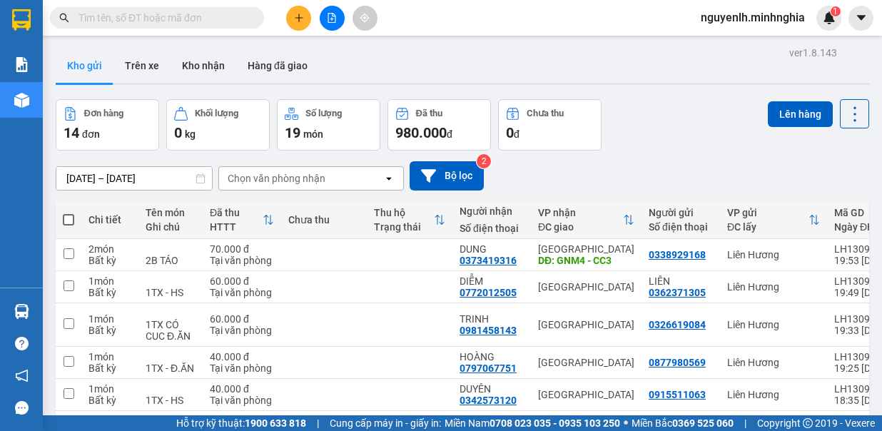
click at [335, 24] on button at bounding box center [332, 18] width 25 height 25
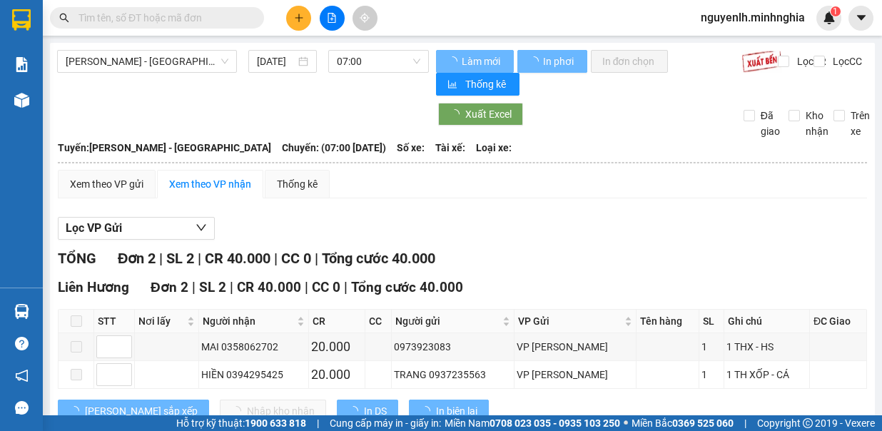
click at [171, 58] on span "[PERSON_NAME] - [GEOGRAPHIC_DATA]" at bounding box center [147, 61] width 163 height 21
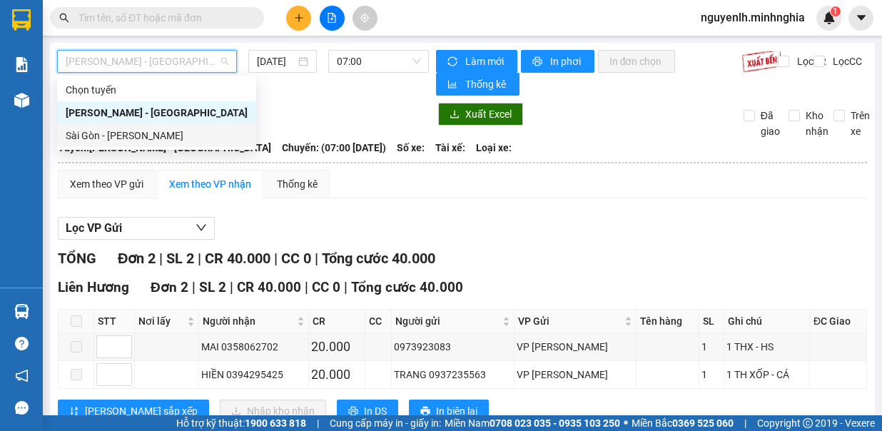
drag, startPoint x: 146, startPoint y: 139, endPoint x: 148, endPoint y: 128, distance: 10.9
click at [146, 139] on div "Sài Gòn - [PERSON_NAME]" at bounding box center [157, 136] width 182 height 16
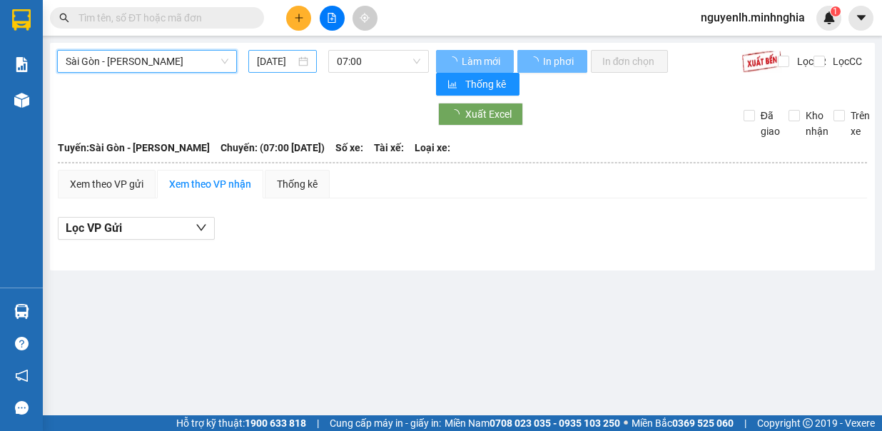
click at [278, 60] on input "[DATE]" at bounding box center [276, 62] width 39 height 16
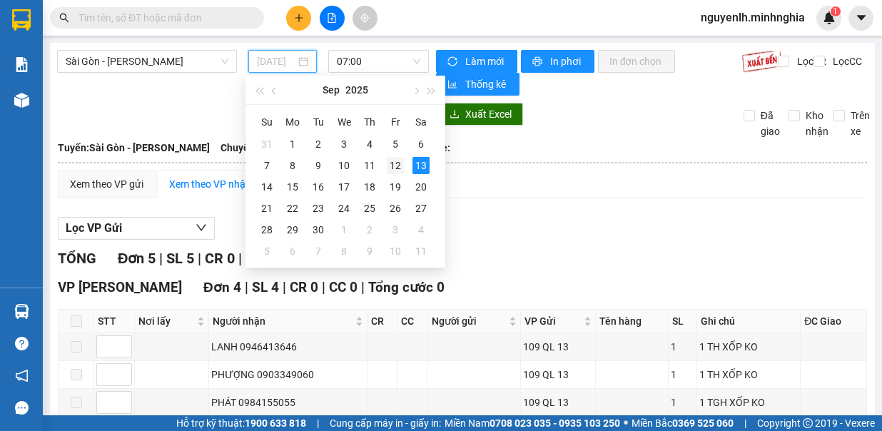
click at [387, 158] on div "12" at bounding box center [395, 165] width 17 height 17
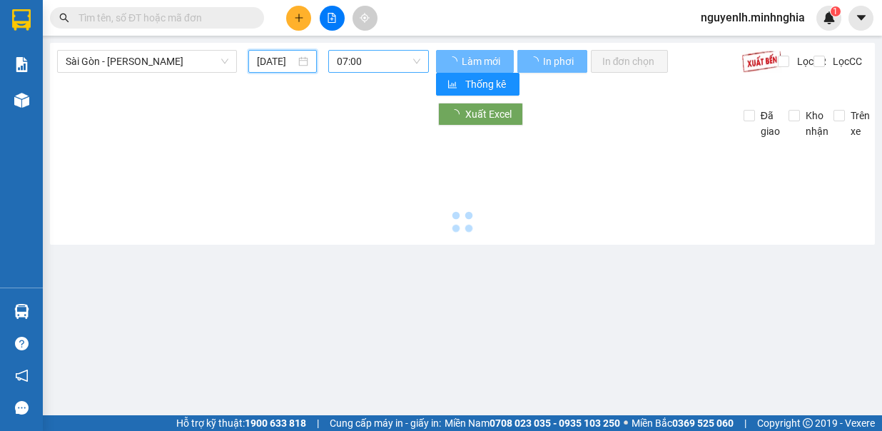
click at [390, 56] on span "07:00" at bounding box center [378, 61] width 83 height 21
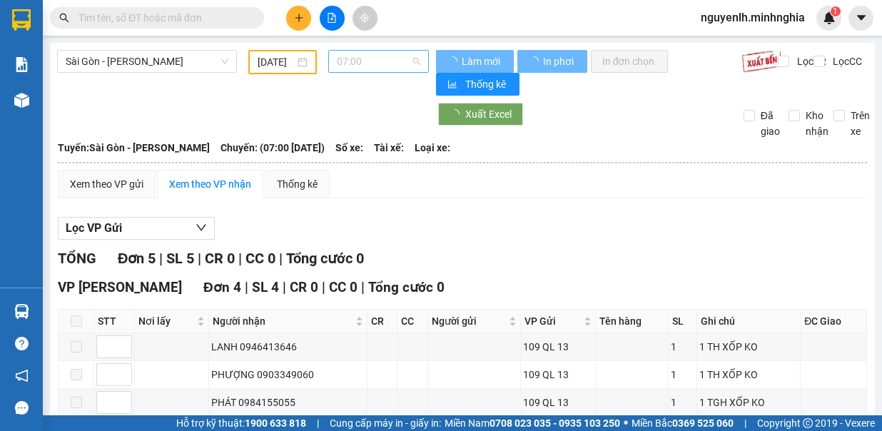
type input "12/09/2025"
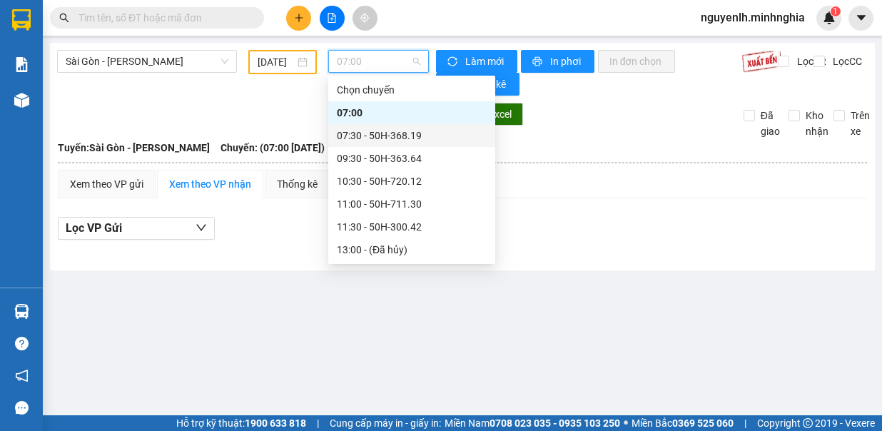
click at [429, 137] on div "07:30 - 50H-368.19" at bounding box center [412, 136] width 150 height 16
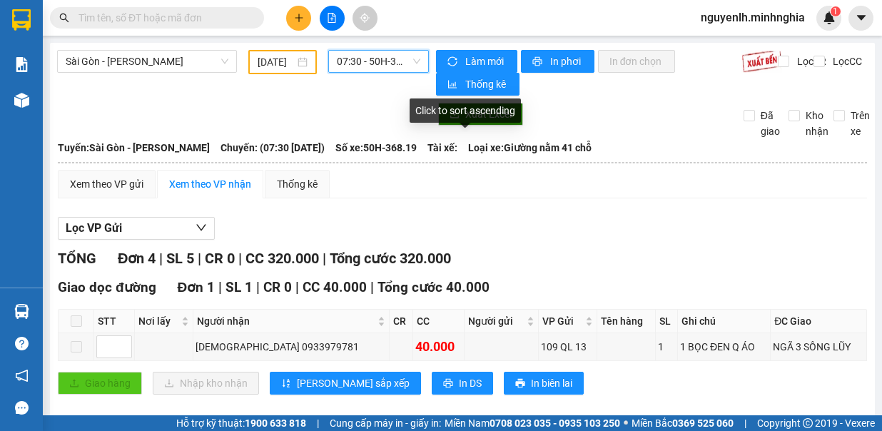
click at [405, 49] on div "Sài Gòn - Phan Rí 12/09/2025 07:30 07:30 - 50H-368.19 Làm mới In phơi In đơn ch…" at bounding box center [462, 385] width 825 height 684
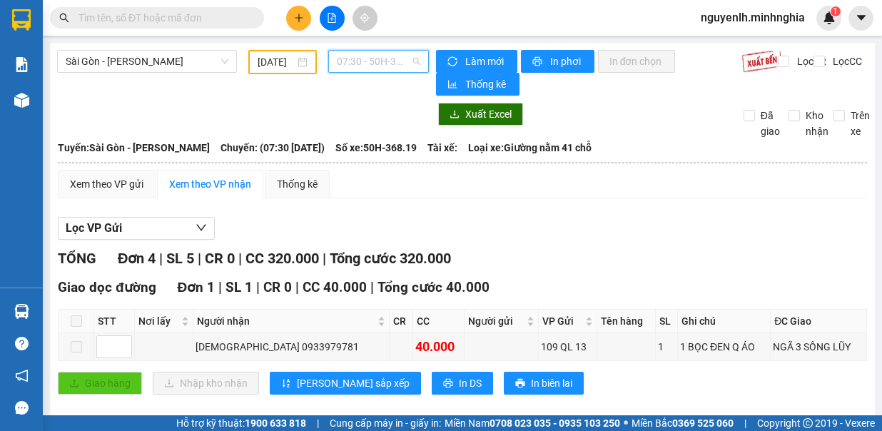
click at [400, 58] on span "07:30 - 50H-368.19" at bounding box center [378, 61] width 83 height 21
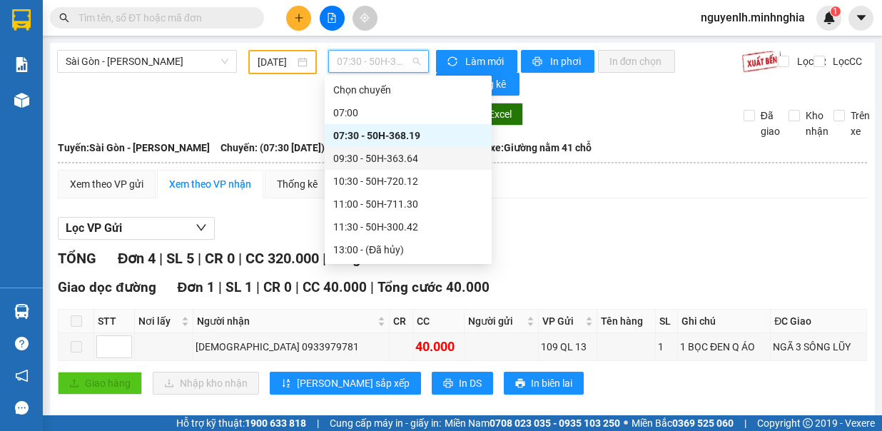
click at [413, 166] on div "09:30 - 50H-363.64" at bounding box center [408, 159] width 150 height 16
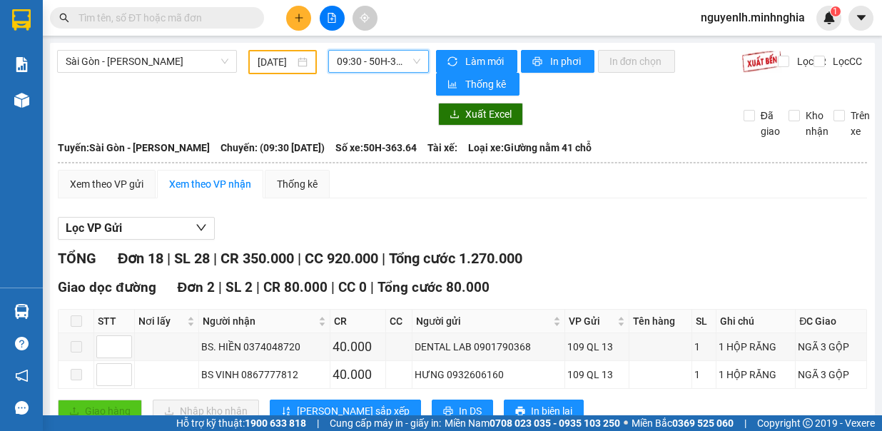
click at [393, 60] on span "09:30 - 50H-363.64" at bounding box center [378, 61] width 83 height 21
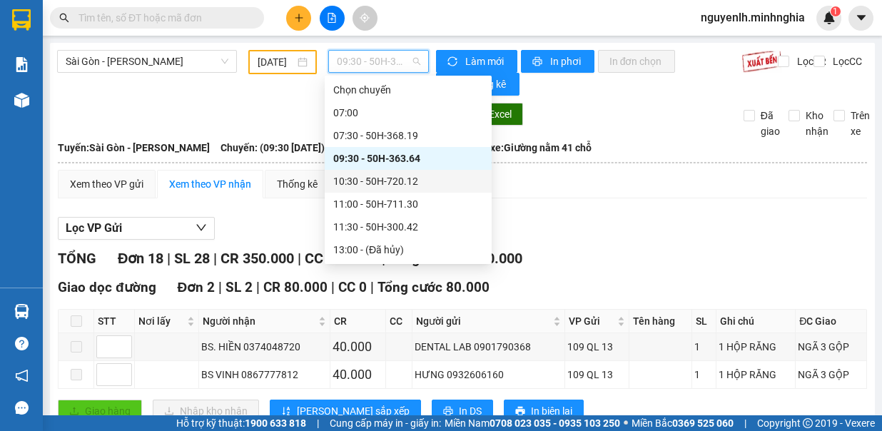
click at [426, 183] on div "10:30 - 50H-720.12" at bounding box center [408, 181] width 150 height 16
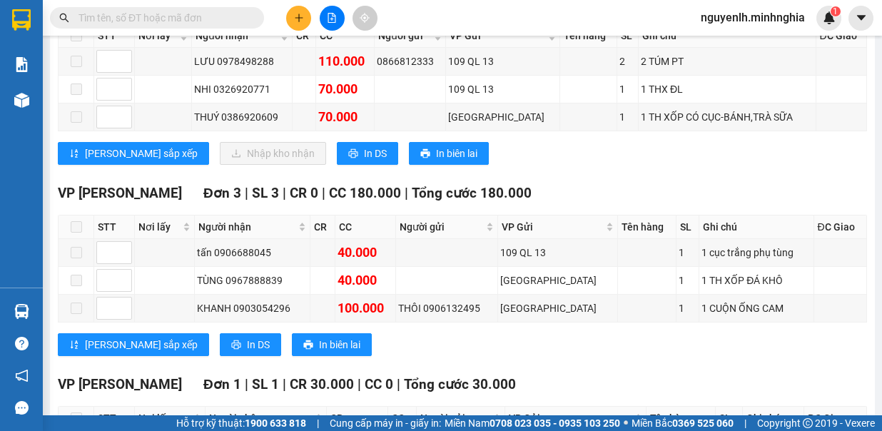
scroll to position [656, 0]
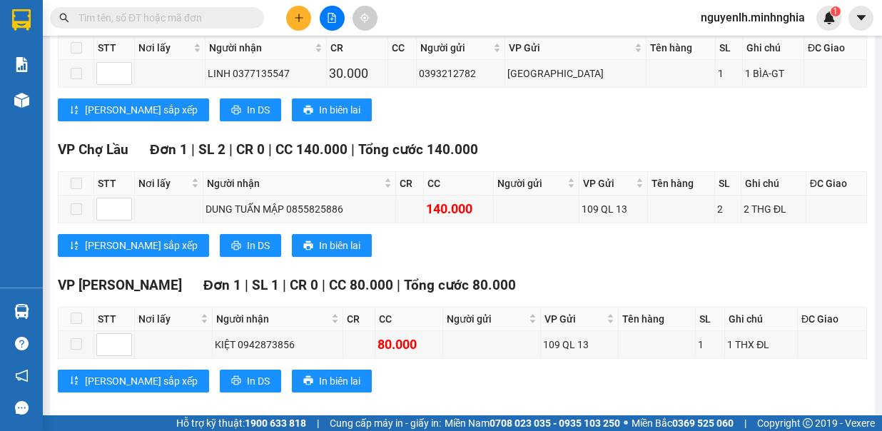
click at [455, 377] on div "VP Phan Rí Đơn 1 | SL 1 | CR 0 | CC 80.000 | Tổng cước 80.000 STT Nơi lấy Người…" at bounding box center [462, 339] width 809 height 128
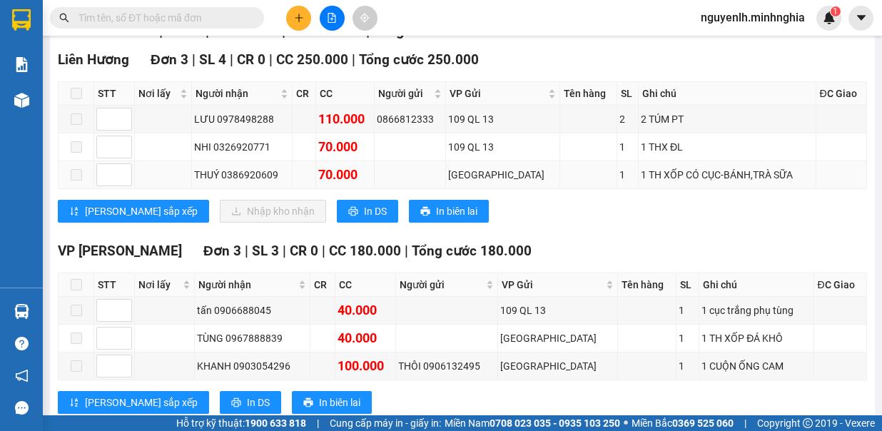
scroll to position [0, 0]
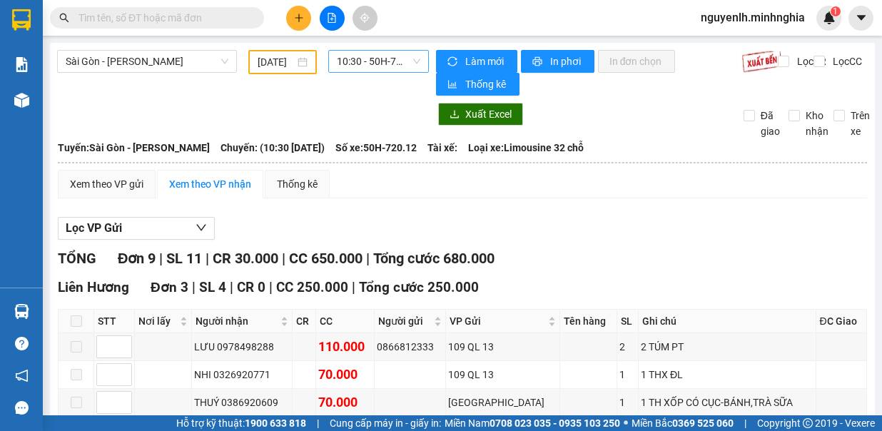
click at [402, 69] on span "10:30 - 50H-720.12" at bounding box center [378, 61] width 83 height 21
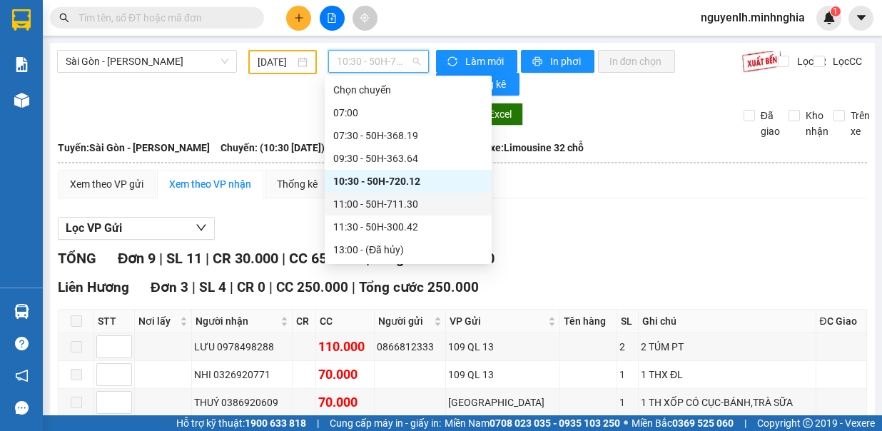
click at [391, 204] on div "11:00 - 50H-711.30" at bounding box center [408, 204] width 150 height 16
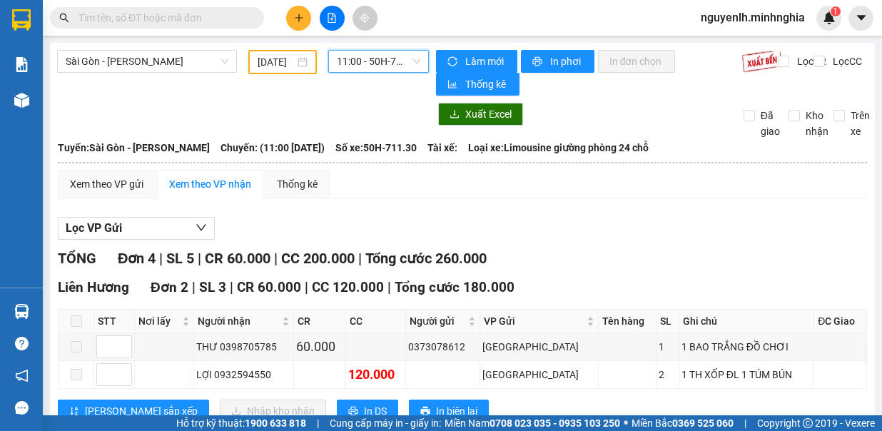
click at [350, 62] on span "11:00 - 50H-711.30" at bounding box center [378, 61] width 83 height 21
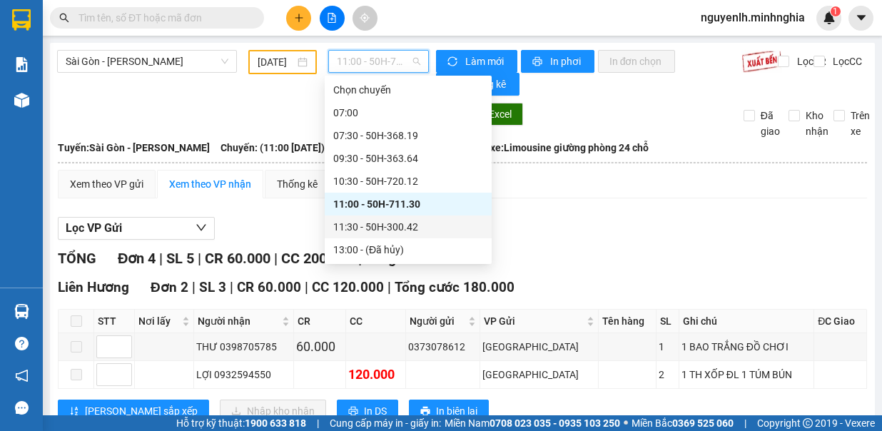
click at [370, 227] on div "11:30 - 50H-300.42" at bounding box center [408, 227] width 150 height 16
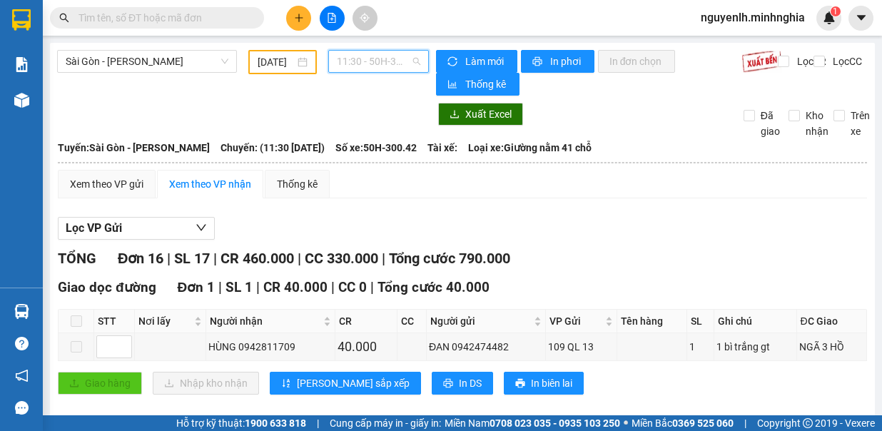
click at [363, 65] on span "11:30 - 50H-300.42" at bounding box center [378, 61] width 83 height 21
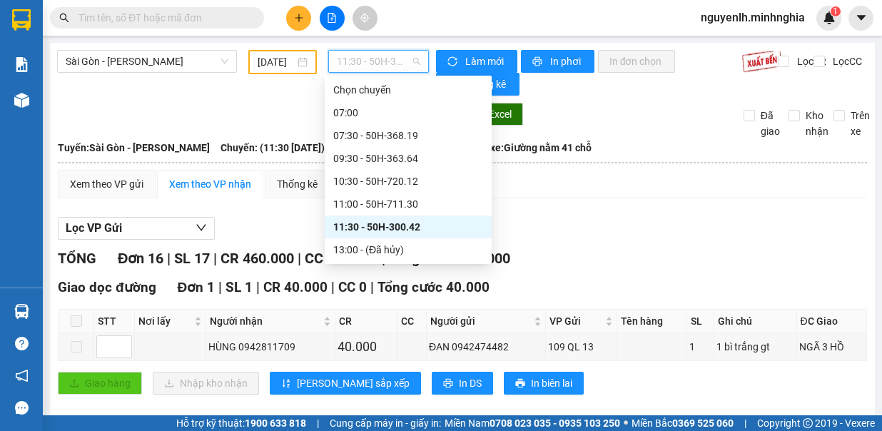
scroll to position [71, 0]
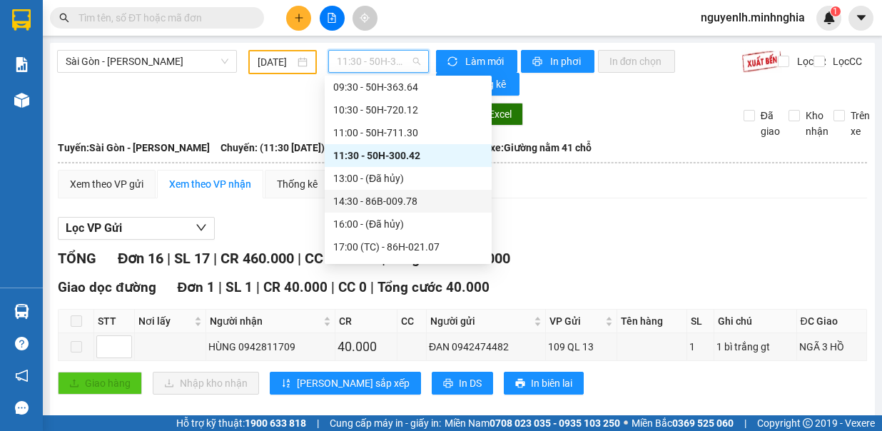
click at [434, 203] on div "14:30 - 86B-009.78" at bounding box center [408, 201] width 150 height 16
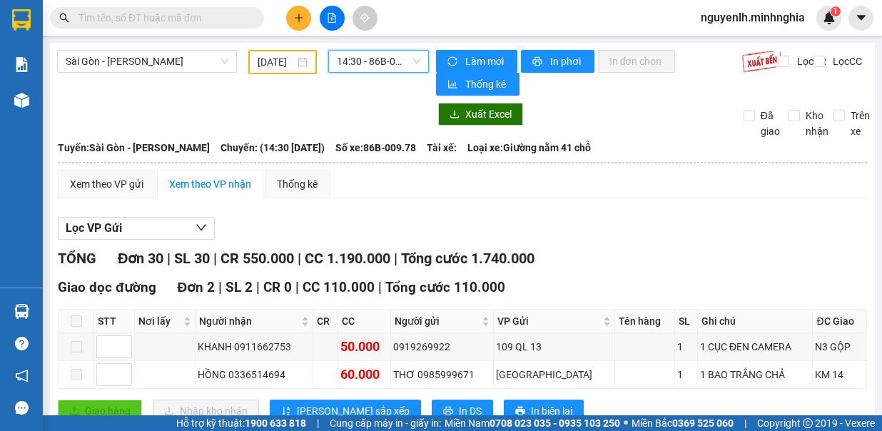
scroll to position [71, 0]
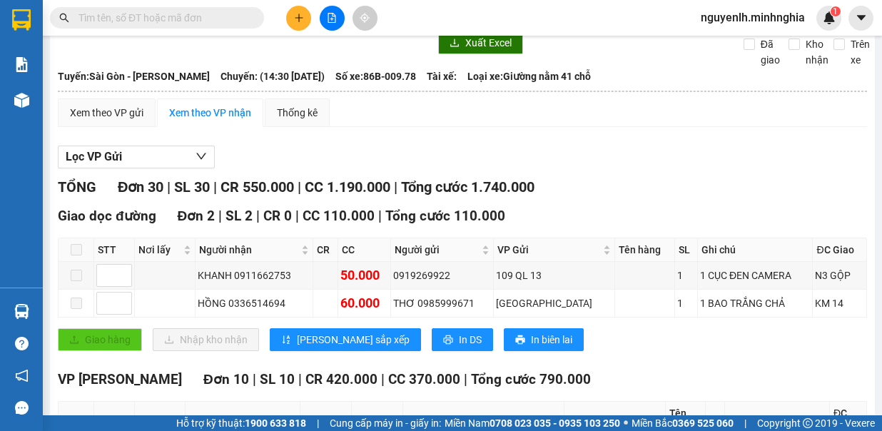
click at [409, 69] on span "Số xe: 86B-009.78" at bounding box center [375, 77] width 81 height 16
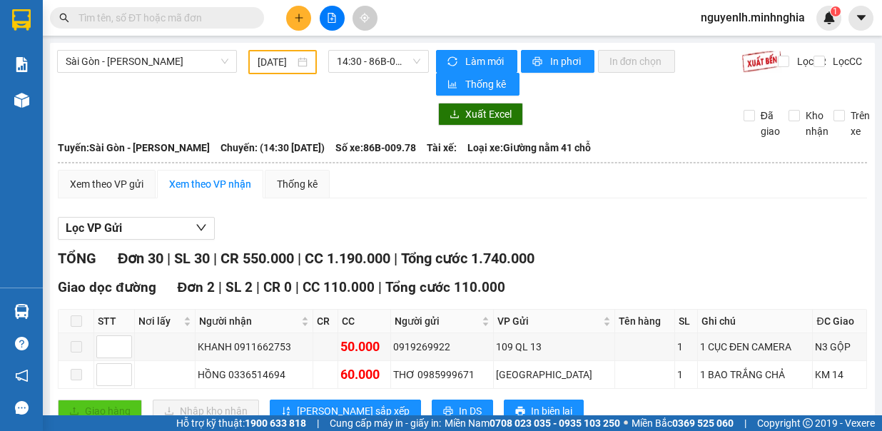
click at [408, 67] on span "14:30 - 86B-009.78" at bounding box center [378, 61] width 83 height 21
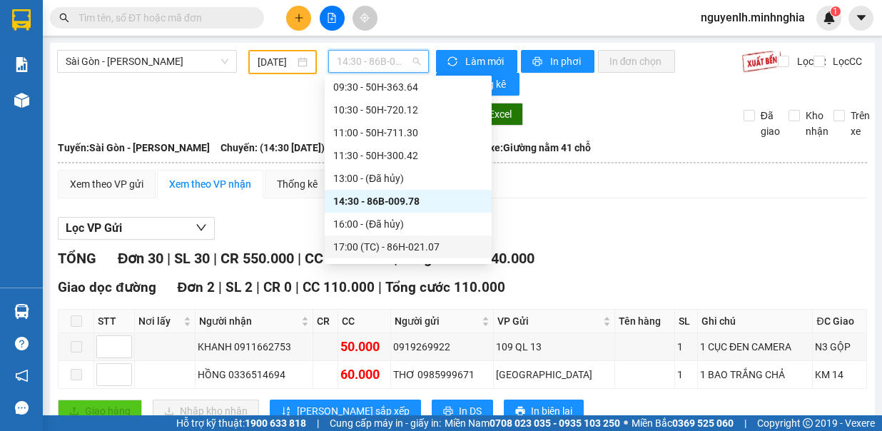
click at [416, 246] on div "17:00 (TC) - 86H-021.07" at bounding box center [408, 247] width 150 height 16
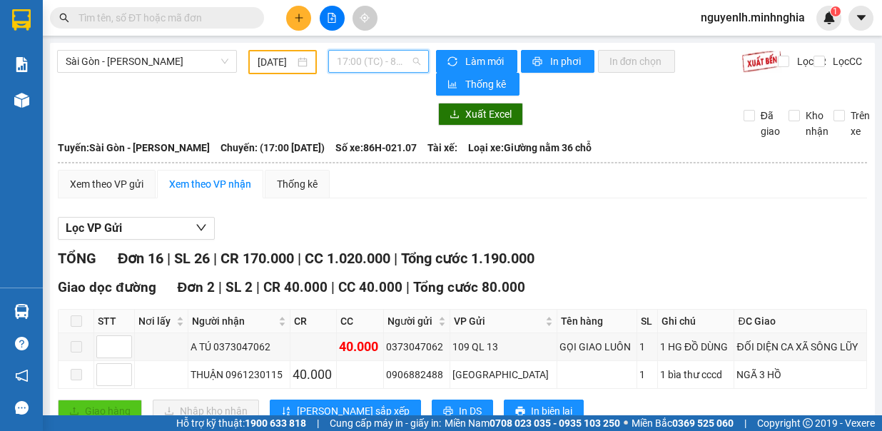
click at [373, 57] on span "17:00 (TC) - 86H-021.07" at bounding box center [378, 61] width 83 height 21
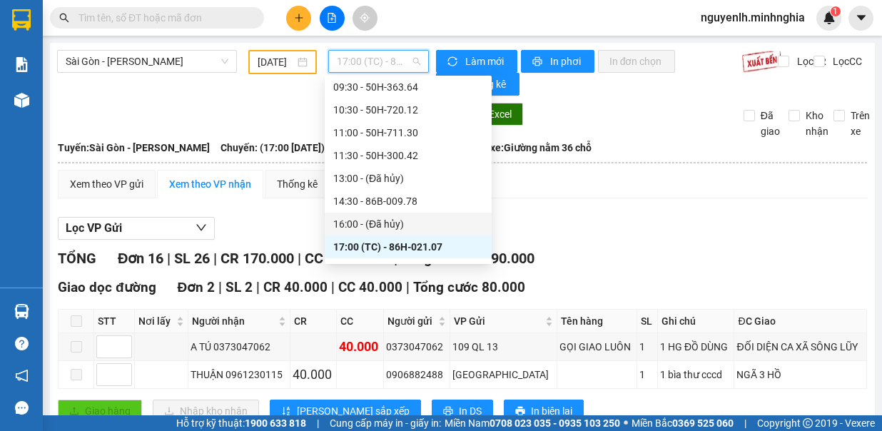
scroll to position [143, 0]
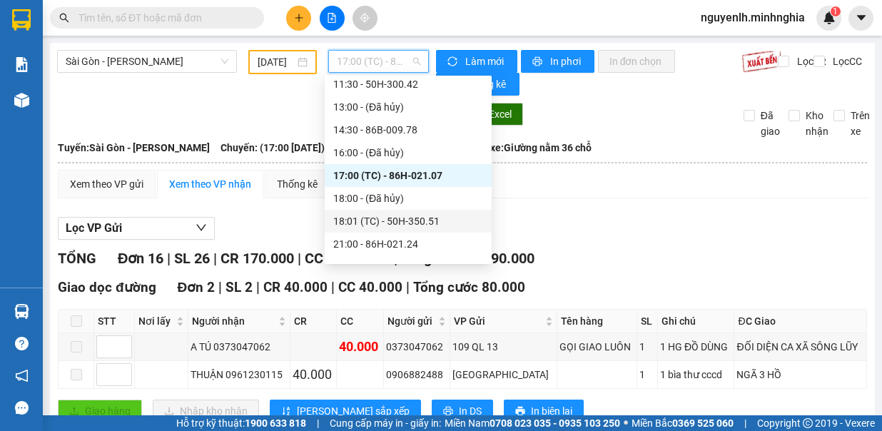
click at [417, 214] on div "18:01 (TC) - 50H-350.51" at bounding box center [408, 221] width 150 height 16
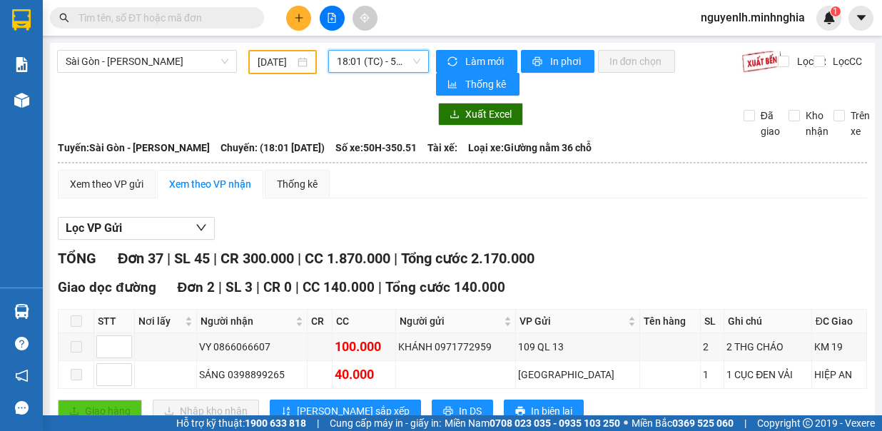
click at [392, 57] on span "18:01 (TC) - 50H-350.51" at bounding box center [378, 61] width 83 height 21
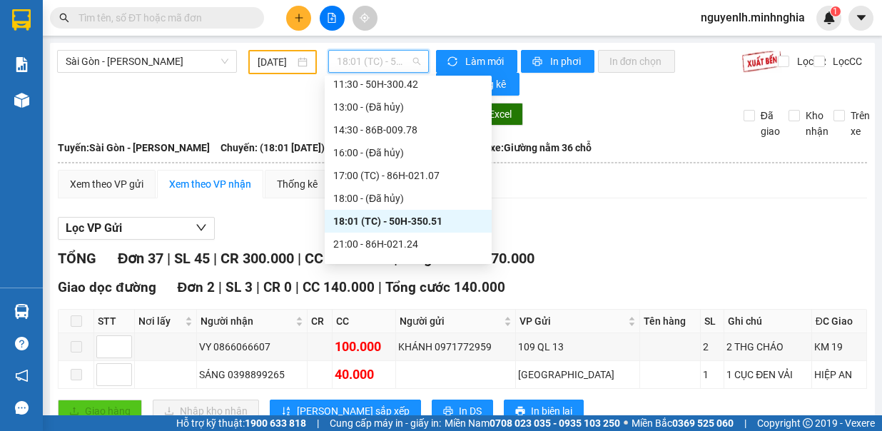
scroll to position [206, 0]
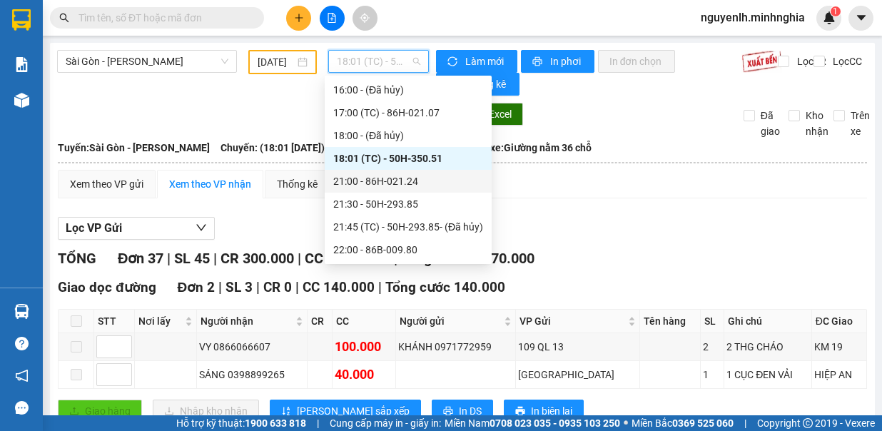
click at [427, 180] on div "21:00 - 86H-021.24" at bounding box center [408, 181] width 150 height 16
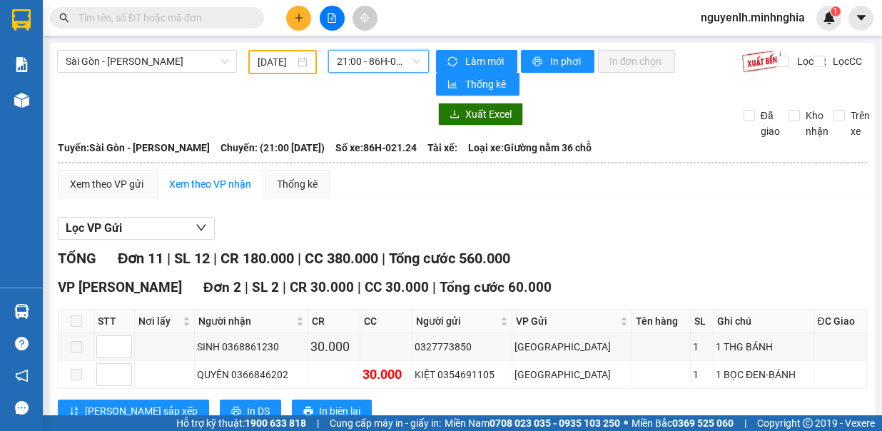
click at [373, 68] on span "21:00 - 86H-021.24" at bounding box center [378, 61] width 83 height 21
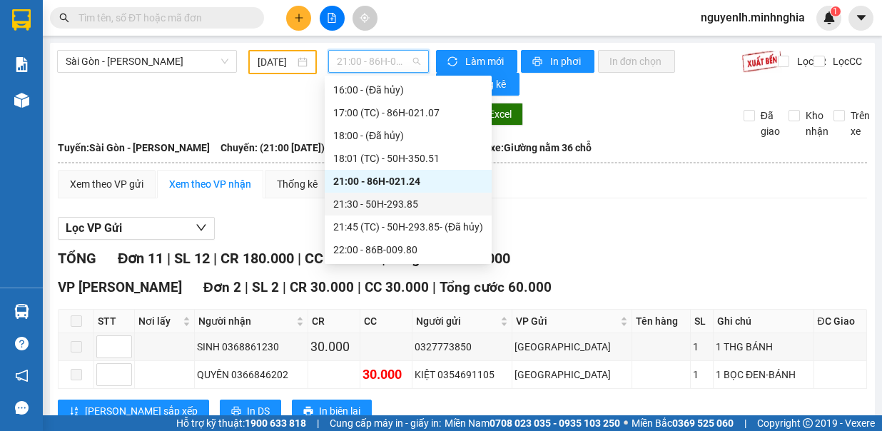
click at [403, 199] on div "21:30 - 50H-293.85" at bounding box center [408, 204] width 150 height 16
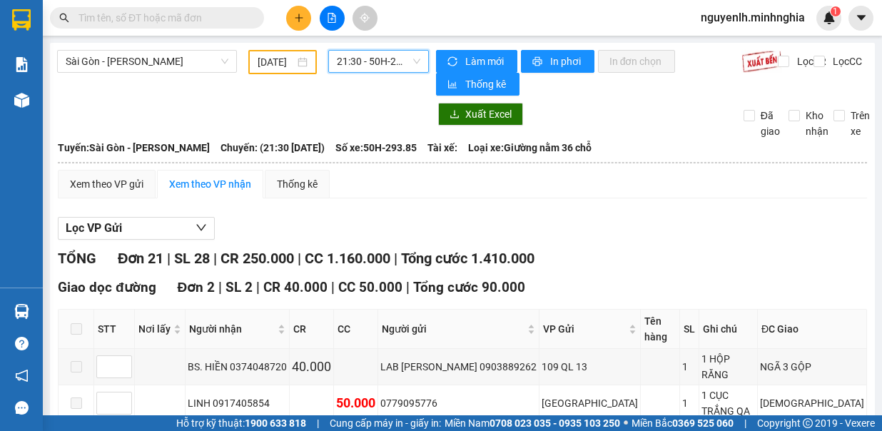
click at [365, 59] on span "21:30 - 50H-293.85" at bounding box center [378, 61] width 83 height 21
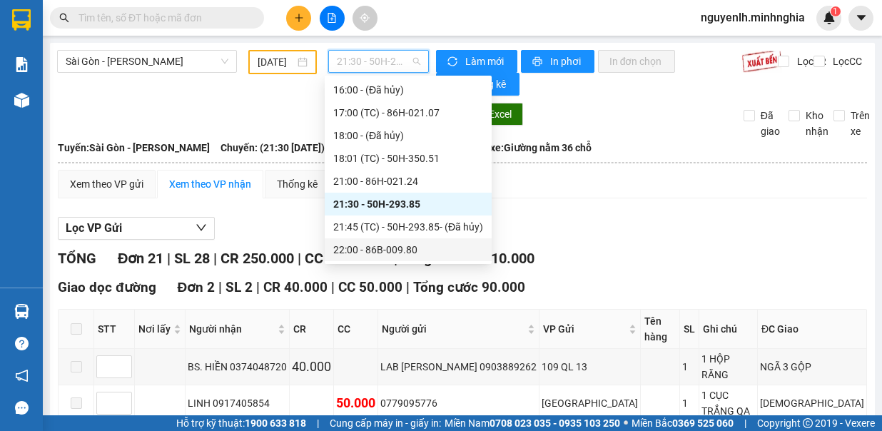
click at [445, 253] on div "22:00 - 86B-009.80" at bounding box center [408, 250] width 150 height 16
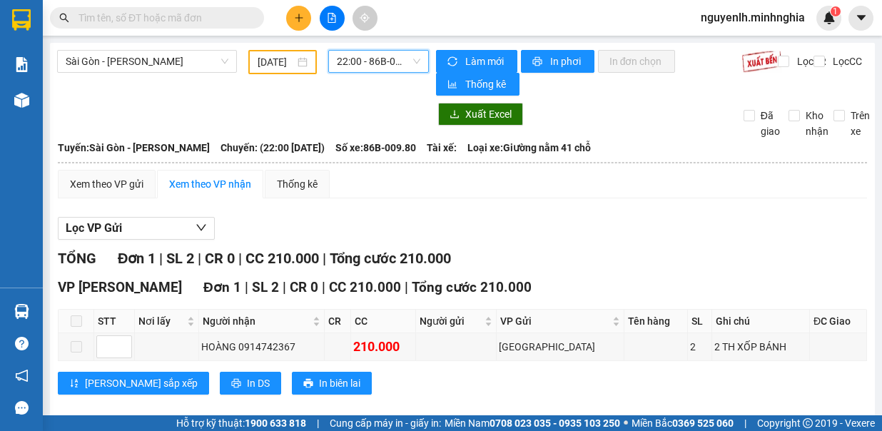
scroll to position [14, 0]
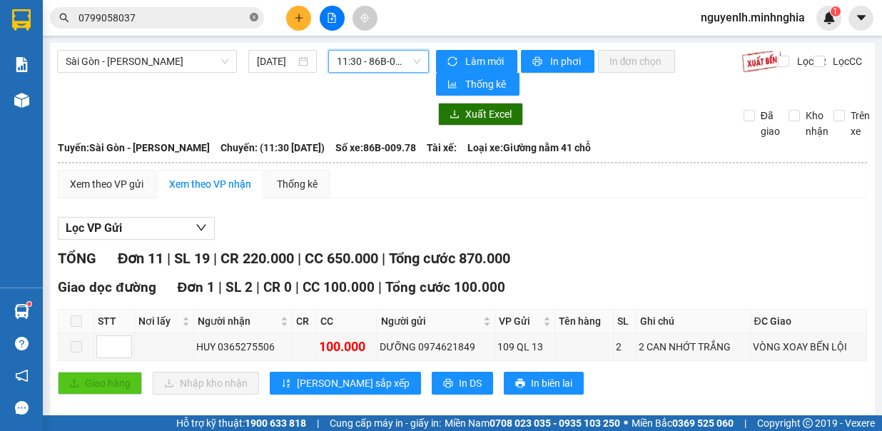
click at [254, 14] on icon "close-circle" at bounding box center [254, 17] width 9 height 9
click at [355, 60] on span "11:30 - 86B-009.78" at bounding box center [378, 61] width 83 height 21
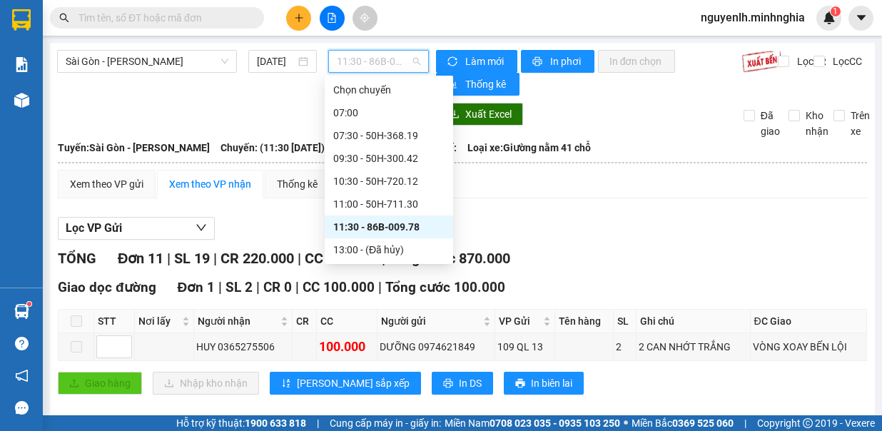
drag, startPoint x: 372, startPoint y: 195, endPoint x: 504, endPoint y: 275, distance: 154.3
click at [374, 265] on div "14:30 - 50H-363.64" at bounding box center [388, 273] width 111 height 16
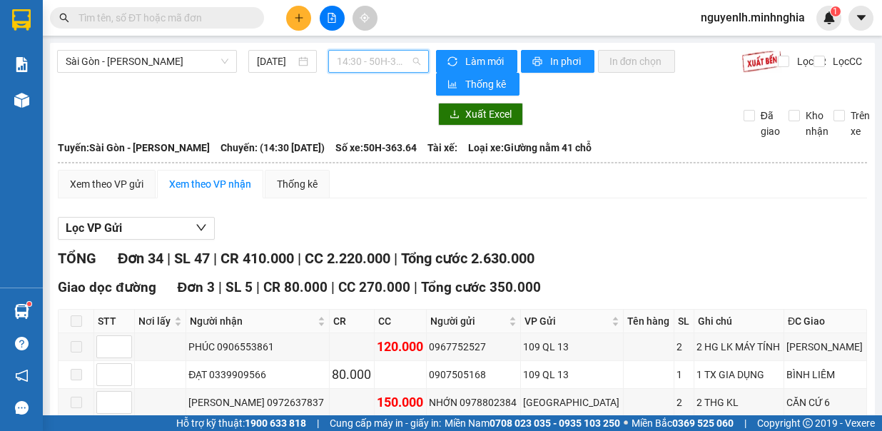
click at [362, 66] on span "14:30 - 50H-363.64" at bounding box center [378, 61] width 83 height 21
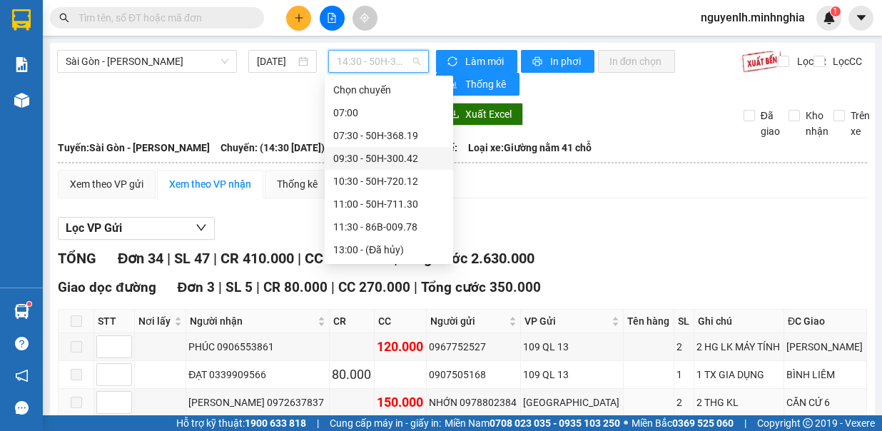
scroll to position [71, 0]
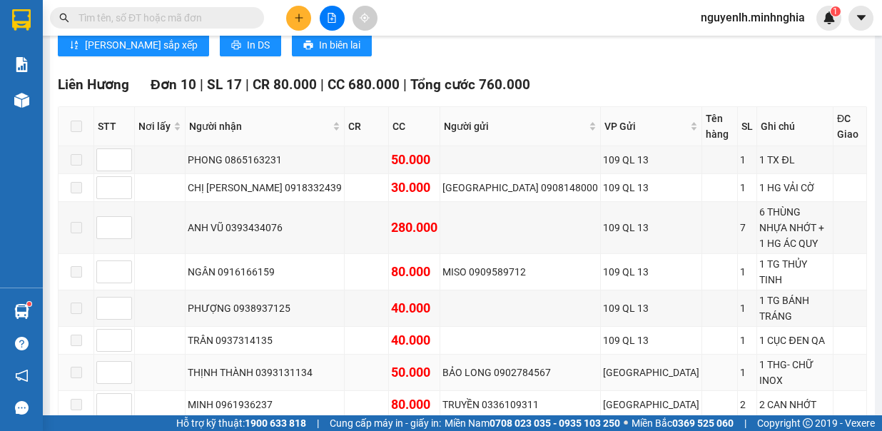
scroll to position [714, 0]
